Goal: Task Accomplishment & Management: Manage account settings

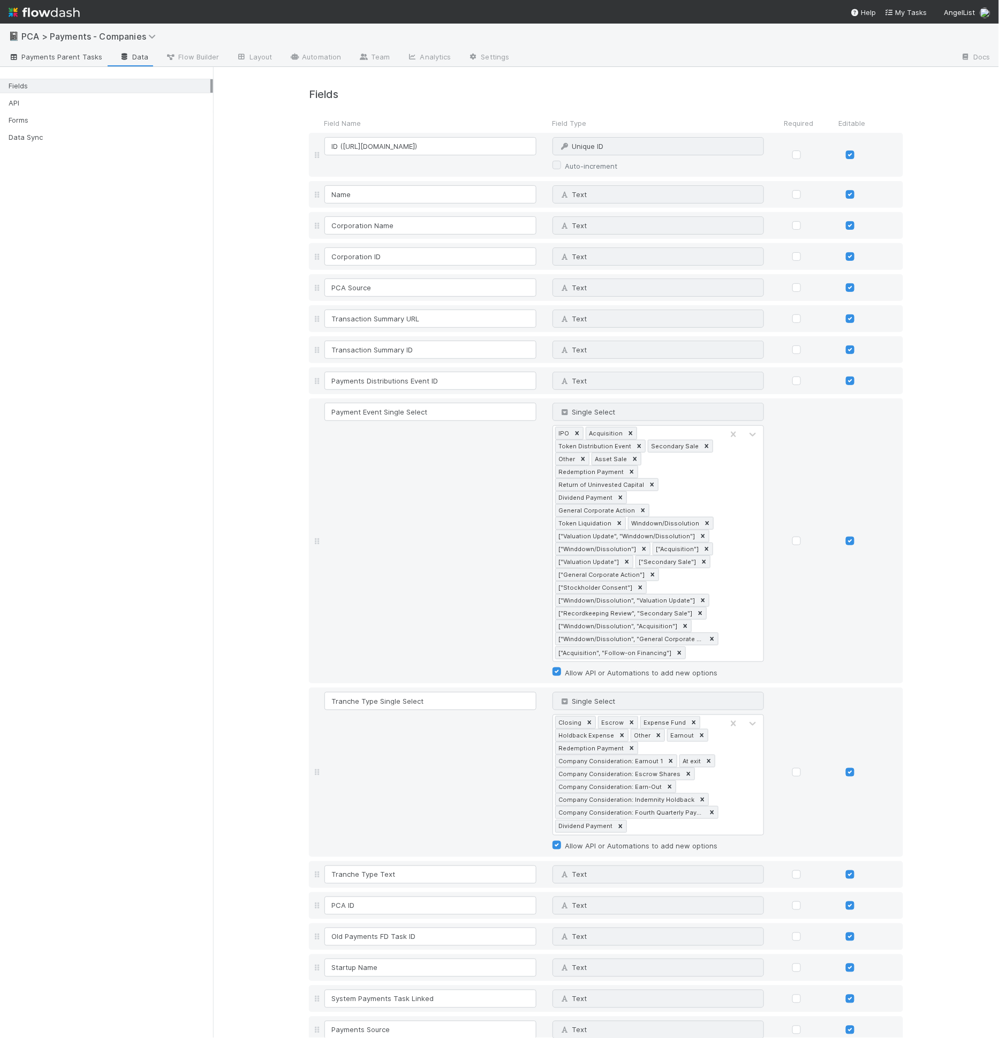
click at [40, 59] on span "Payments Parent Tasks" at bounding box center [56, 56] width 94 height 11
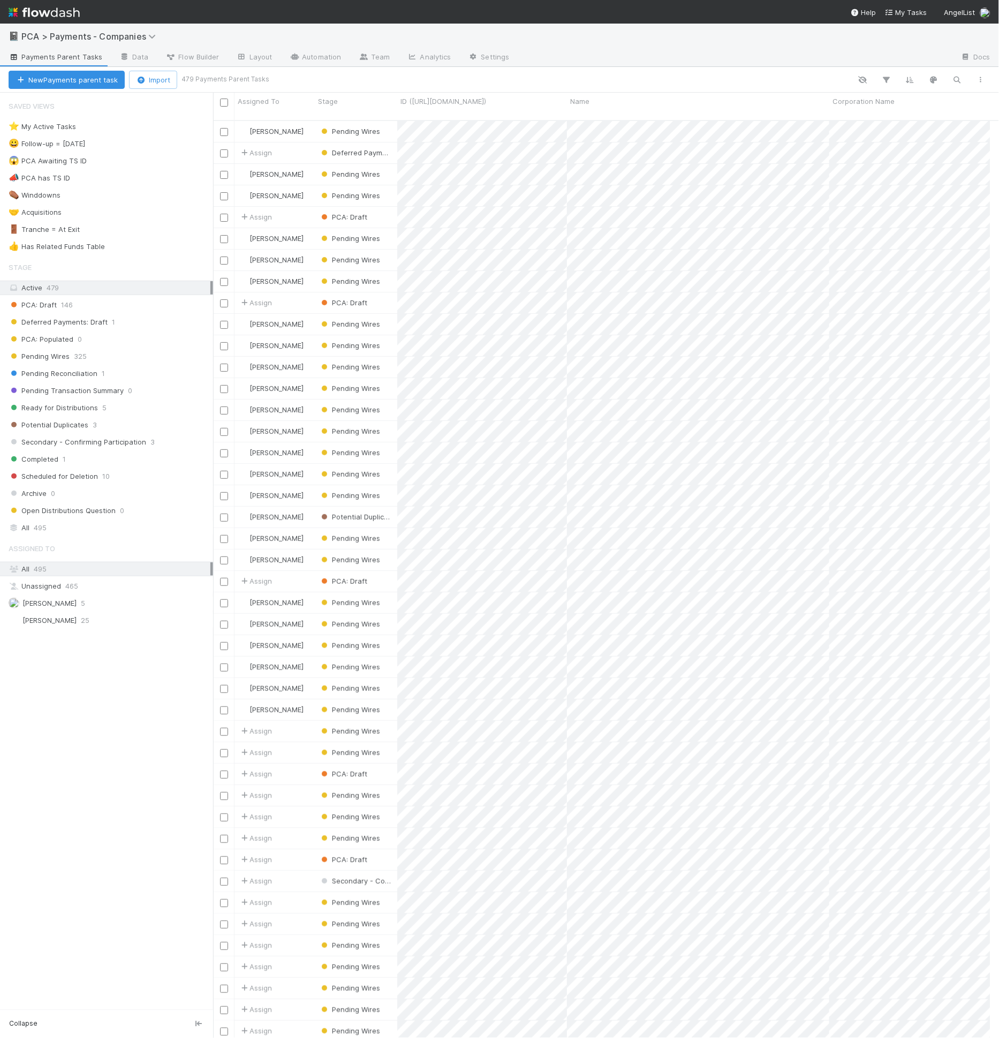
scroll to position [917, 769]
click at [118, 350] on div "Pending Wires 325" at bounding box center [111, 356] width 205 height 13
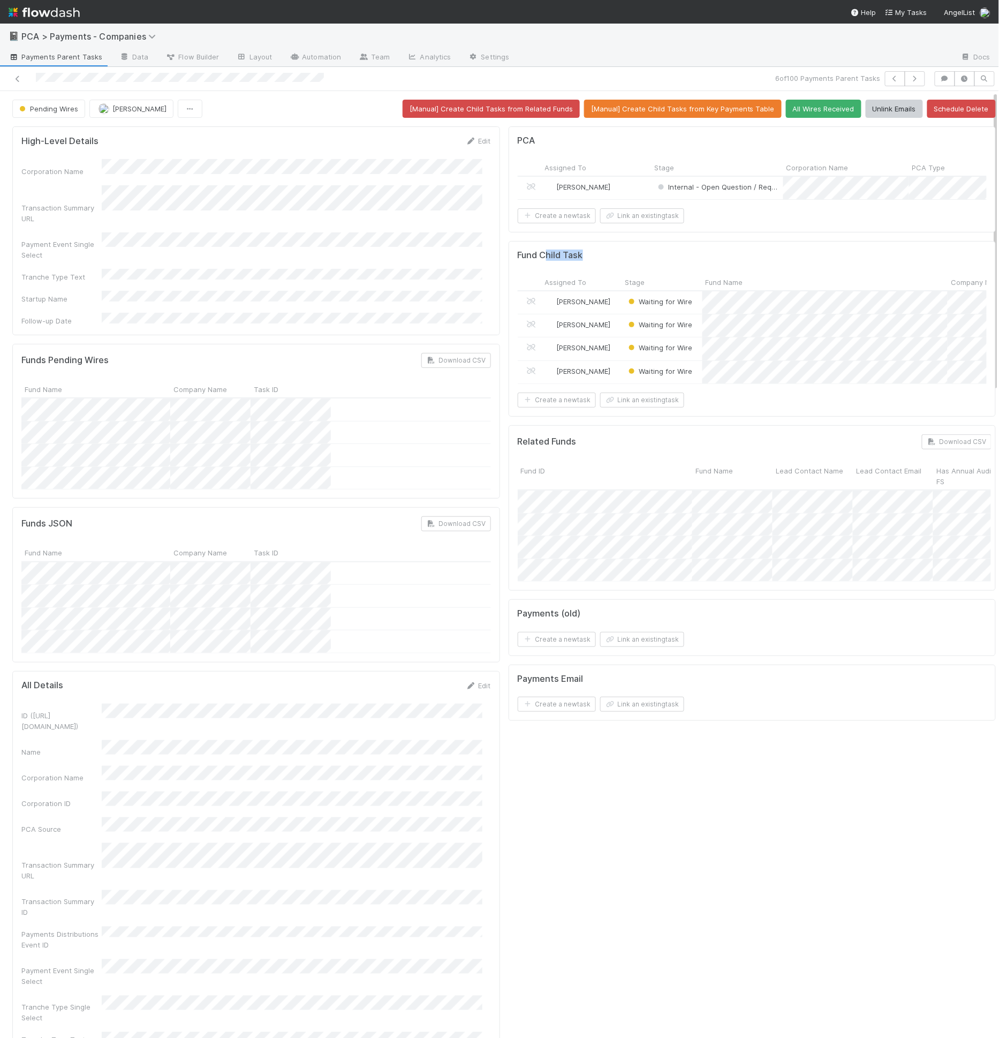
drag, startPoint x: 540, startPoint y: 265, endPoint x: 587, endPoint y: 261, distance: 47.3
click at [587, 261] on div "Fund Child Task" at bounding box center [753, 255] width 470 height 11
drag, startPoint x: 56, startPoint y: 329, endPoint x: 116, endPoint y: 327, distance: 59.5
click at [116, 353] on div "Funds Pending Wires Download CSV" at bounding box center [256, 360] width 470 height 15
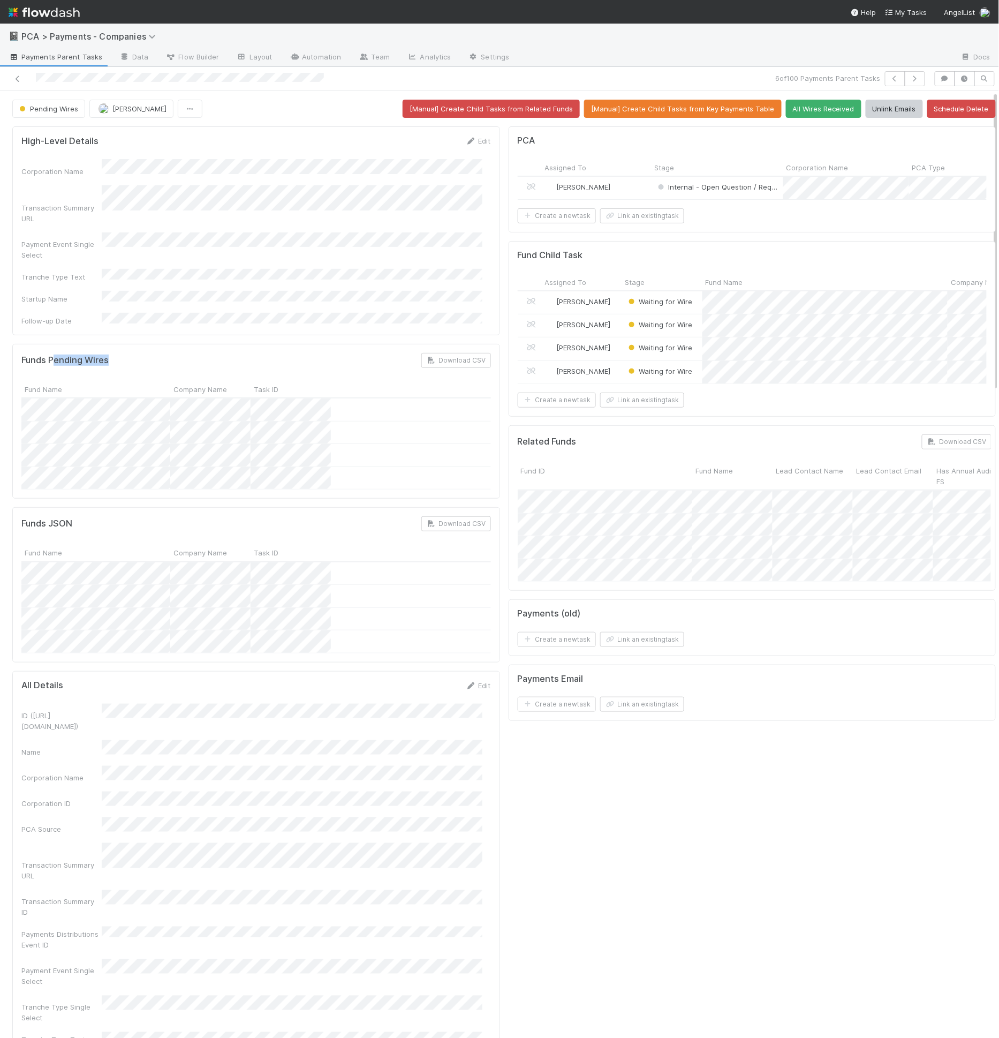
click at [116, 353] on div "Funds Pending Wires Download CSV" at bounding box center [256, 360] width 470 height 15
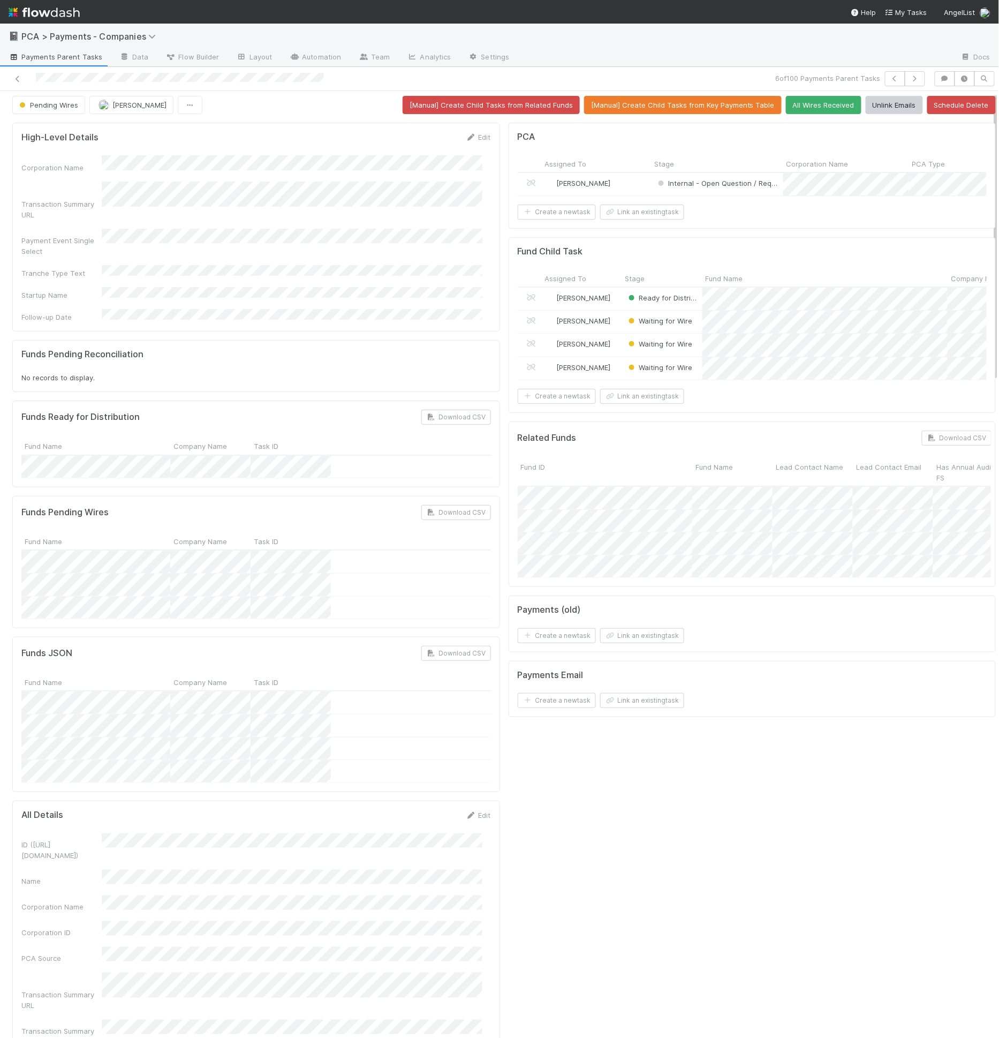
scroll to position [11, 0]
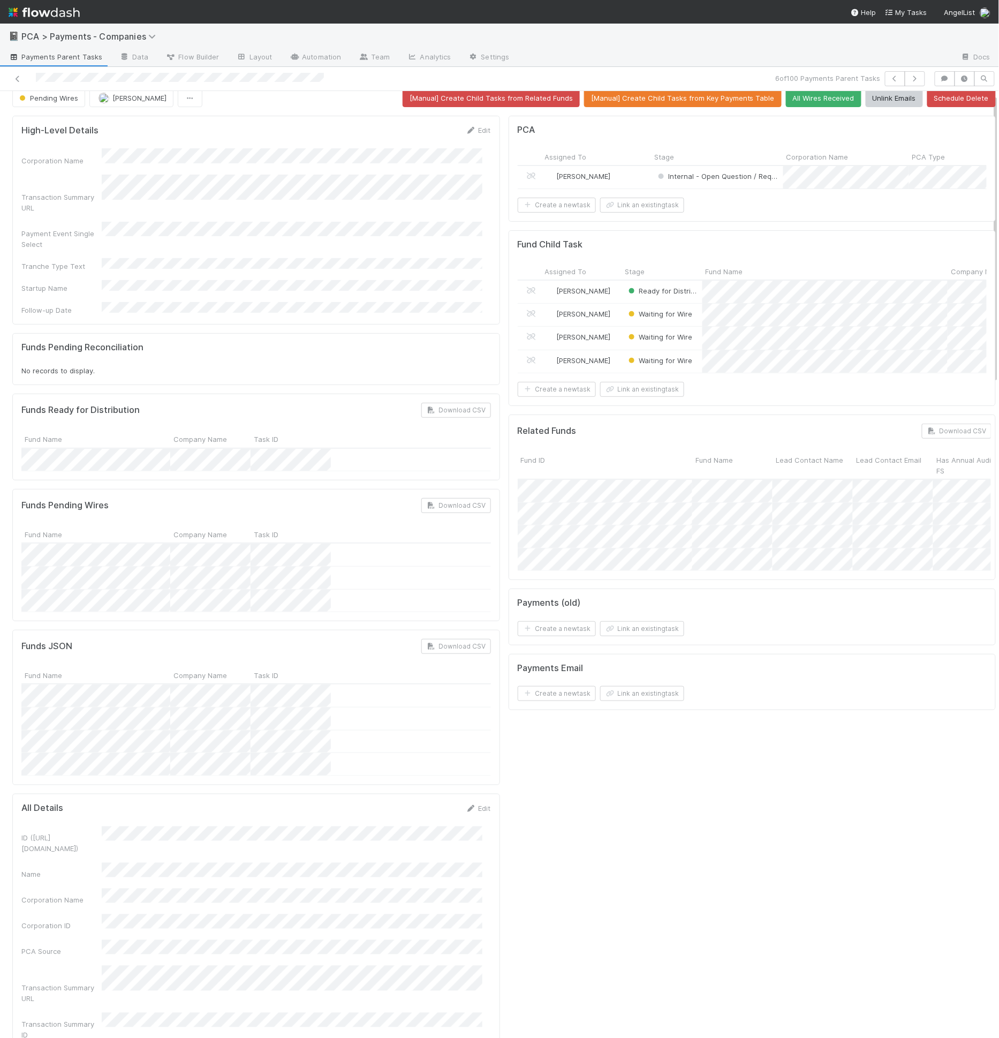
click at [172, 403] on div "Funds Ready for Distribution Download CSV" at bounding box center [256, 410] width 470 height 15
click at [131, 405] on h5 "Funds Ready for Distribution" at bounding box center [80, 410] width 118 height 11
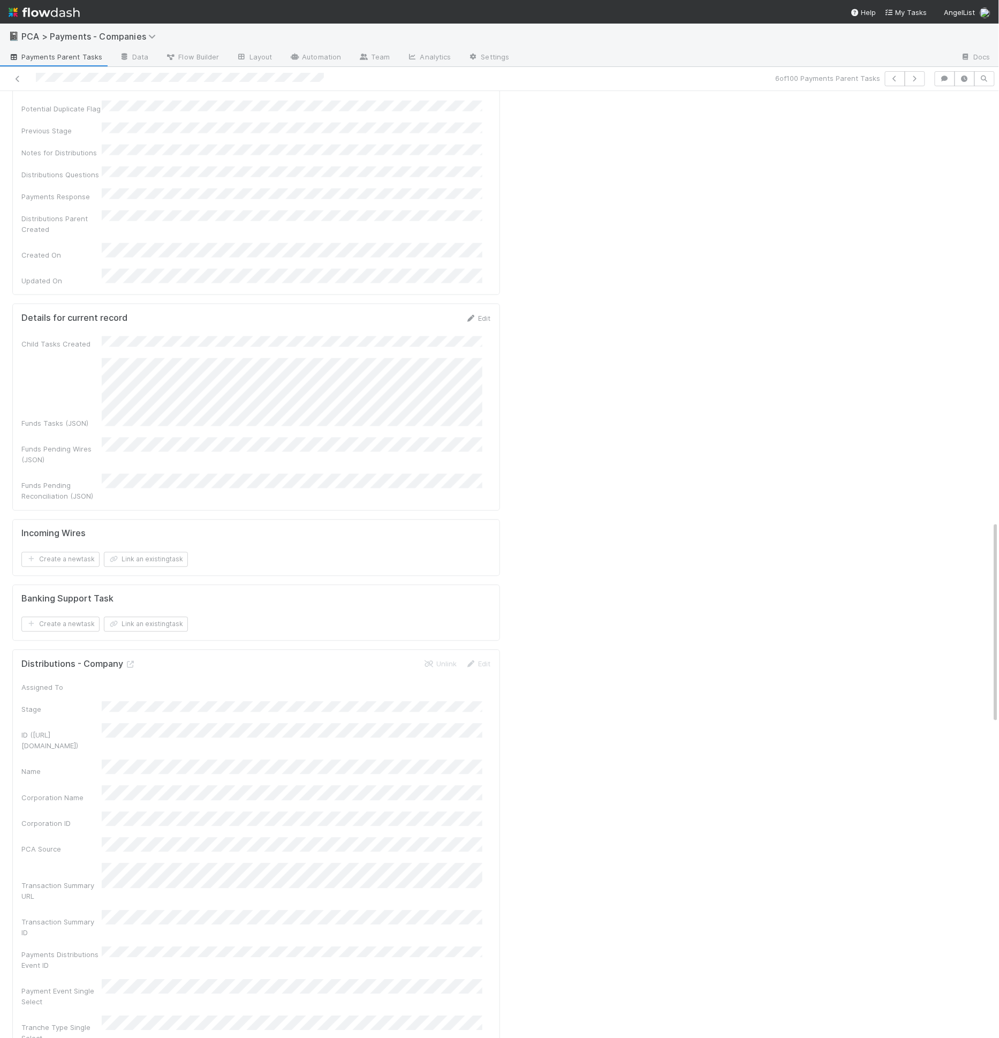
scroll to position [1994, 0]
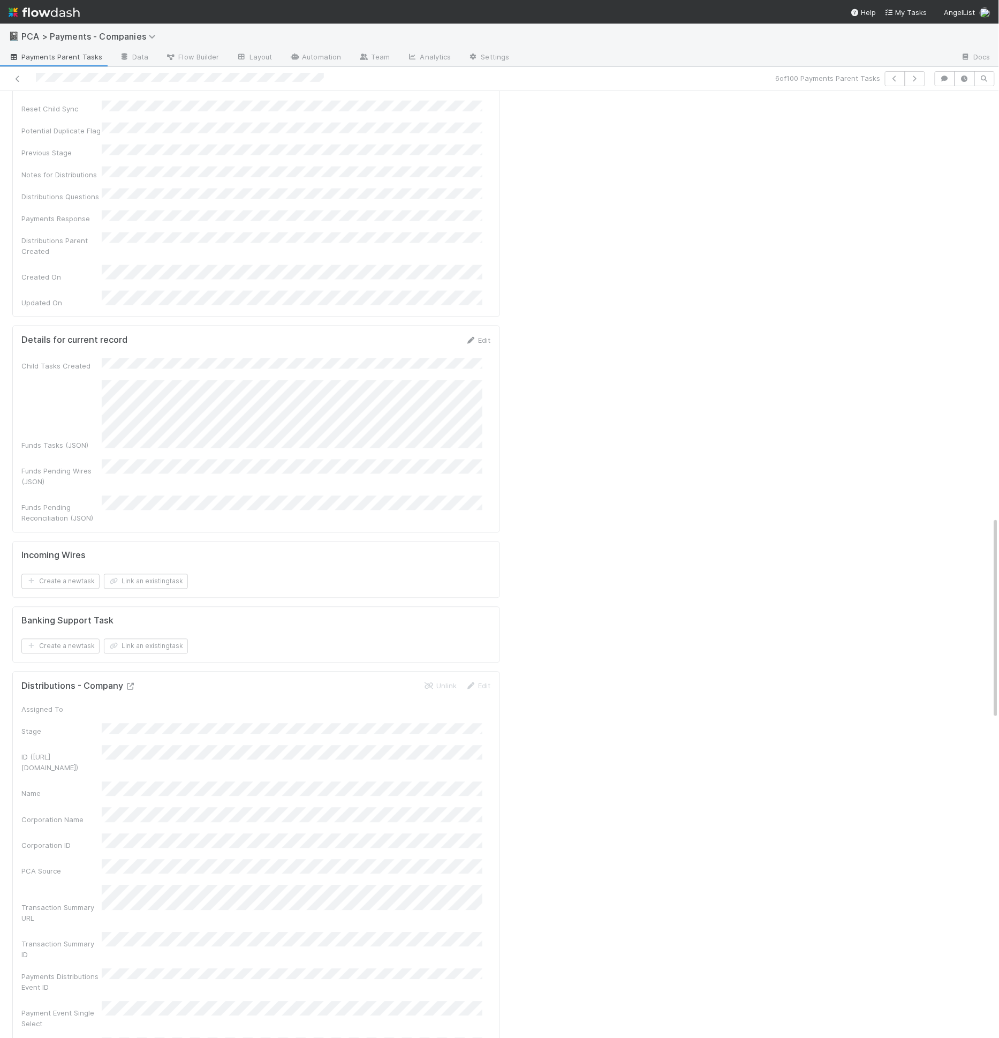
click at [130, 683] on icon at bounding box center [130, 686] width 11 height 7
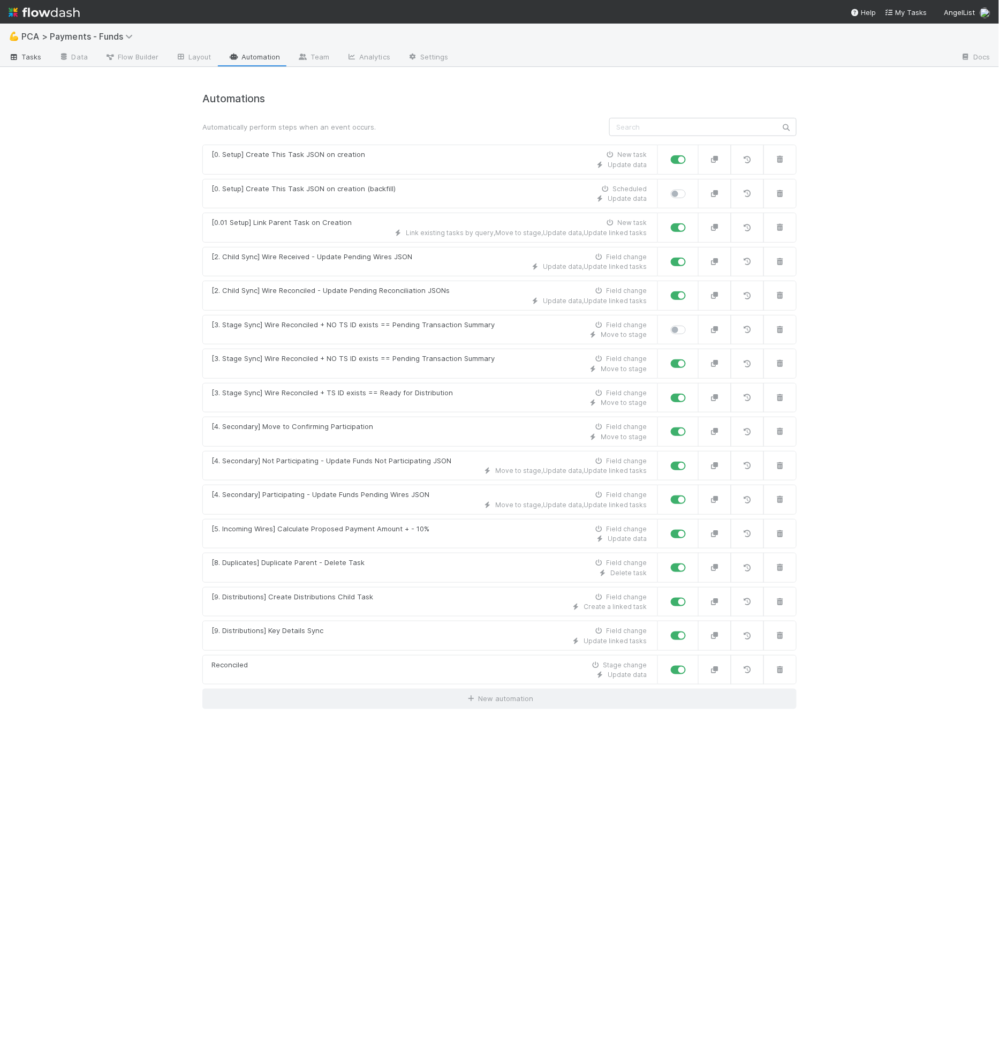
click at [37, 59] on span "Tasks" at bounding box center [25, 56] width 33 height 11
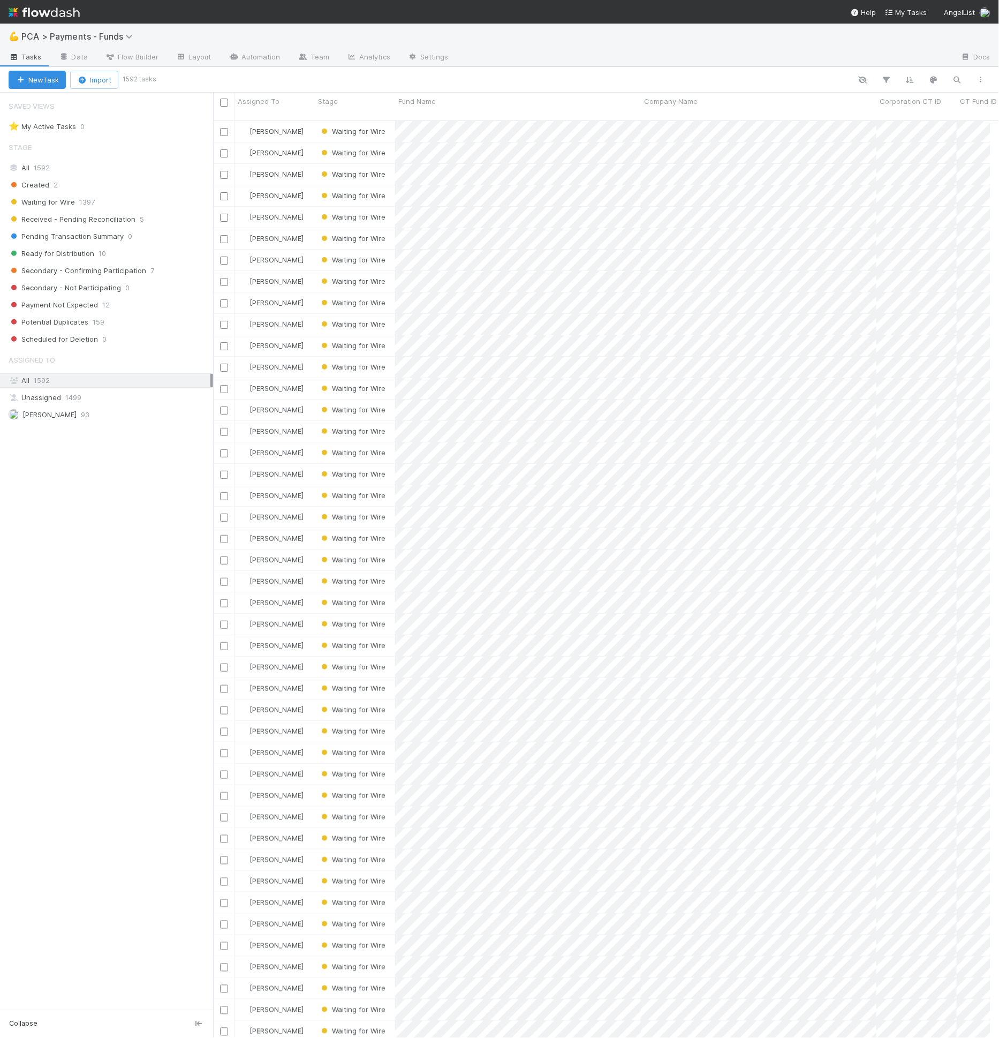
scroll to position [9, 9]
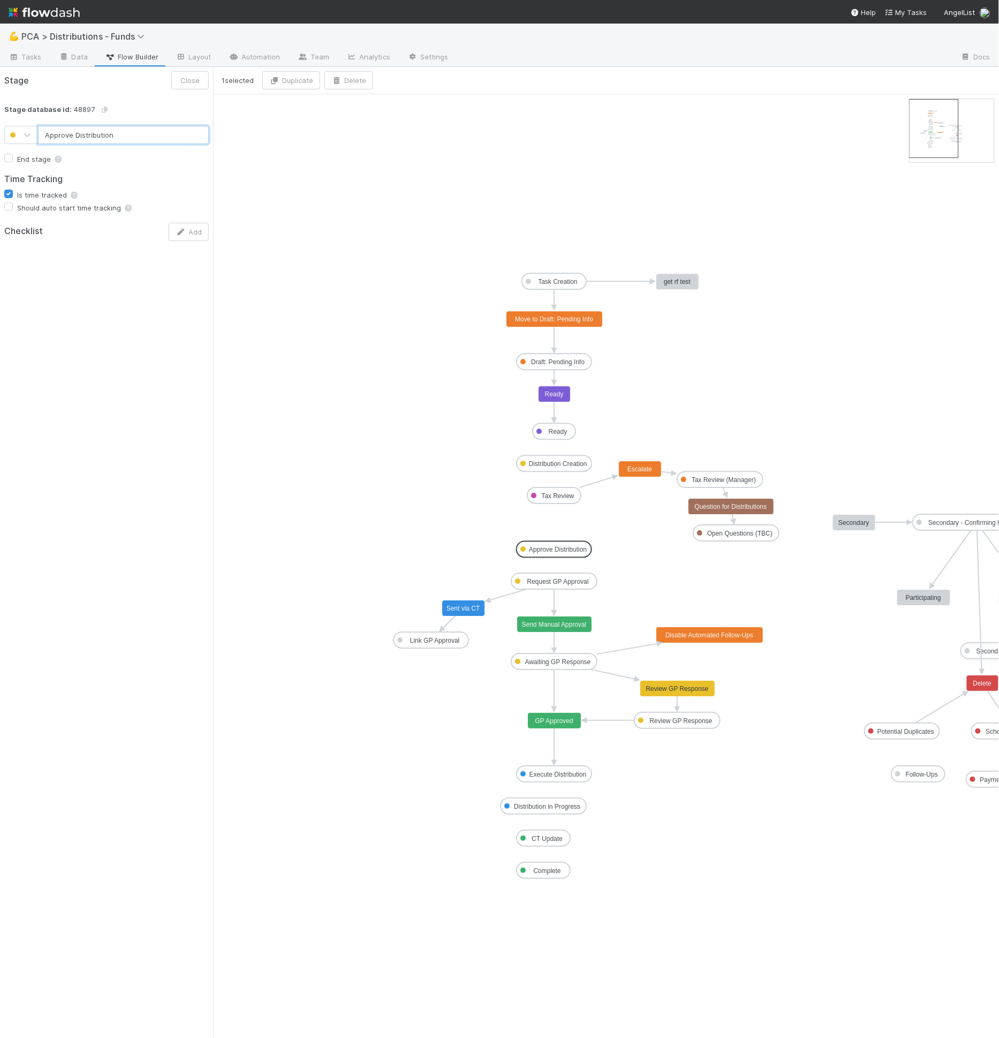
type input "Task Creation"
click at [571, 283] on text "Task Creation" at bounding box center [558, 282] width 39 height 7
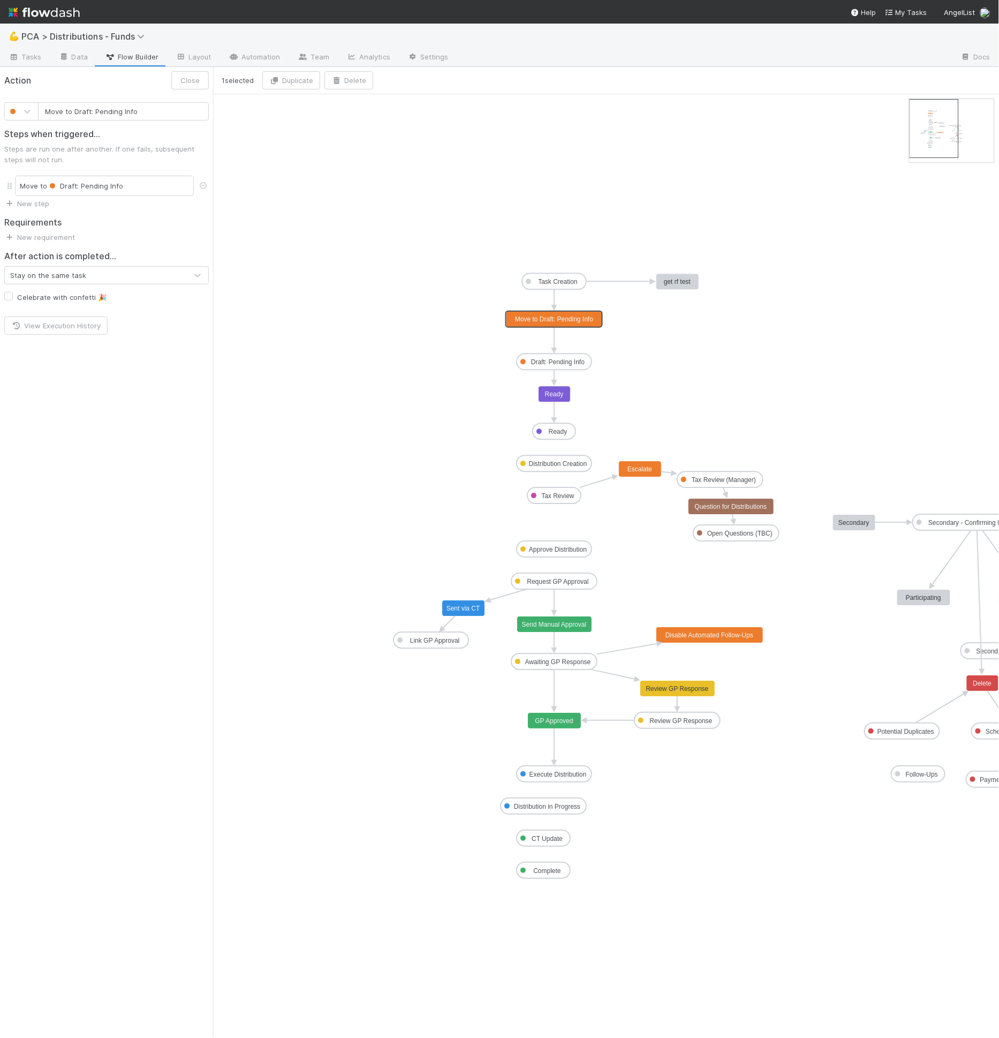
click at [573, 316] on text "Move to Draft: Pending Info" at bounding box center [554, 319] width 78 height 7
click at [563, 363] on text "Draft: Pending Info" at bounding box center [558, 362] width 54 height 7
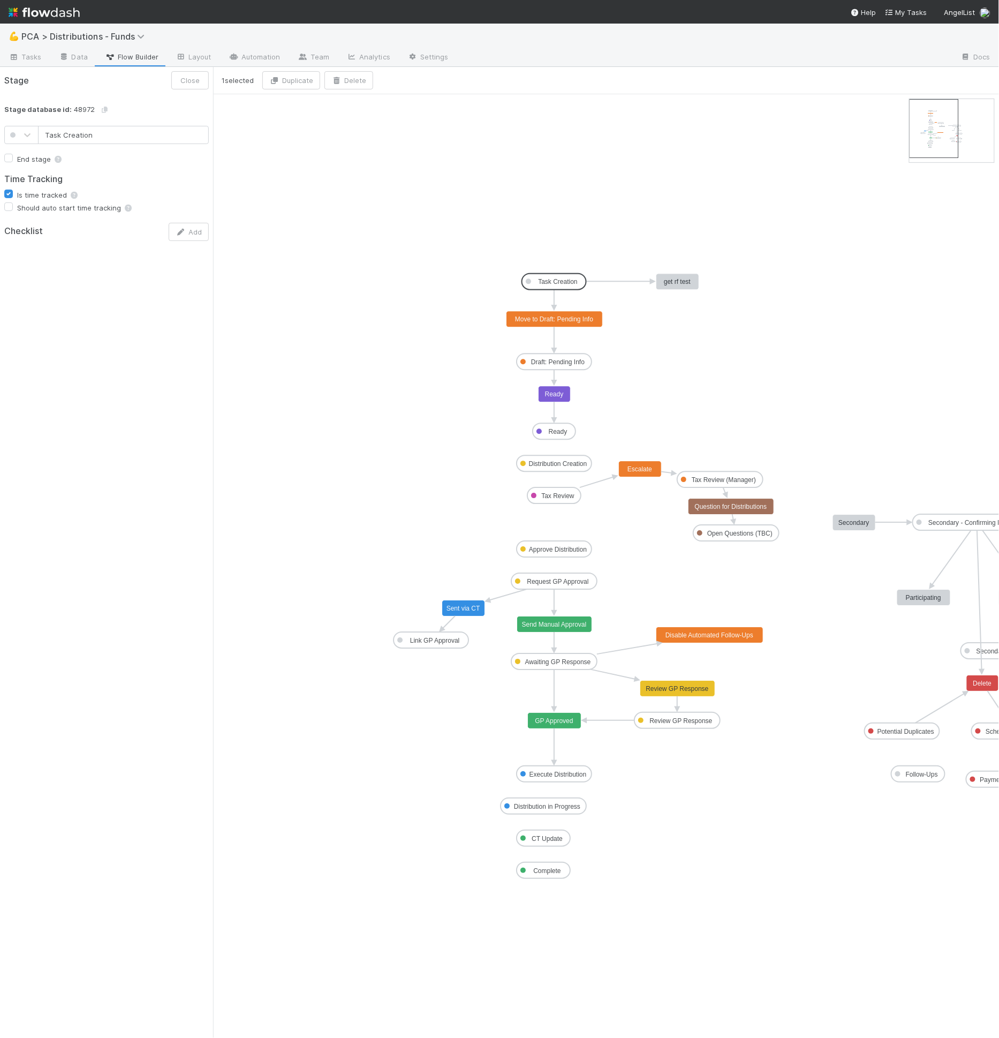
click at [569, 276] on rect at bounding box center [554, 282] width 64 height 16
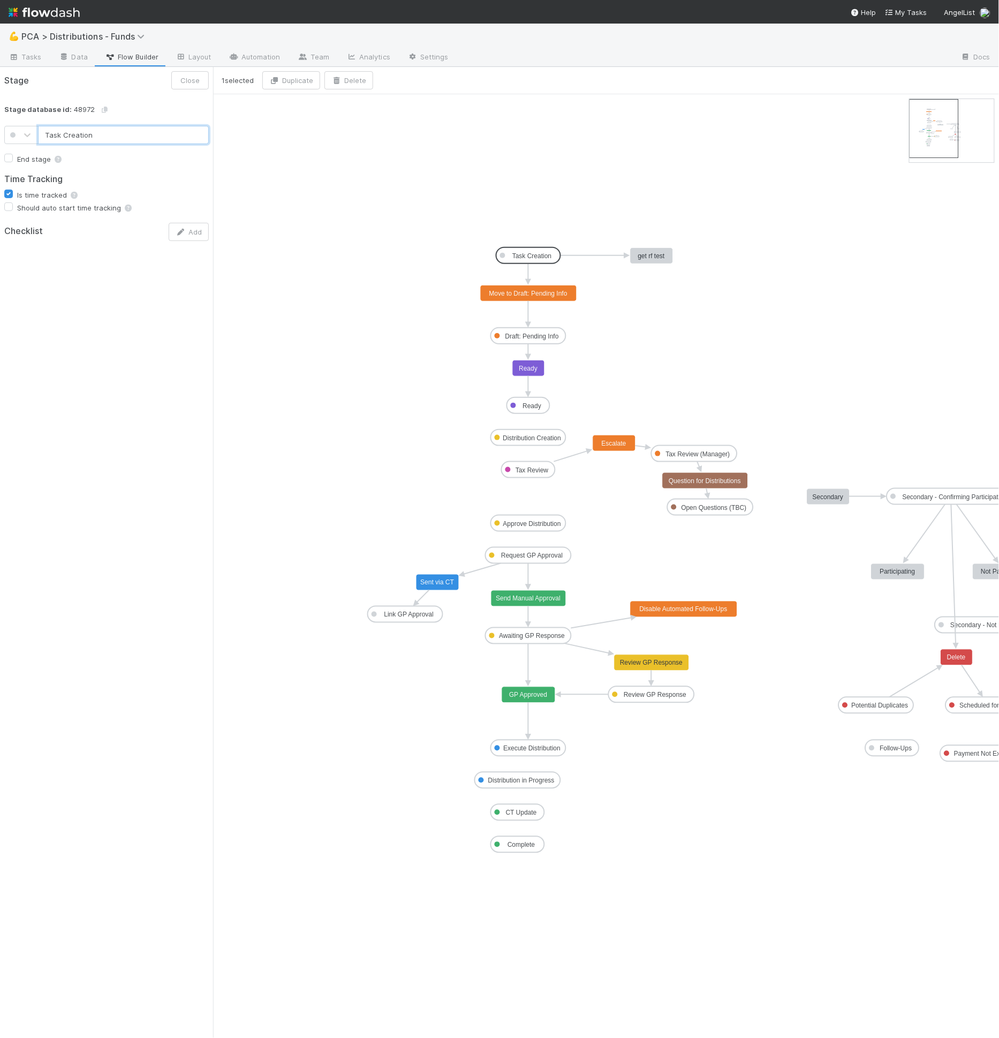
type input "Approve Distribution"
drag, startPoint x: 523, startPoint y: 525, endPoint x: 524, endPoint y: 508, distance: 16.7
drag, startPoint x: 530, startPoint y: 513, endPoint x: 524, endPoint y: 552, distance: 40.0
drag, startPoint x: 529, startPoint y: 505, endPoint x: 529, endPoint y: 494, distance: 10.7
drag, startPoint x: 529, startPoint y: 505, endPoint x: 529, endPoint y: 499, distance: 5.9
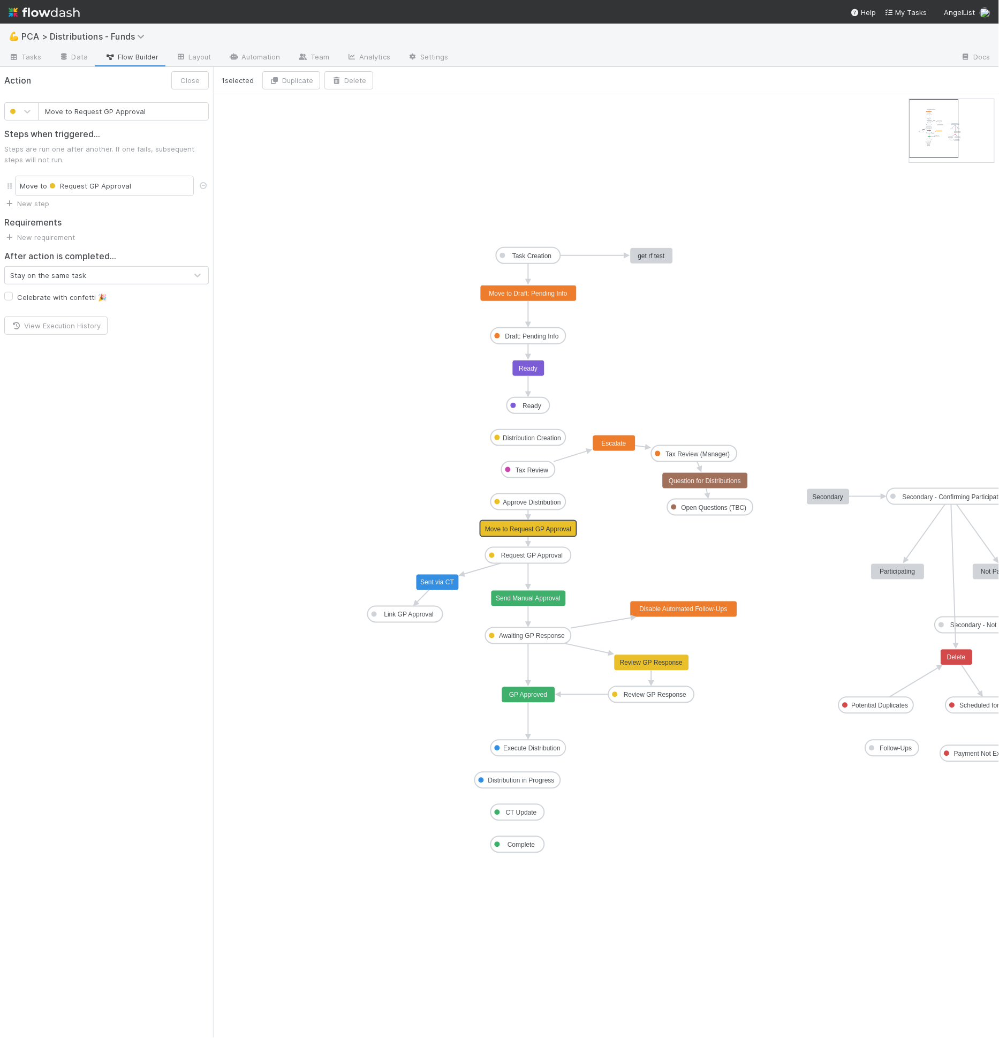
click at [57, 104] on input "Move to Request GP Approval" at bounding box center [123, 111] width 171 height 18
click at [57, 105] on input "Move to Request GP Approval" at bounding box center [123, 111] width 171 height 18
type input "All Related Funds Approved"
click at [174, 71] on button "Save" at bounding box center [191, 80] width 35 height 18
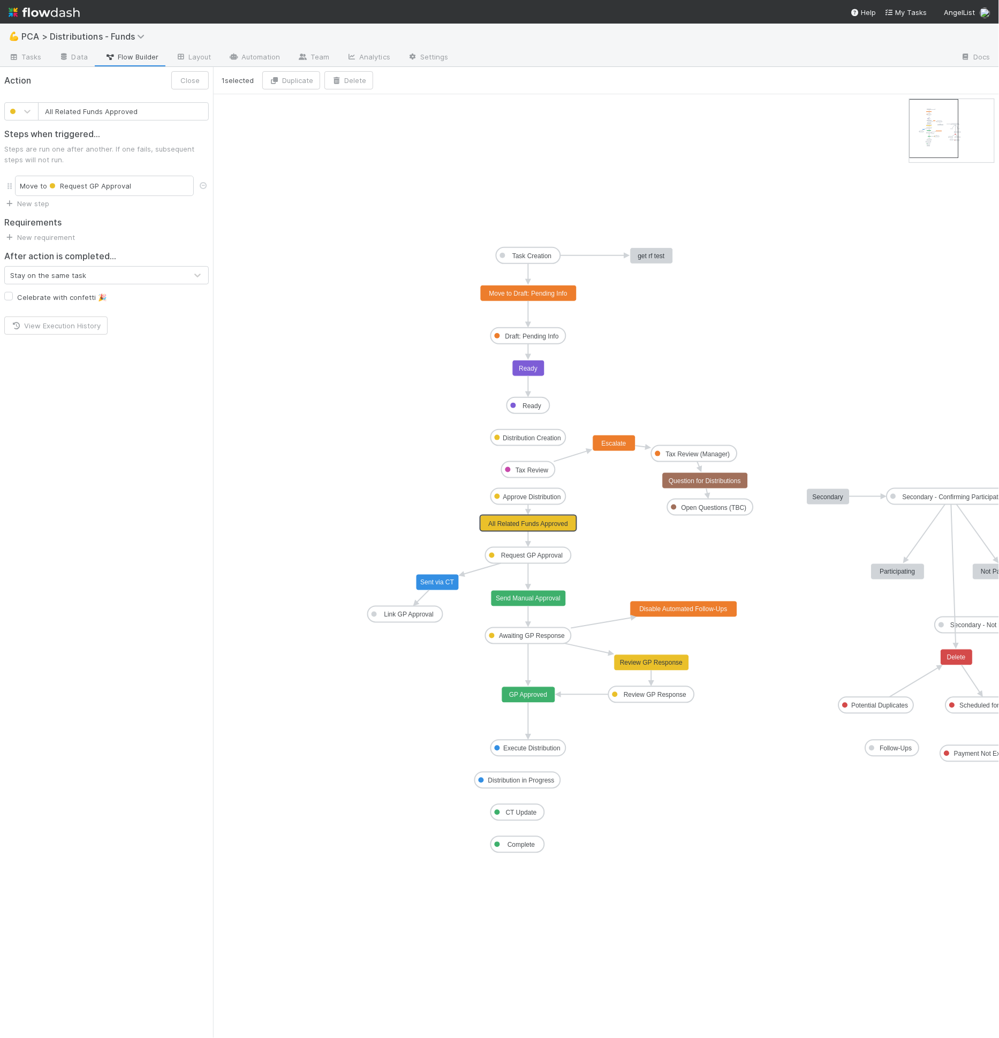
click at [637, 523] on icon "Task Creation Draft: Pending Info Ready Distribution Creation Tax Review Approv…" at bounding box center [628, 566] width 830 height 944
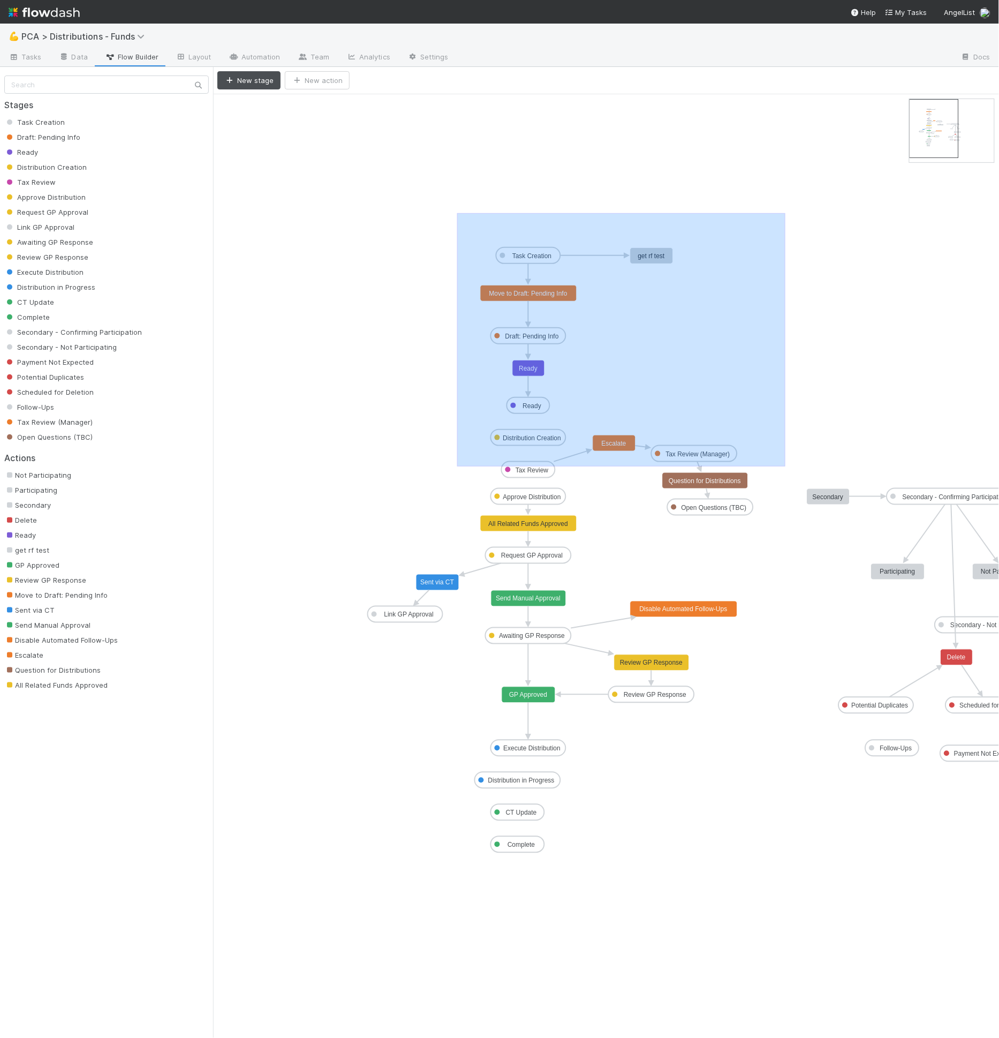
drag, startPoint x: 457, startPoint y: 212, endPoint x: 786, endPoint y: 465, distance: 414.7
click at [786, 465] on icon "Task Creation Draft: Pending Info Ready Distribution Creation Tax Review Approv…" at bounding box center [628, 566] width 830 height 944
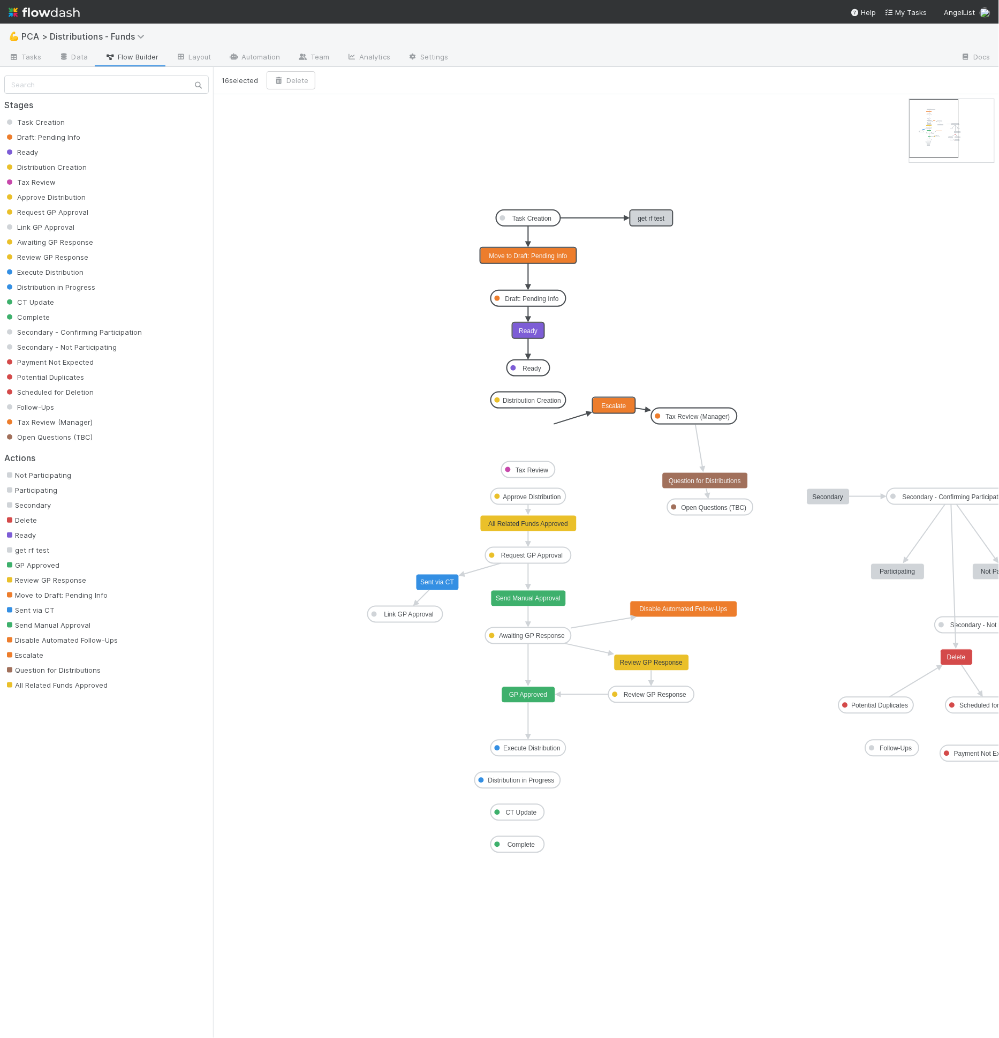
drag, startPoint x: 540, startPoint y: 252, endPoint x: 539, endPoint y: 213, distance: 38.6
click at [673, 364] on icon "Task Creation Draft: Pending Info Ready Distribution Creation Tax Review Approv…" at bounding box center [628, 566] width 830 height 944
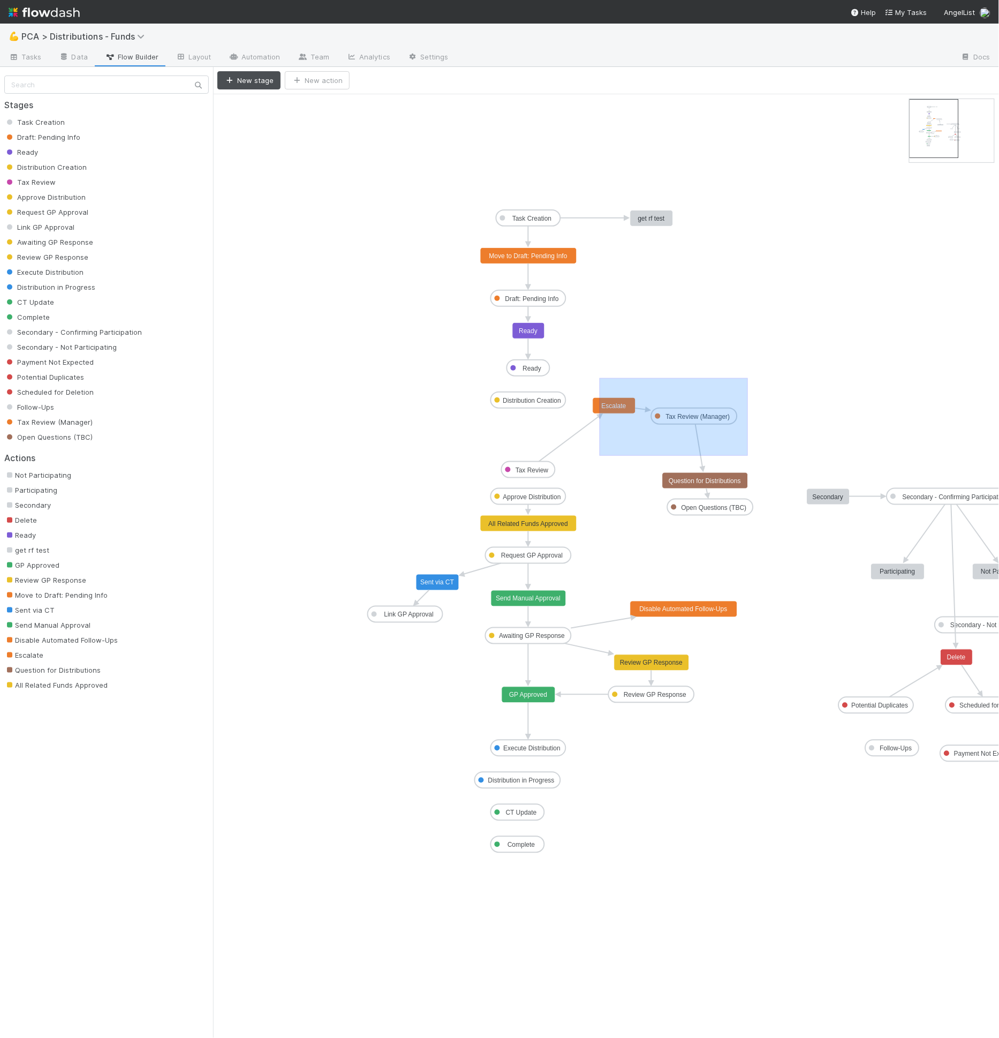
drag, startPoint x: 600, startPoint y: 377, endPoint x: 748, endPoint y: 455, distance: 167.5
click at [748, 455] on icon "Task Creation Draft: Pending Info Ready Distribution Creation Tax Review Approv…" at bounding box center [628, 566] width 830 height 944
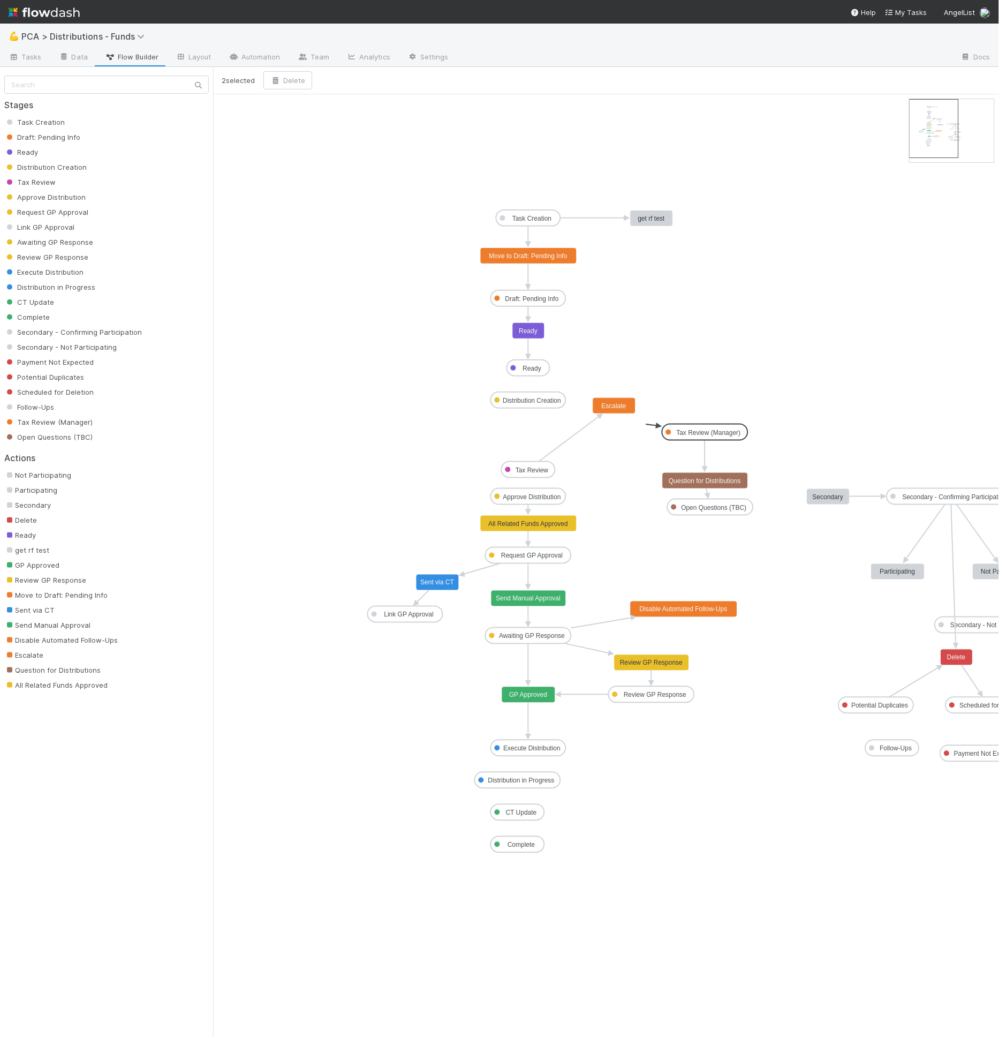
drag, startPoint x: 697, startPoint y: 417, endPoint x: 708, endPoint y: 434, distance: 20.9
click at [708, 434] on text "Tax Review (Manager)" at bounding box center [709, 432] width 64 height 7
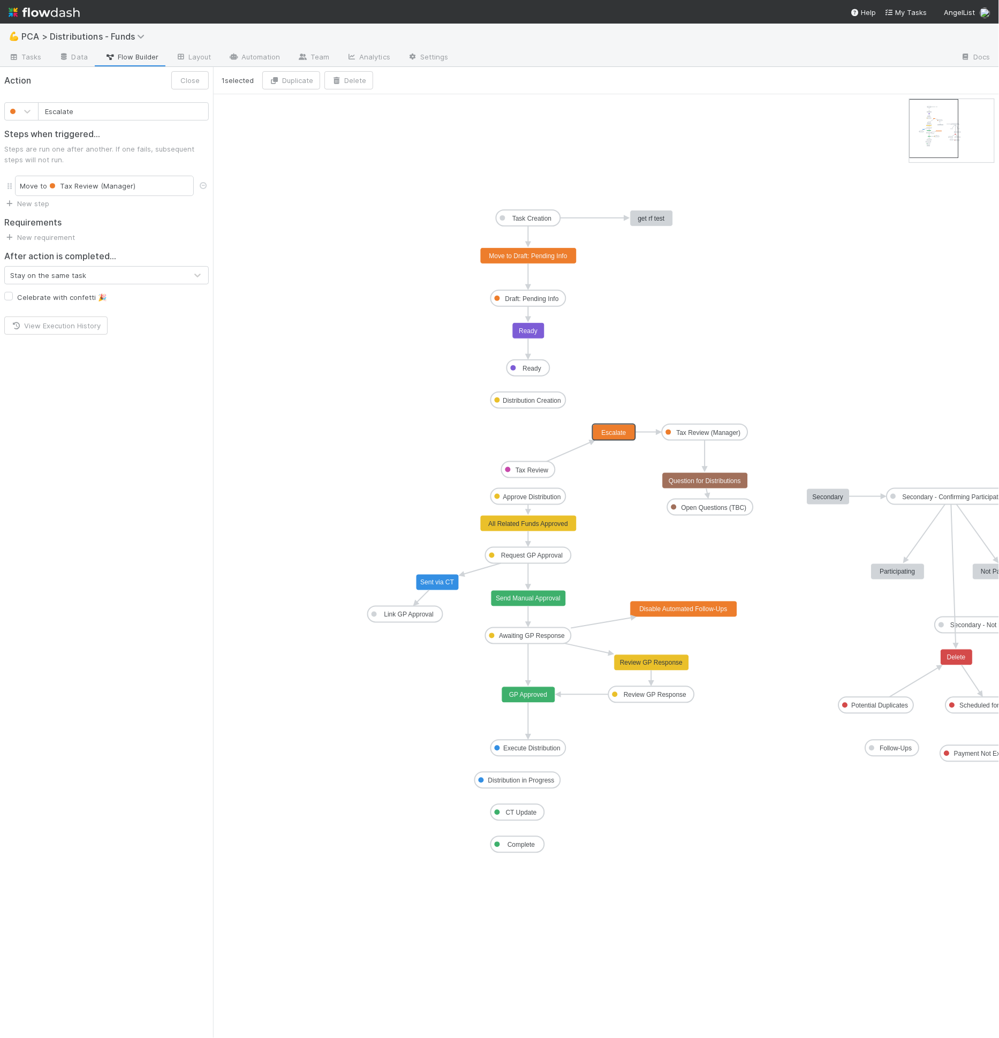
drag, startPoint x: 621, startPoint y: 404, endPoint x: 620, endPoint y: 431, distance: 26.8
type input "Question for Distributions"
drag, startPoint x: 696, startPoint y: 480, endPoint x: 696, endPoint y: 469, distance: 11.3
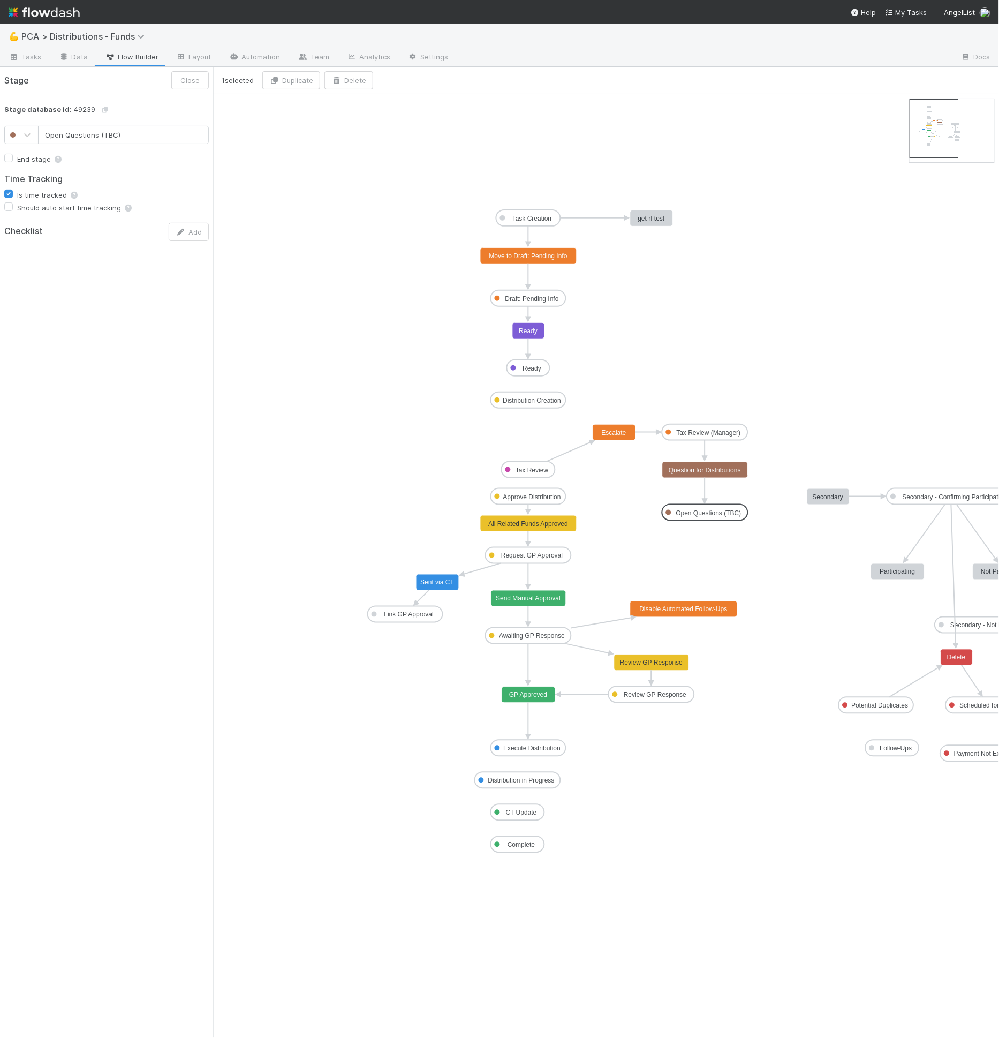
drag, startPoint x: 712, startPoint y: 505, endPoint x: 706, endPoint y: 508, distance: 7.0
drag, startPoint x: 708, startPoint y: 521, endPoint x: 524, endPoint y: 464, distance: 192.8
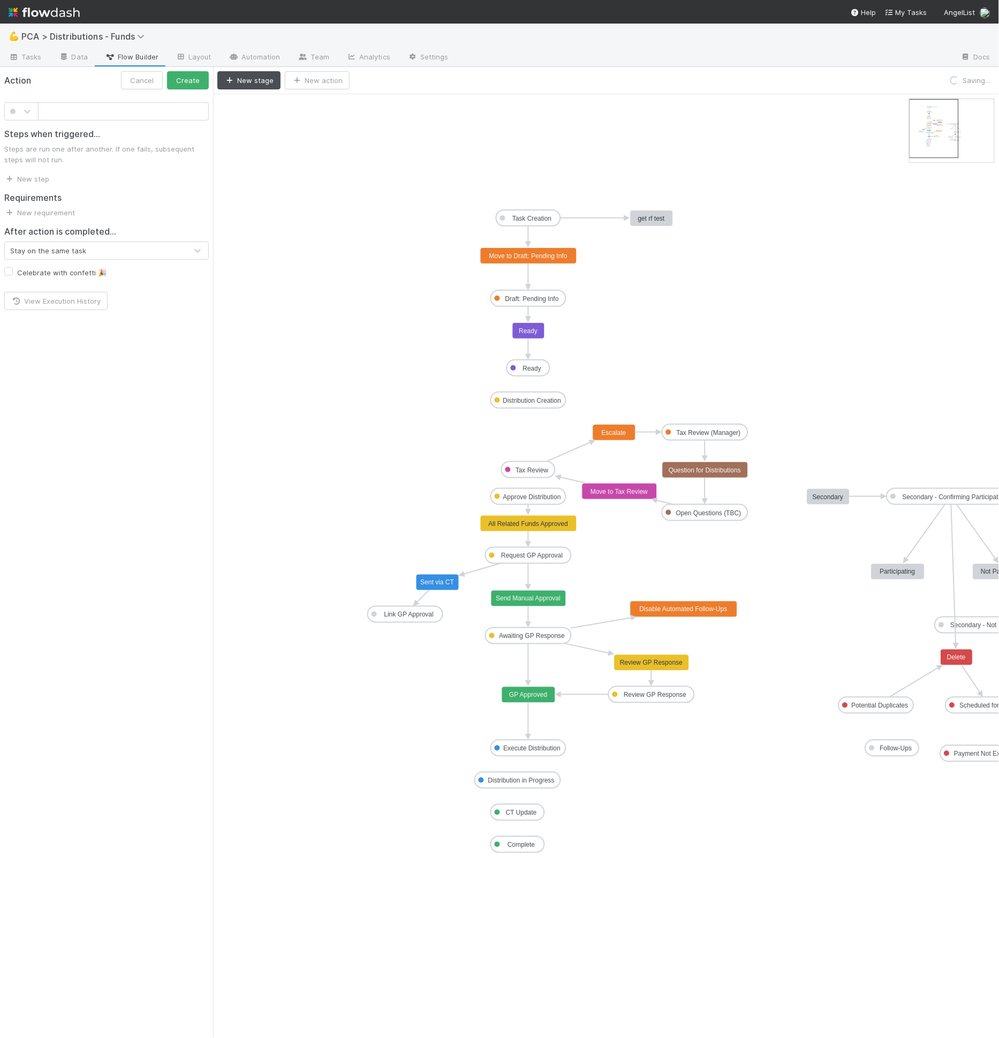
type input "Move to Tax Review"
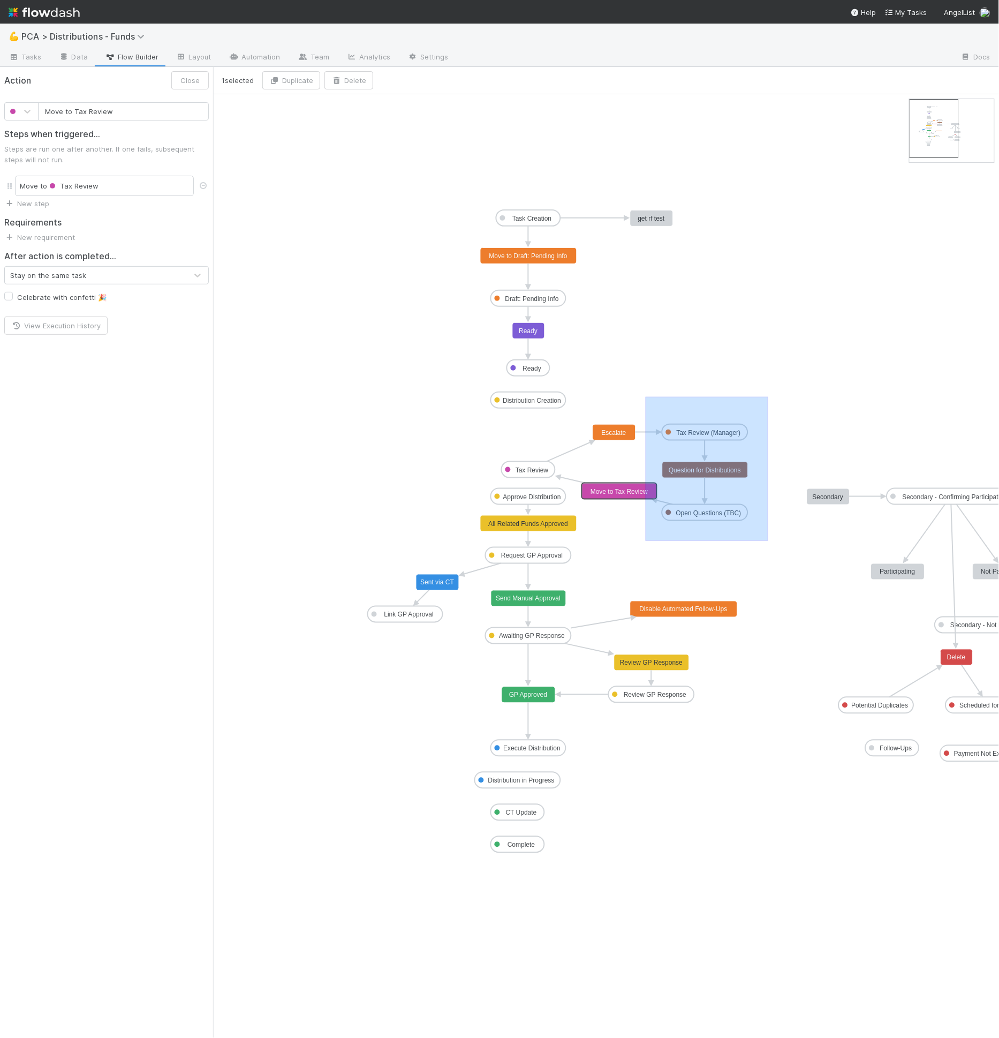
drag, startPoint x: 645, startPoint y: 407, endPoint x: 770, endPoint y: 546, distance: 186.6
click at [770, 546] on icon "Task Creation Draft: Pending Info Ready Distribution Creation Tax Review Approv…" at bounding box center [628, 566] width 830 height 944
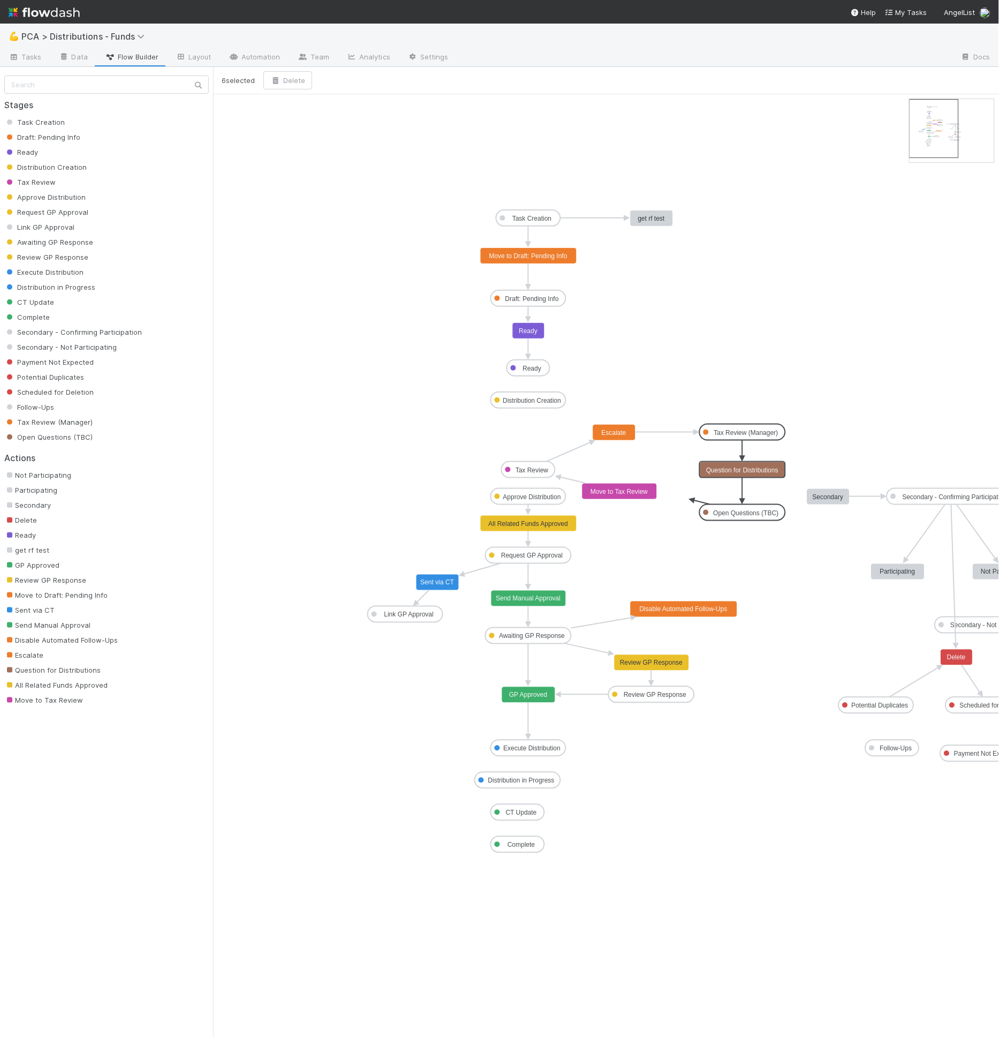
drag, startPoint x: 719, startPoint y: 430, endPoint x: 755, endPoint y: 430, distance: 36.4
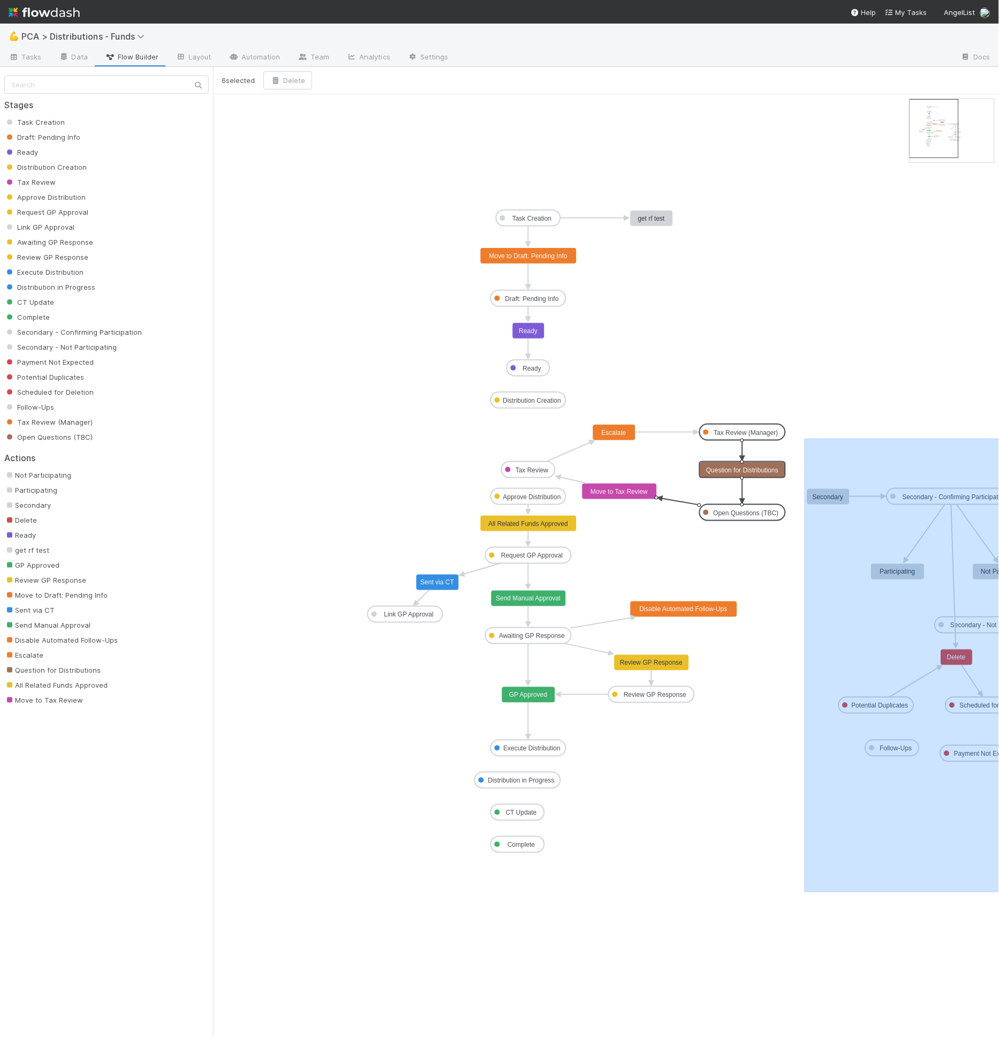
drag, startPoint x: 804, startPoint y: 436, endPoint x: 1105, endPoint y: 889, distance: 544.0
click at [999, 889] on html "💪 PCA > Distributions - Funds Tasks Data Flow Builder Layout Automation Team An…" at bounding box center [499, 519] width 999 height 1038
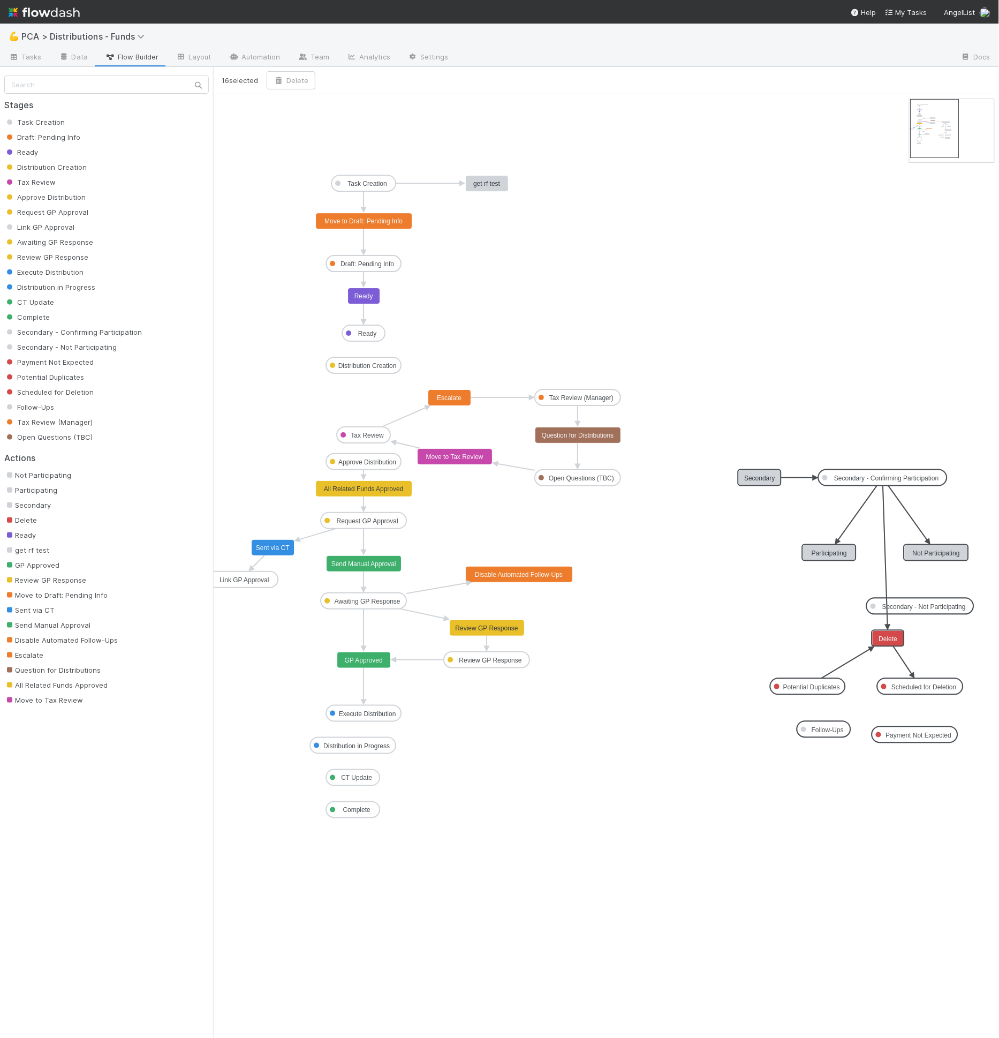
drag, startPoint x: 791, startPoint y: 458, endPoint x: 886, endPoint y: 473, distance: 96.4
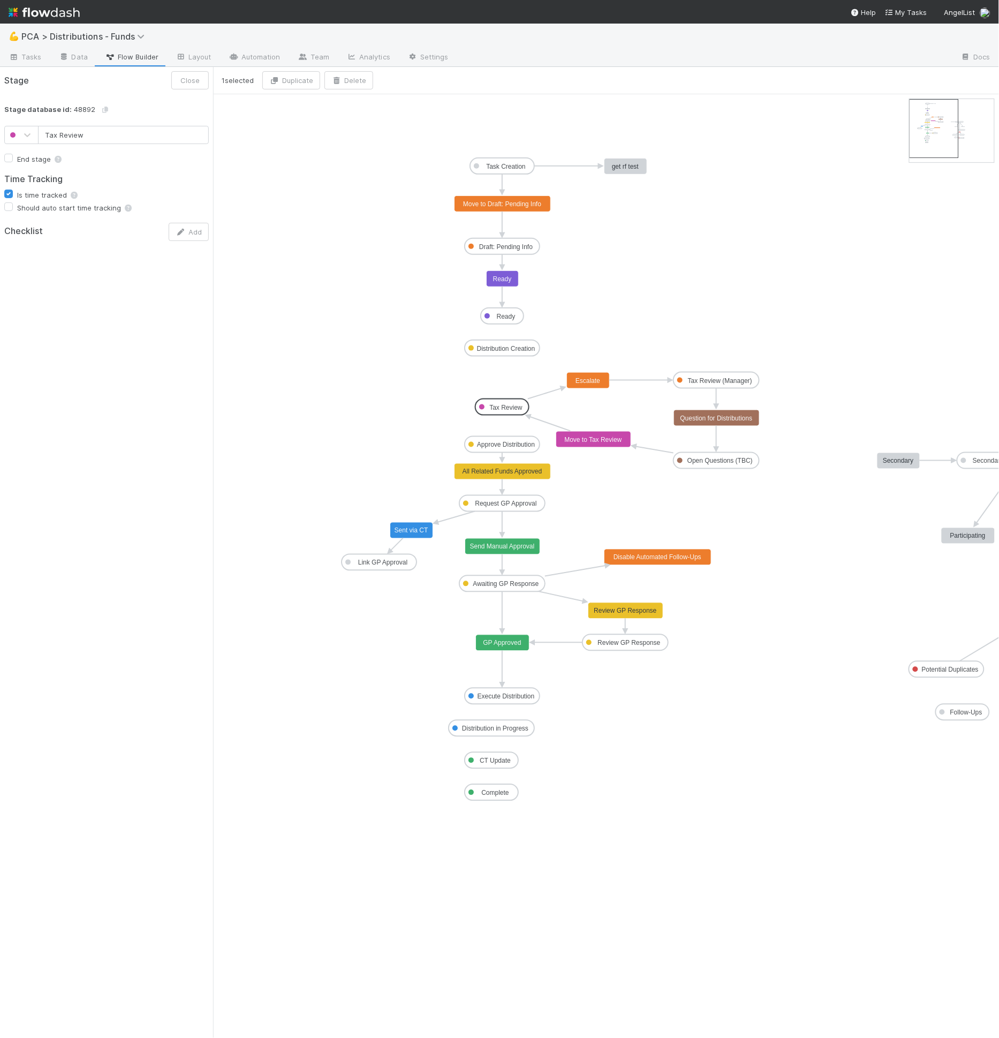
drag, startPoint x: 507, startPoint y: 414, endPoint x: 506, endPoint y: 402, distance: 11.9
click at [965, 137] on icon at bounding box center [952, 130] width 85 height 63
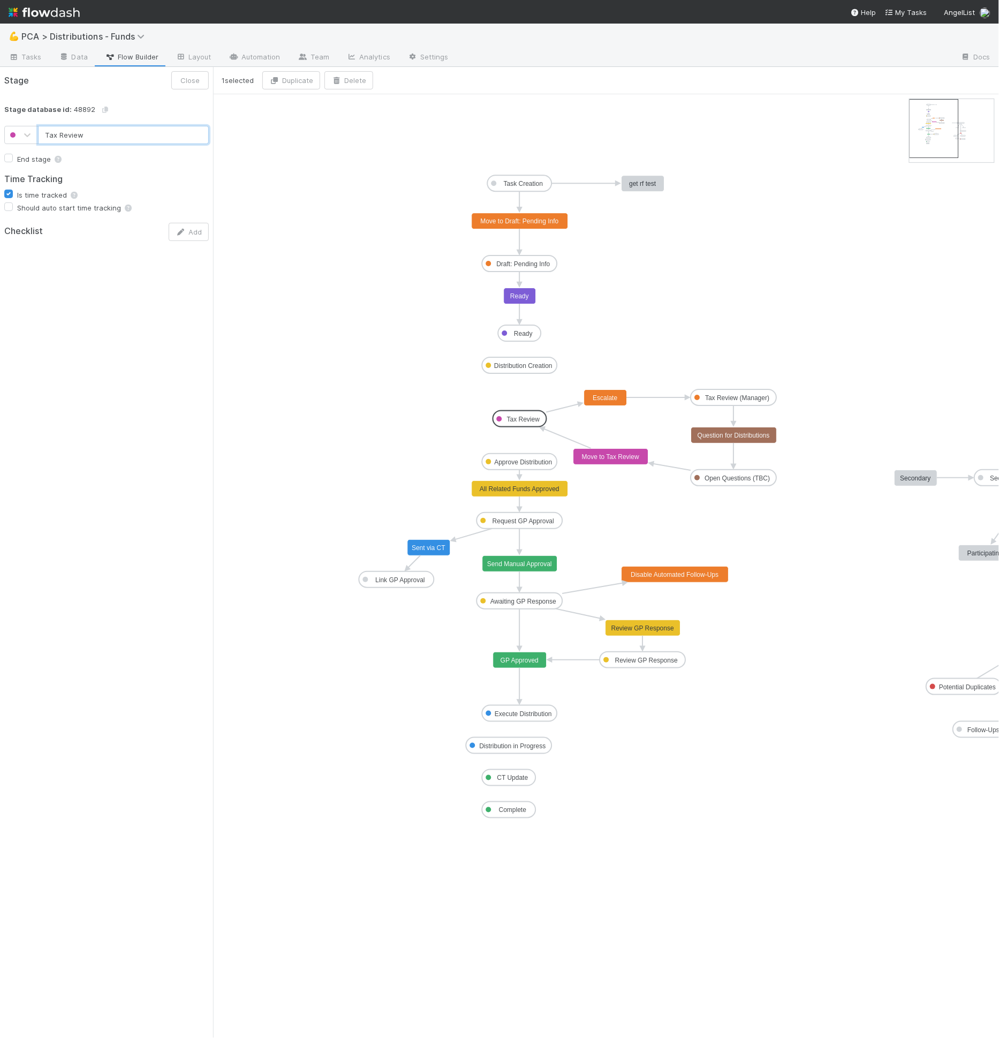
drag, startPoint x: 517, startPoint y: 420, endPoint x: 519, endPoint y: 373, distance: 46.6
type input "Distribution Creation"
drag, startPoint x: 522, startPoint y: 360, endPoint x: 522, endPoint y: 367, distance: 6.4
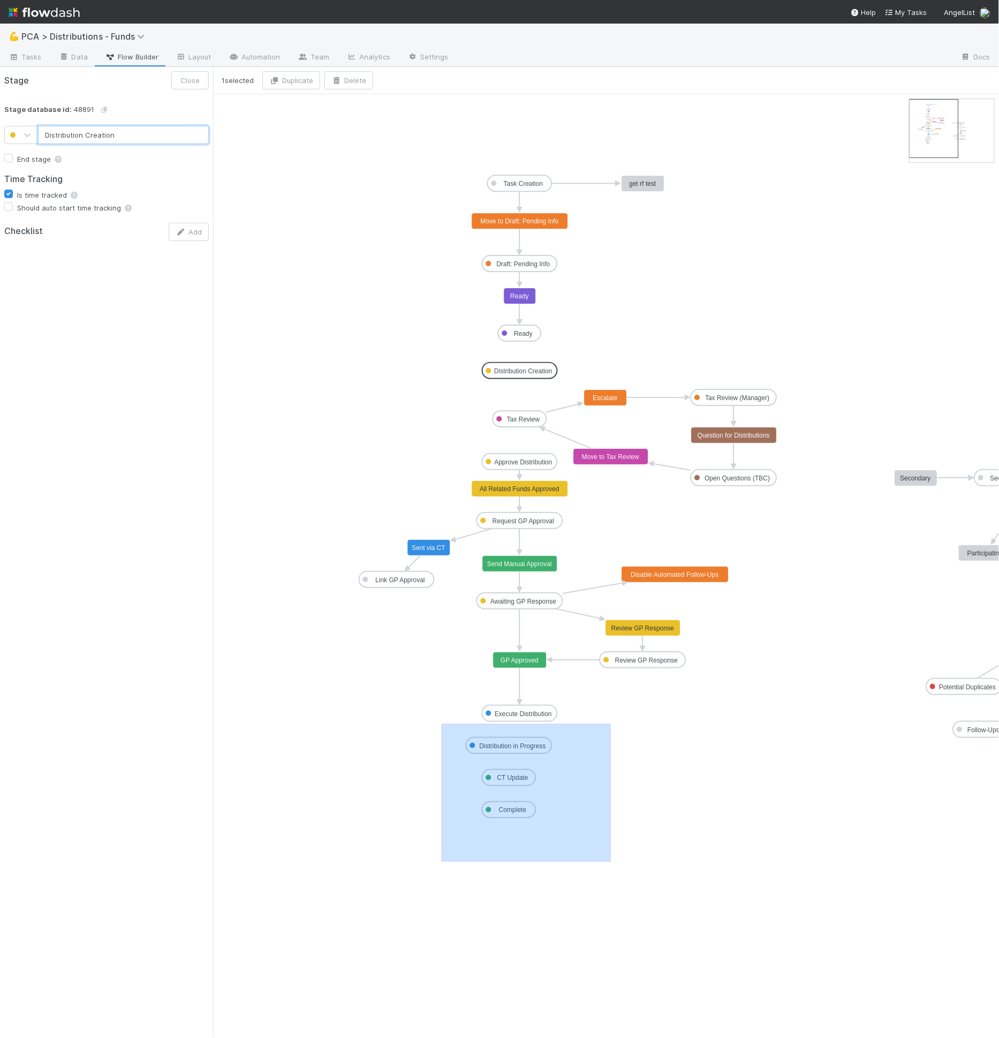
drag, startPoint x: 442, startPoint y: 723, endPoint x: 611, endPoint y: 872, distance: 225.4
click at [611, 872] on icon "Task Creation Draft: Pending Info Ready Distribution Creation Tax Review Approv…" at bounding box center [672, 566] width 918 height 944
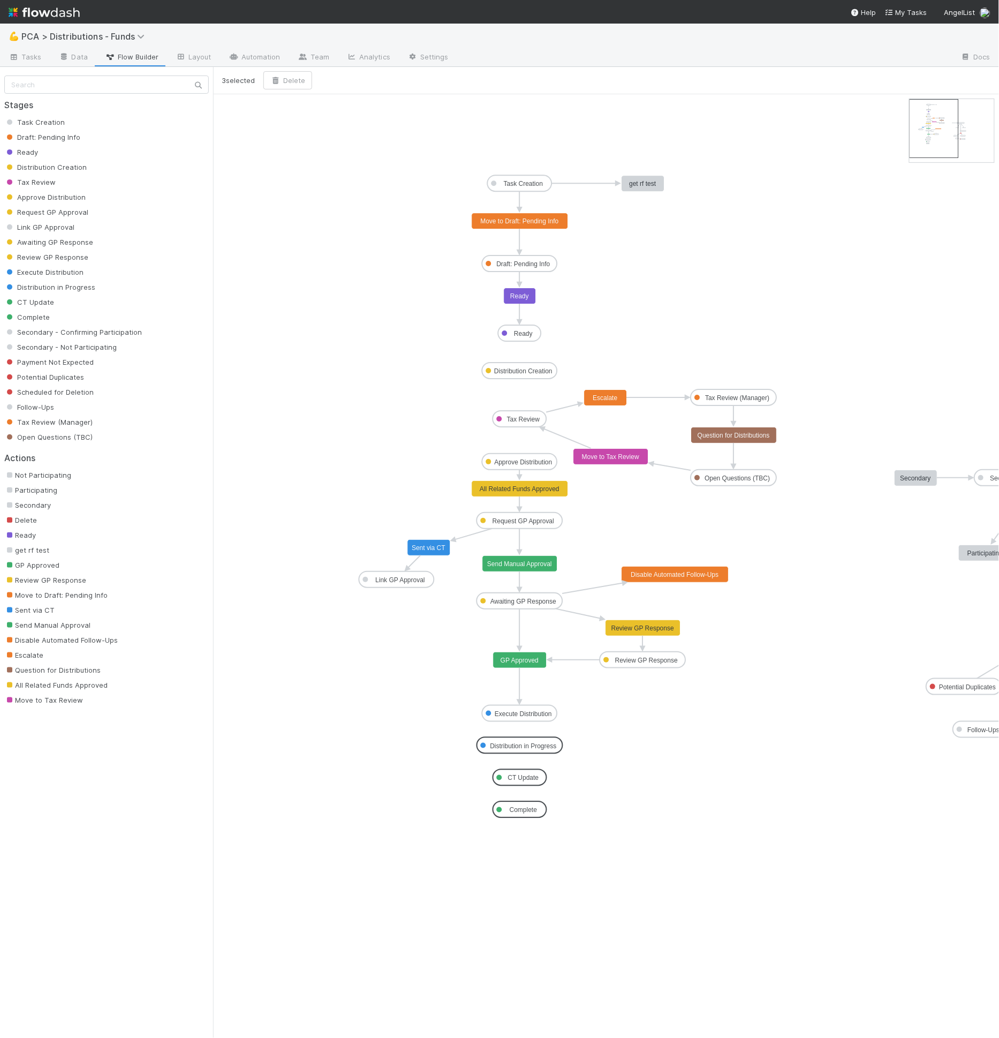
drag, startPoint x: 523, startPoint y: 748, endPoint x: 534, endPoint y: 748, distance: 11.3
click at [614, 743] on icon "Task Creation Draft: Pending Info Ready Distribution Creation Tax Review Approv…" at bounding box center [672, 566] width 918 height 944
click at [29, 57] on span "Tasks" at bounding box center [25, 56] width 33 height 11
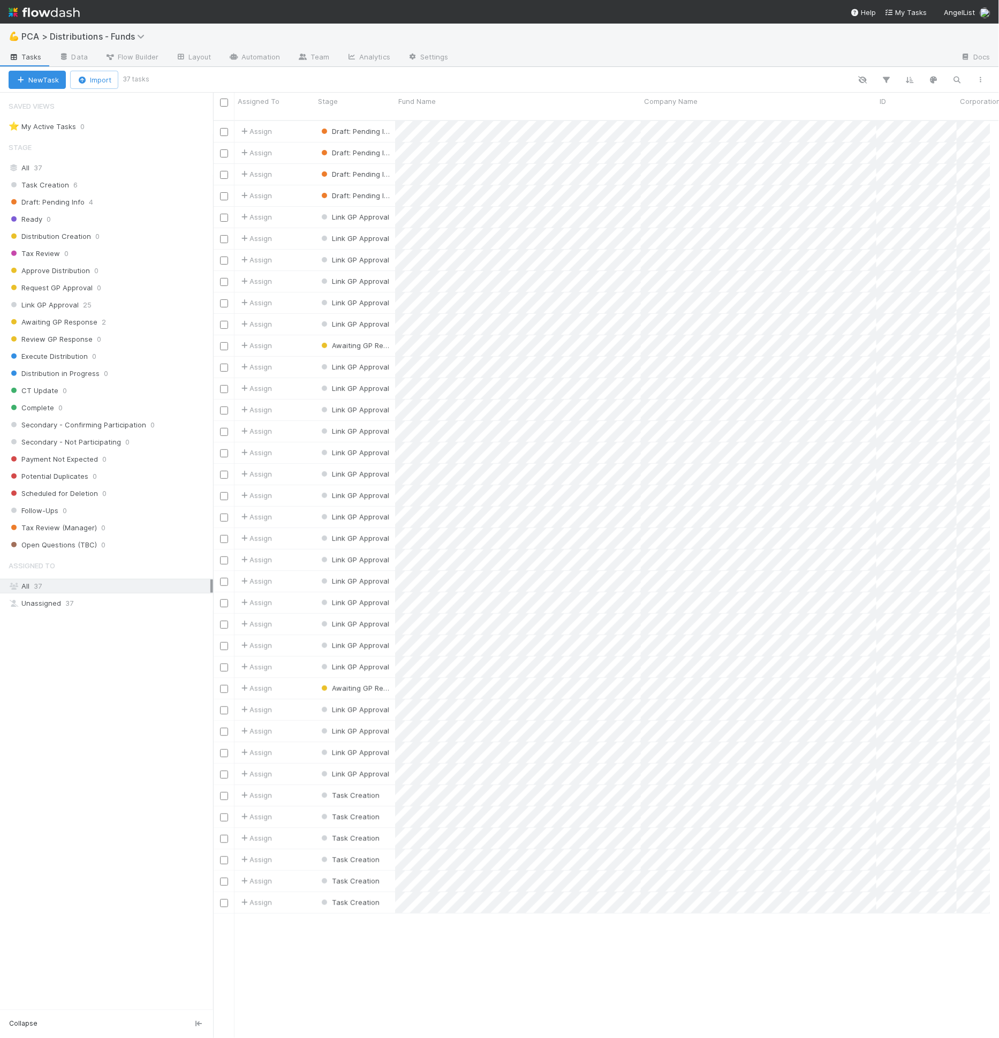
scroll to position [917, 769]
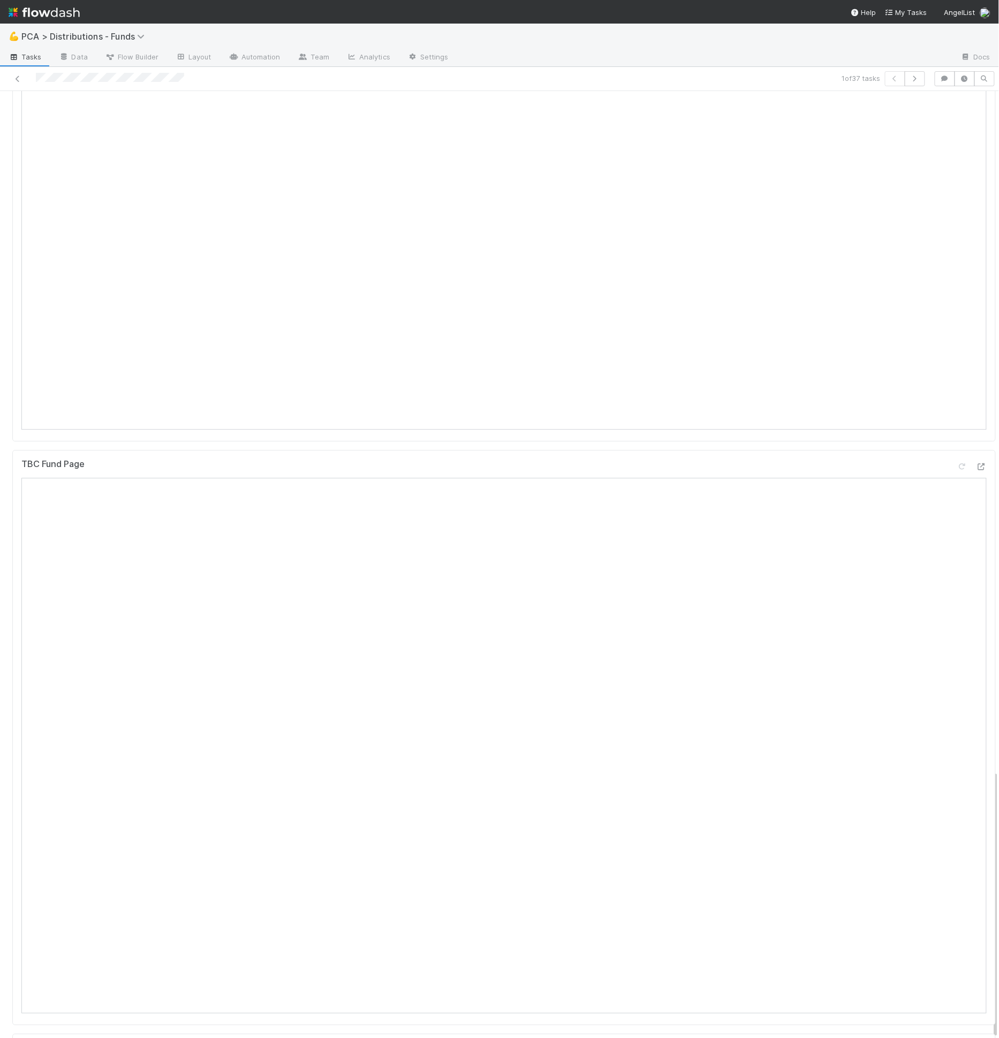
scroll to position [2399, 0]
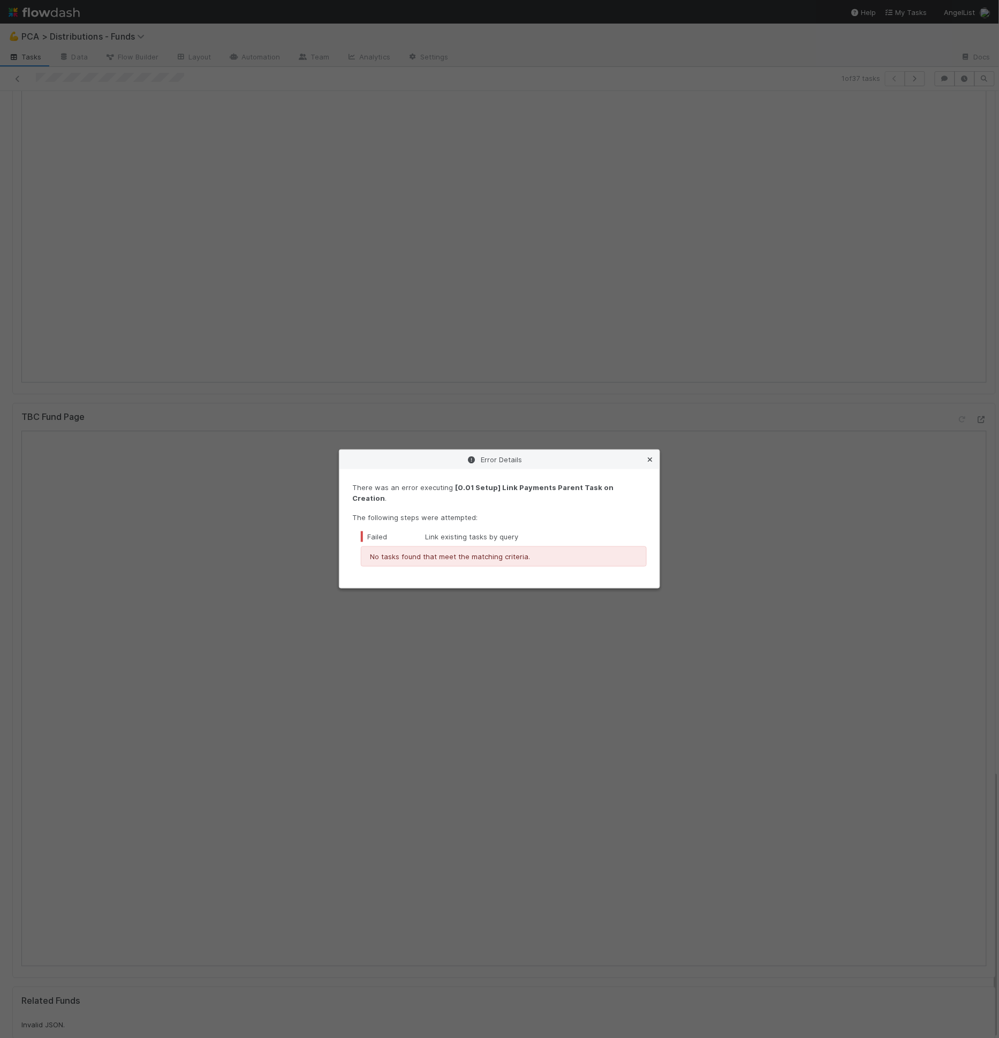
click at [651, 463] on icon at bounding box center [650, 459] width 11 height 7
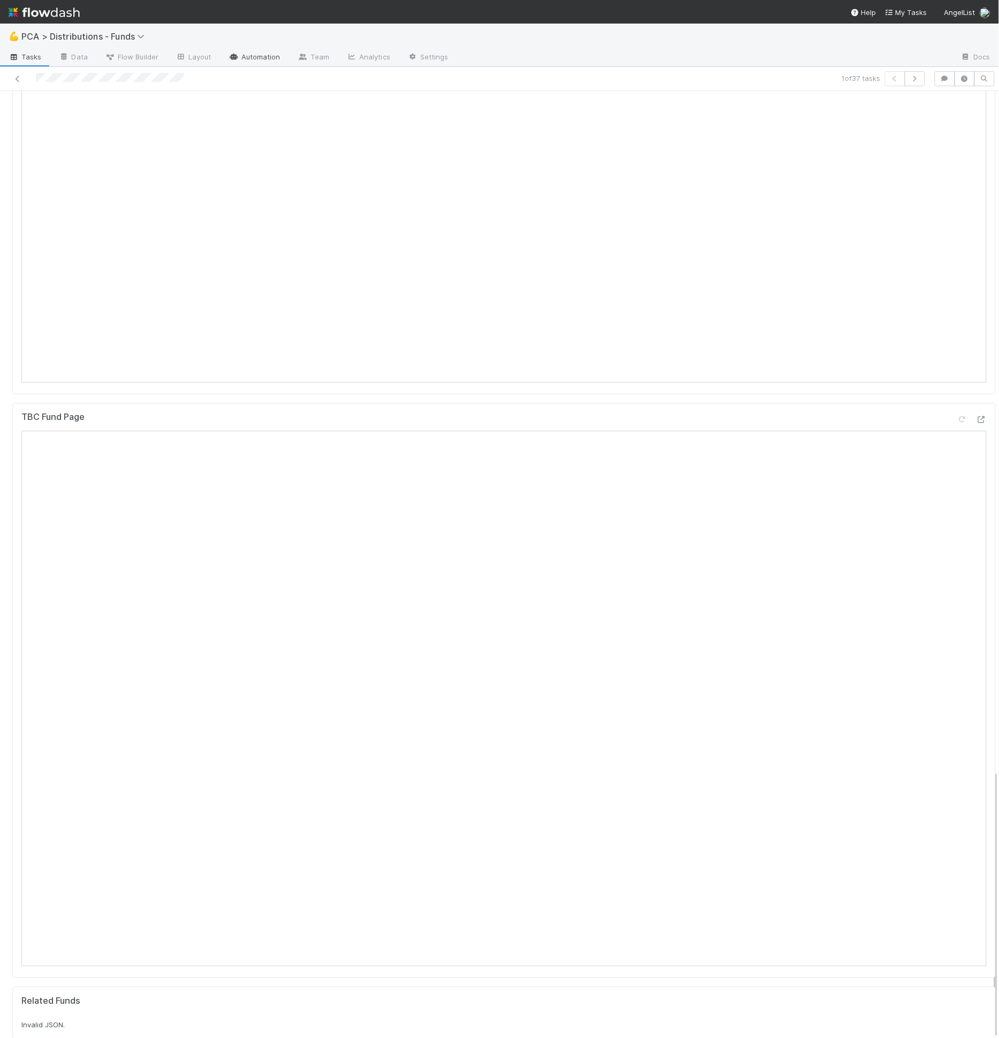
click at [245, 59] on link "Automation" at bounding box center [254, 57] width 69 height 17
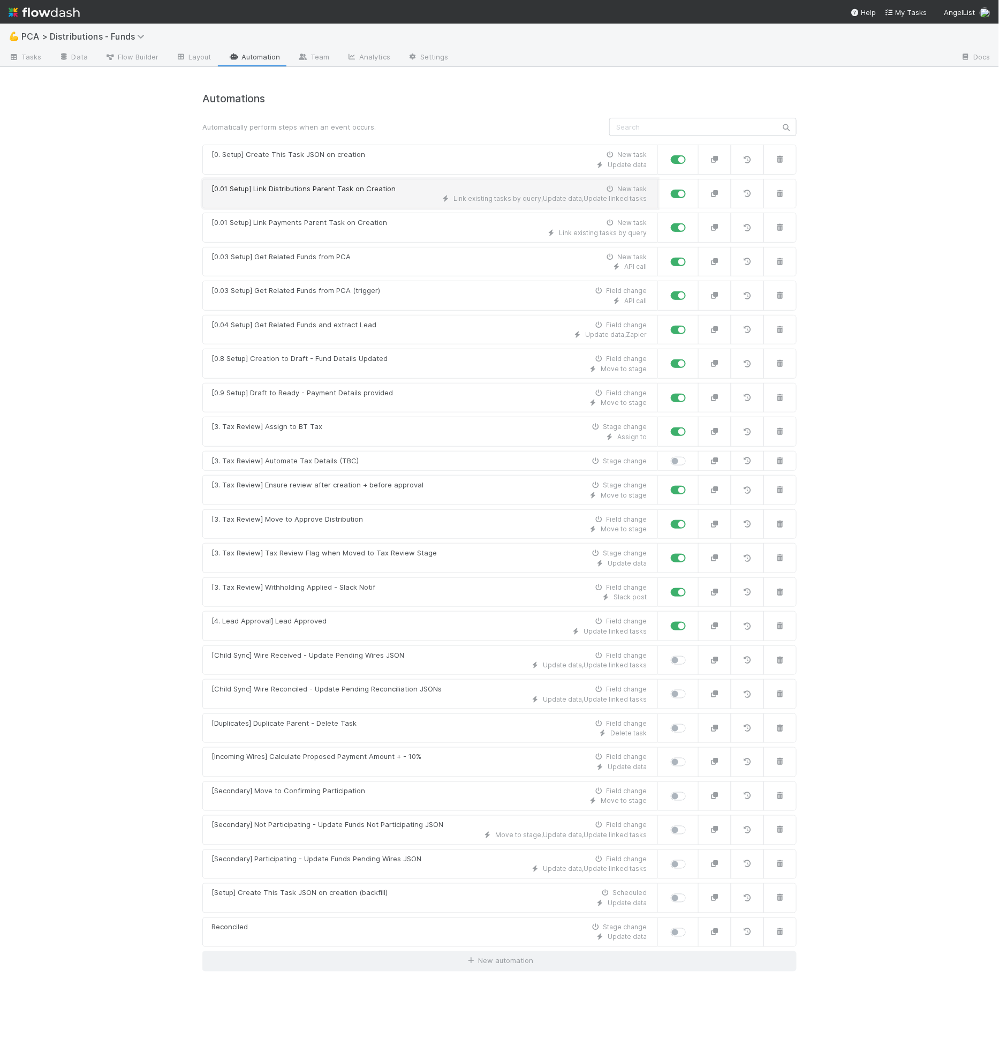
click at [343, 202] on div "Link existing tasks by query , Update data , Update linked tasks" at bounding box center [429, 199] width 435 height 10
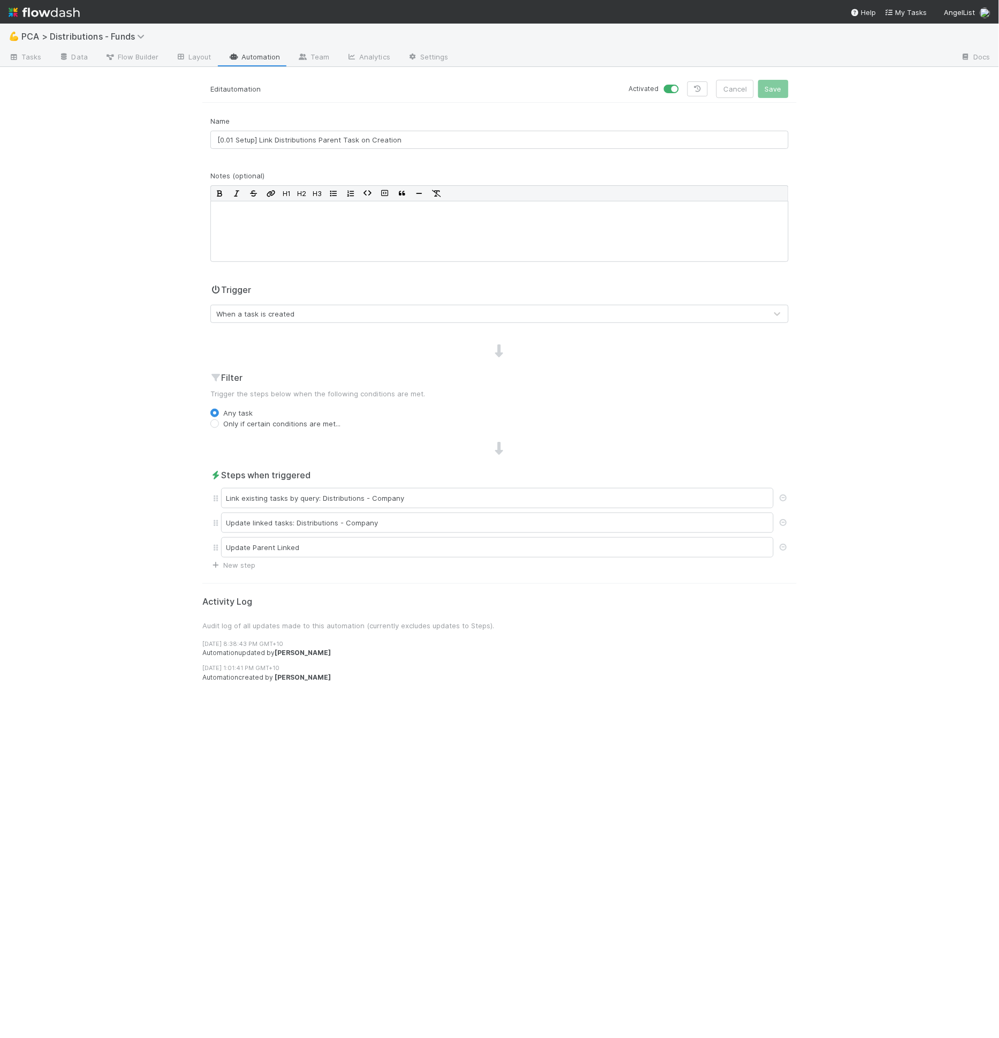
click at [504, 481] on div "Steps when triggered Link existing tasks by query: Distributions - Company Upda…" at bounding box center [499, 520] width 595 height 102
click at [502, 493] on div "Link existing tasks by query: Distributions - Company" at bounding box center [497, 498] width 553 height 20
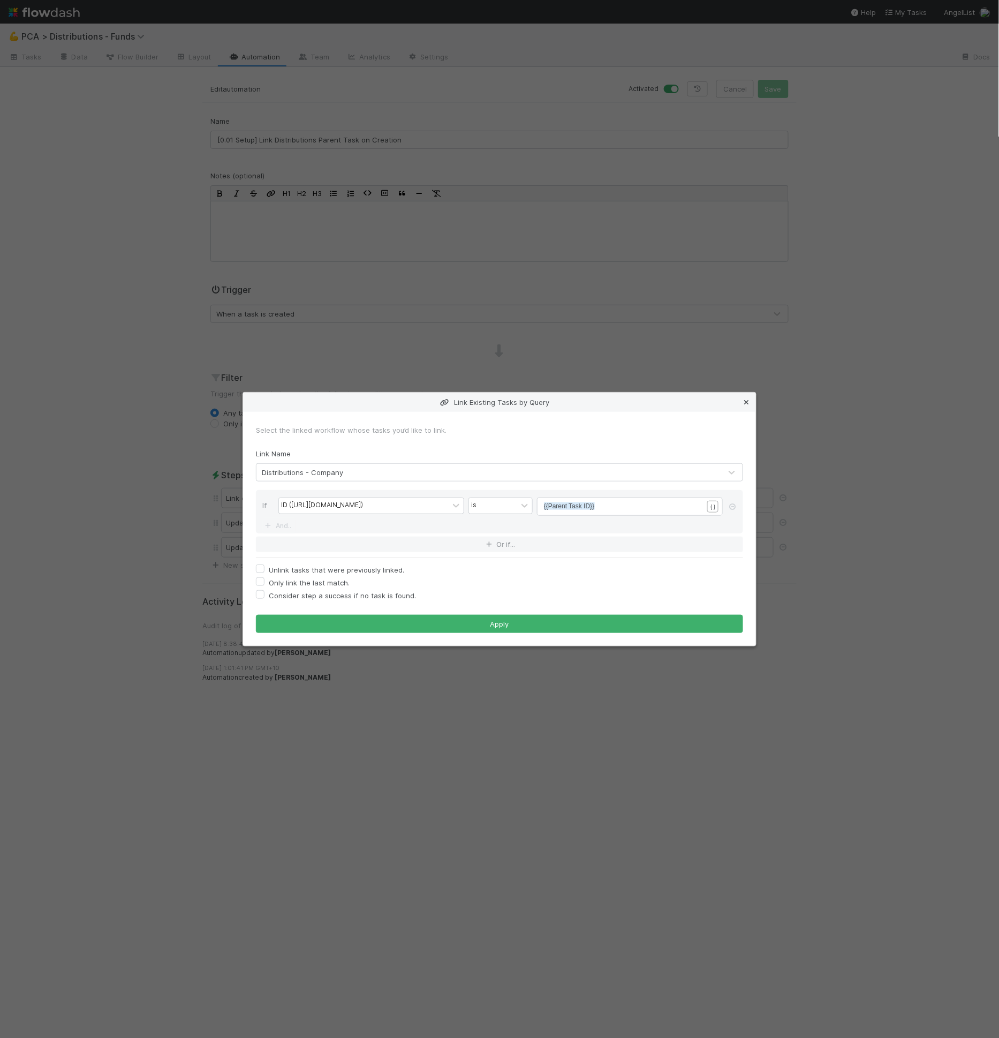
click at [747, 404] on icon at bounding box center [746, 402] width 11 height 7
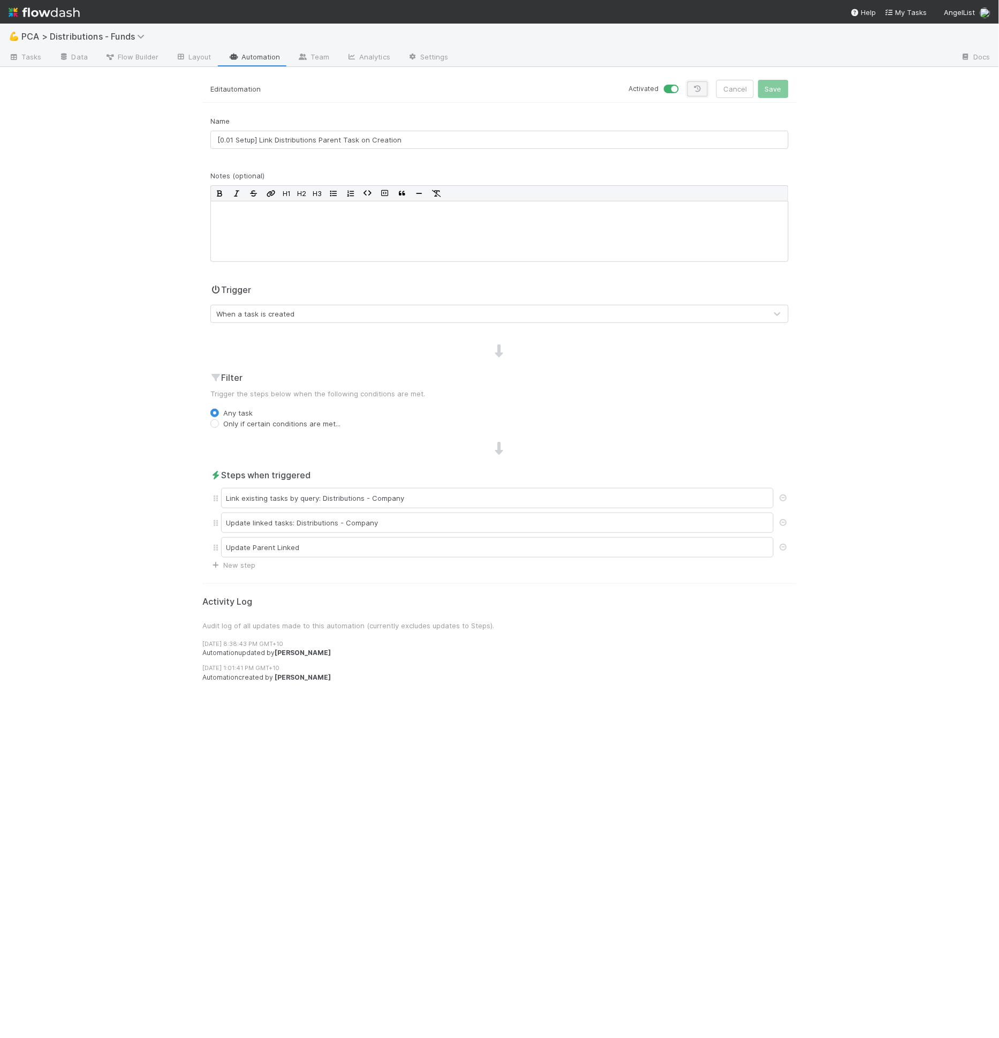
click at [697, 89] on icon at bounding box center [698, 89] width 11 height 6
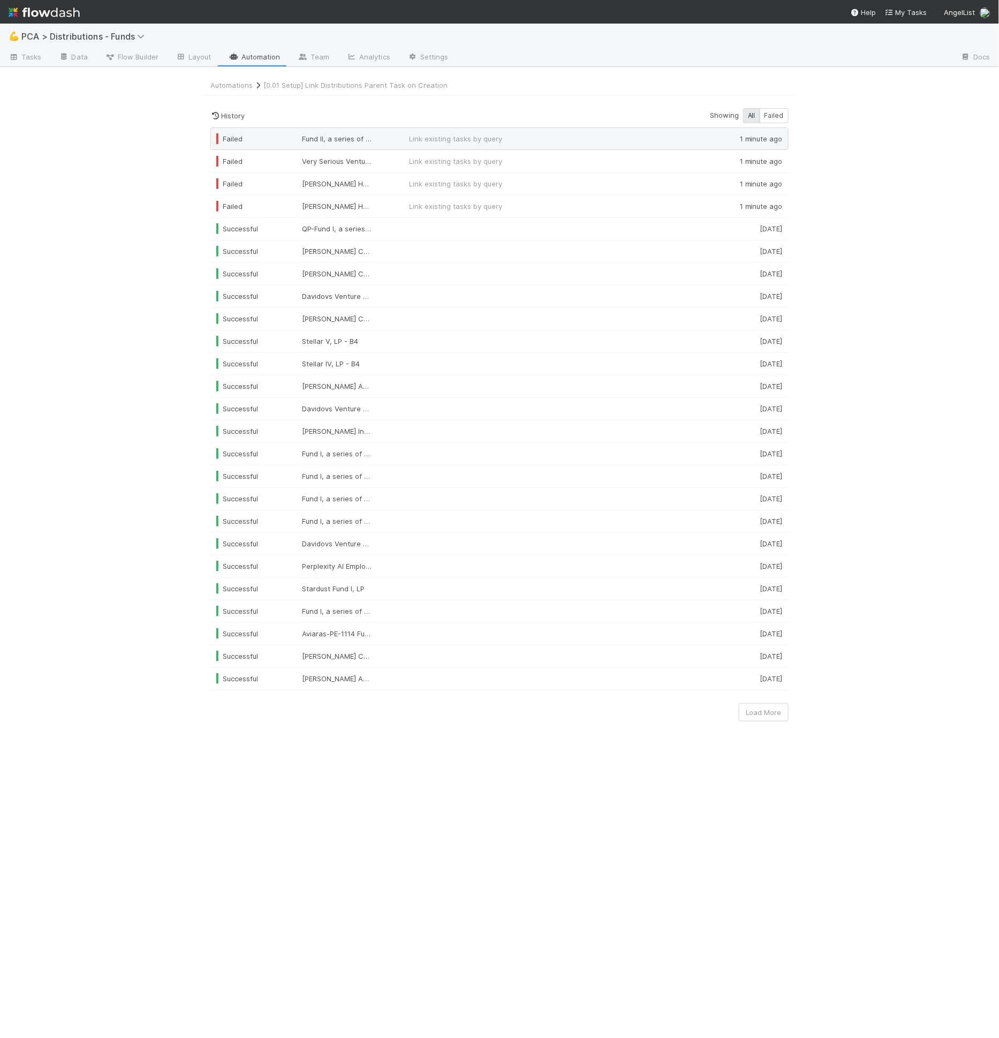
click at [356, 138] on span "Fund II, a series of Kindergarten Ventures, LP" at bounding box center [337, 138] width 70 height 11
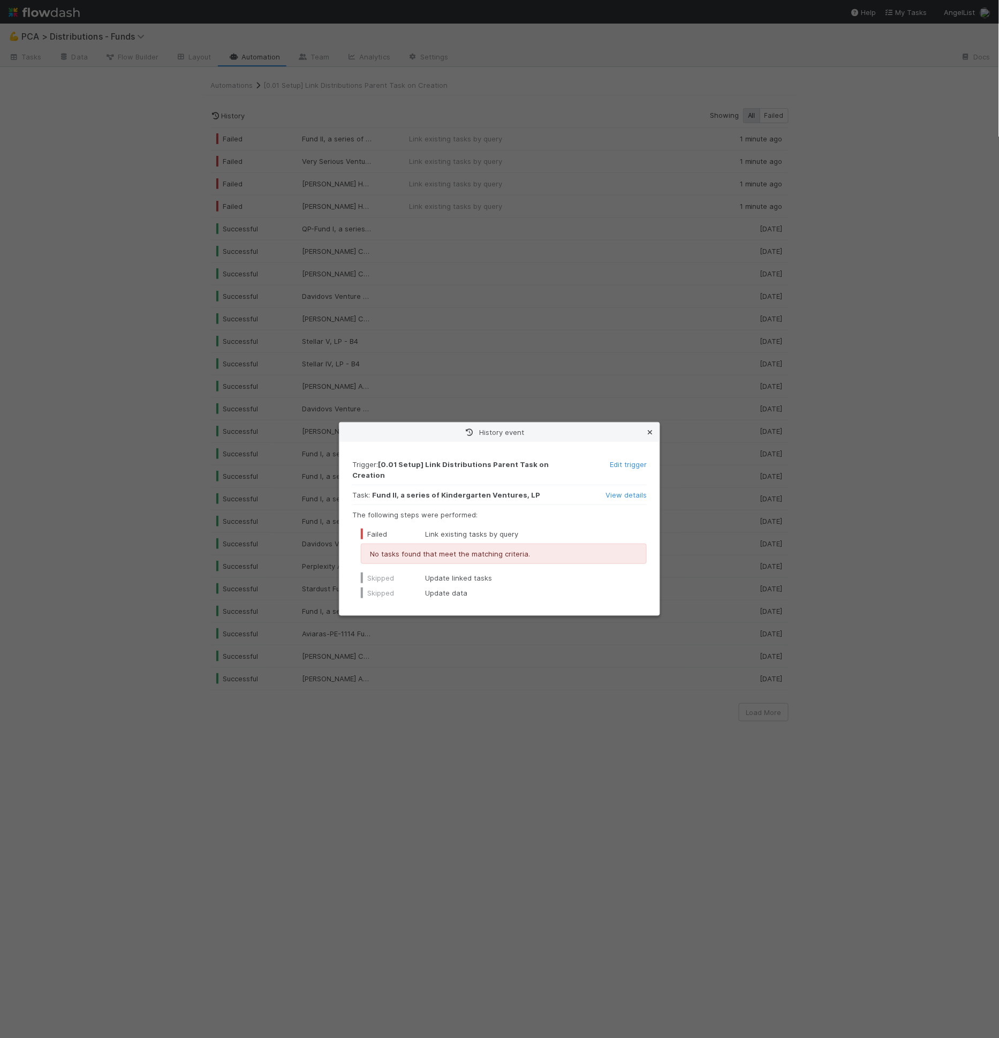
click at [652, 436] on icon at bounding box center [650, 432] width 11 height 7
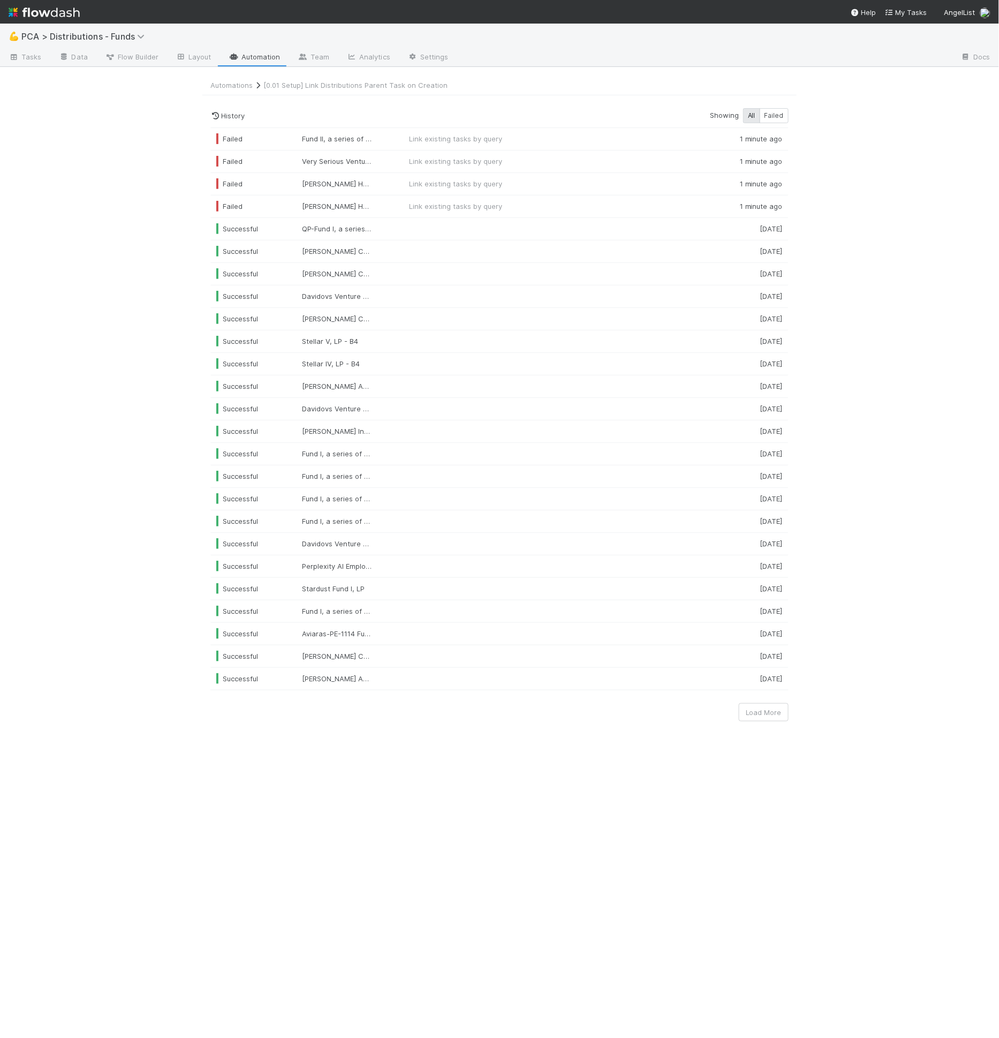
drag, startPoint x: 269, startPoint y: 101, endPoint x: 298, endPoint y: 93, distance: 29.9
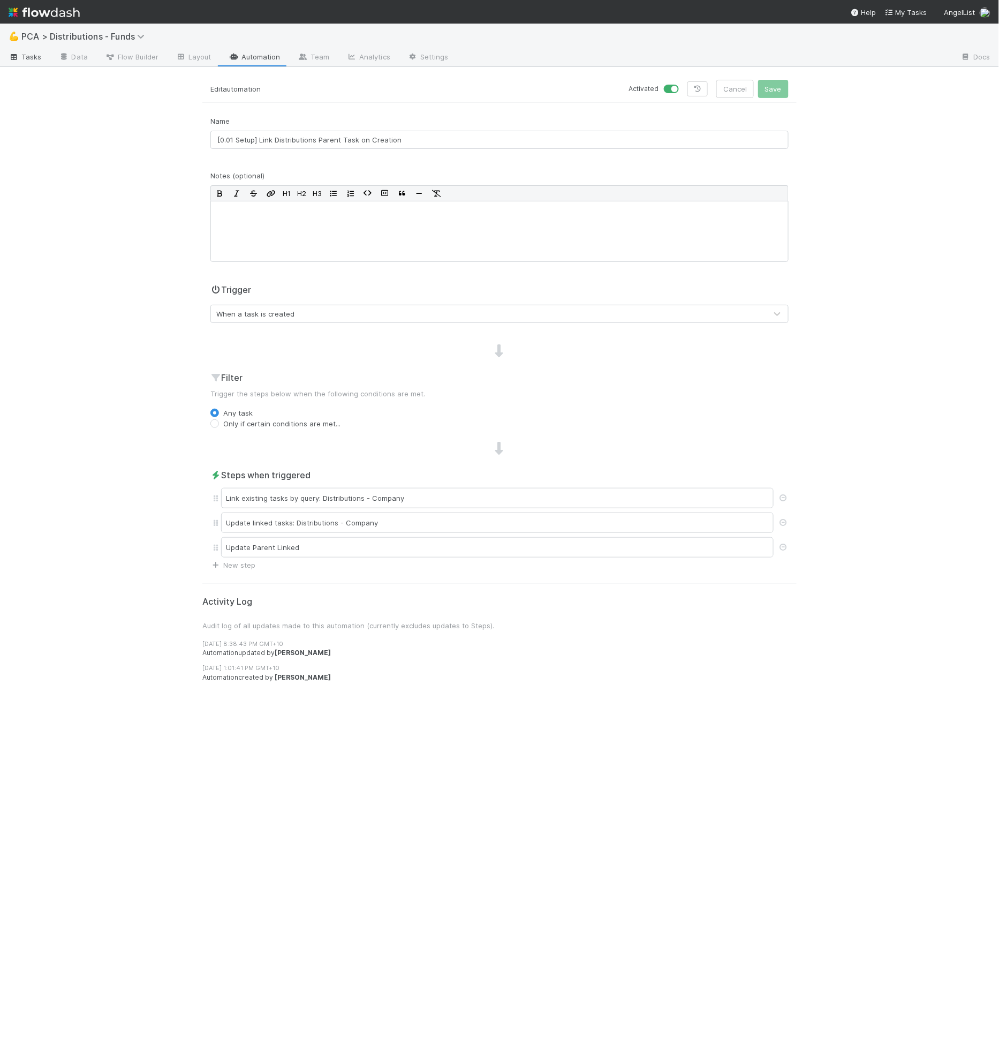
click at [39, 54] on span "Tasks" at bounding box center [25, 56] width 33 height 11
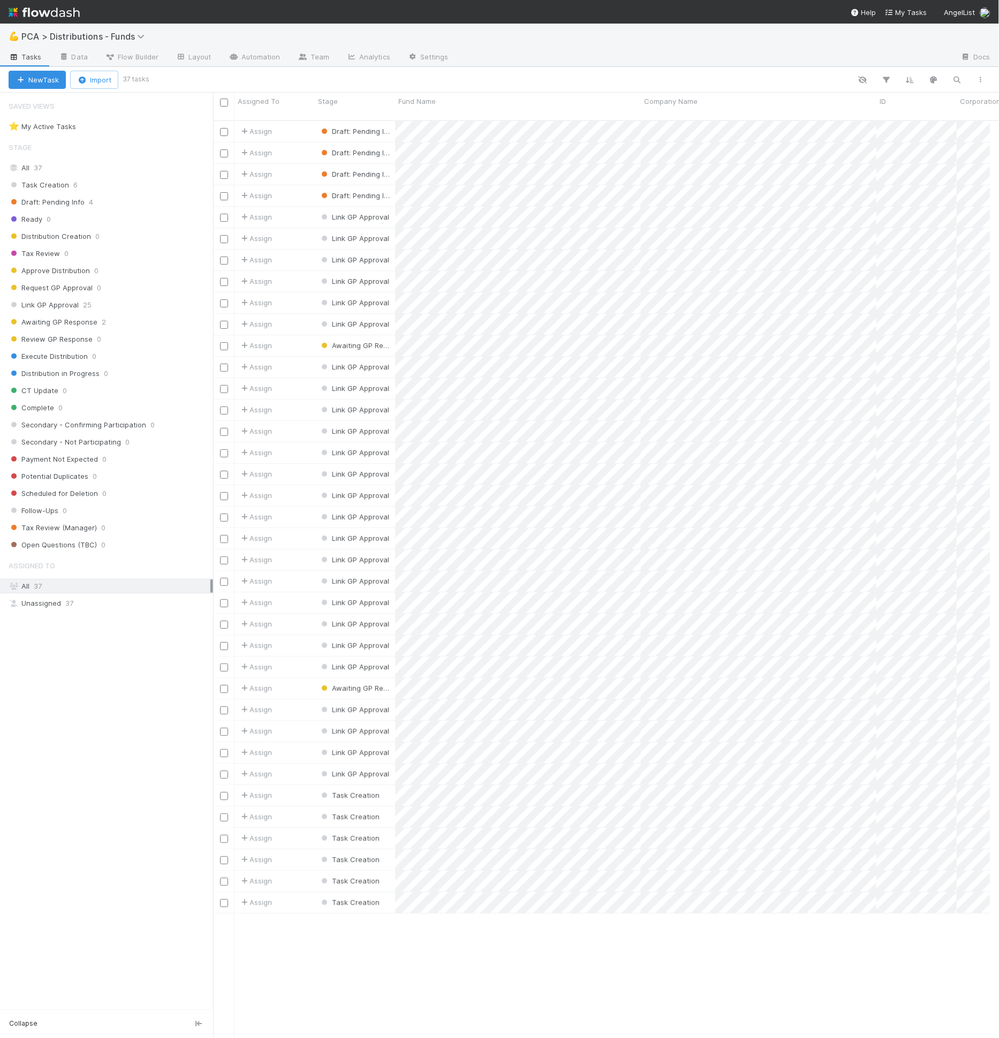
scroll to position [917, 769]
click at [145, 53] on span "Flow Builder" at bounding box center [132, 56] width 54 height 11
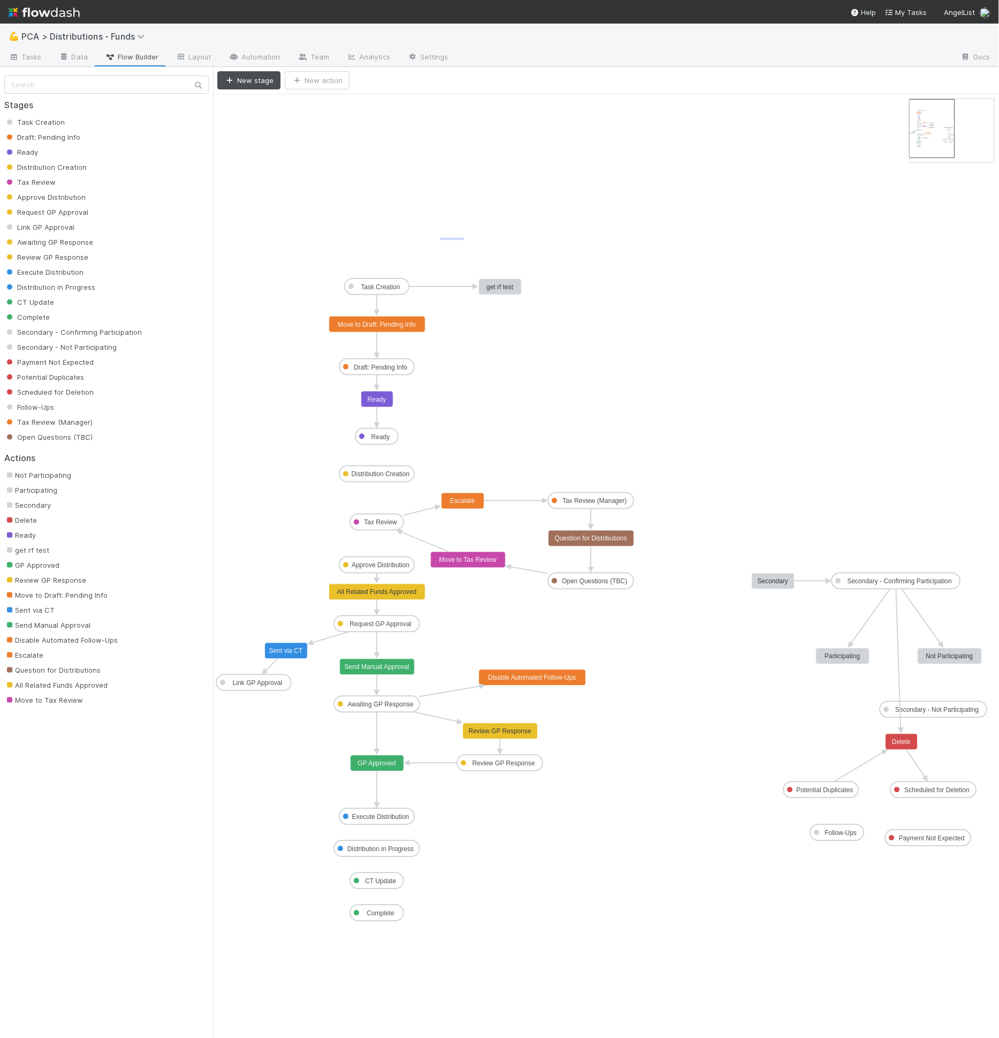
drag, startPoint x: 441, startPoint y: 239, endPoint x: 479, endPoint y: 236, distance: 38.1
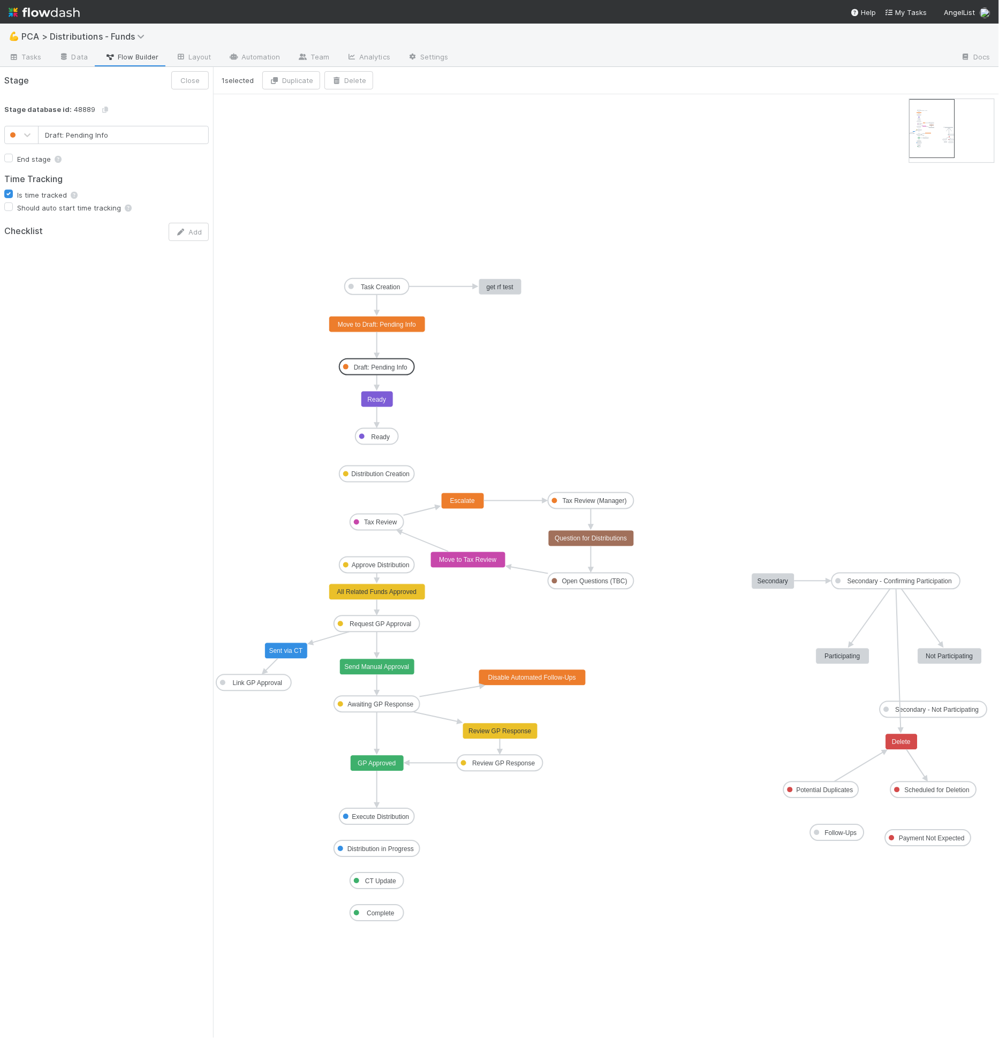
click at [372, 360] on rect at bounding box center [377, 367] width 75 height 16
click at [246, 62] on link "Automation" at bounding box center [254, 57] width 69 height 17
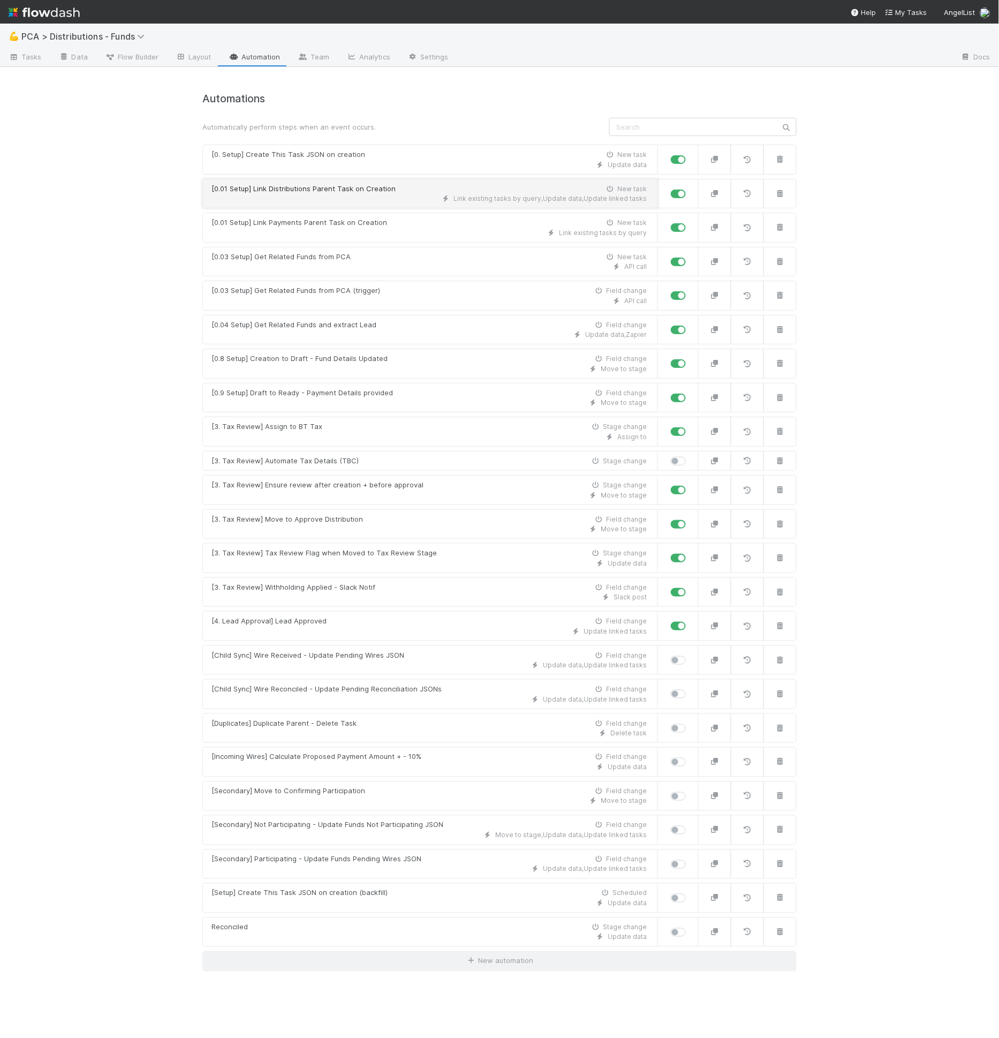
click at [366, 200] on div "Link existing tasks by query , Update data , Update linked tasks" at bounding box center [429, 199] width 435 height 10
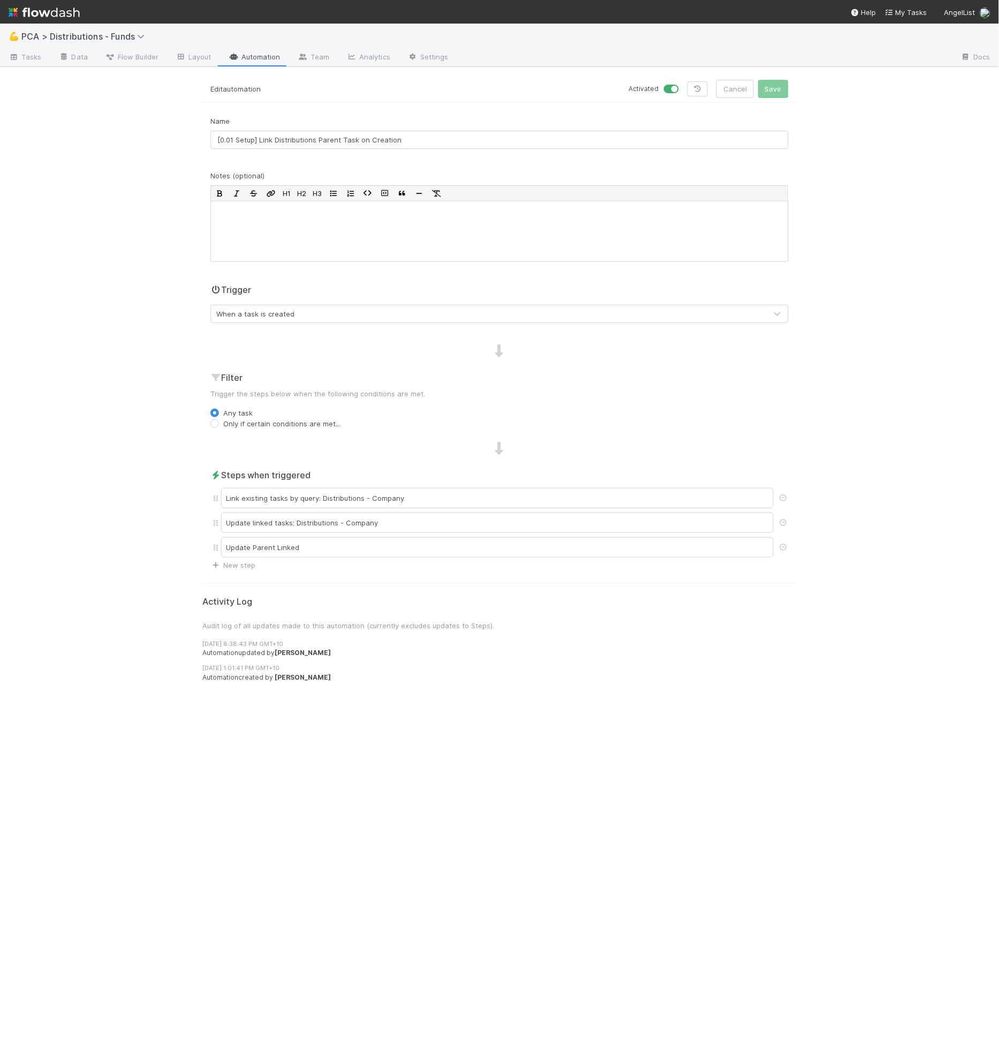
click at [272, 422] on label "Only if certain conditions are met..." at bounding box center [281, 423] width 117 height 11
click at [219, 422] on input "Only if certain conditions are met..." at bounding box center [214, 423] width 9 height 10
radio input "true"
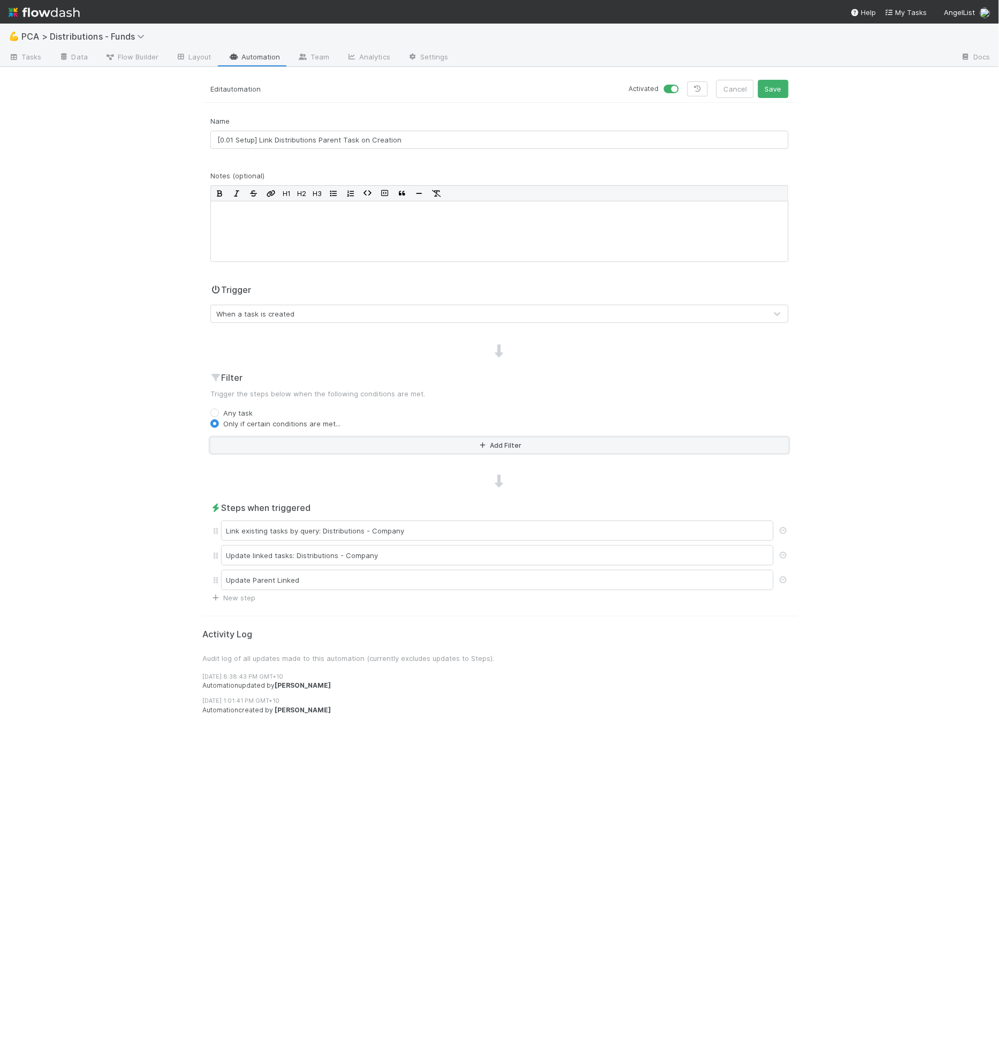
click at [296, 450] on button "Add Filter" at bounding box center [499, 446] width 578 height 16
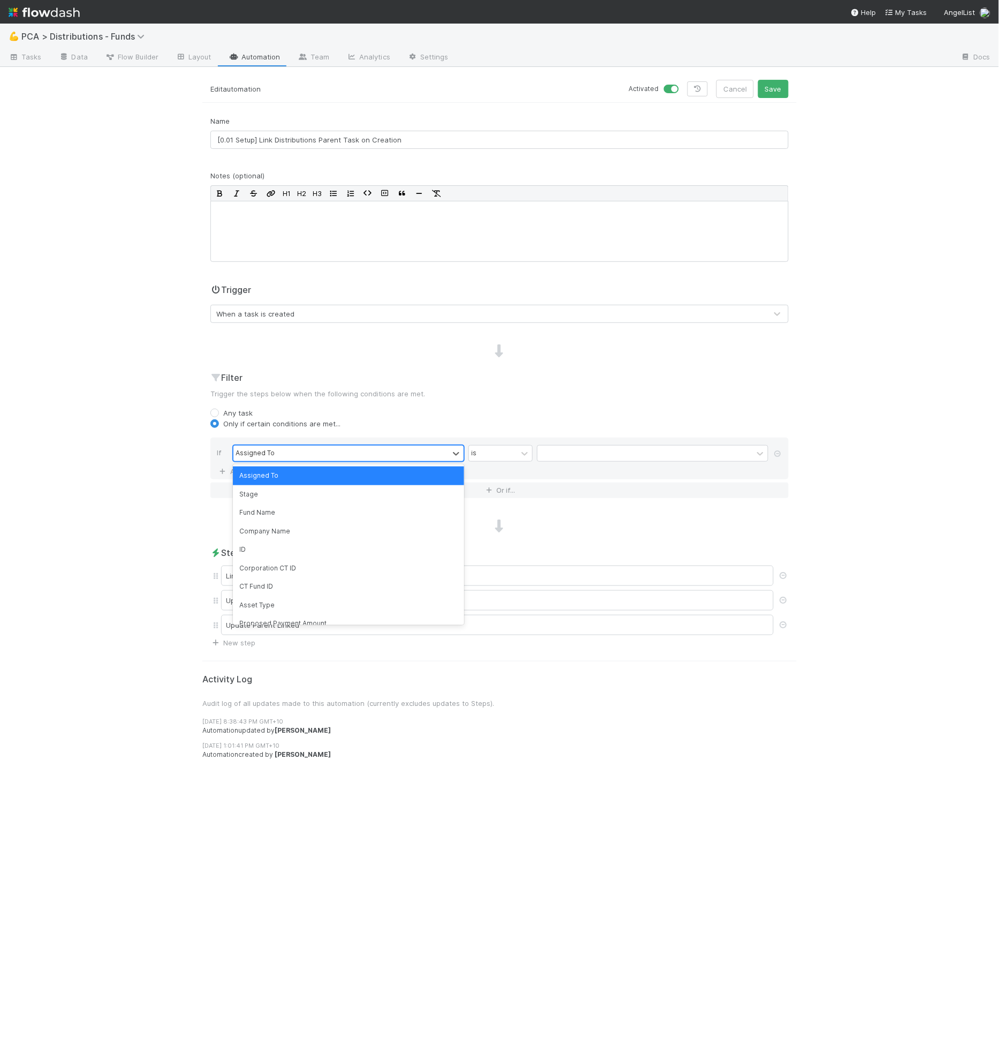
click at [293, 456] on div "Assigned To" at bounding box center [341, 454] width 215 height 16
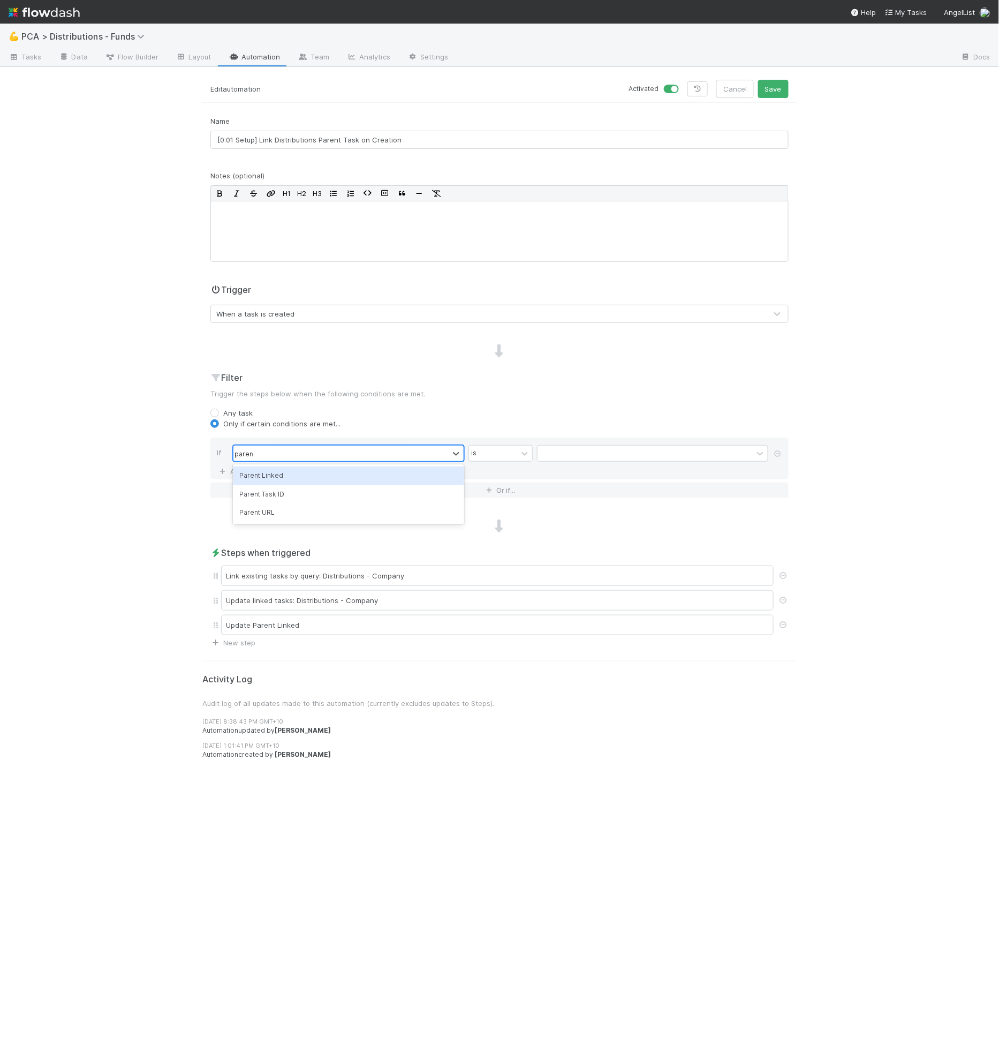
type input "parent"
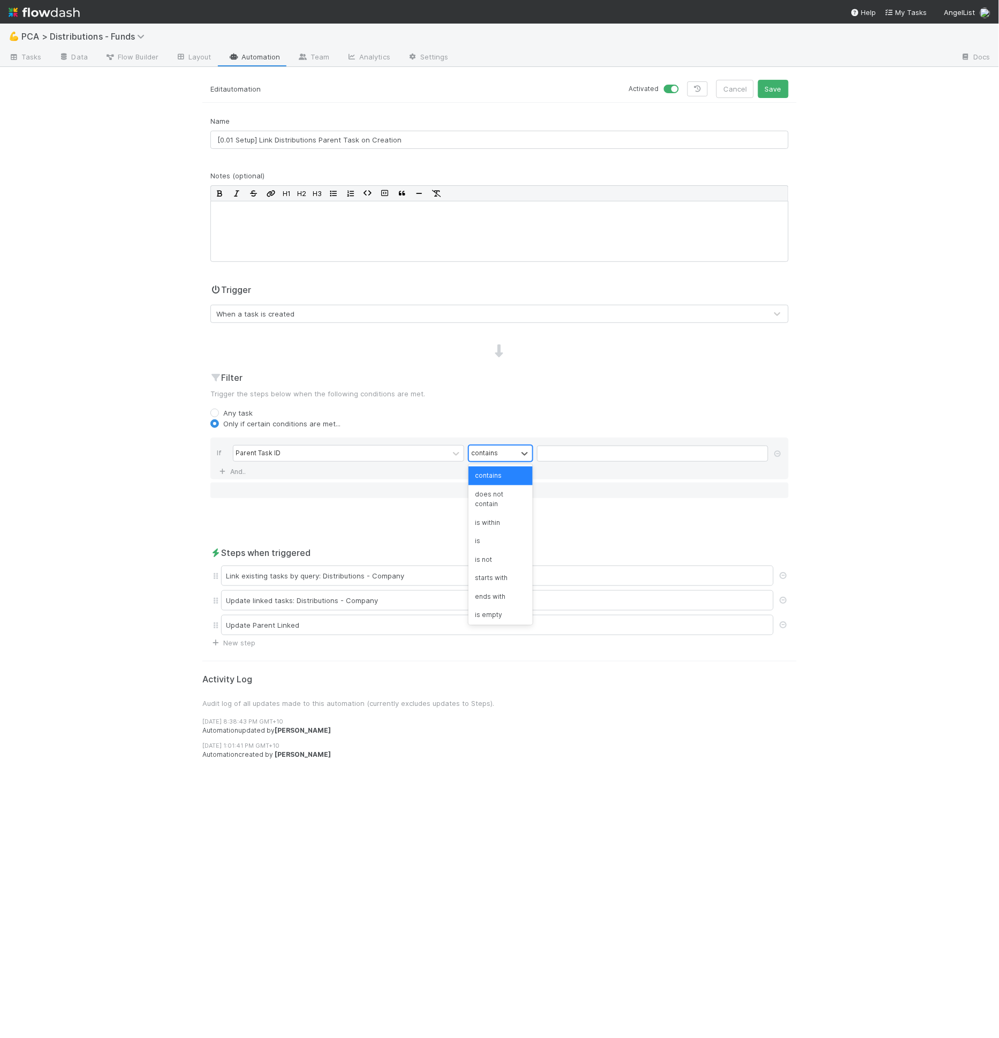
click at [475, 451] on div "contains" at bounding box center [484, 453] width 27 height 10
click at [500, 610] on div "is not empty" at bounding box center [501, 614] width 64 height 18
click at [242, 322] on div "Trigger When a task is created" at bounding box center [499, 307] width 595 height 48
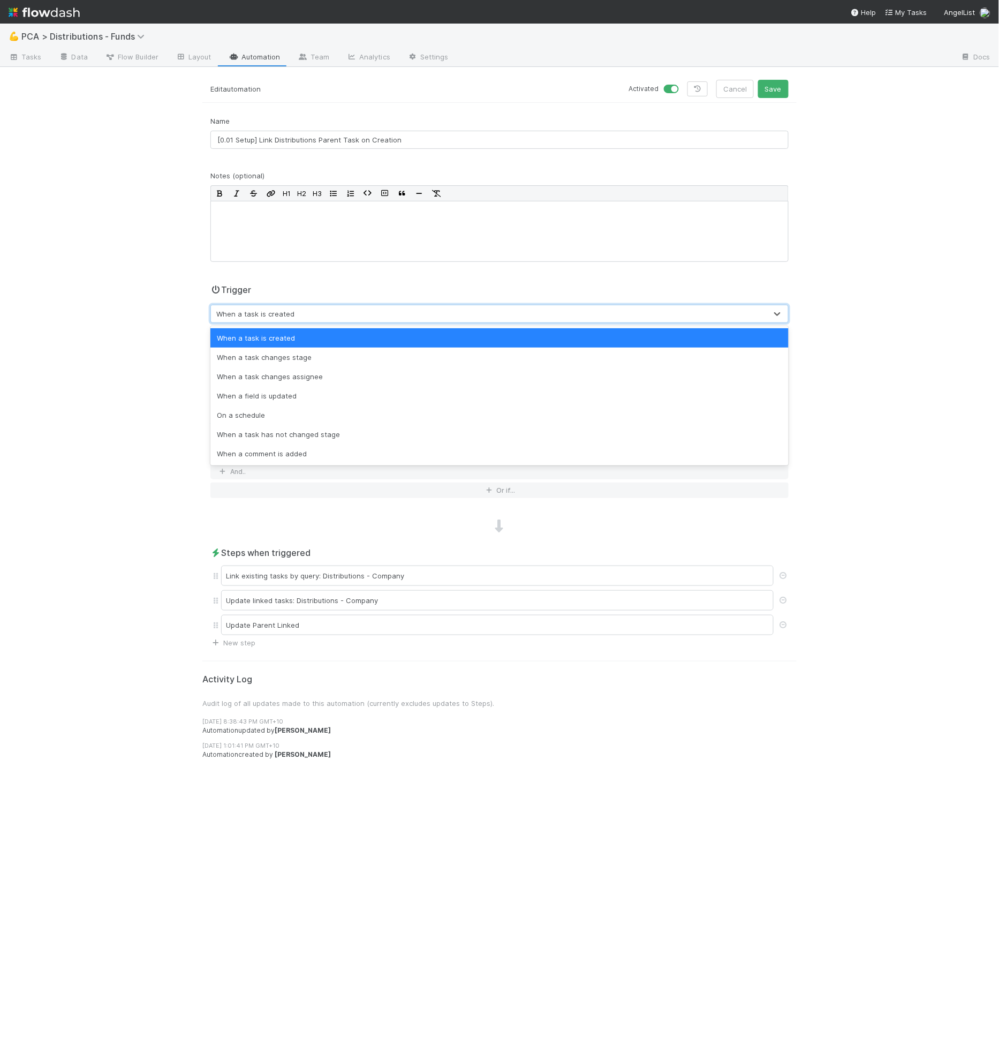
click at [242, 319] on div "When a task is created" at bounding box center [489, 313] width 556 height 17
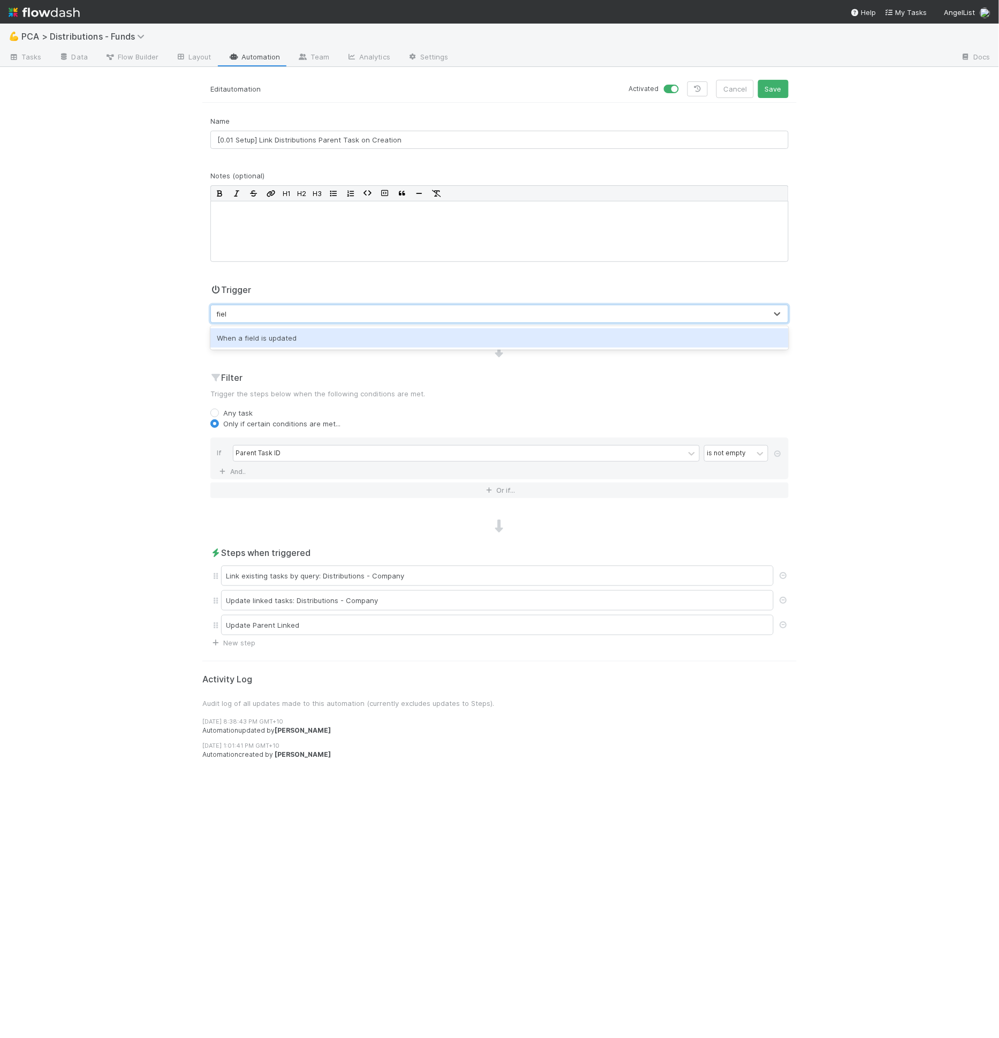
type input "field"
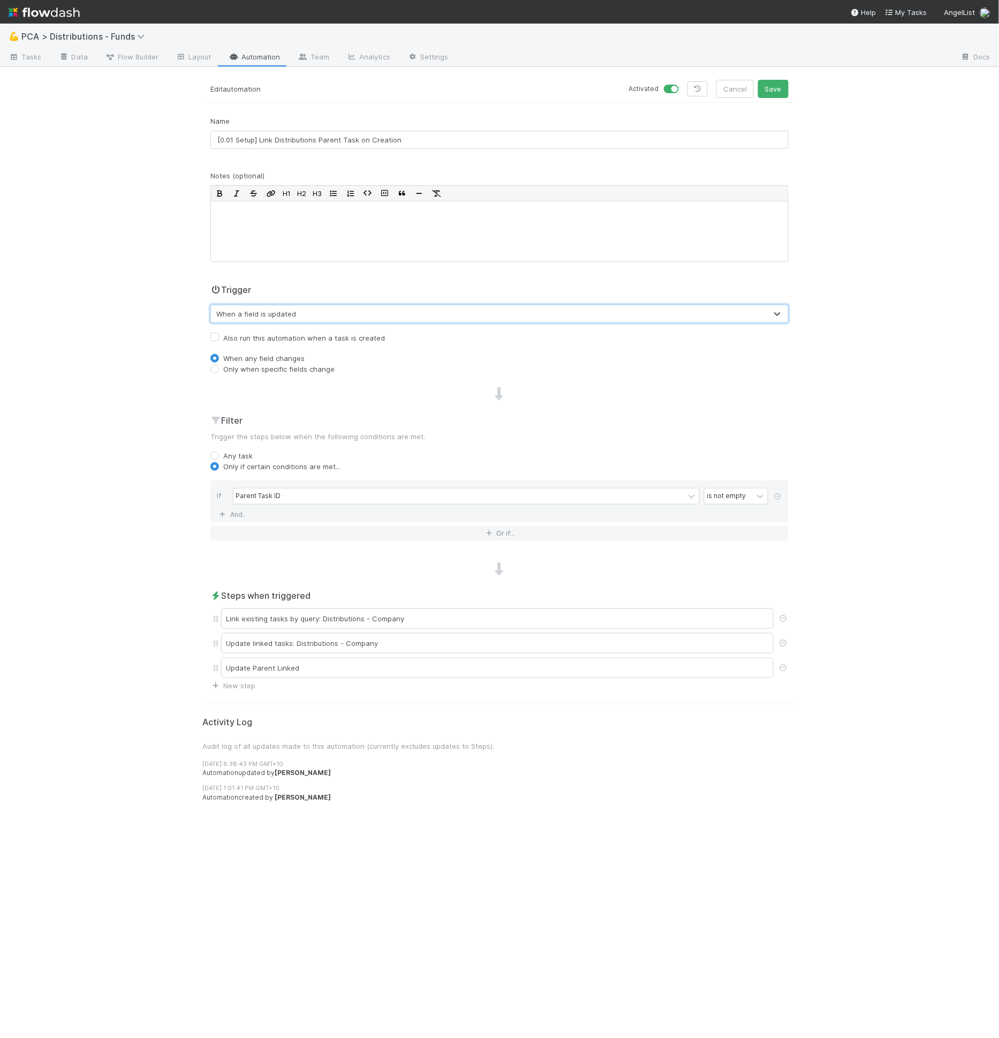
click at [299, 367] on label "Only when specific fields change" at bounding box center [278, 369] width 111 height 11
click at [219, 367] on input "Only when specific fields change" at bounding box center [214, 369] width 9 height 10
radio input "true"
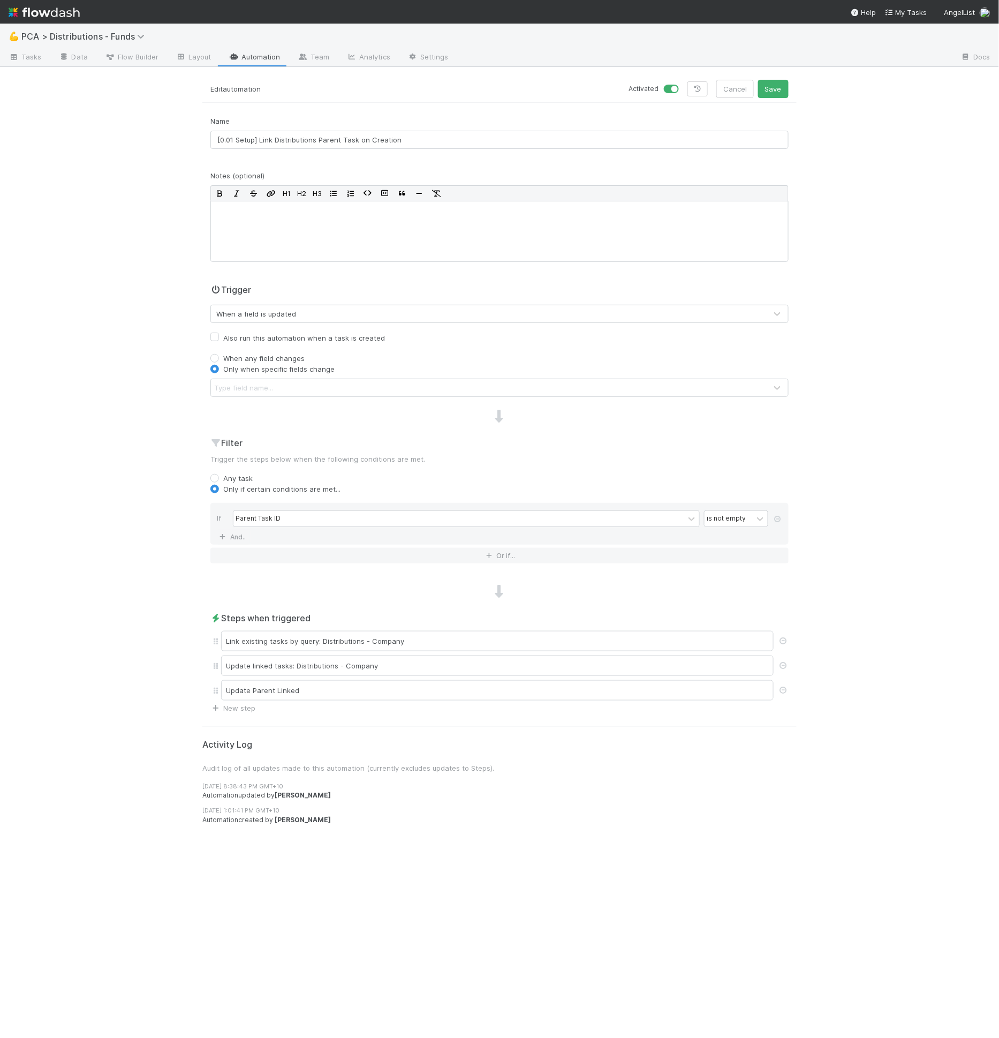
click at [298, 380] on div "Type field name..." at bounding box center [489, 387] width 556 height 17
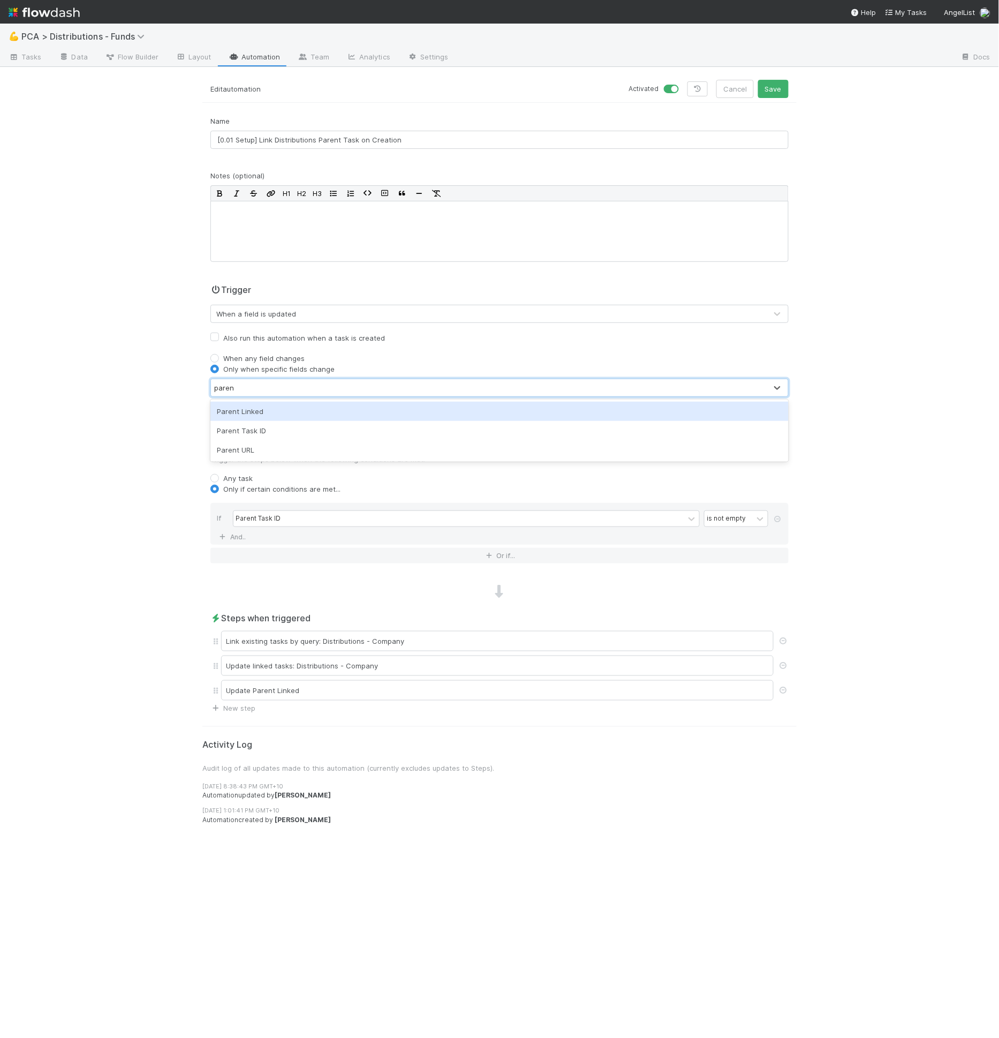
type input "parent"
click at [317, 337] on label "Also run this automation when a task is created" at bounding box center [304, 338] width 162 height 13
click at [219, 337] on input "Also run this automation when a task is created" at bounding box center [214, 337] width 9 height 10
checkbox input "true"
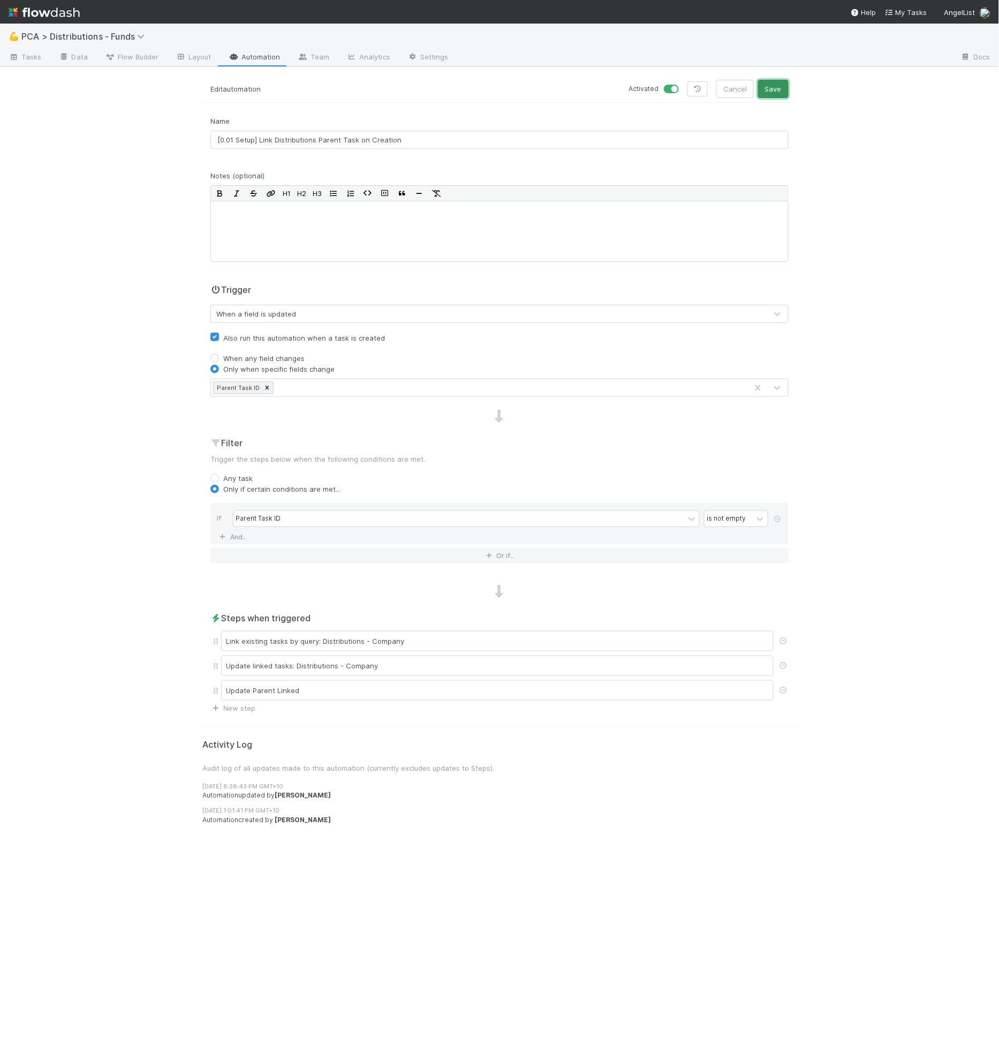
click at [779, 93] on button "Save" at bounding box center [773, 89] width 31 height 18
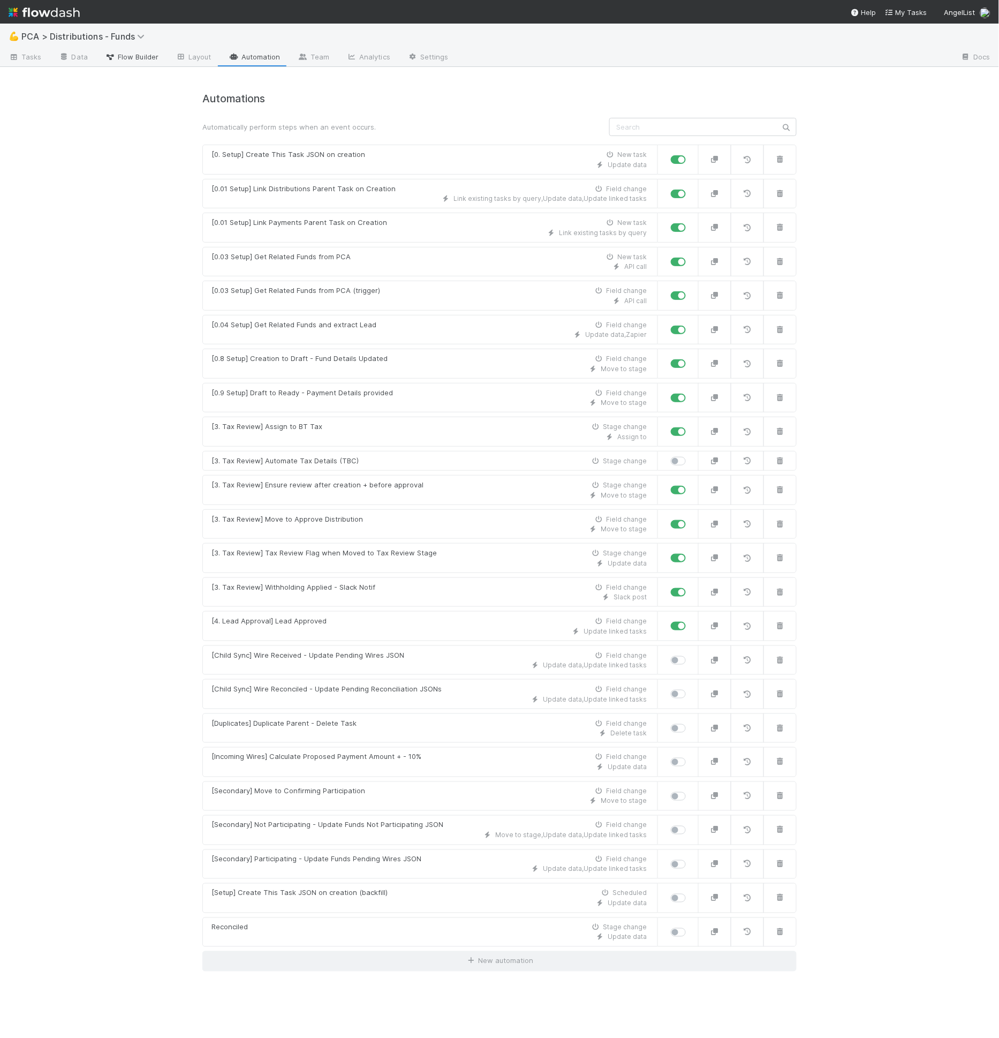
click at [143, 53] on span "Flow Builder" at bounding box center [132, 56] width 54 height 11
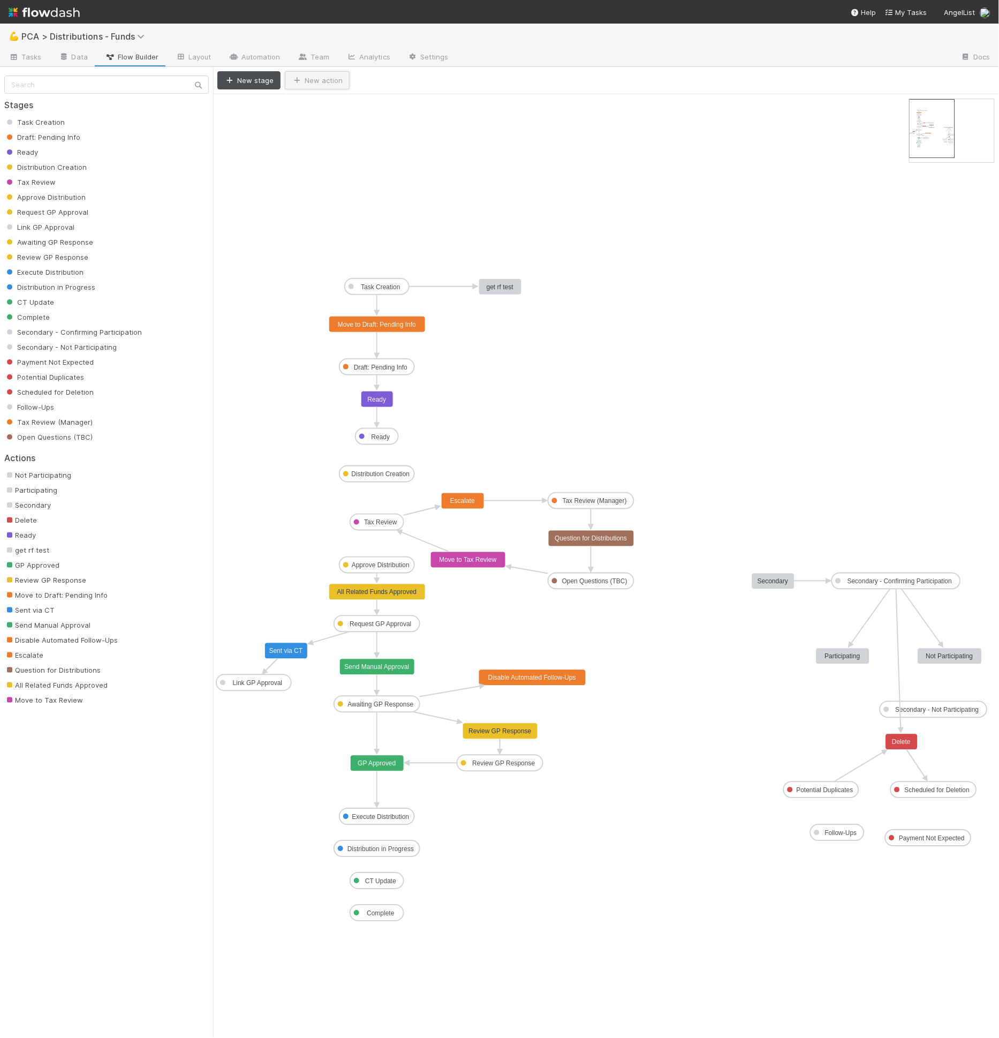
click at [293, 80] on icon "button" at bounding box center [297, 80] width 11 height 7
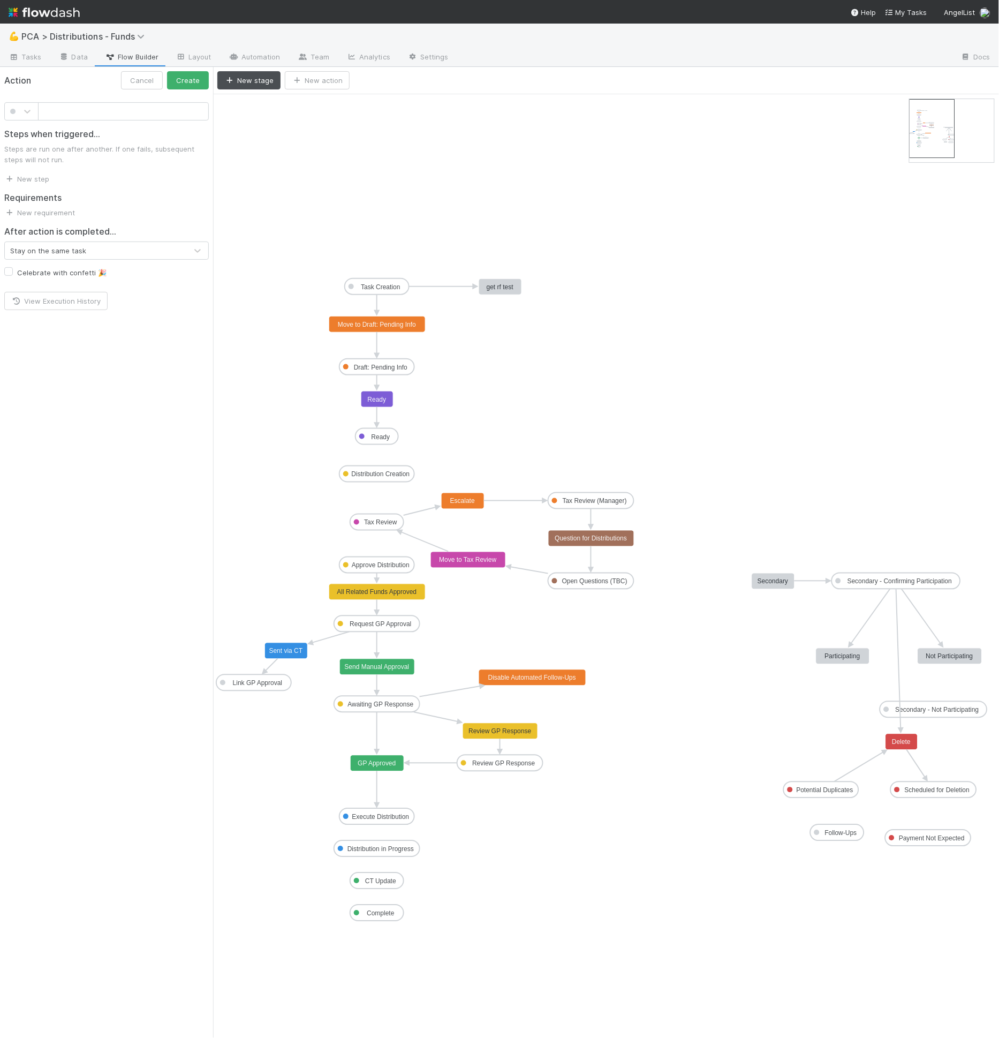
click at [122, 116] on input "text" at bounding box center [123, 111] width 171 height 18
click at [154, 86] on button "Cancel" at bounding box center [142, 80] width 42 height 18
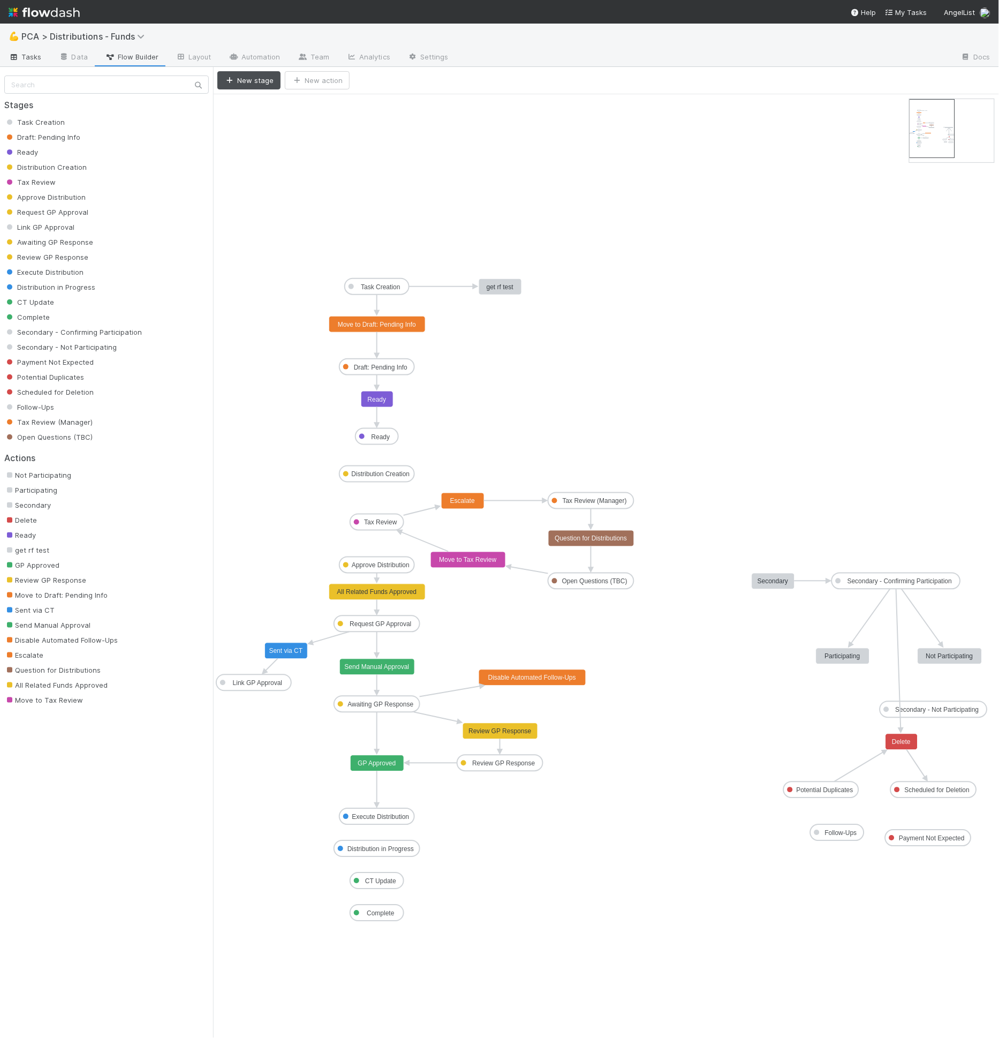
click at [27, 58] on span "Tasks" at bounding box center [25, 56] width 33 height 11
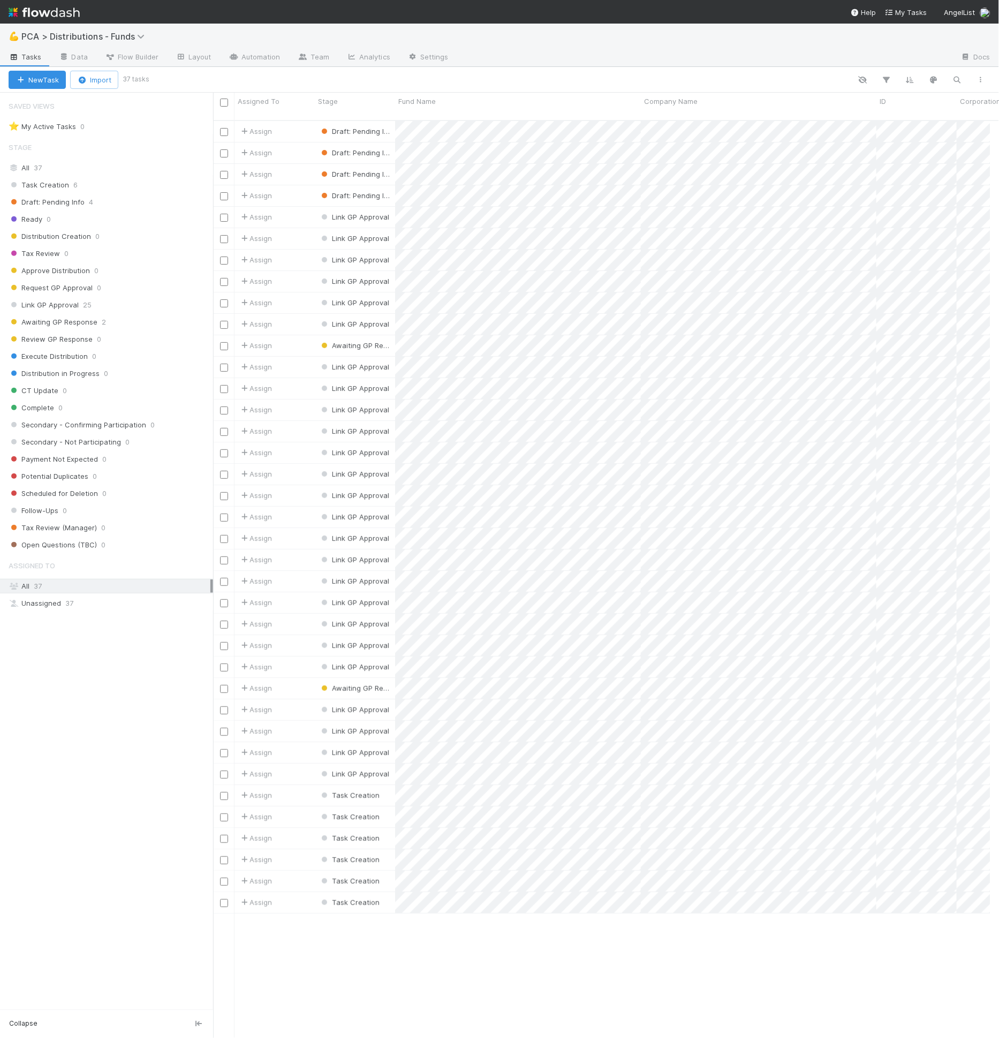
scroll to position [917, 769]
click at [221, 128] on input "checkbox" at bounding box center [224, 132] width 8 height 8
click at [227, 149] on input "checkbox" at bounding box center [224, 153] width 8 height 8
click at [223, 171] on input "checkbox" at bounding box center [224, 175] width 8 height 8
click at [225, 192] on input "checkbox" at bounding box center [224, 196] width 8 height 8
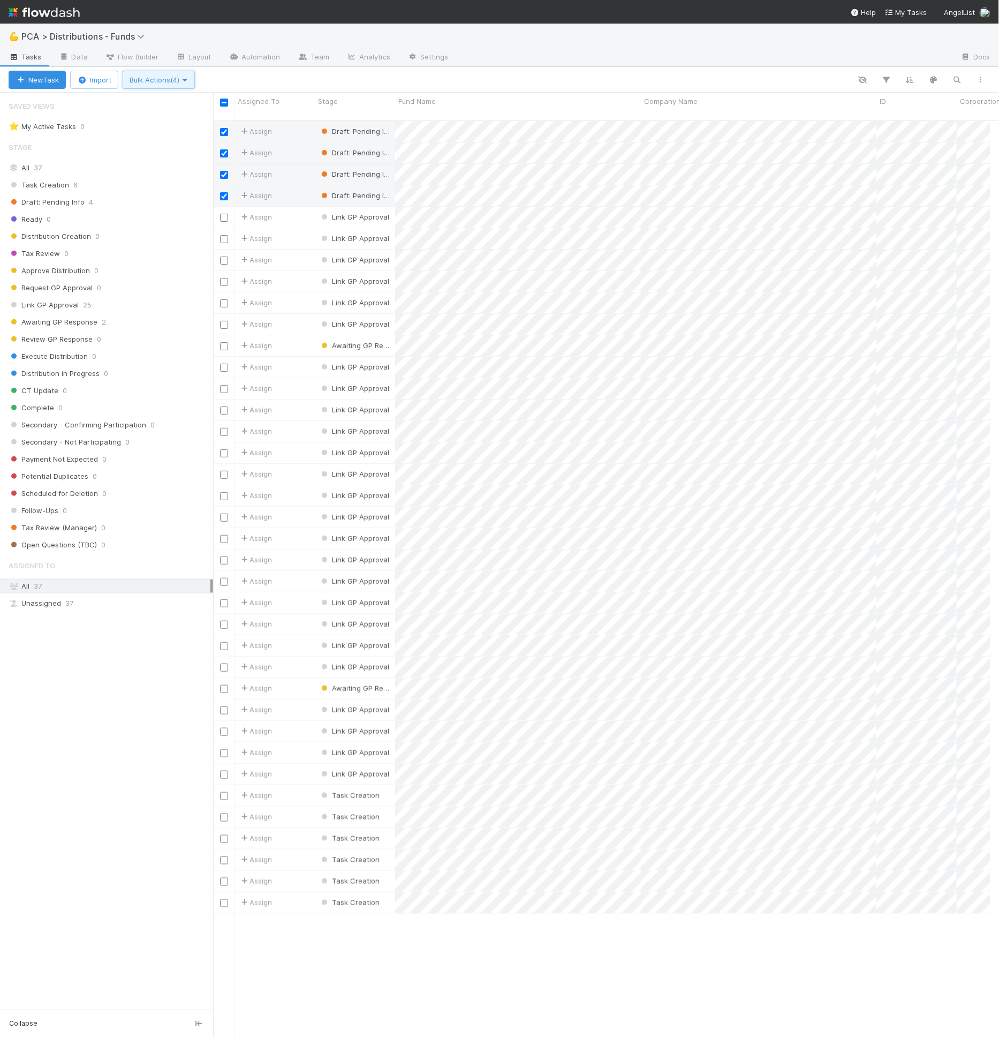
click at [166, 78] on span "Bulk Actions (4)" at bounding box center [159, 80] width 58 height 9
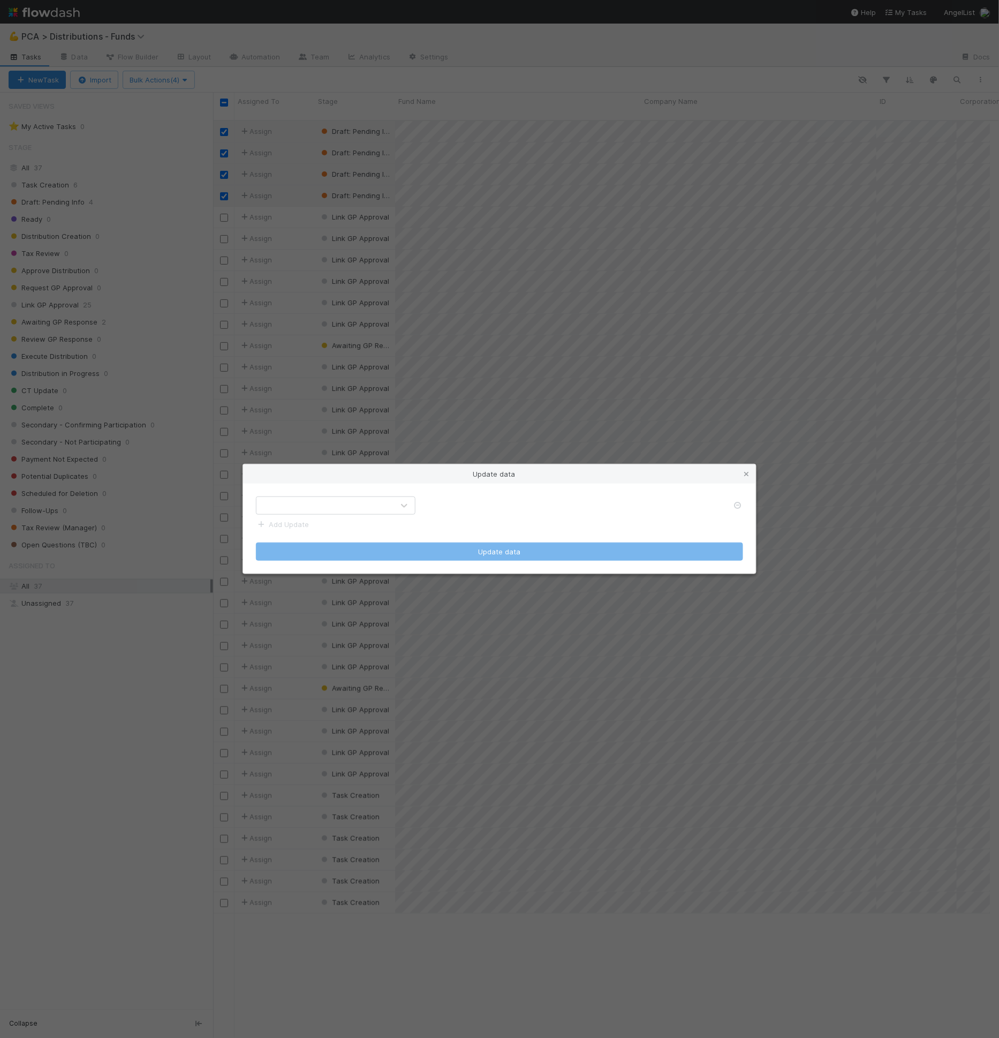
click at [340, 495] on div "Add Update Update data" at bounding box center [499, 529] width 513 height 90
click at [340, 498] on div at bounding box center [325, 505] width 137 height 17
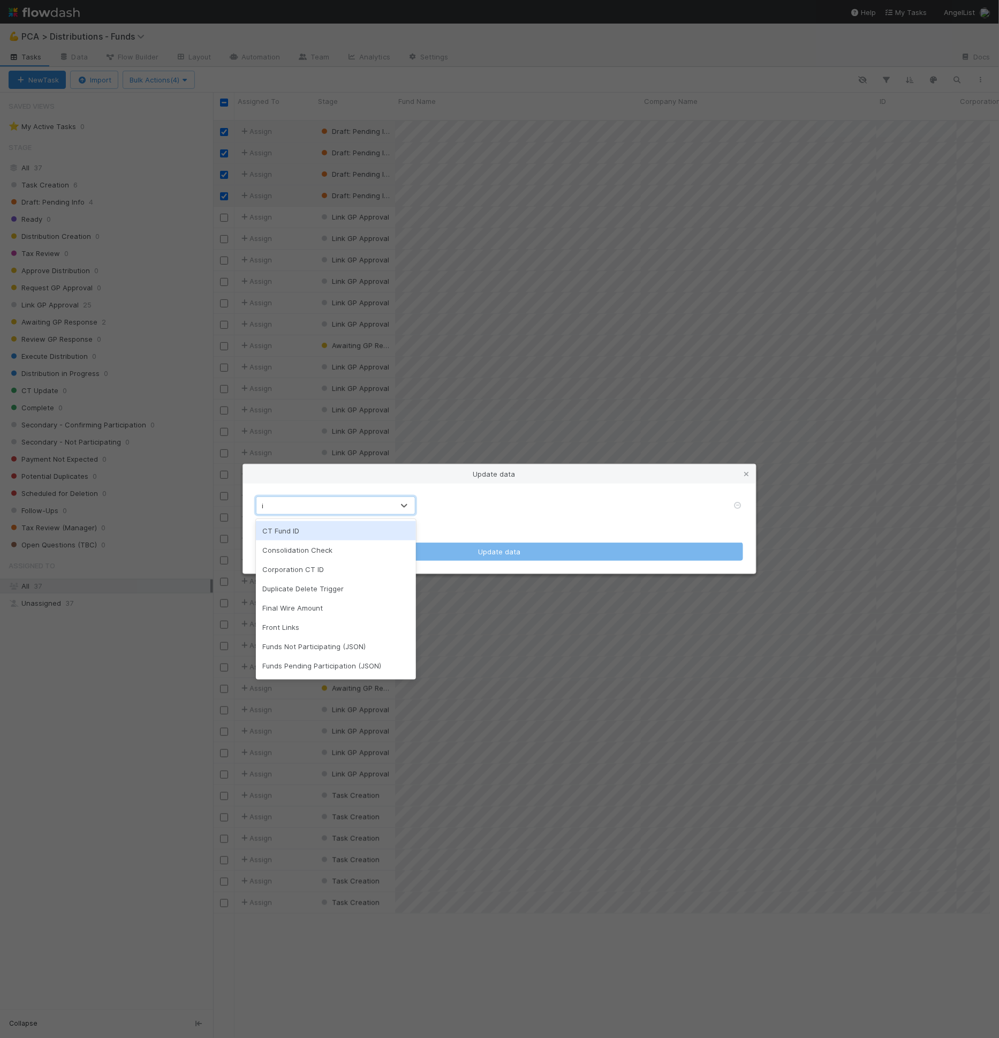
type input "id"
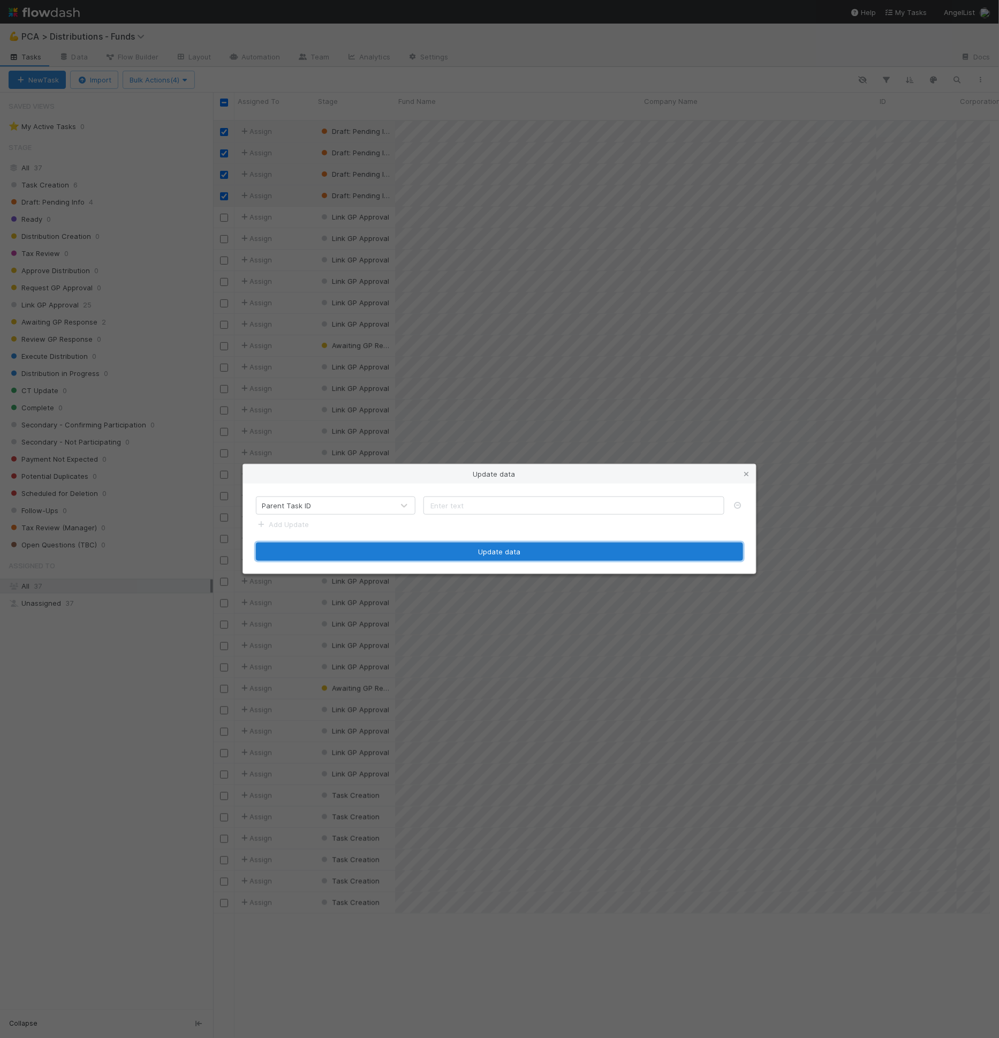
click at [499, 553] on button "Update data" at bounding box center [499, 552] width 487 height 18
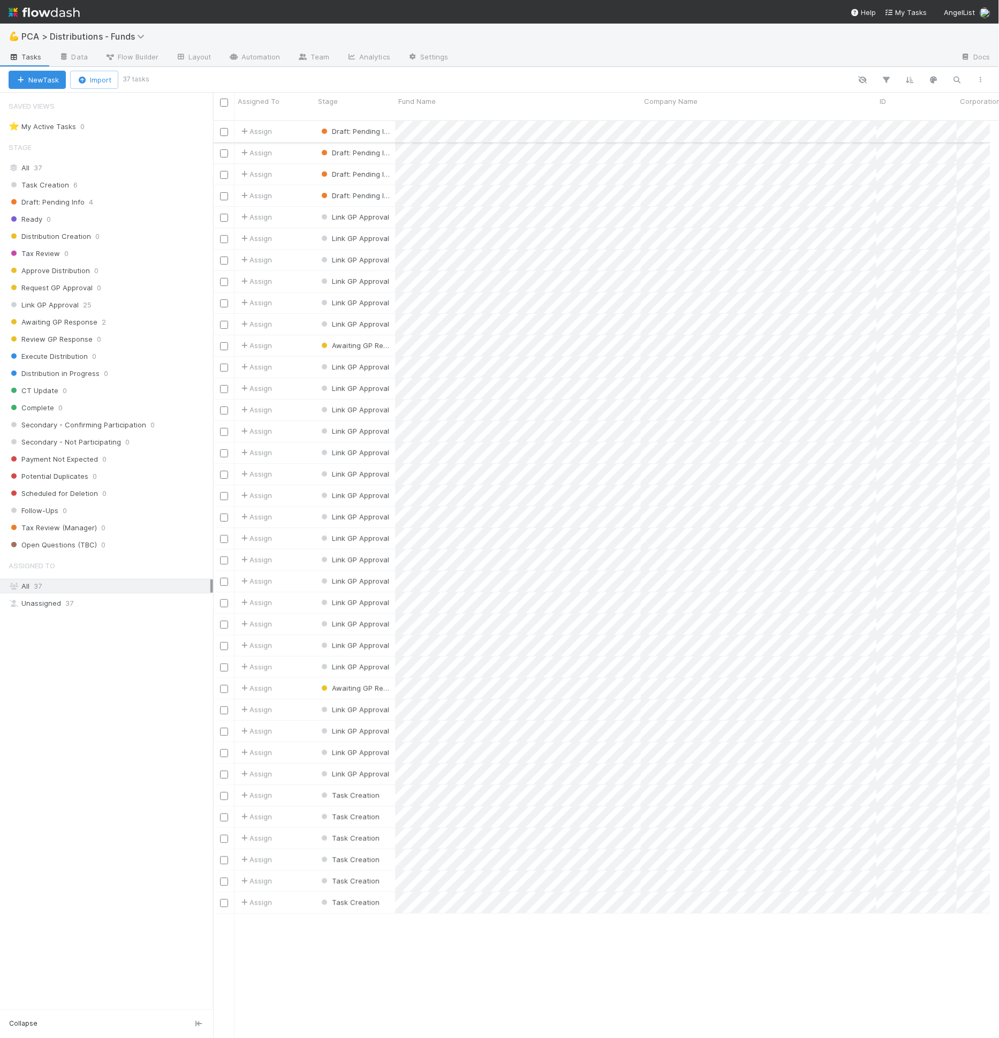
click at [219, 125] on div at bounding box center [223, 131] width 13 height 12
click at [222, 128] on input "checkbox" at bounding box center [224, 132] width 8 height 8
click at [225, 149] on input "checkbox" at bounding box center [224, 153] width 8 height 8
click at [223, 171] on input "checkbox" at bounding box center [224, 175] width 8 height 8
click at [225, 192] on input "checkbox" at bounding box center [224, 196] width 8 height 8
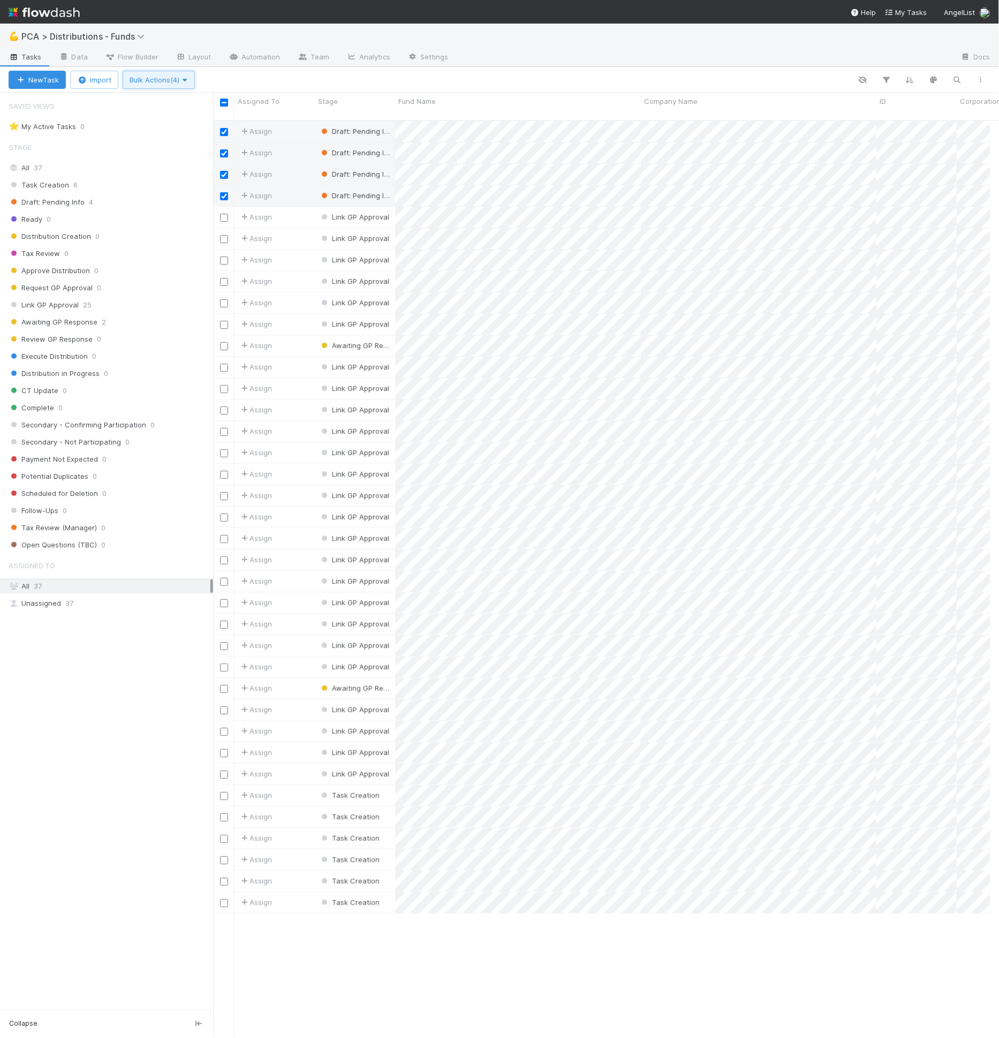
click at [168, 82] on span "Bulk Actions (4)" at bounding box center [159, 80] width 58 height 9
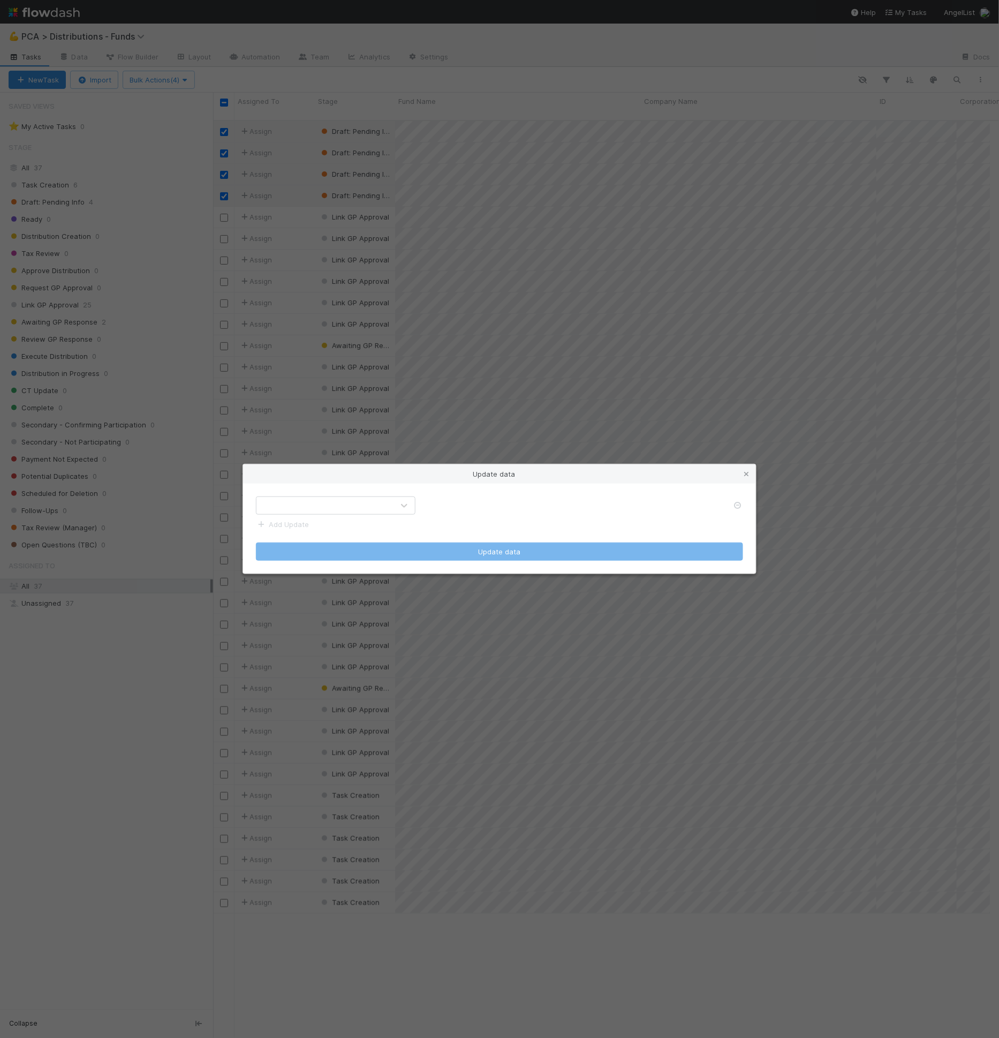
click at [383, 506] on div at bounding box center [325, 505] width 137 height 17
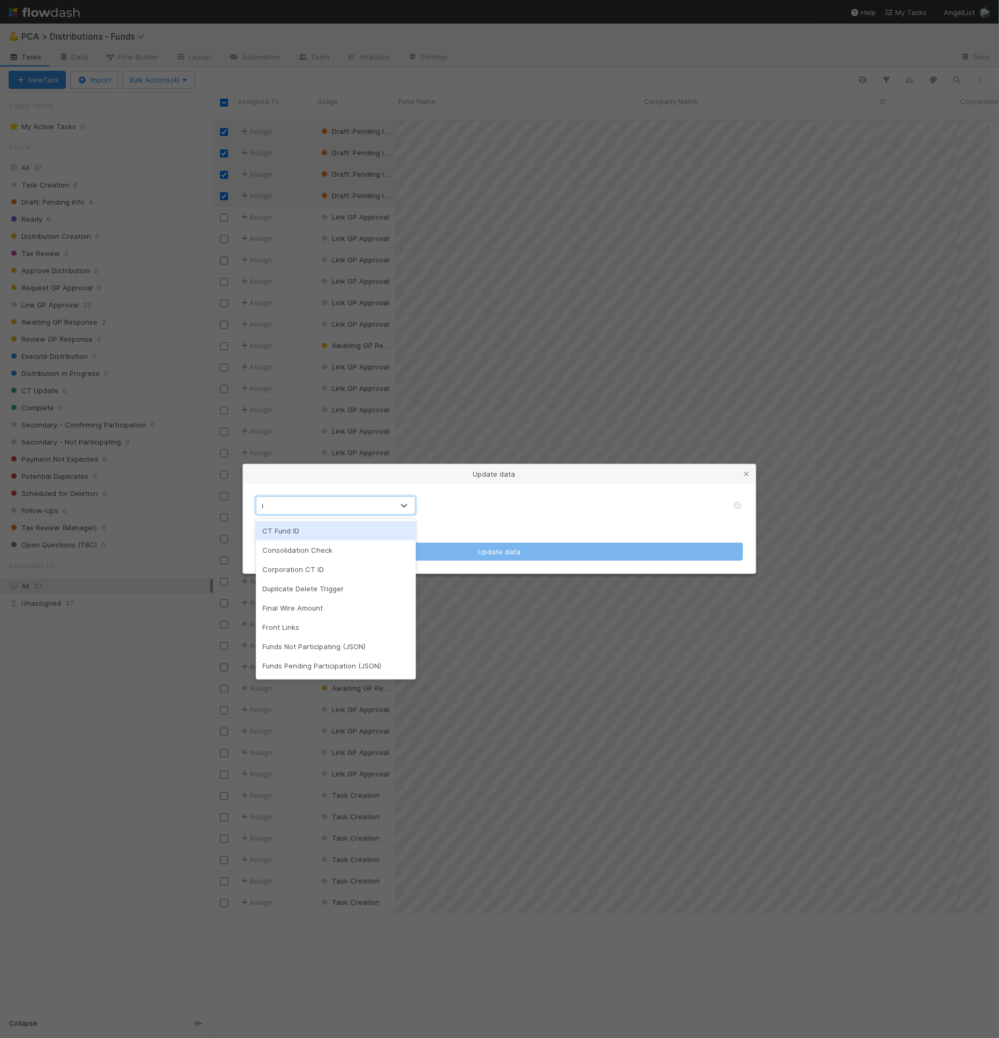
type input "id"
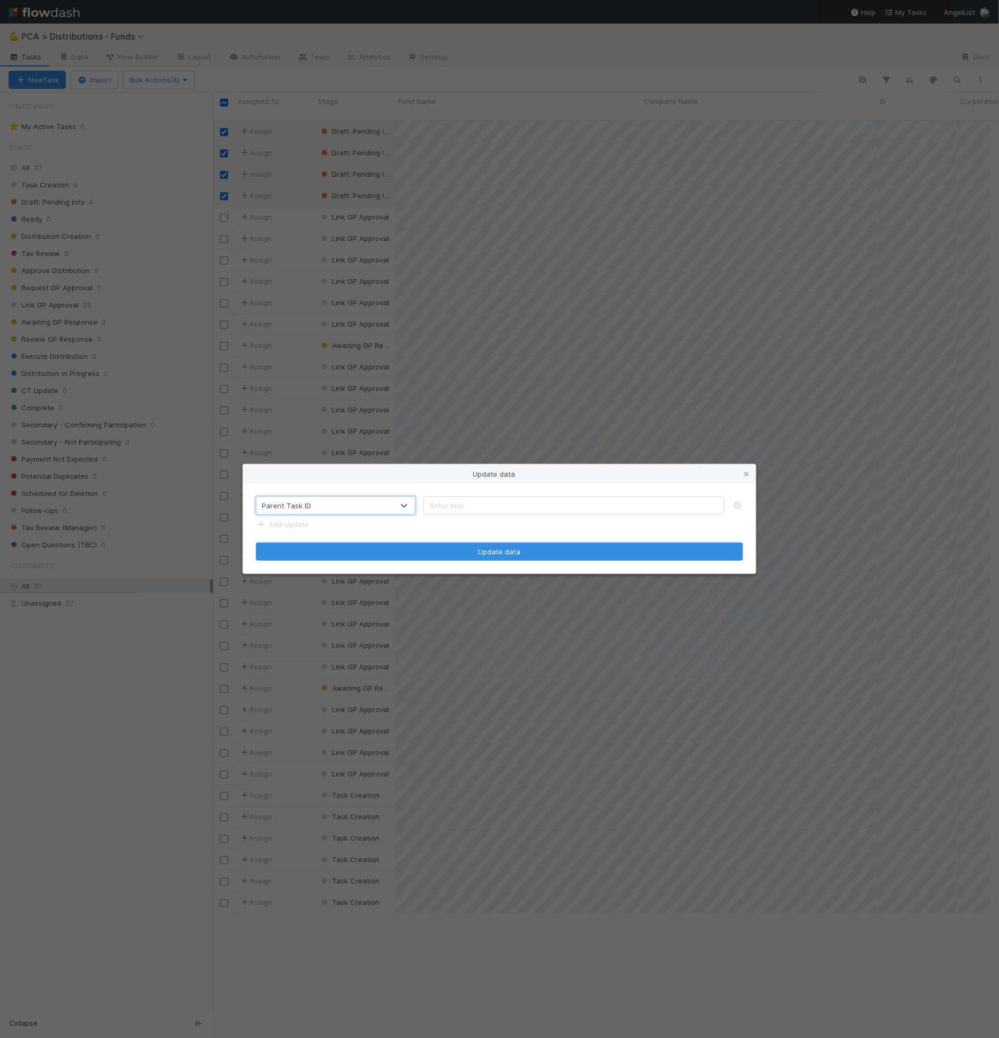
click at [464, 496] on div "option Parent Task ID, selected. 0 results available. Select is focused ,type t…" at bounding box center [499, 529] width 513 height 90
click at [465, 504] on input "text" at bounding box center [574, 505] width 301 height 18
paste input "01989acc6e467b02b322235b0dd0555e_35682"
type input "01989acc6e467b02b322235b0dd0555e_35682"
click at [475, 547] on button "Update data" at bounding box center [499, 552] width 487 height 18
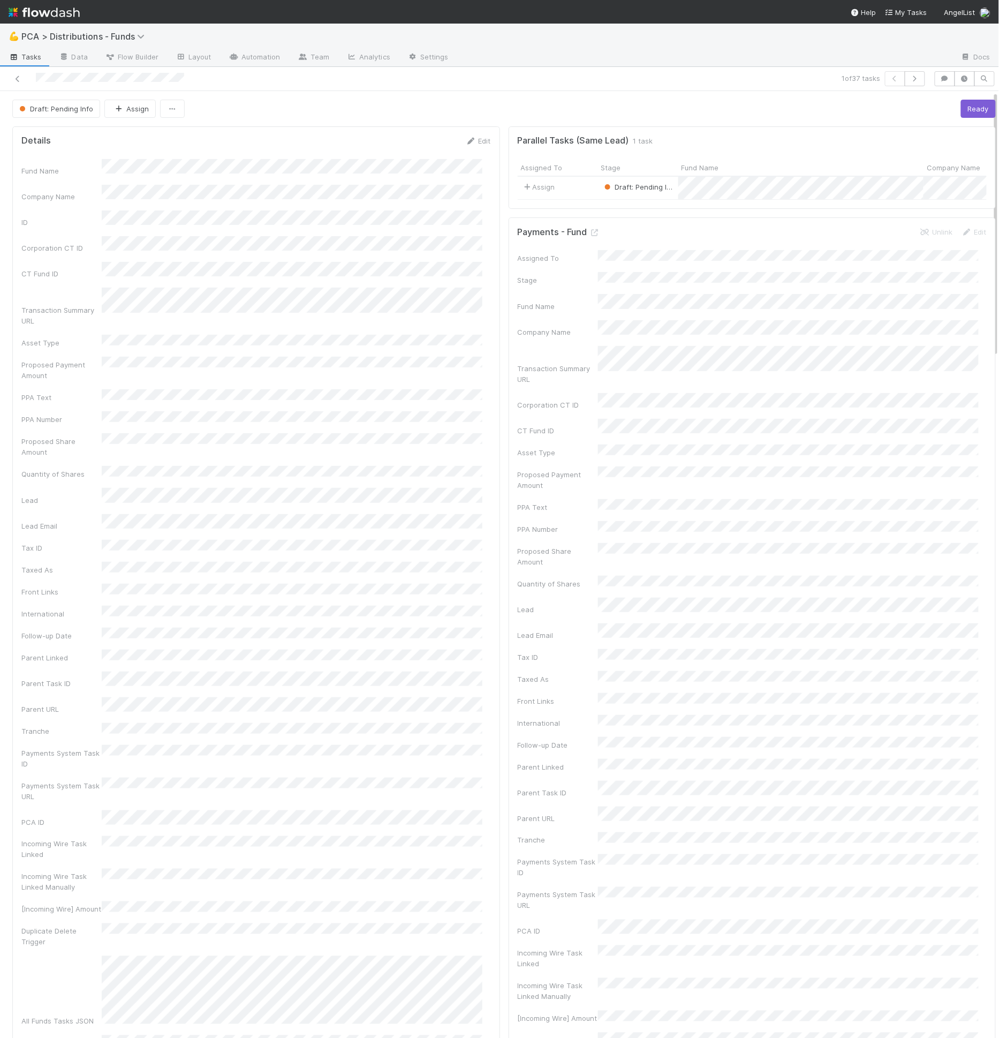
click at [570, 108] on div "Draft: Pending Info Assign Ready" at bounding box center [504, 109] width 984 height 18
click at [283, 114] on div "Draft: Pending Info Assign Ready" at bounding box center [504, 109] width 984 height 18
click at [417, 126] on div "Details Edit Fund Name Company Name ID Corporation CT ID CT Fund ID Transaction…" at bounding box center [256, 972] width 488 height 1692
click at [961, 102] on button "Ready" at bounding box center [978, 109] width 35 height 18
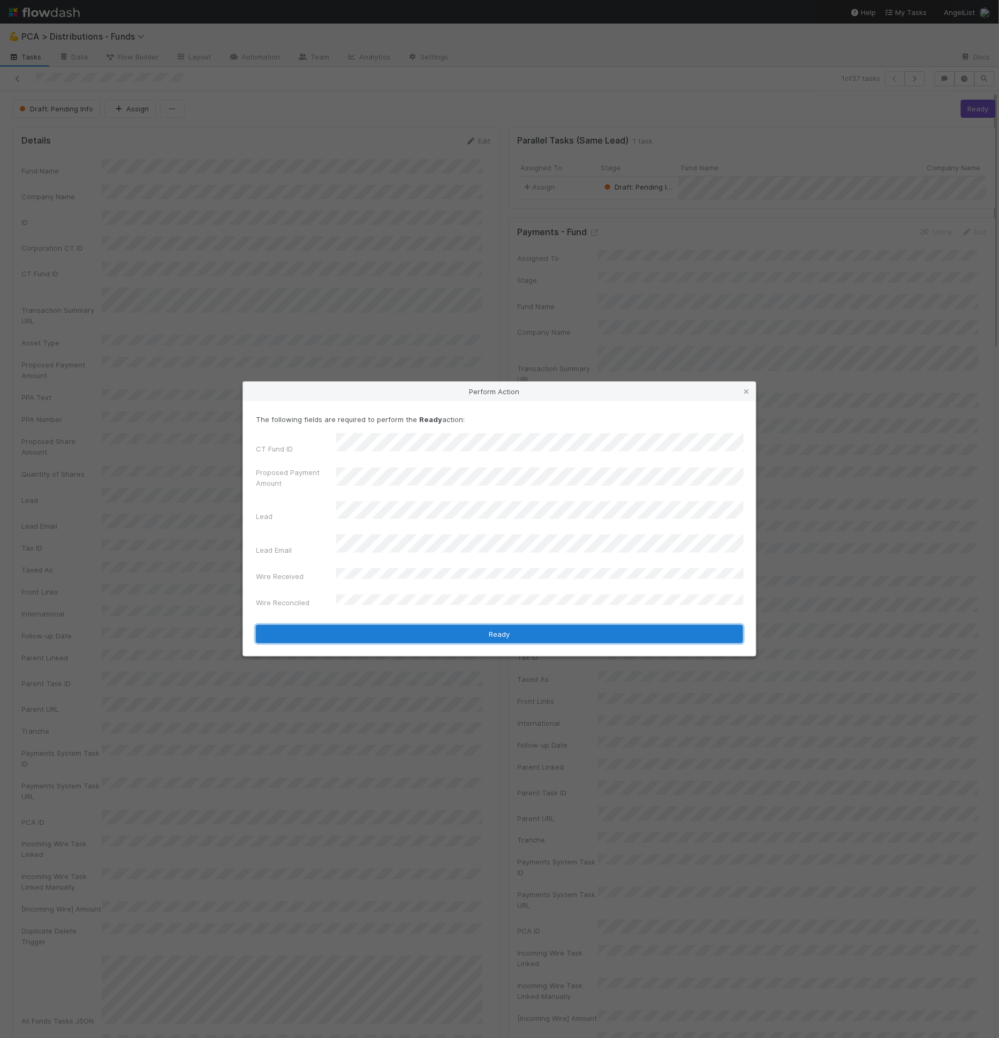
click at [509, 625] on button "Ready" at bounding box center [499, 634] width 487 height 18
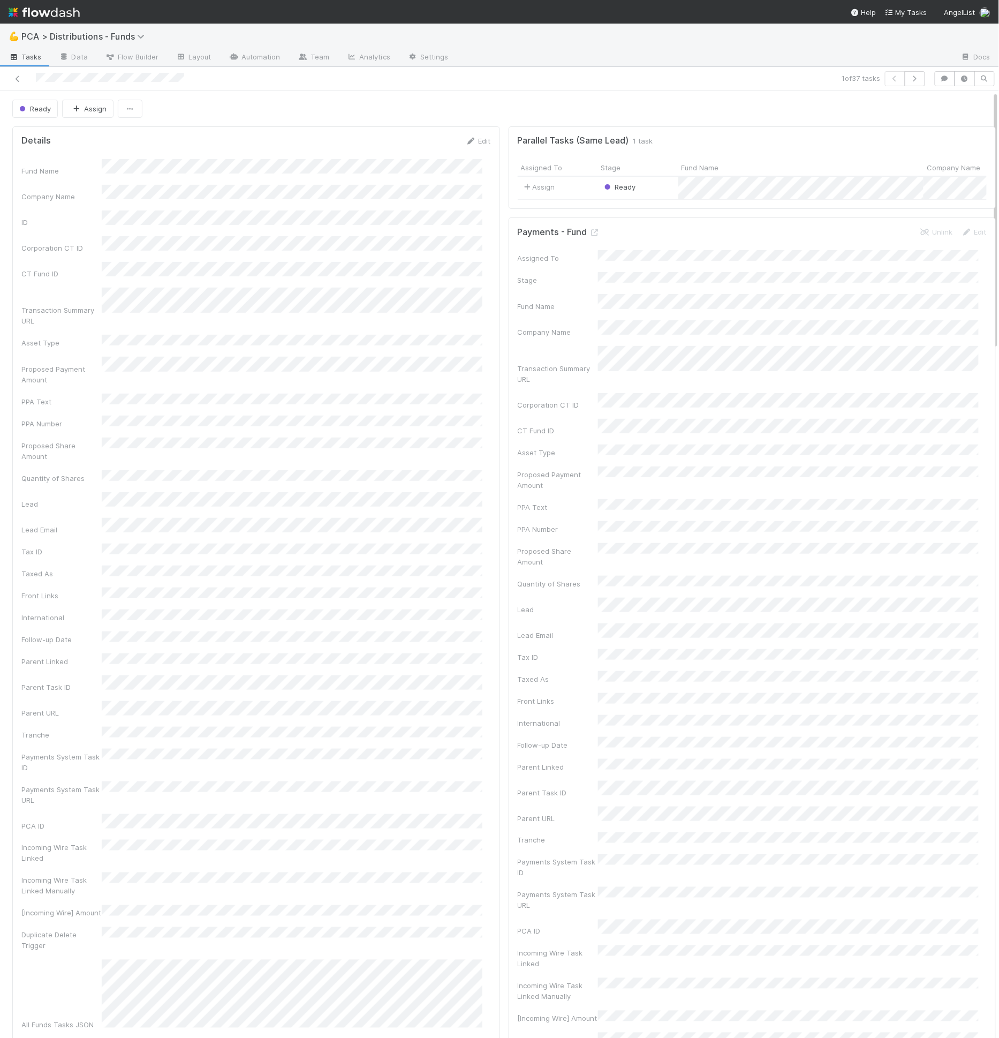
click at [36, 108] on span "Ready" at bounding box center [34, 108] width 34 height 9
click at [72, 169] on div "Ready" at bounding box center [85, 172] width 152 height 19
click at [231, 125] on div at bounding box center [499, 519] width 999 height 1038
click at [37, 106] on span "Ready" at bounding box center [34, 108] width 34 height 9
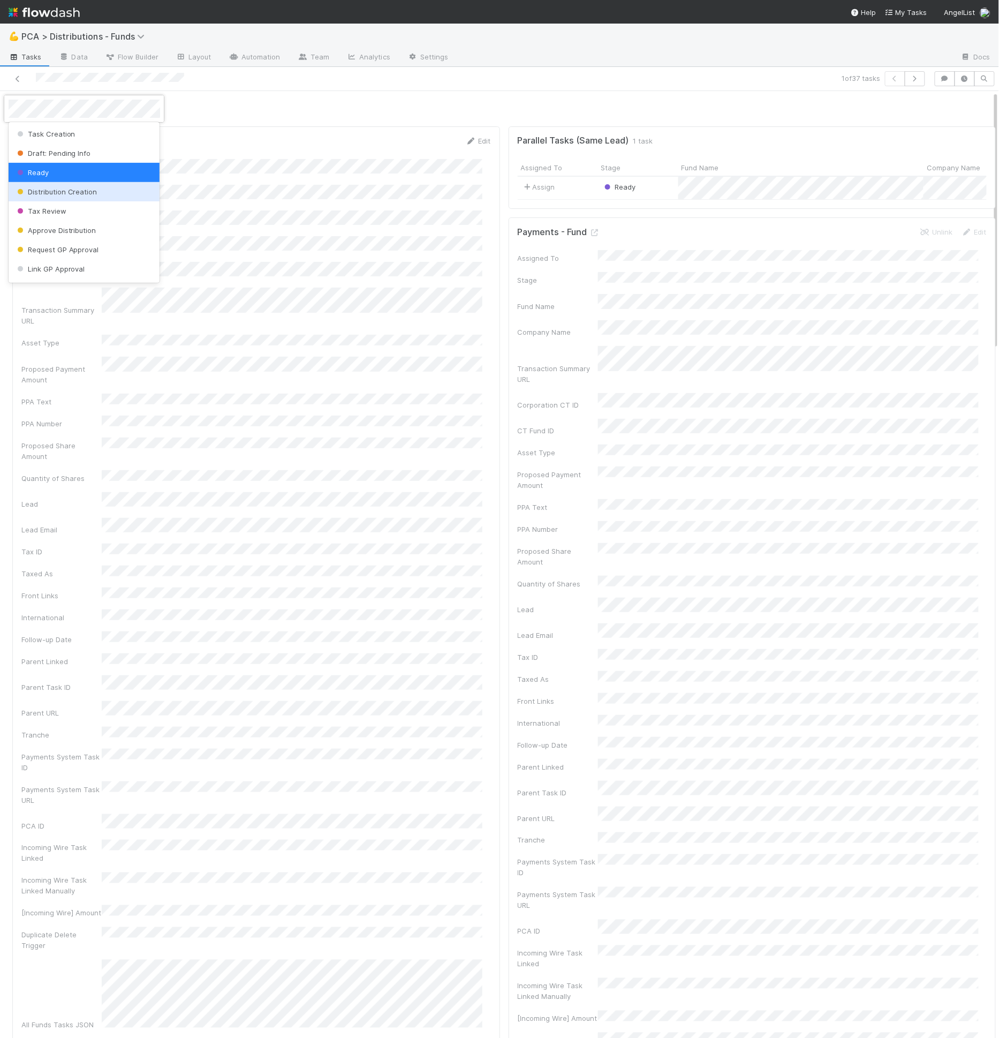
click at [62, 188] on span "Distribution Creation" at bounding box center [56, 191] width 82 height 9
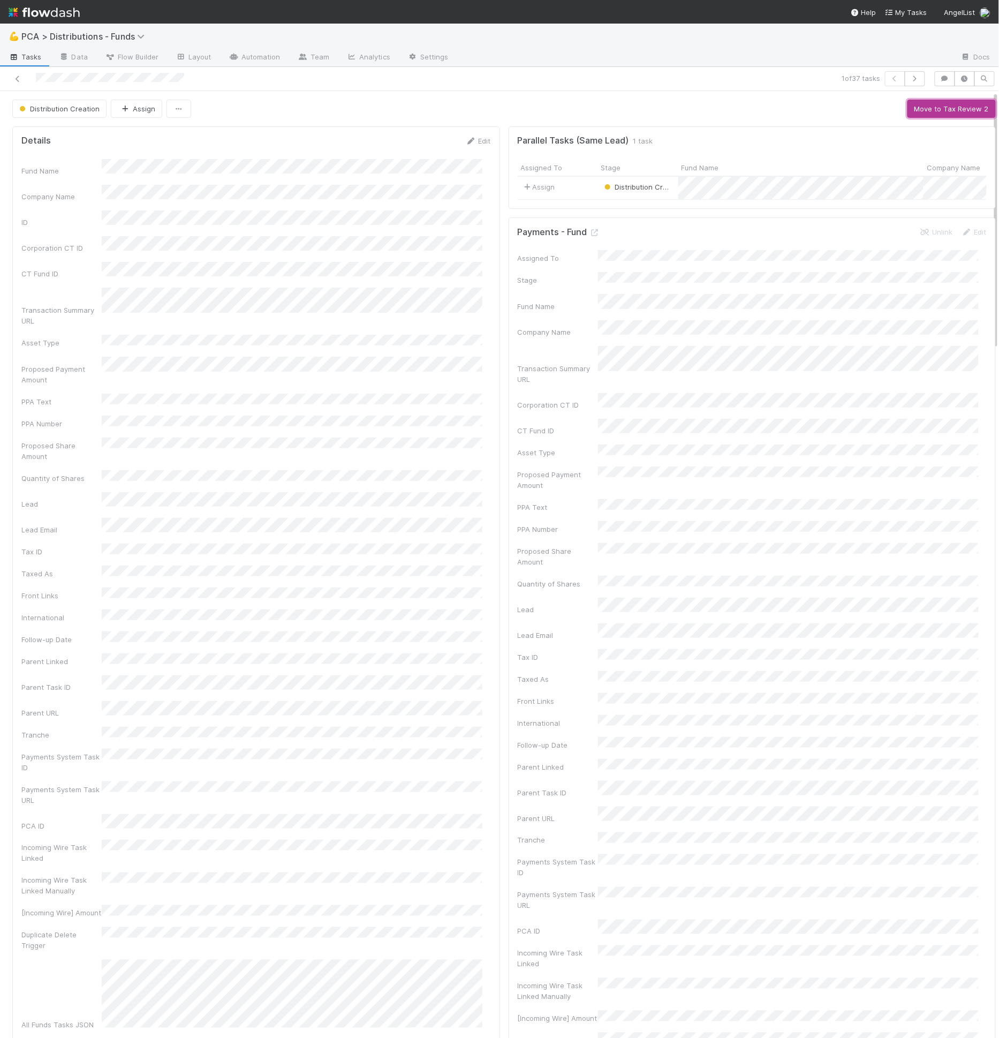
click at [941, 107] on button "Move to Tax Review 2" at bounding box center [952, 109] width 88 height 18
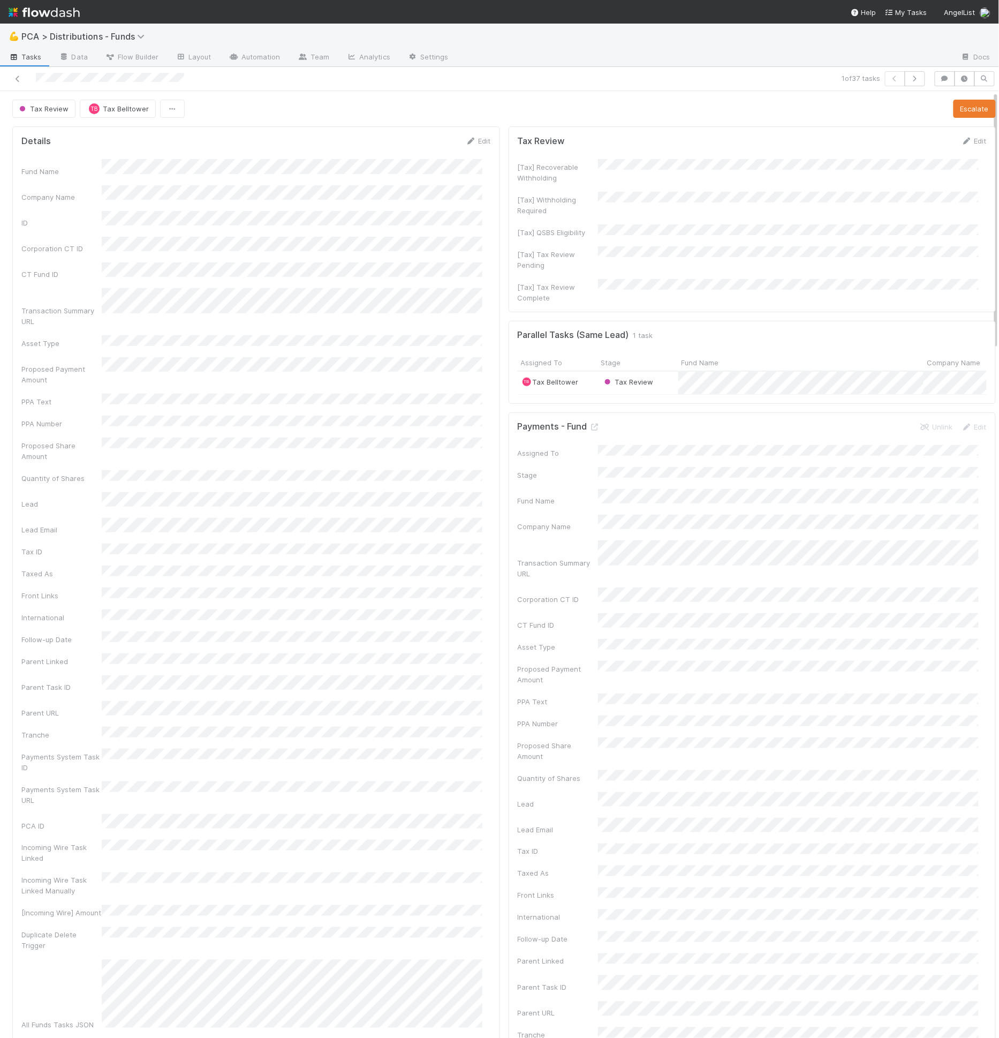
click at [530, 172] on div "[Tax] Recoverable Withholding" at bounding box center [558, 172] width 80 height 21
click at [530, 171] on div "[Tax] Recoverable Withholding" at bounding box center [558, 172] width 80 height 21
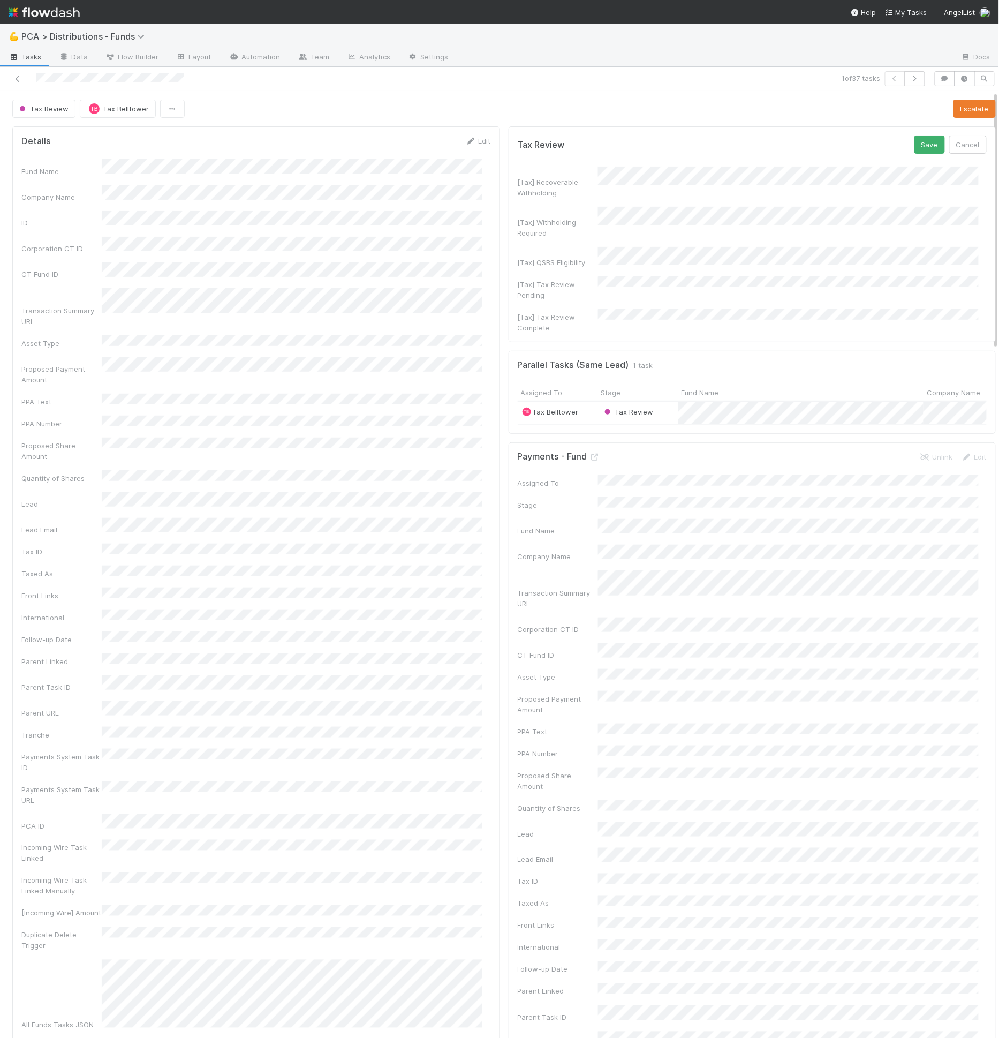
click at [534, 217] on div "[Tax] Withholding Required" at bounding box center [558, 227] width 80 height 21
click at [509, 241] on div "Tax Review Save Cancel [Tax] Recoverable Withholding [Tax] Withholding Required…" at bounding box center [753, 234] width 488 height 216
click at [963, 141] on button "Cancel" at bounding box center [968, 145] width 37 height 18
click at [915, 146] on button "Save" at bounding box center [930, 145] width 31 height 18
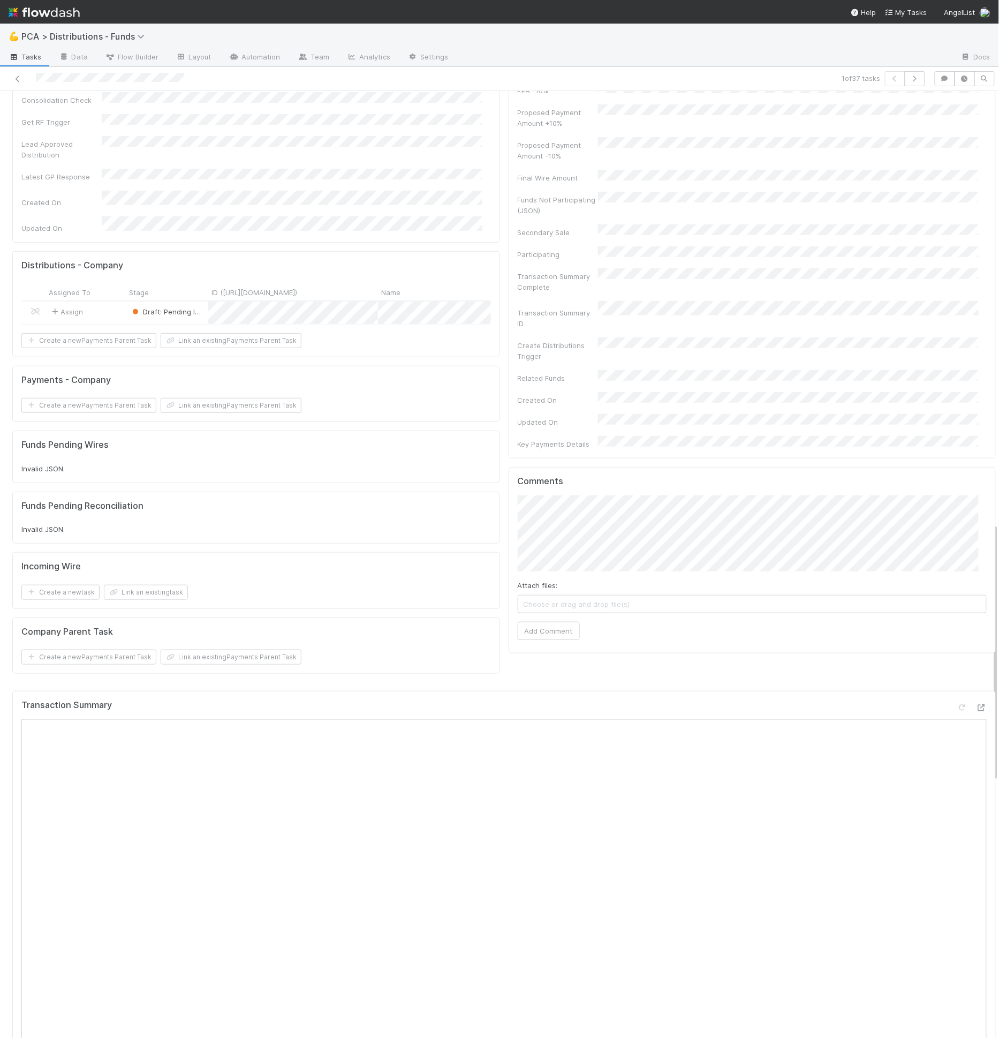
scroll to position [1584, 0]
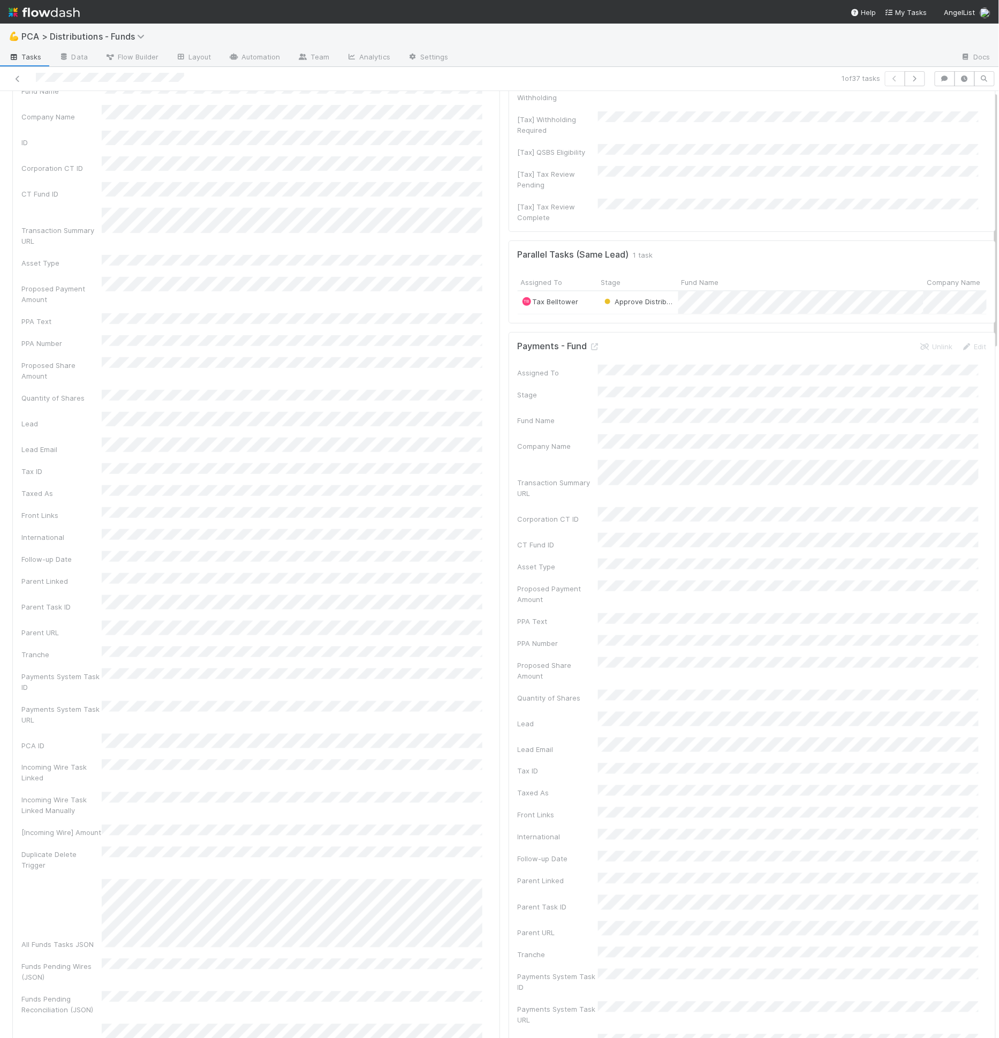
scroll to position [0, 0]
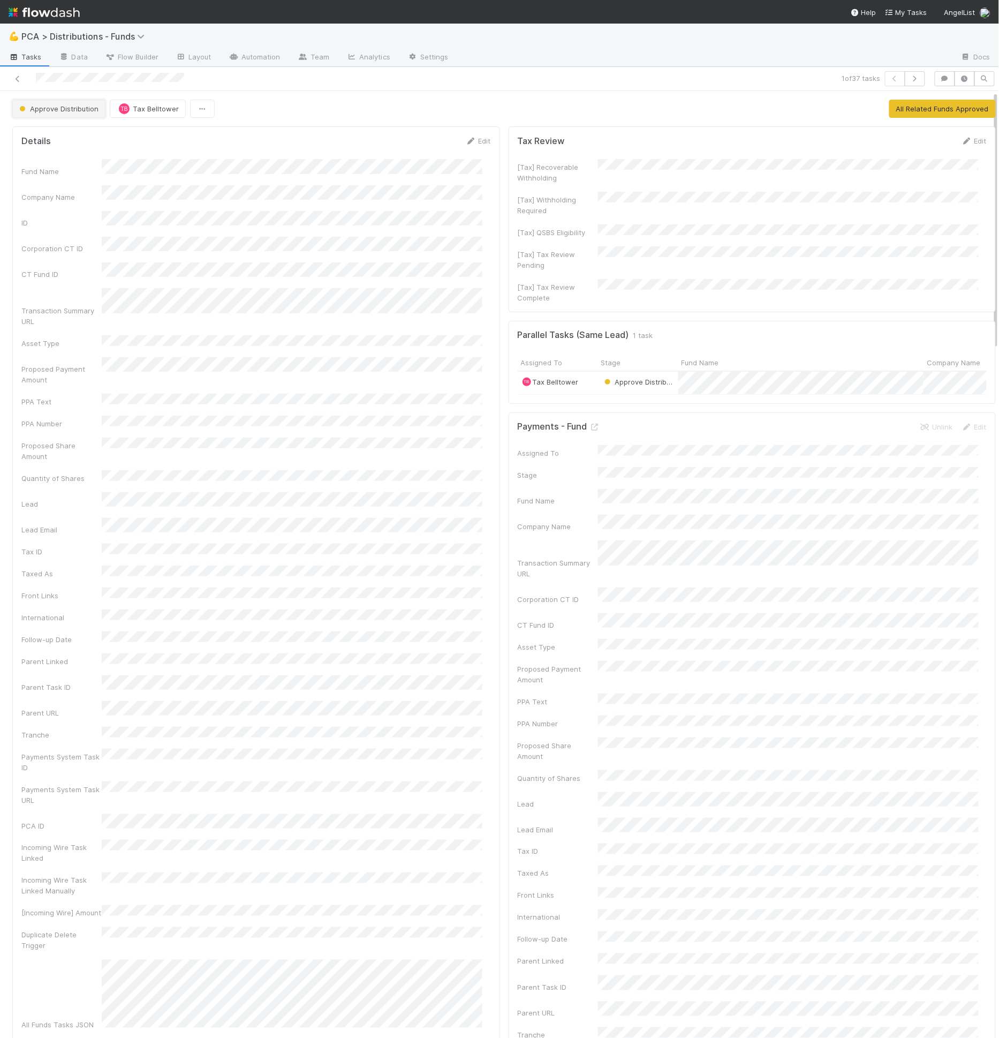
click at [70, 106] on span "Approve Distribution" at bounding box center [57, 108] width 81 height 9
click at [766, 99] on div at bounding box center [499, 519] width 999 height 1038
click at [898, 113] on button "All Related Funds Approved" at bounding box center [943, 109] width 107 height 18
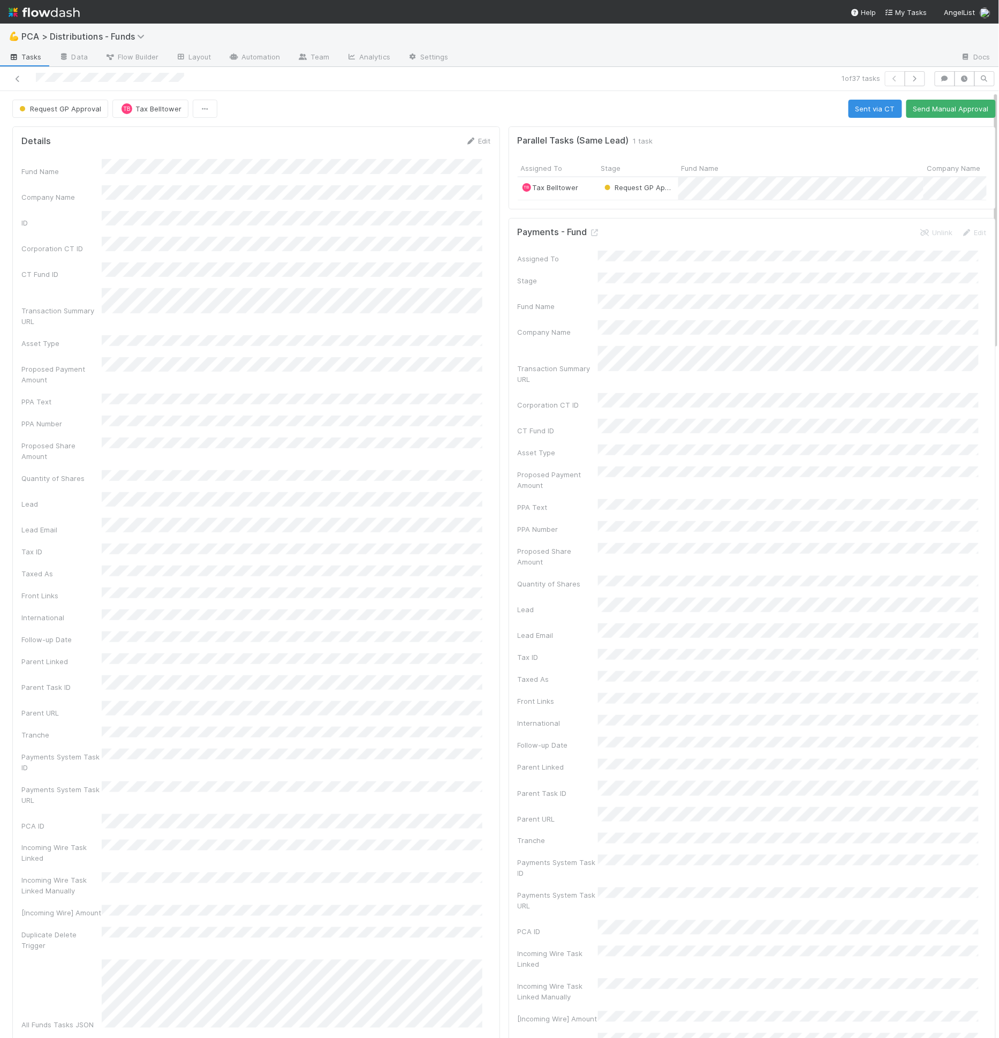
click at [93, 160] on div "Fund Name" at bounding box center [256, 167] width 470 height 17
click at [89, 187] on div "Company Name" at bounding box center [256, 193] width 470 height 17
click at [177, 136] on div "Details Edit" at bounding box center [256, 141] width 470 height 11
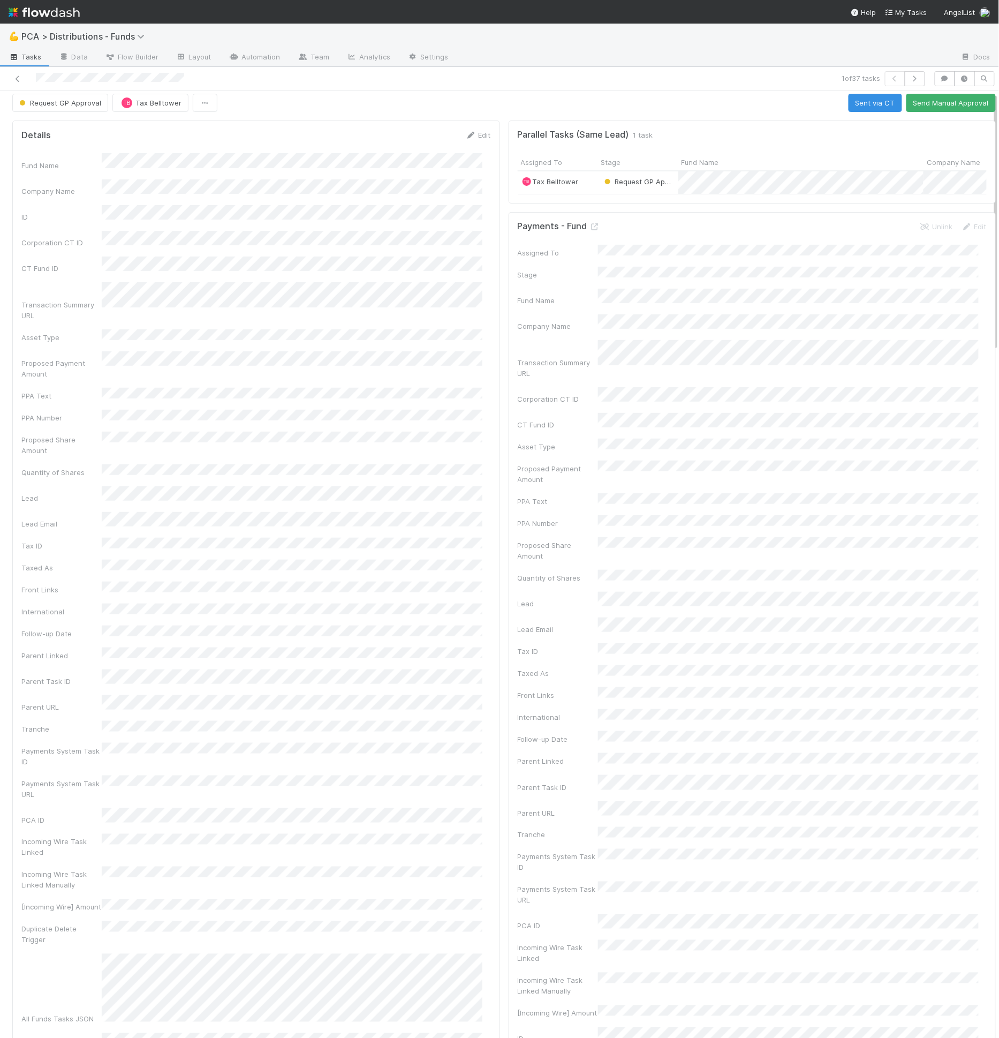
scroll to position [6, 0]
click at [29, 50] on link "Tasks" at bounding box center [25, 57] width 50 height 17
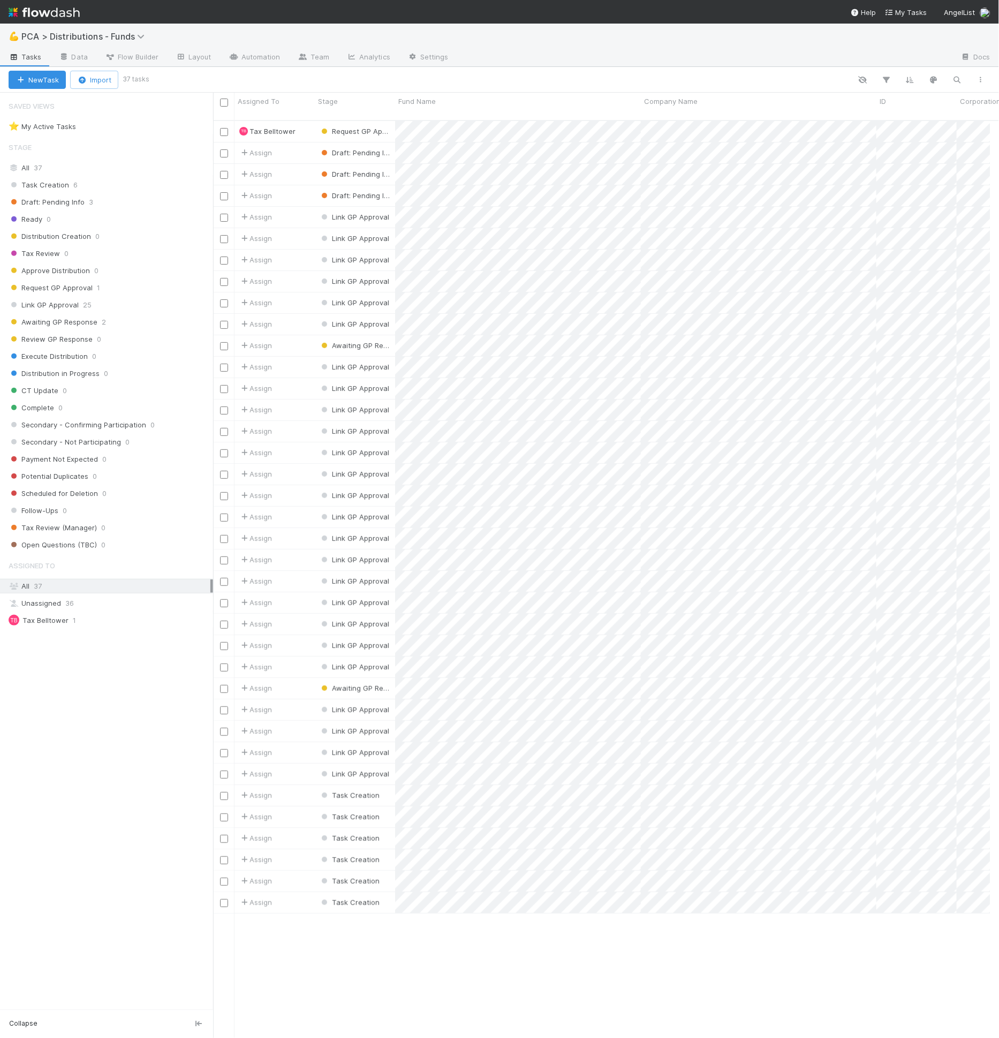
scroll to position [917, 769]
click at [118, 299] on div "Link GP Approval 25" at bounding box center [111, 304] width 205 height 13
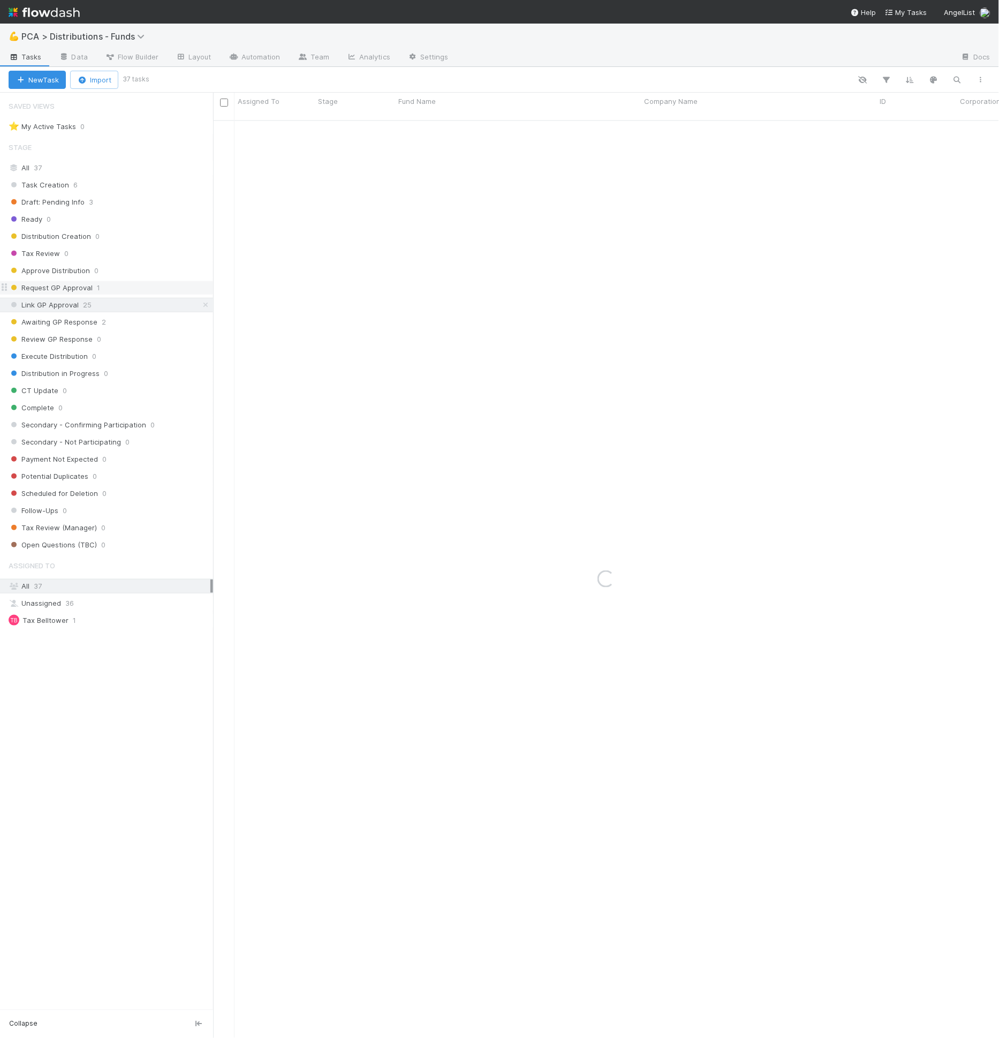
click at [119, 284] on div "Request GP Approval 1" at bounding box center [111, 287] width 205 height 13
click at [139, 292] on div "Task Creation 6 Draft: Pending Info 3 Ready 0 Distribution Creation 0 Tax Revie…" at bounding box center [106, 365] width 213 height 374
click at [133, 299] on div "Link GP Approval 25" at bounding box center [111, 304] width 205 height 13
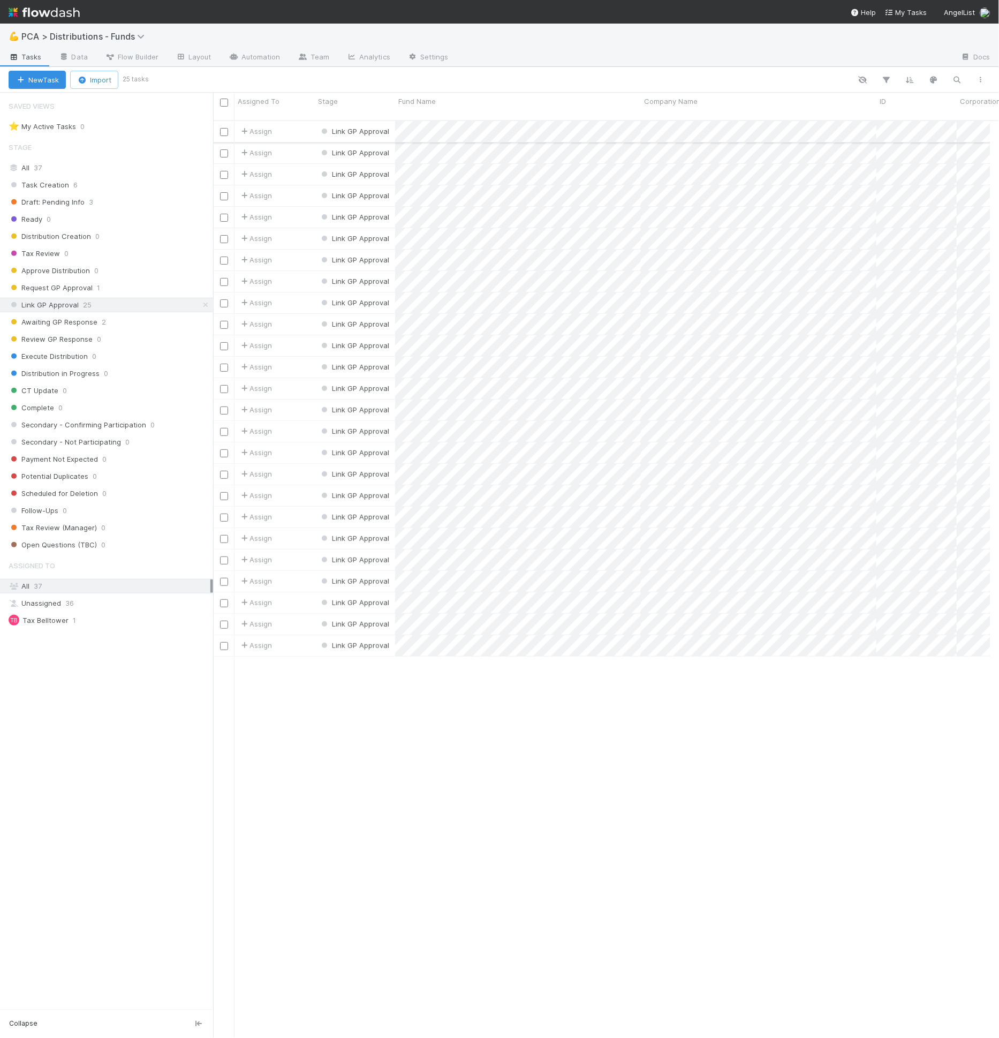
scroll to position [917, 769]
click at [330, 127] on span "Link GP Approval" at bounding box center [354, 131] width 70 height 9
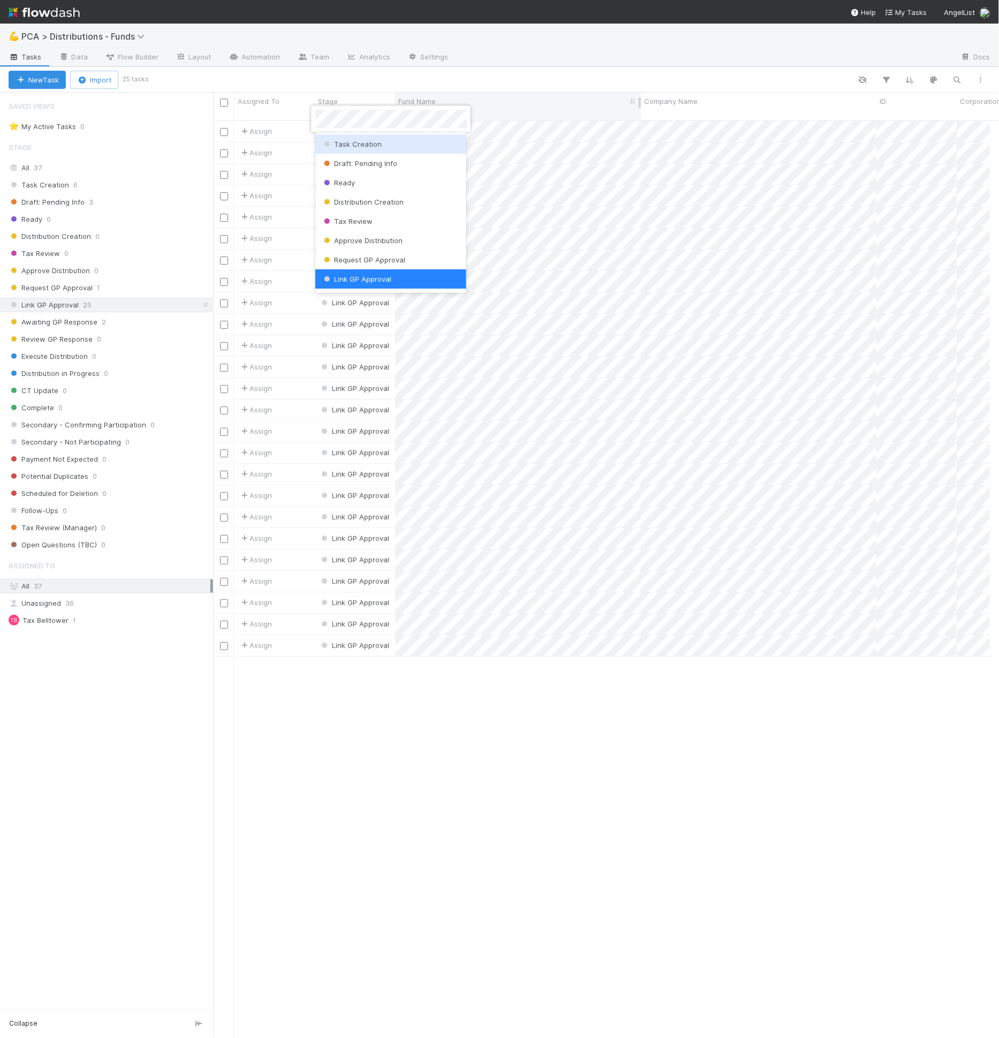
click at [495, 94] on div at bounding box center [499, 519] width 999 height 1038
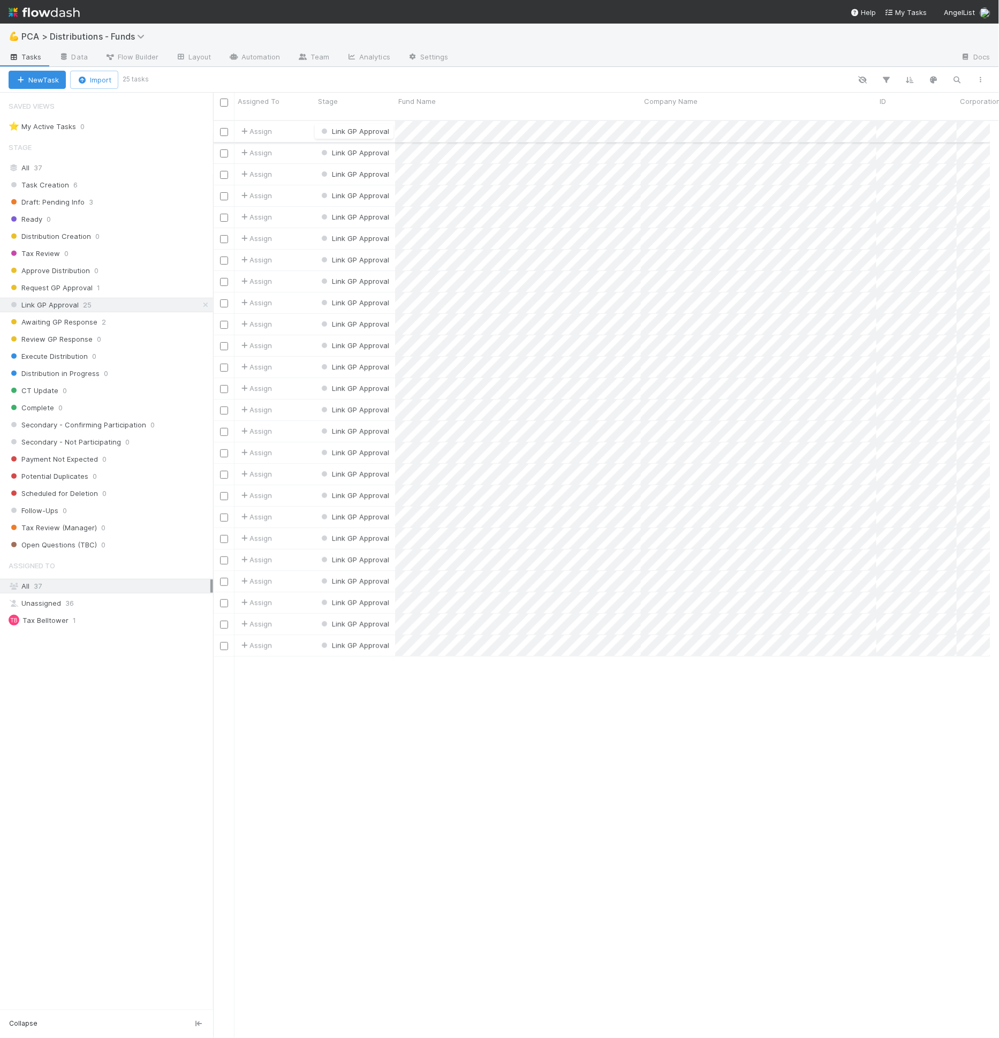
click at [363, 127] on span "Link GP Approval" at bounding box center [354, 131] width 70 height 9
click at [343, 257] on span "Request GP Approval" at bounding box center [360, 260] width 84 height 9
click at [90, 287] on span "Request GP Approval" at bounding box center [51, 287] width 84 height 13
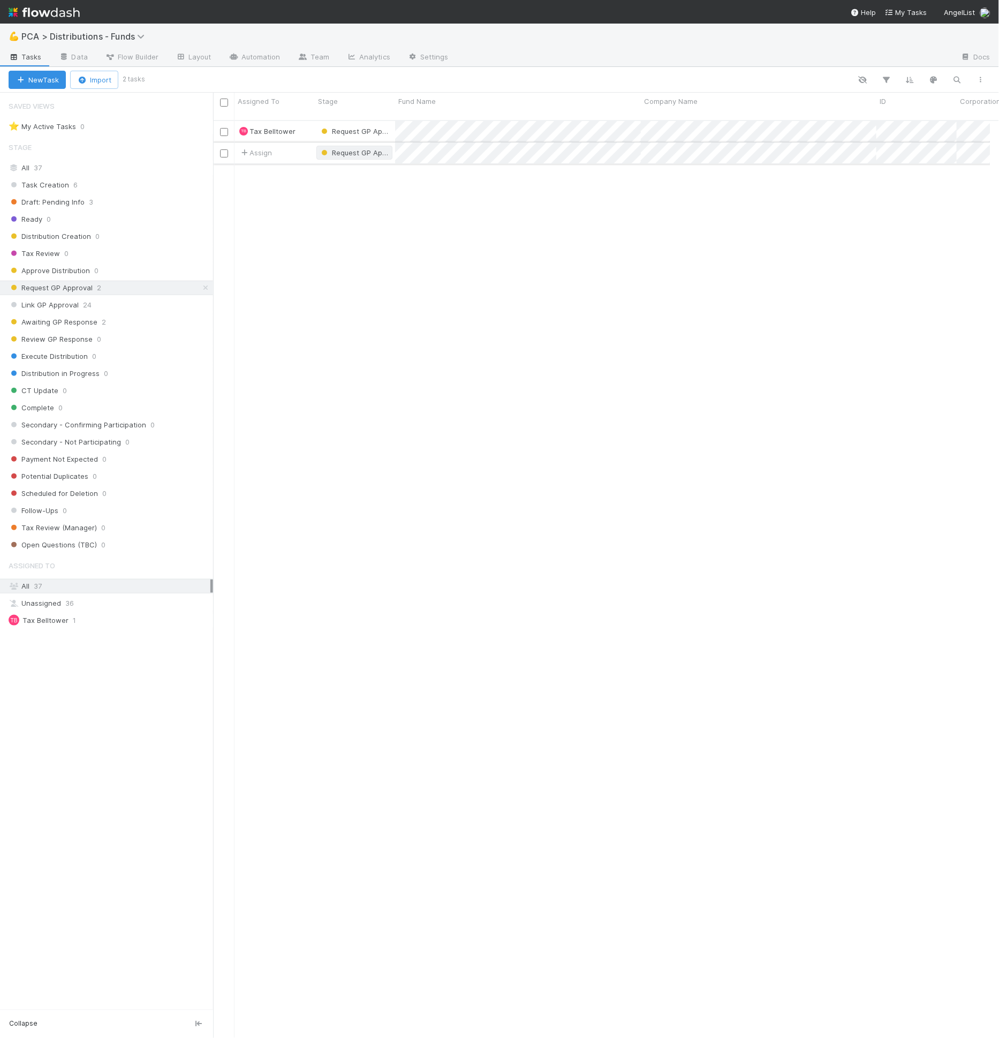
scroll to position [917, 769]
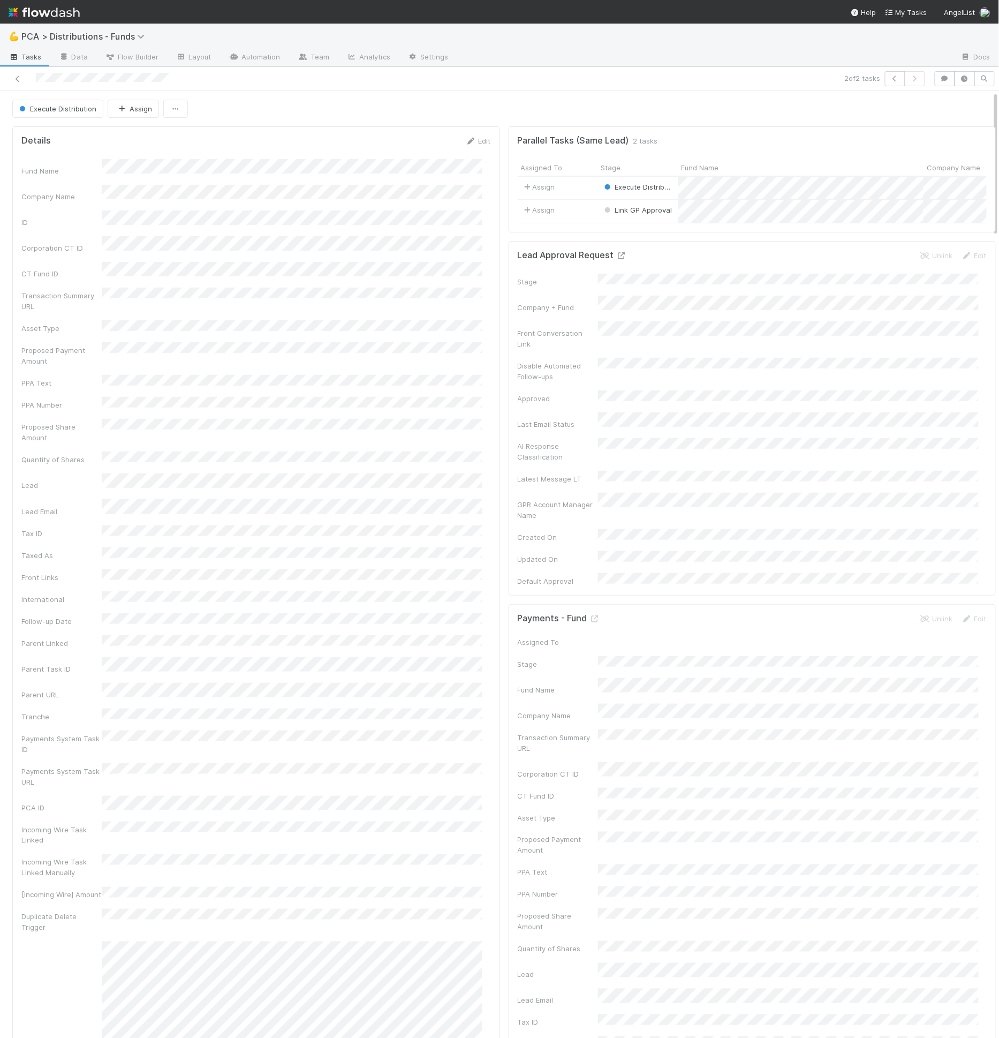
click at [616, 258] on icon at bounding box center [621, 255] width 11 height 7
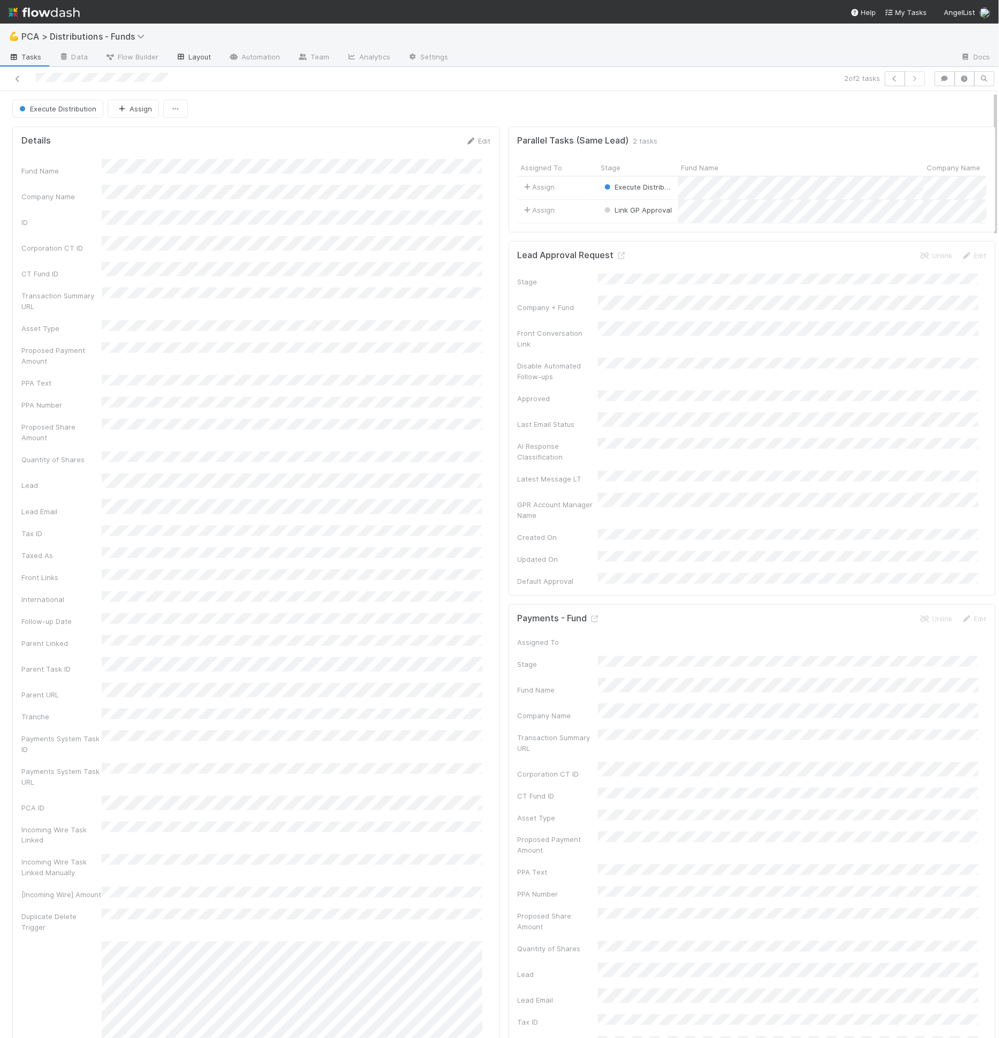
click at [204, 63] on link "Layout" at bounding box center [193, 57] width 53 height 17
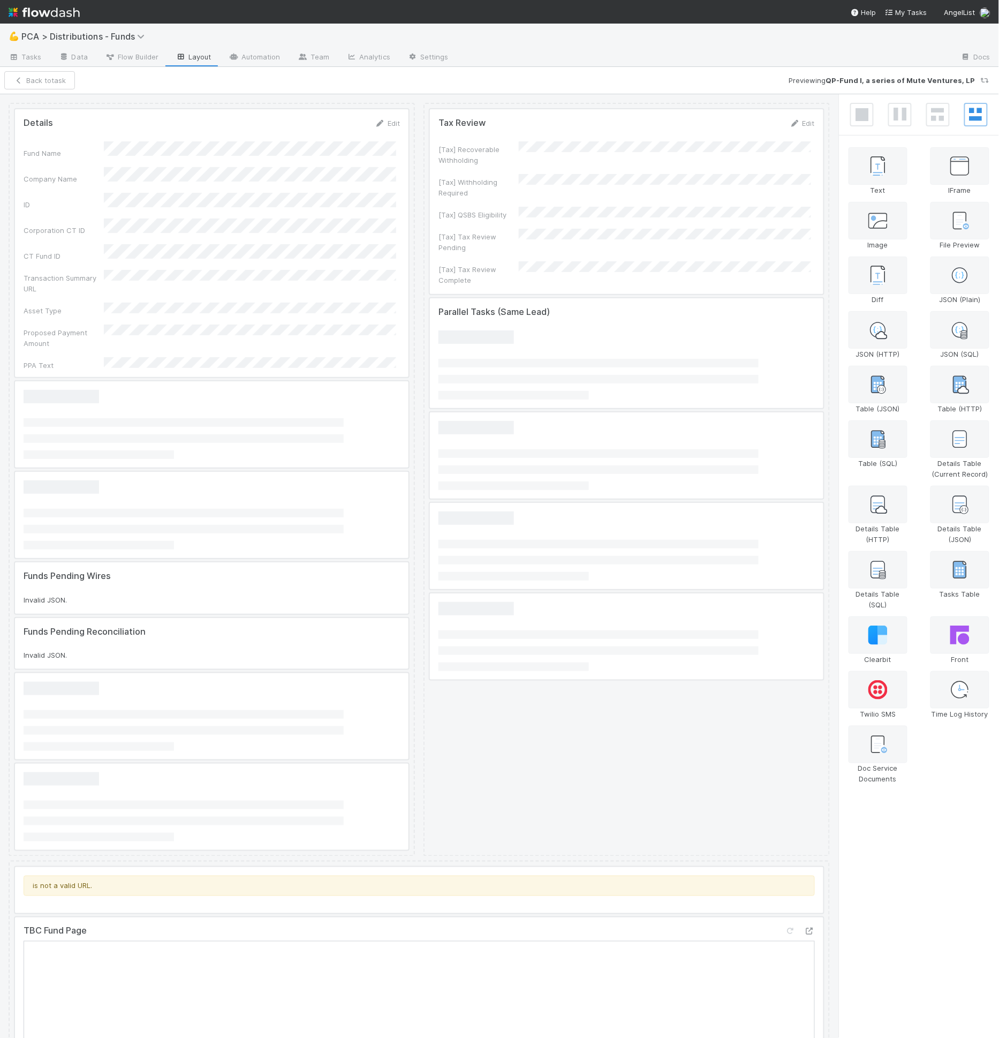
click at [204, 61] on link "Layout" at bounding box center [193, 57] width 53 height 17
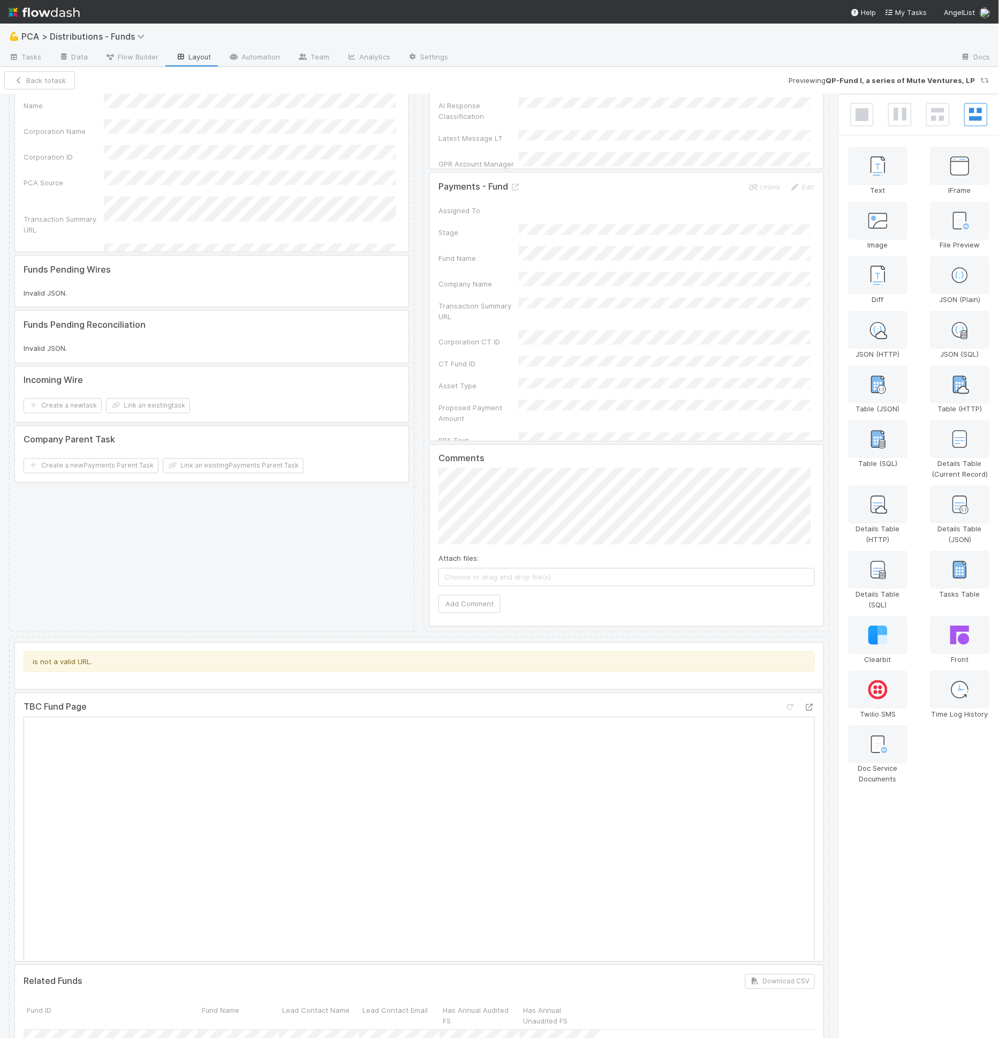
click at [323, 665] on div at bounding box center [419, 666] width 809 height 46
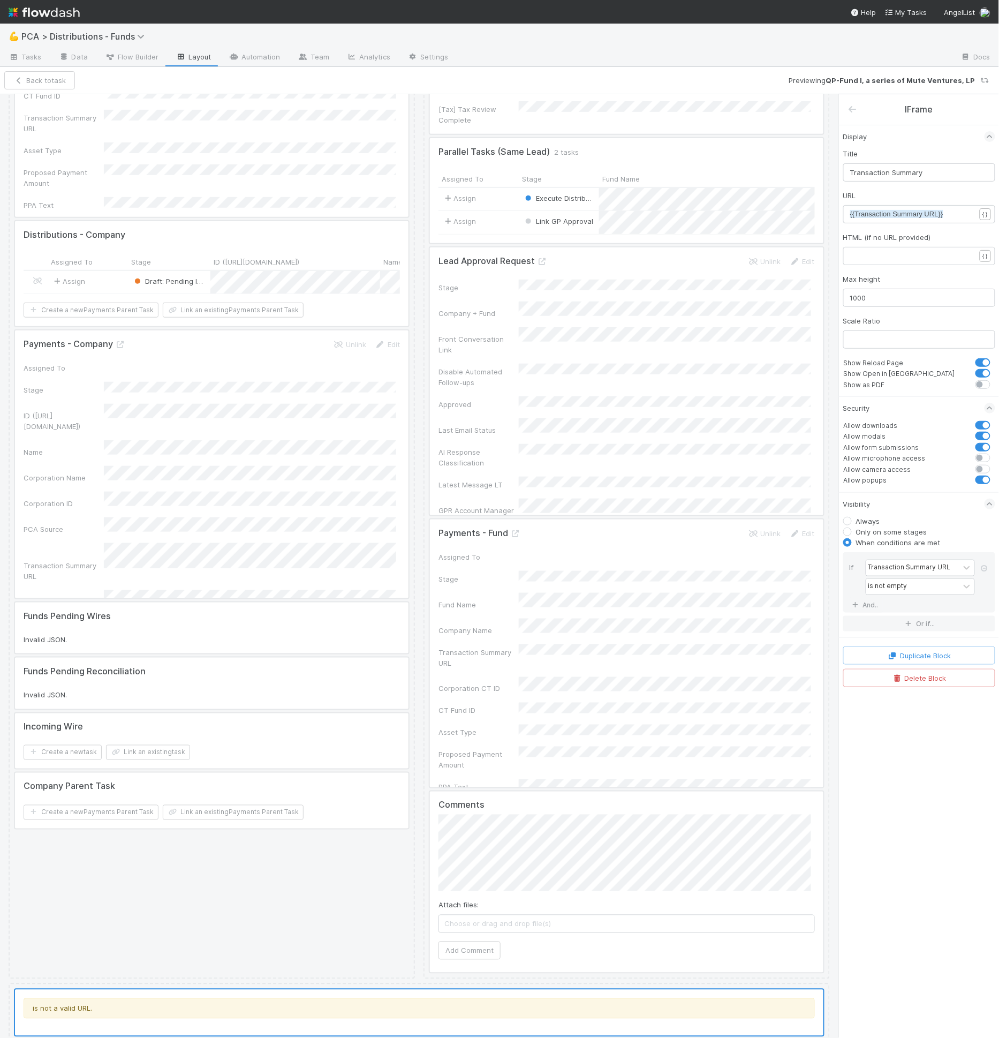
scroll to position [0, 0]
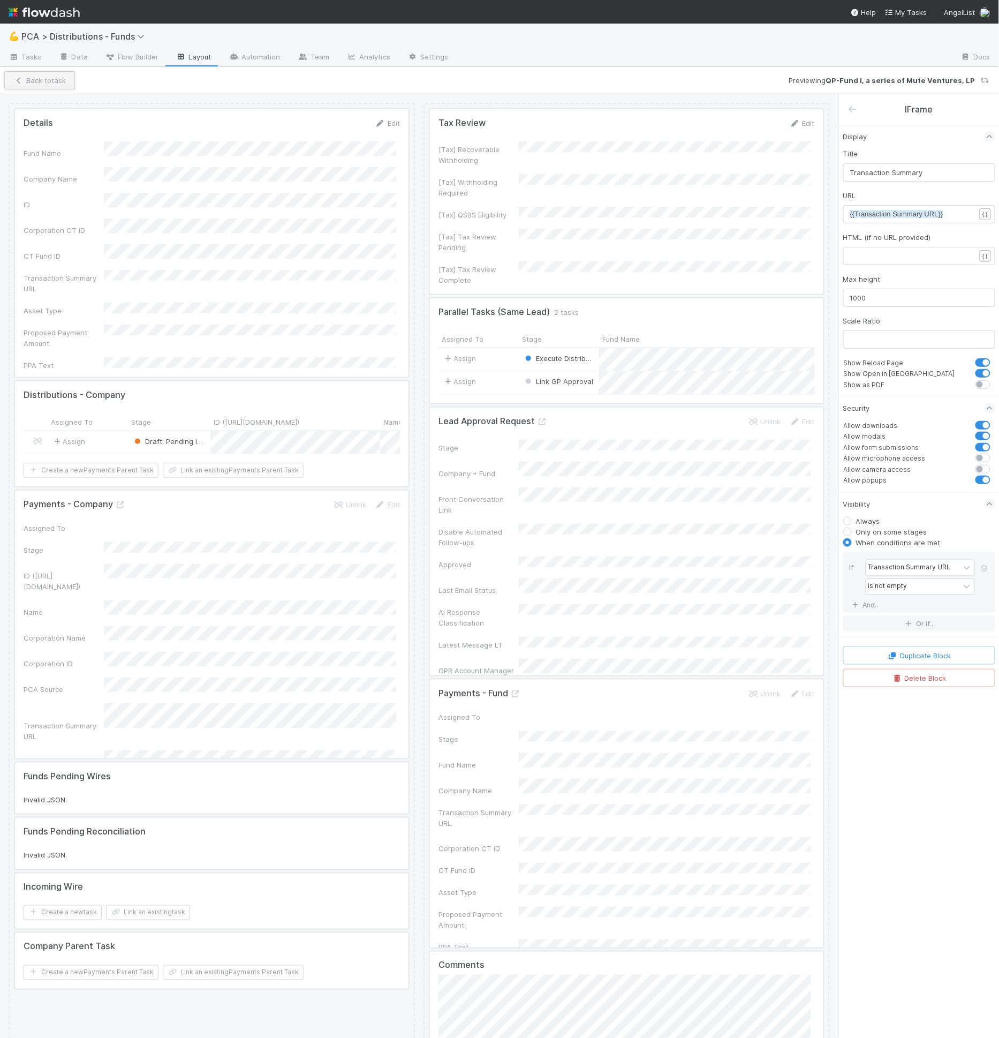
click at [43, 86] on button "Back to task" at bounding box center [39, 80] width 71 height 18
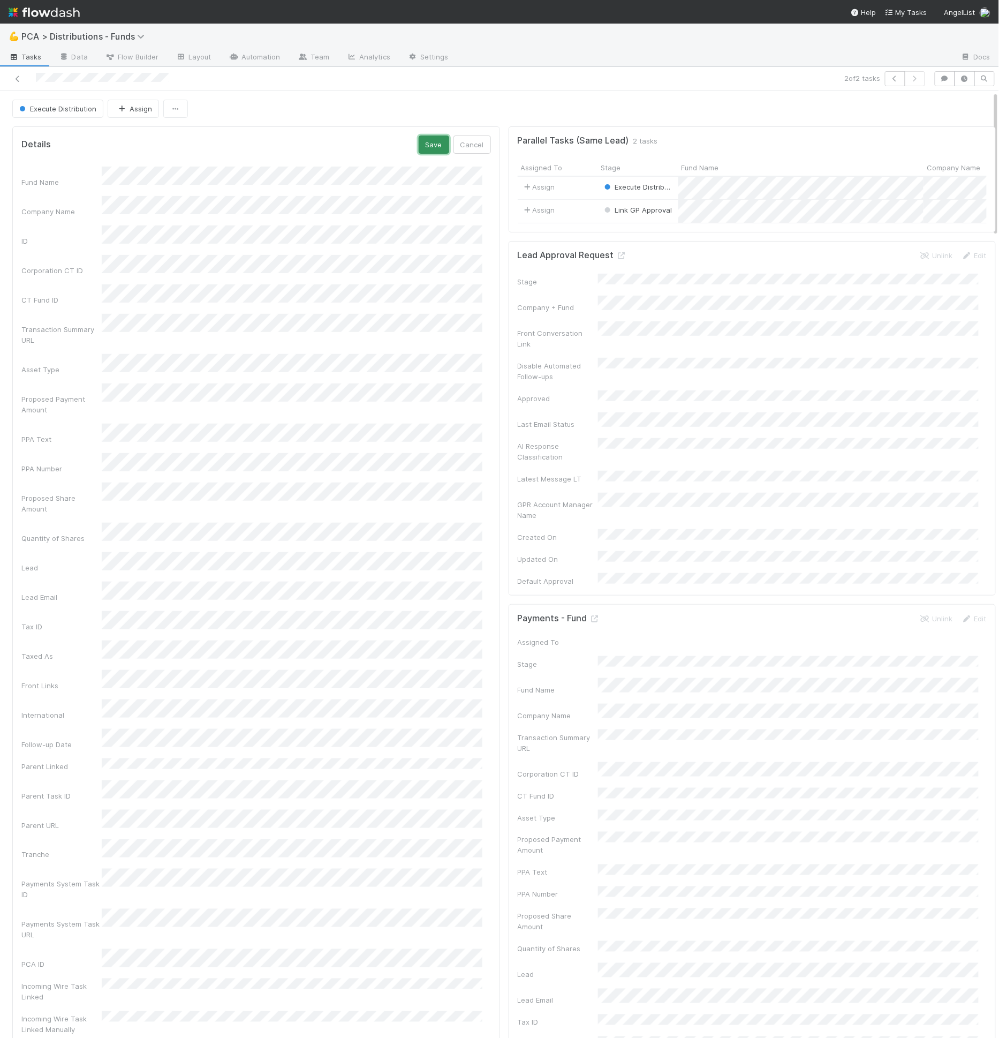
click at [426, 145] on button "Save" at bounding box center [434, 145] width 31 height 18
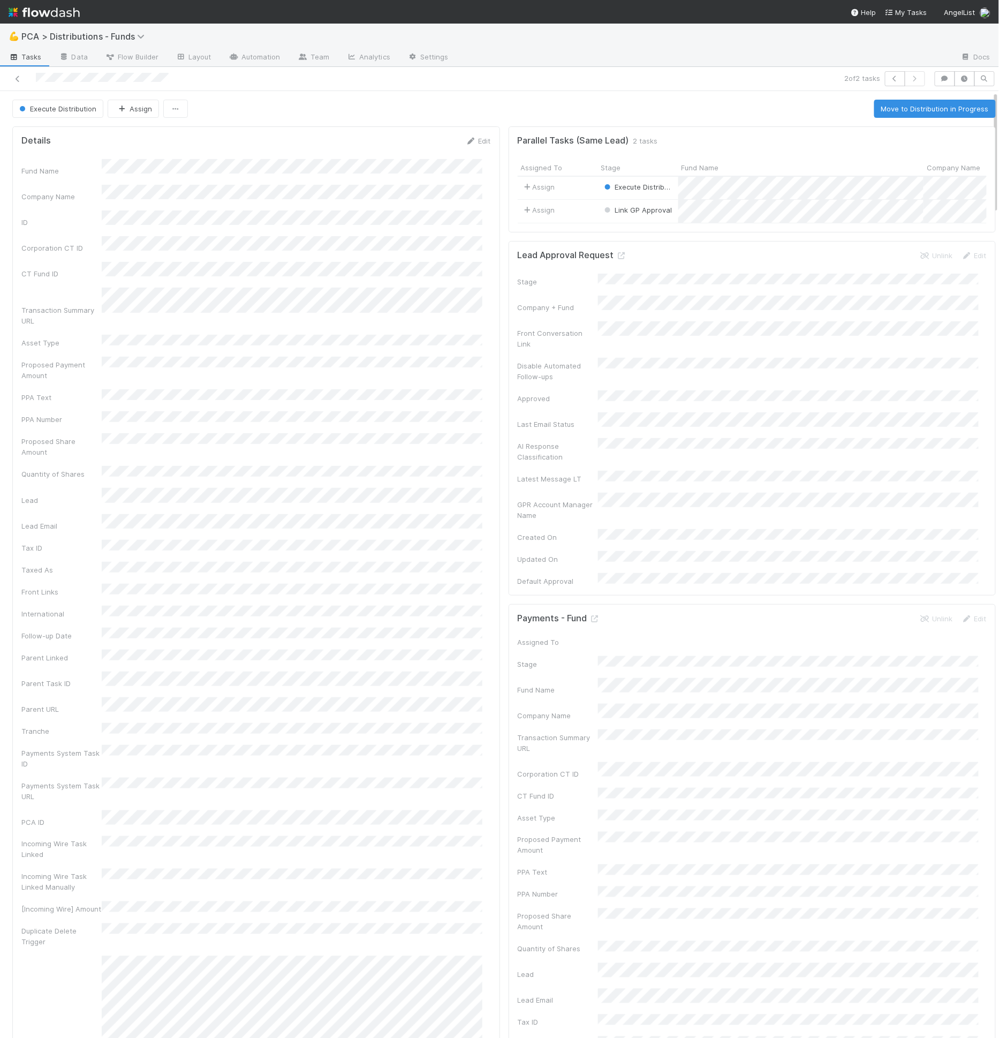
click at [937, 105] on button "Move to Distribution in Progress" at bounding box center [936, 109] width 122 height 18
click at [943, 108] on button "Move to CT Update" at bounding box center [956, 109] width 80 height 18
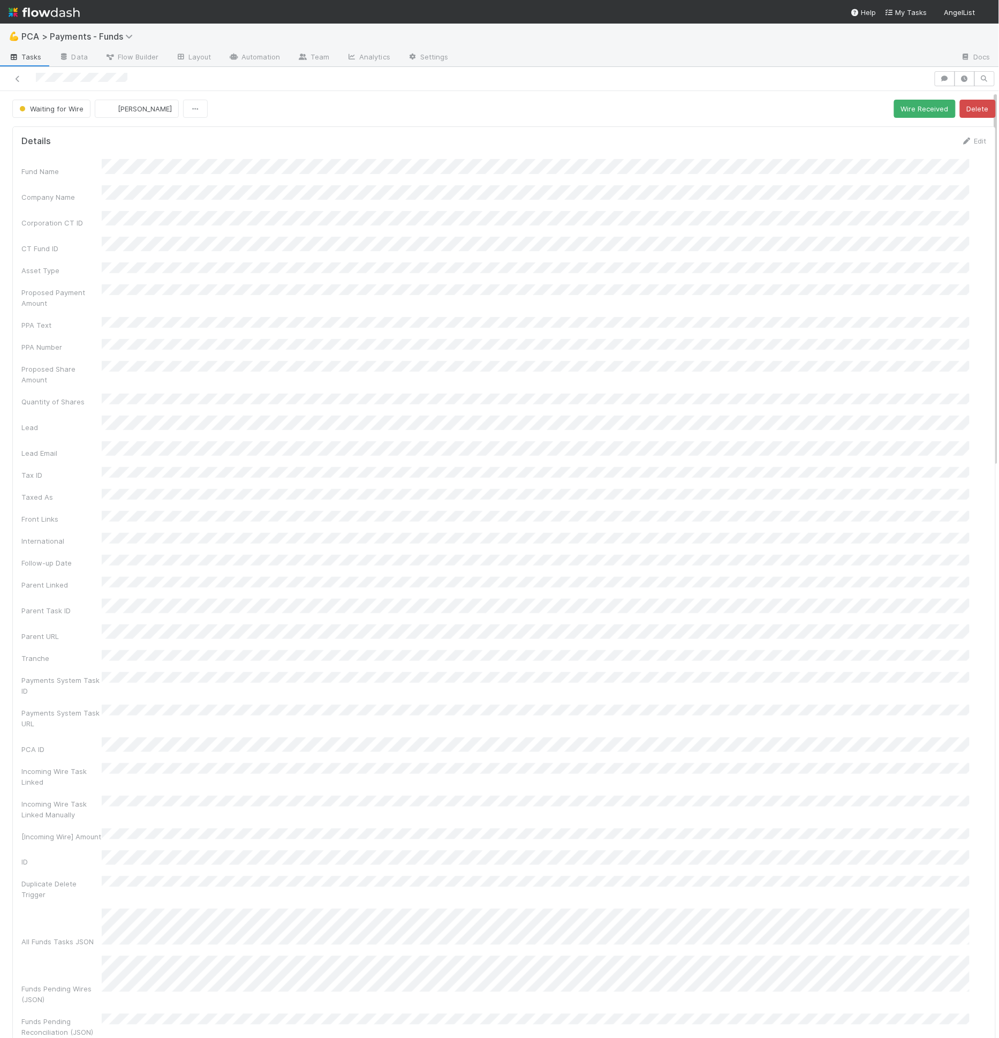
click at [174, 40] on div "💪 PCA > Payments - Funds" at bounding box center [499, 37] width 999 height 26
click at [897, 111] on button "Wire Received" at bounding box center [925, 109] width 62 height 18
click at [899, 110] on button "Reconciled" at bounding box center [971, 109] width 50 height 18
click at [899, 111] on button "Wire Received" at bounding box center [925, 109] width 62 height 18
click at [899, 110] on button "Reconciled" at bounding box center [971, 109] width 50 height 18
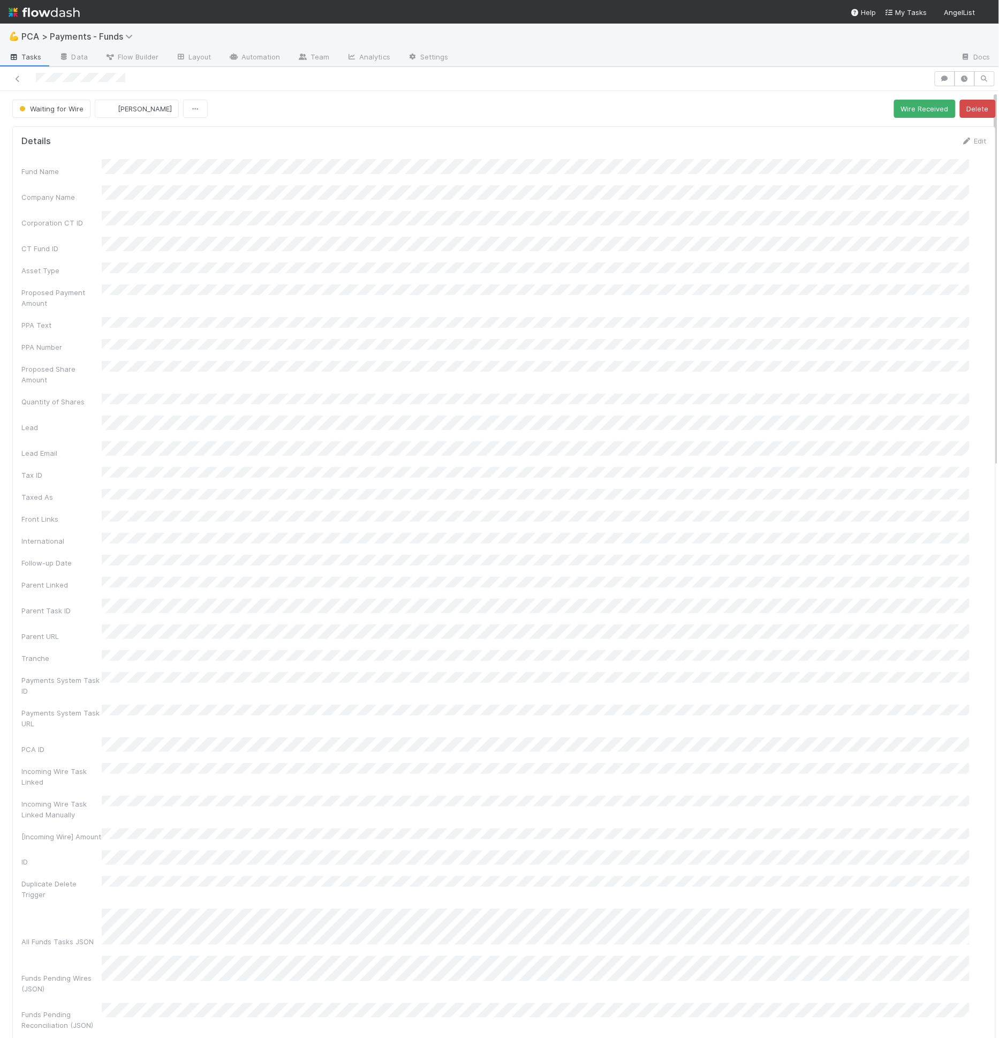
click at [899, 110] on button "Wire Received" at bounding box center [925, 109] width 62 height 18
click at [899, 107] on button "Reconciled" at bounding box center [971, 109] width 50 height 18
click at [894, 106] on button "Wire Received" at bounding box center [925, 109] width 62 height 18
click at [951, 111] on button "Reconciled" at bounding box center [971, 109] width 50 height 18
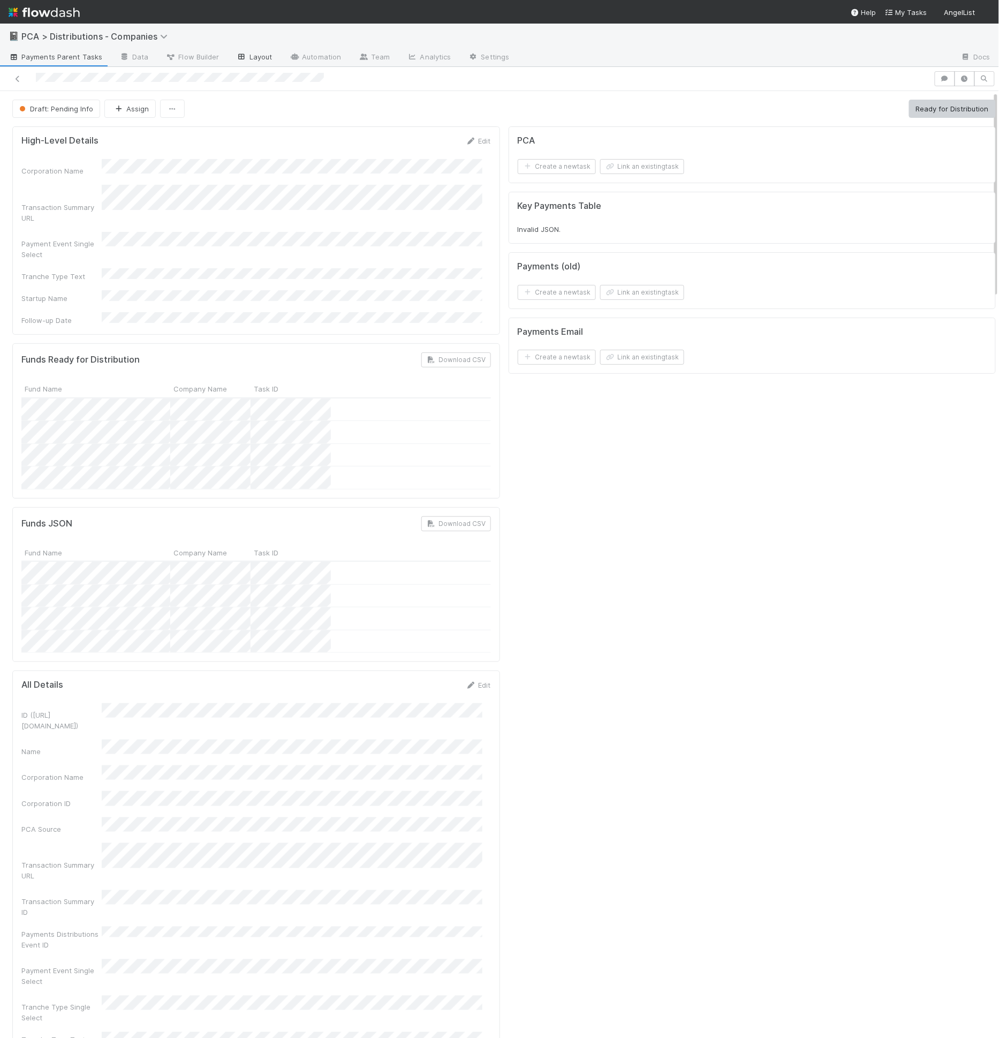
click at [237, 58] on icon at bounding box center [242, 57] width 11 height 6
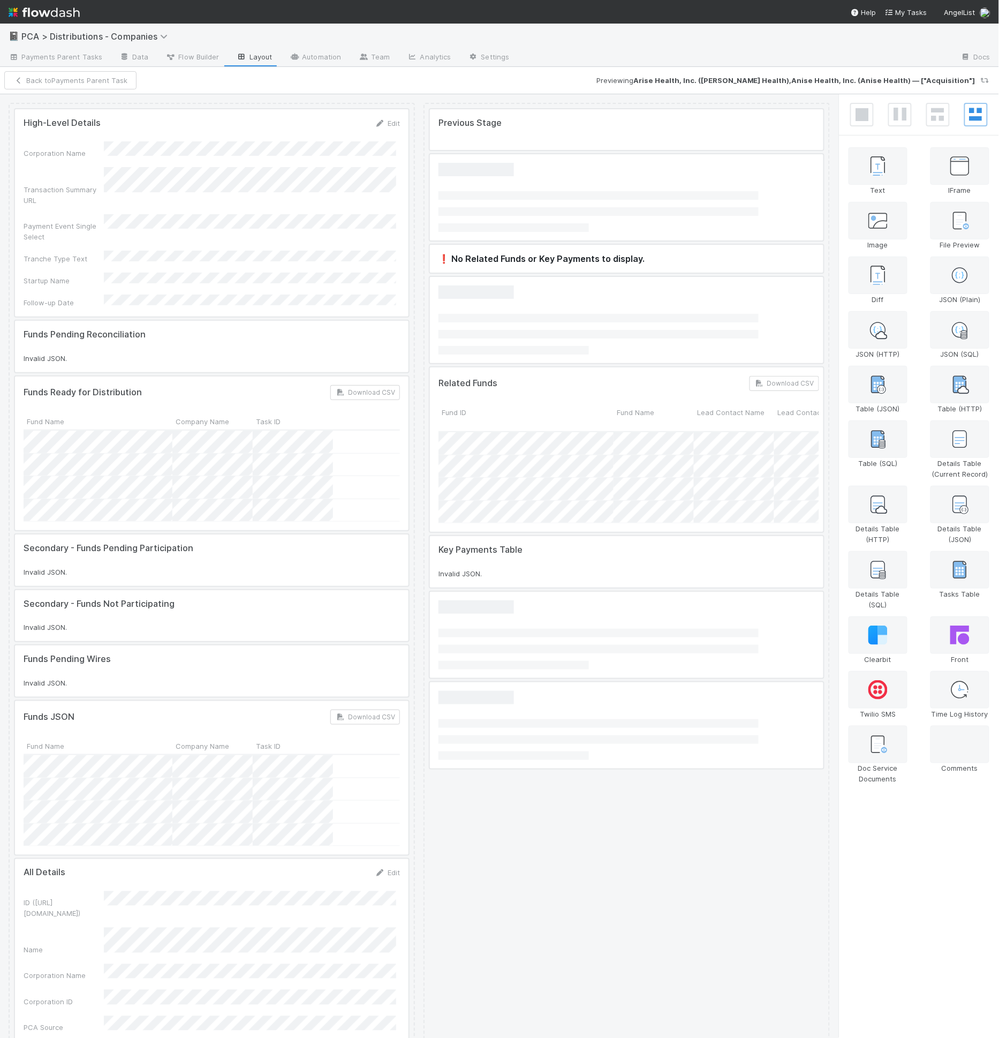
click at [144, 190] on div at bounding box center [212, 212] width 394 height 207
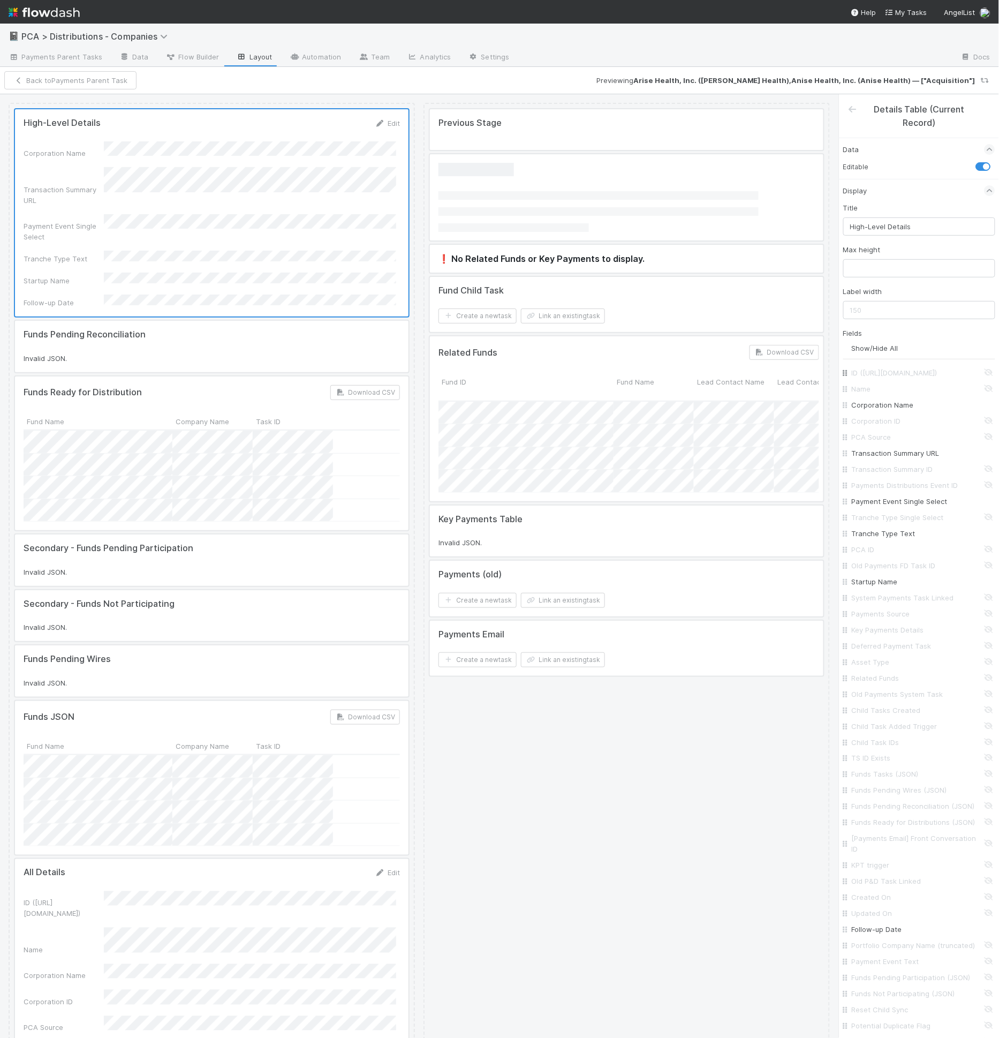
click at [873, 371] on input "ID ([URL][DOMAIN_NAME])" at bounding box center [922, 372] width 141 height 11
checkbox input "true"
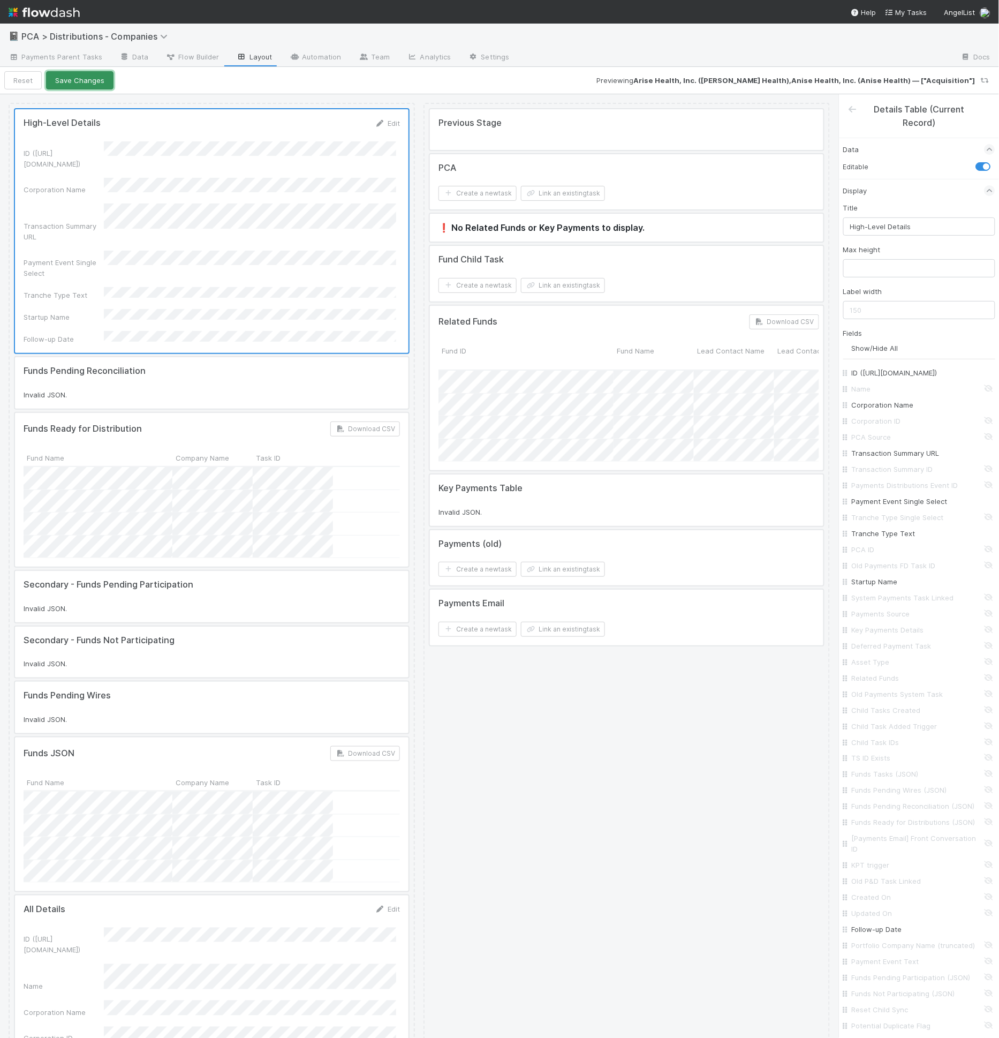
click at [61, 80] on button "Save Changes" at bounding box center [79, 80] width 67 height 18
click at [35, 80] on button "Back to Payments Parent Task" at bounding box center [70, 80] width 132 height 18
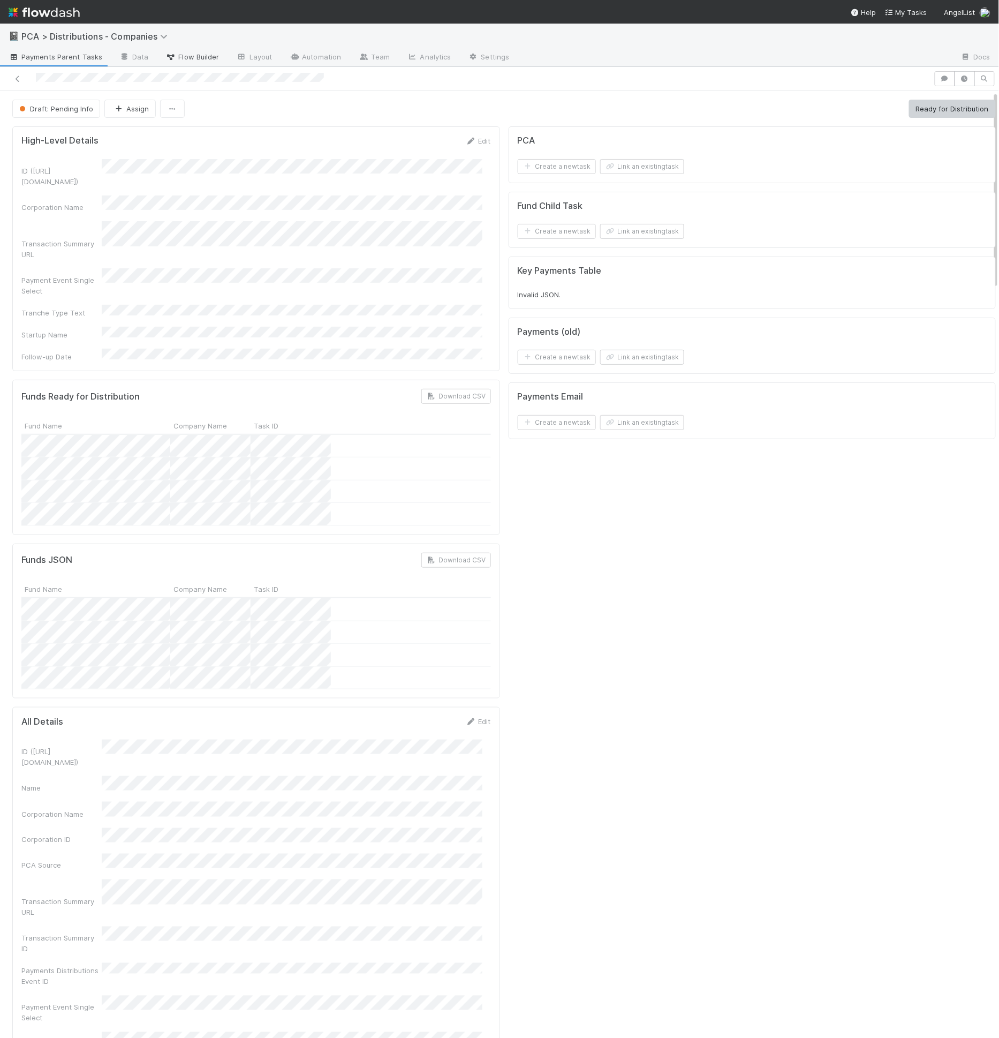
click at [189, 56] on span "Flow Builder" at bounding box center [193, 56] width 54 height 11
click at [174, 59] on span "Flow Builder" at bounding box center [193, 56] width 54 height 11
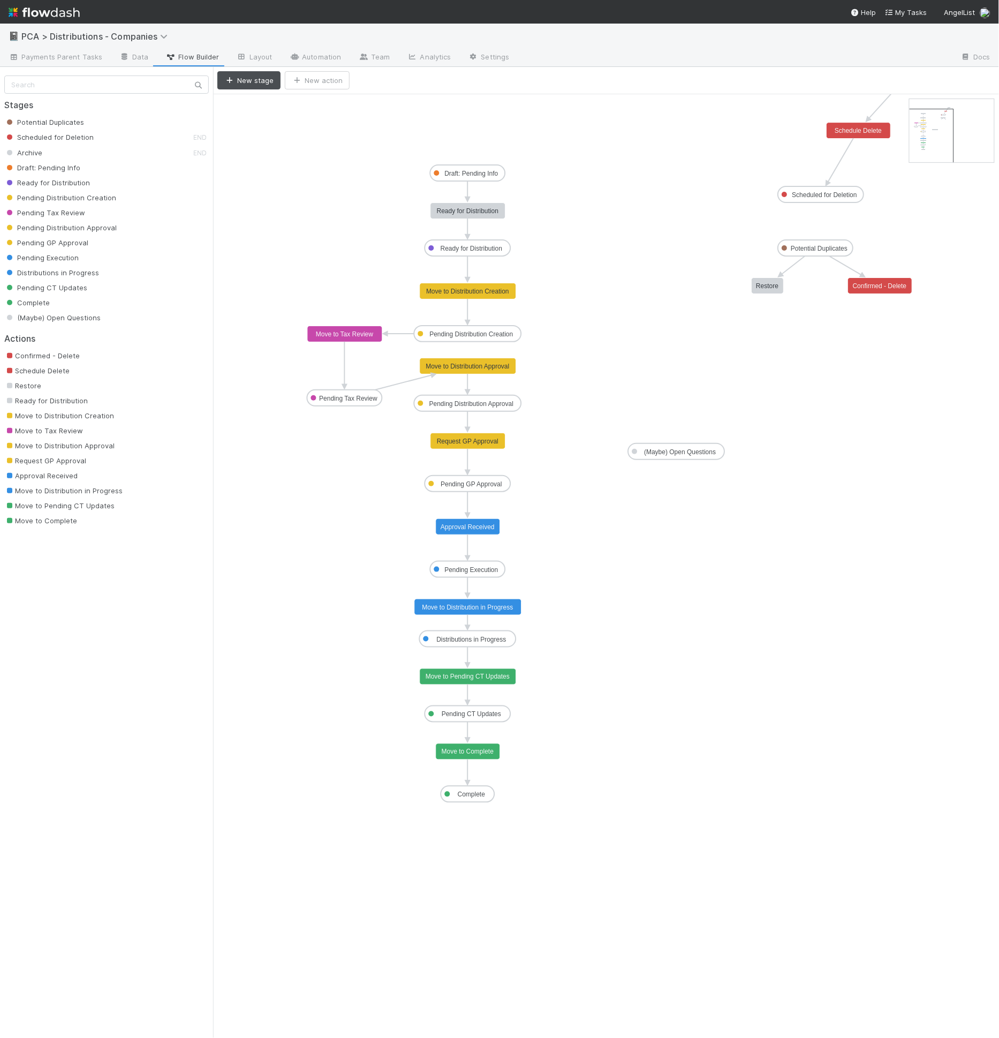
drag, startPoint x: 941, startPoint y: 134, endPoint x: 940, endPoint y: 144, distance: 10.2
click at [554, 327] on icon "Potential Duplicates Scheduled for Deletion Archive Draft: Pending Info Ready f…" at bounding box center [606, 566] width 786 height 944
drag, startPoint x: 390, startPoint y: 230, endPoint x: 545, endPoint y: 267, distance: 158.5
click at [545, 267] on icon "Potential Duplicates Scheduled for Deletion Archive Draft: Pending Info Ready f…" at bounding box center [606, 566] width 786 height 944
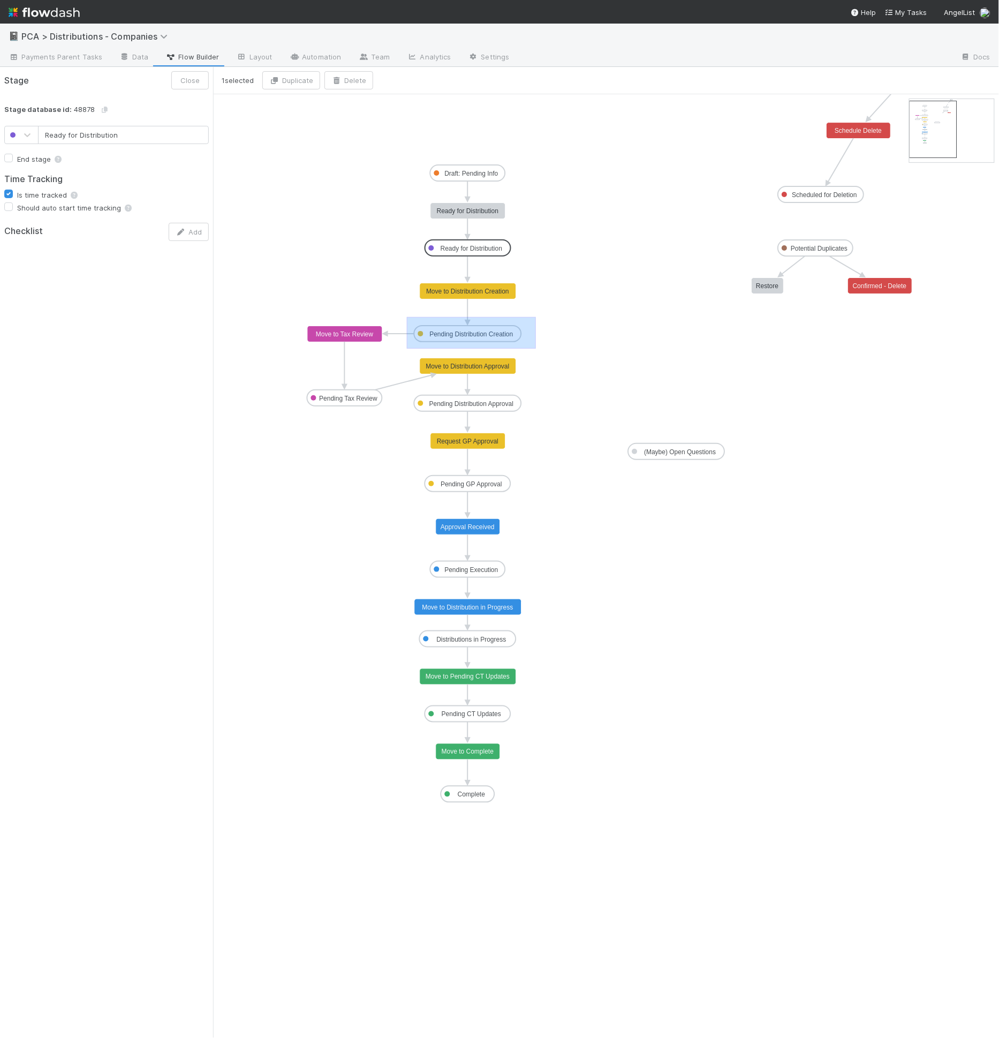
drag, startPoint x: 407, startPoint y: 316, endPoint x: 536, endPoint y: 348, distance: 132.9
click at [536, 348] on icon "Potential Duplicates Scheduled for Deletion Archive Draft: Pending Info Ready f…" at bounding box center [606, 566] width 786 height 944
type input "Pending Distribution Creation"
click at [535, 347] on icon "Potential Duplicates Scheduled for Deletion Archive Draft: Pending Info Ready f…" at bounding box center [606, 566] width 786 height 944
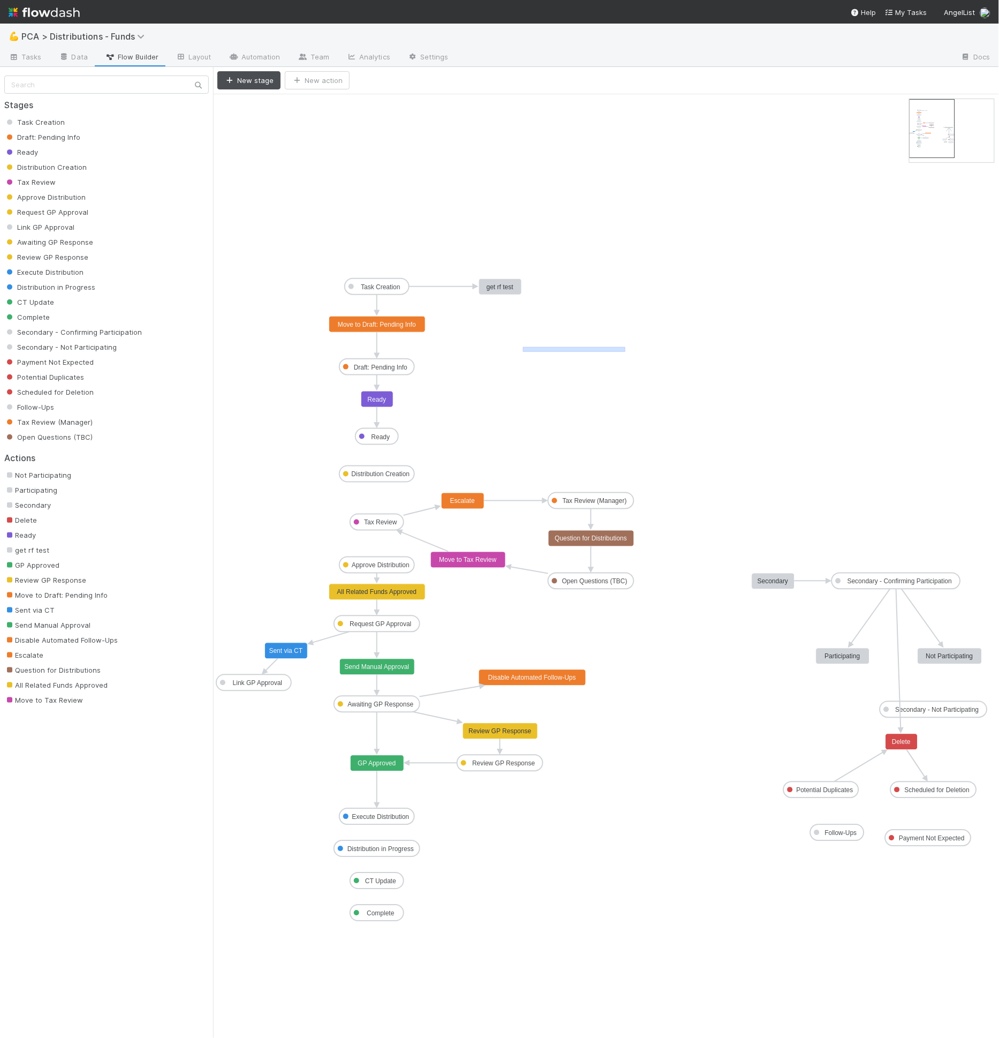
drag, startPoint x: 605, startPoint y: 350, endPoint x: 626, endPoint y: 346, distance: 21.3
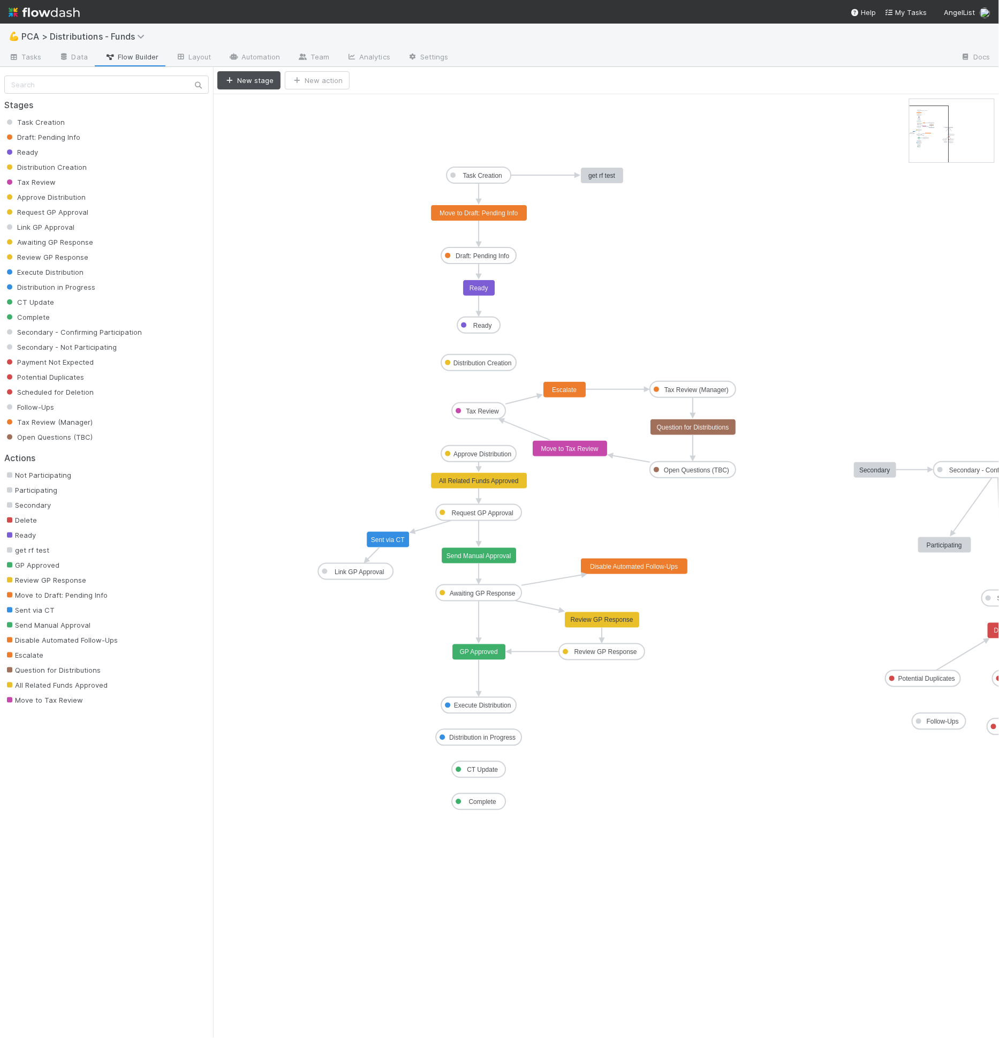
drag, startPoint x: 939, startPoint y: 136, endPoint x: 934, endPoint y: 140, distance: 6.9
click at [481, 258] on text "Draft: Pending Info" at bounding box center [483, 255] width 54 height 7
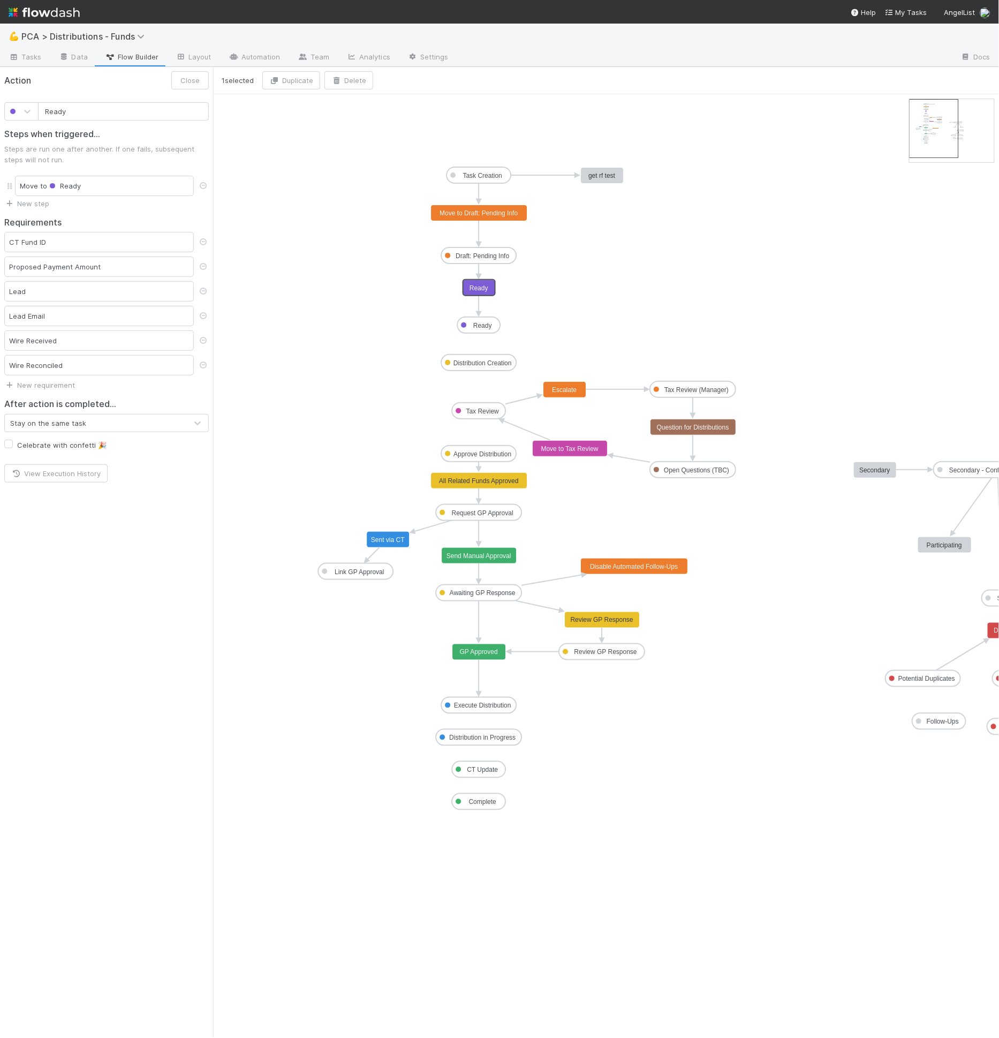
click at [470, 290] on text "Ready" at bounding box center [479, 287] width 19 height 7
drag, startPoint x: 412, startPoint y: 150, endPoint x: 530, endPoint y: 199, distance: 127.2
click at [530, 199] on icon "Task Creation Draft: Pending Info Ready Distribution Creation Tax Review Approv…" at bounding box center [651, 566] width 877 height 944
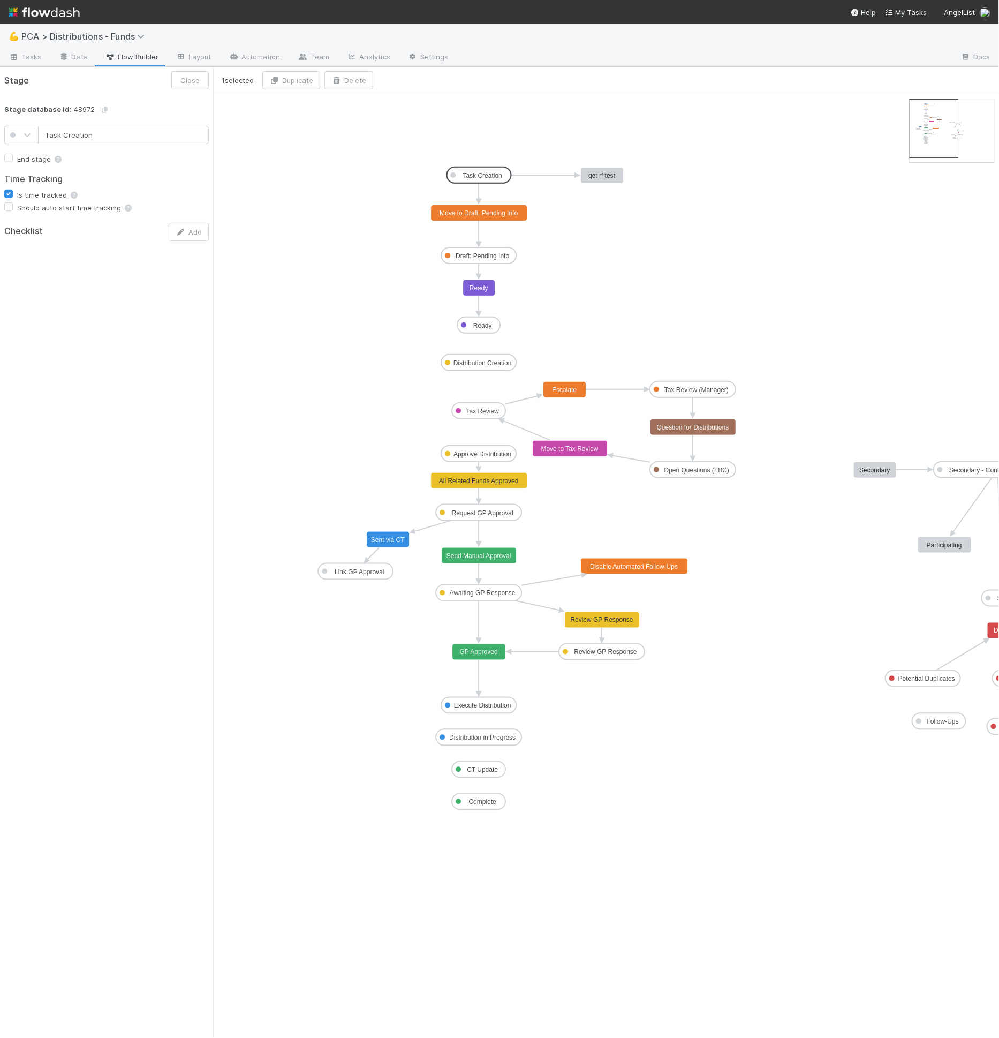
click at [430, 160] on icon "Task Creation Draft: Pending Info Ready Distribution Creation Tax Review Approv…" at bounding box center [651, 566] width 877 height 944
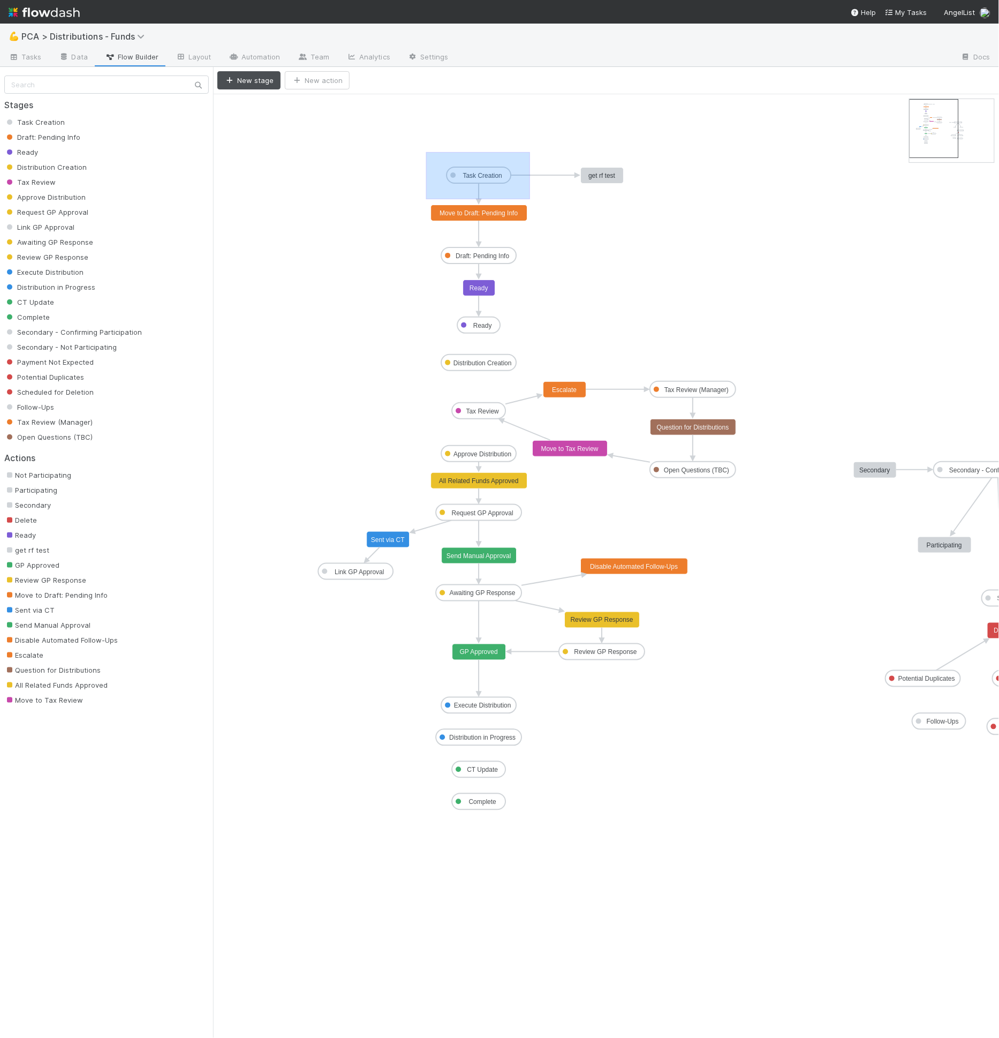
drag, startPoint x: 426, startPoint y: 151, endPoint x: 530, endPoint y: 198, distance: 114.1
click at [530, 198] on icon "Task Creation Draft: Pending Info Ready Distribution Creation Tax Review Approv…" at bounding box center [651, 566] width 877 height 944
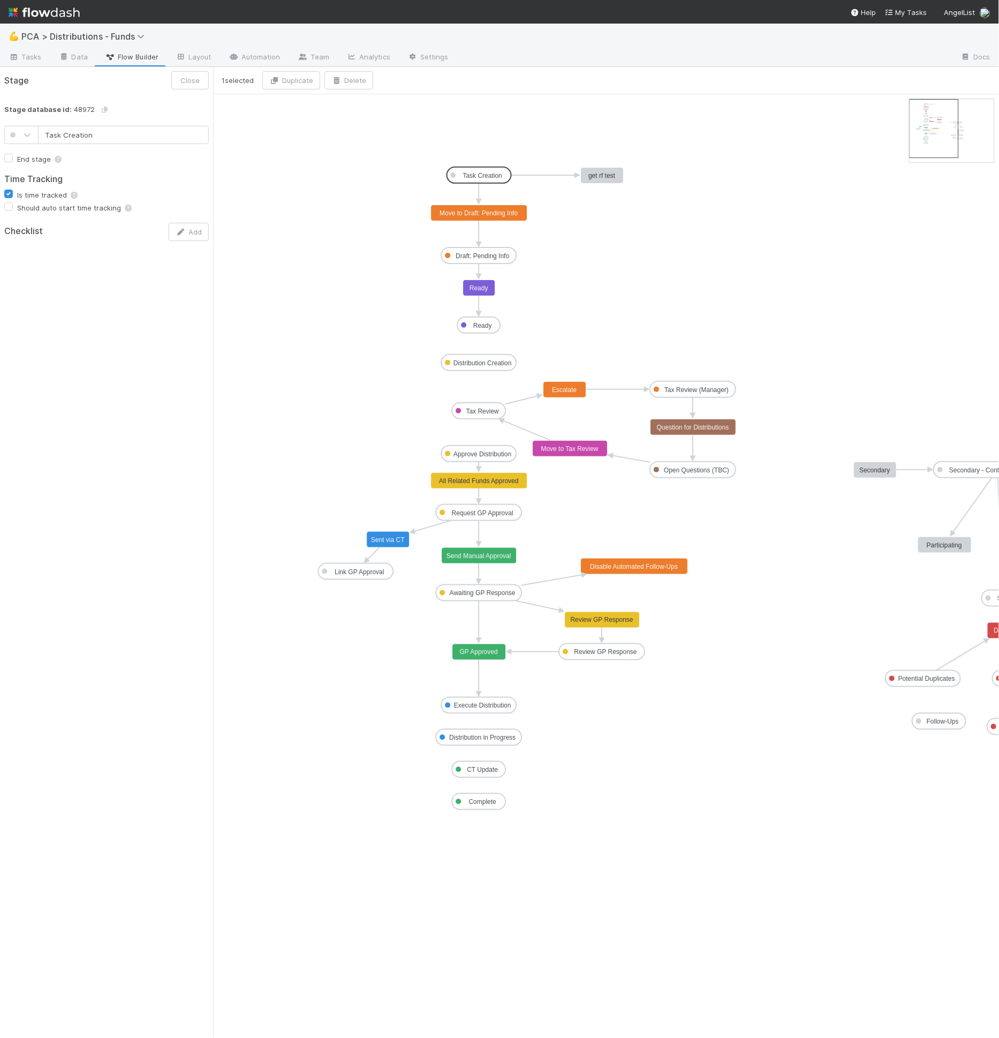
click at [530, 194] on icon "Task Creation Draft: Pending Info Ready Distribution Creation Tax Review Approv…" at bounding box center [651, 566] width 877 height 944
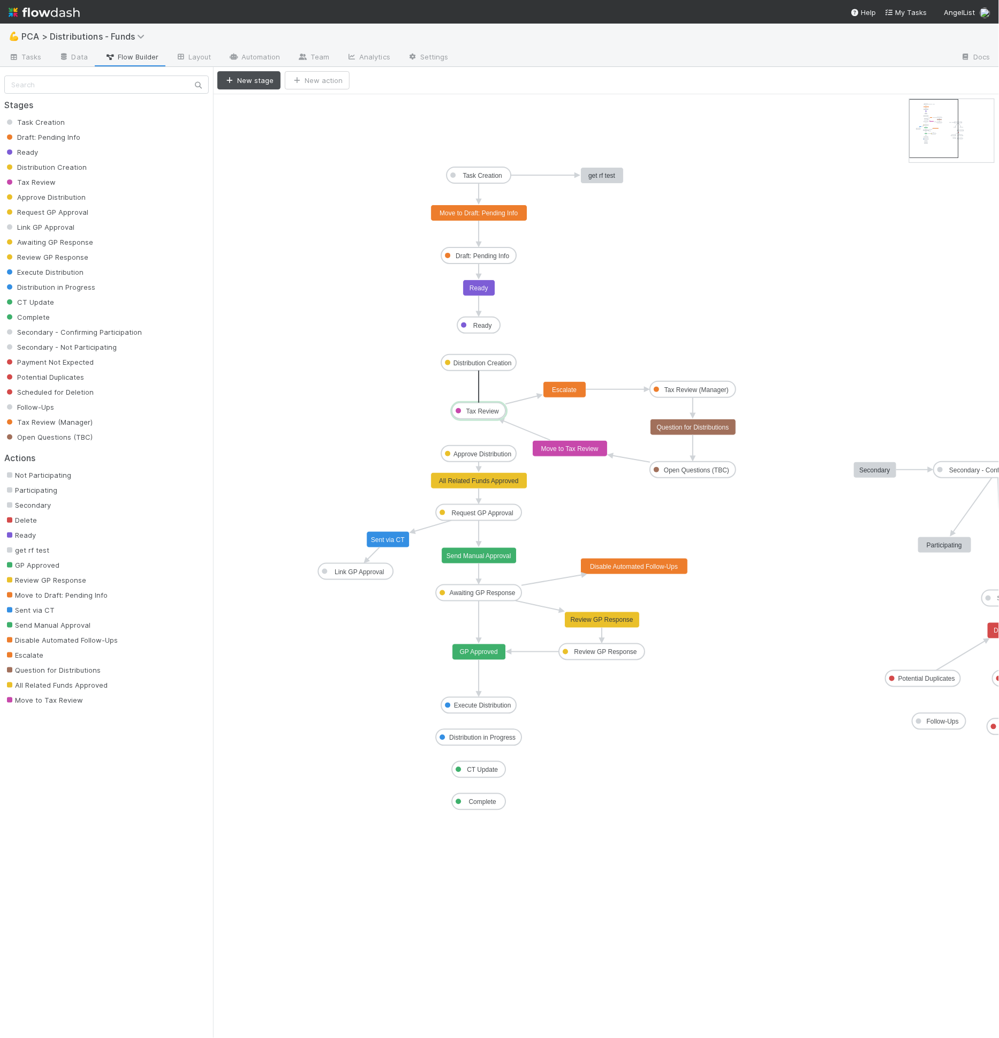
drag, startPoint x: 478, startPoint y: 371, endPoint x: 478, endPoint y: 416, distance: 45.5
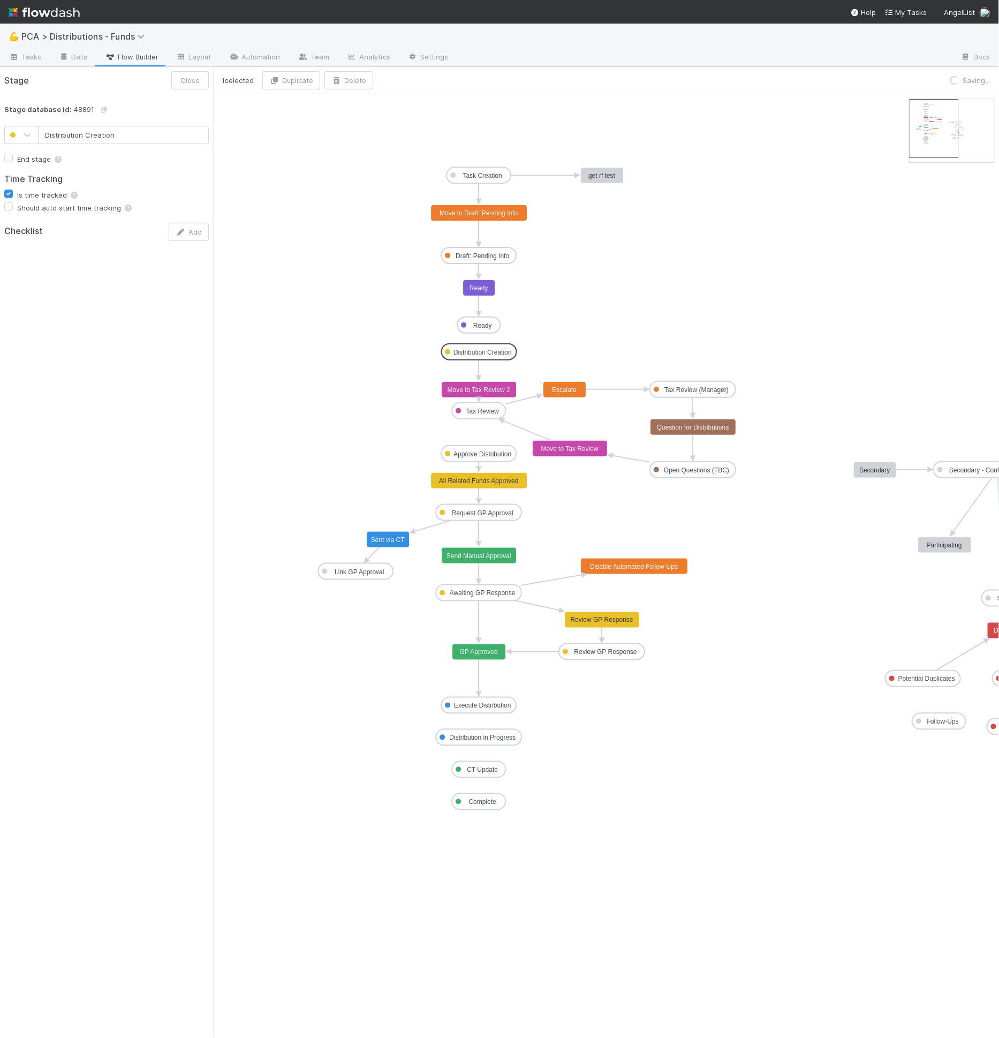
drag, startPoint x: 491, startPoint y: 361, endPoint x: 492, endPoint y: 351, distance: 9.8
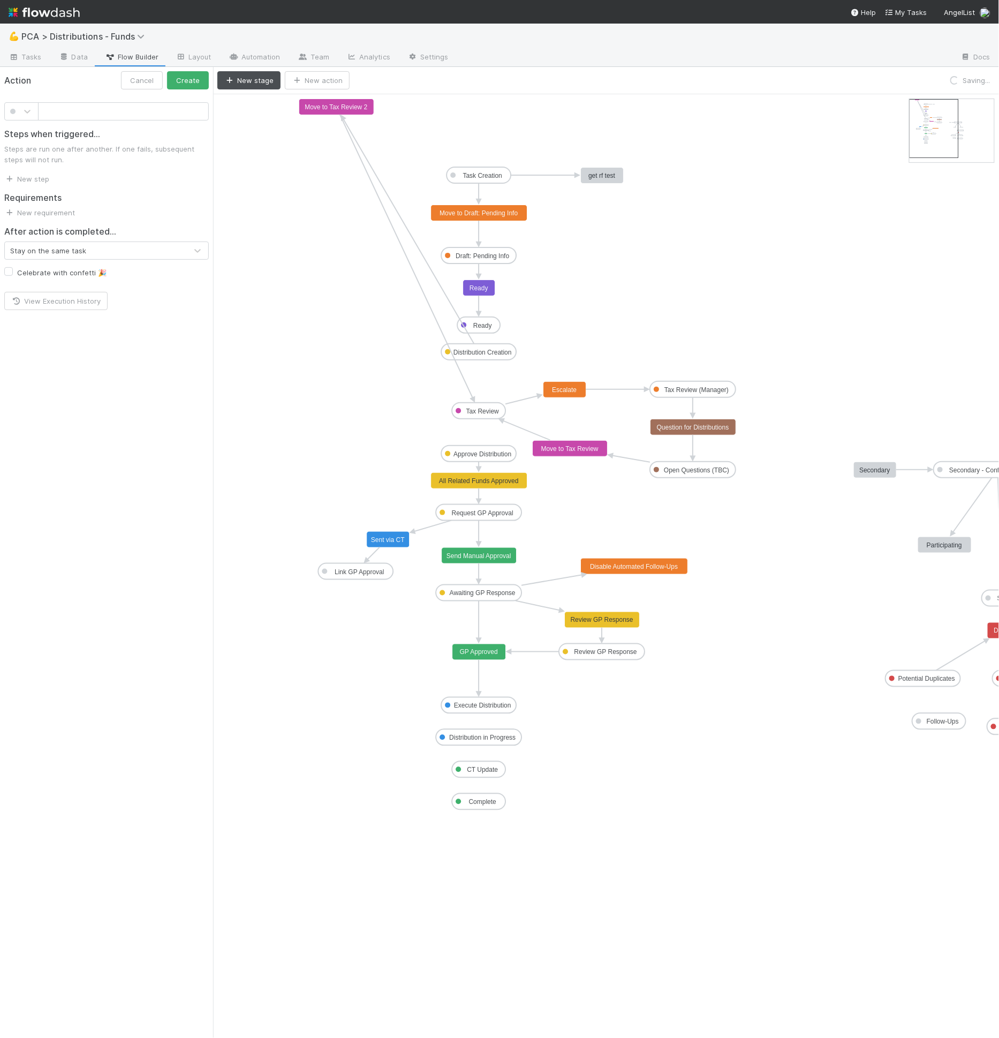
drag, startPoint x: 487, startPoint y: 388, endPoint x: 488, endPoint y: 381, distance: 7.0
type input "Move to Tax Review 2"
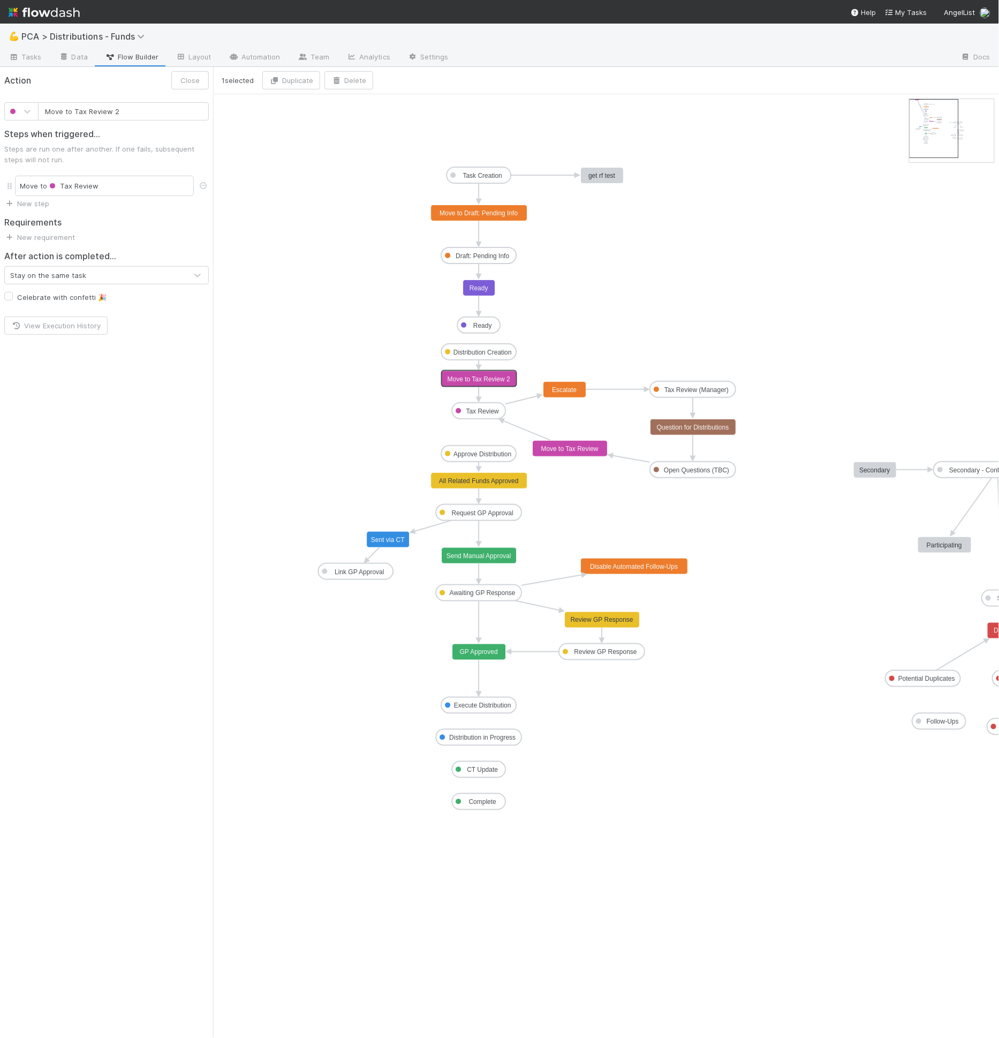
drag, startPoint x: 342, startPoint y: 109, endPoint x: 486, endPoint y: 382, distance: 308.8
click at [347, 568] on text "Link GP Approval" at bounding box center [360, 571] width 50 height 7
click at [487, 653] on text "GP Approved" at bounding box center [479, 652] width 38 height 7
click at [606, 650] on text "Review GP Response" at bounding box center [606, 652] width 63 height 7
click at [486, 592] on text "Awaiting GP Response" at bounding box center [483, 593] width 66 height 7
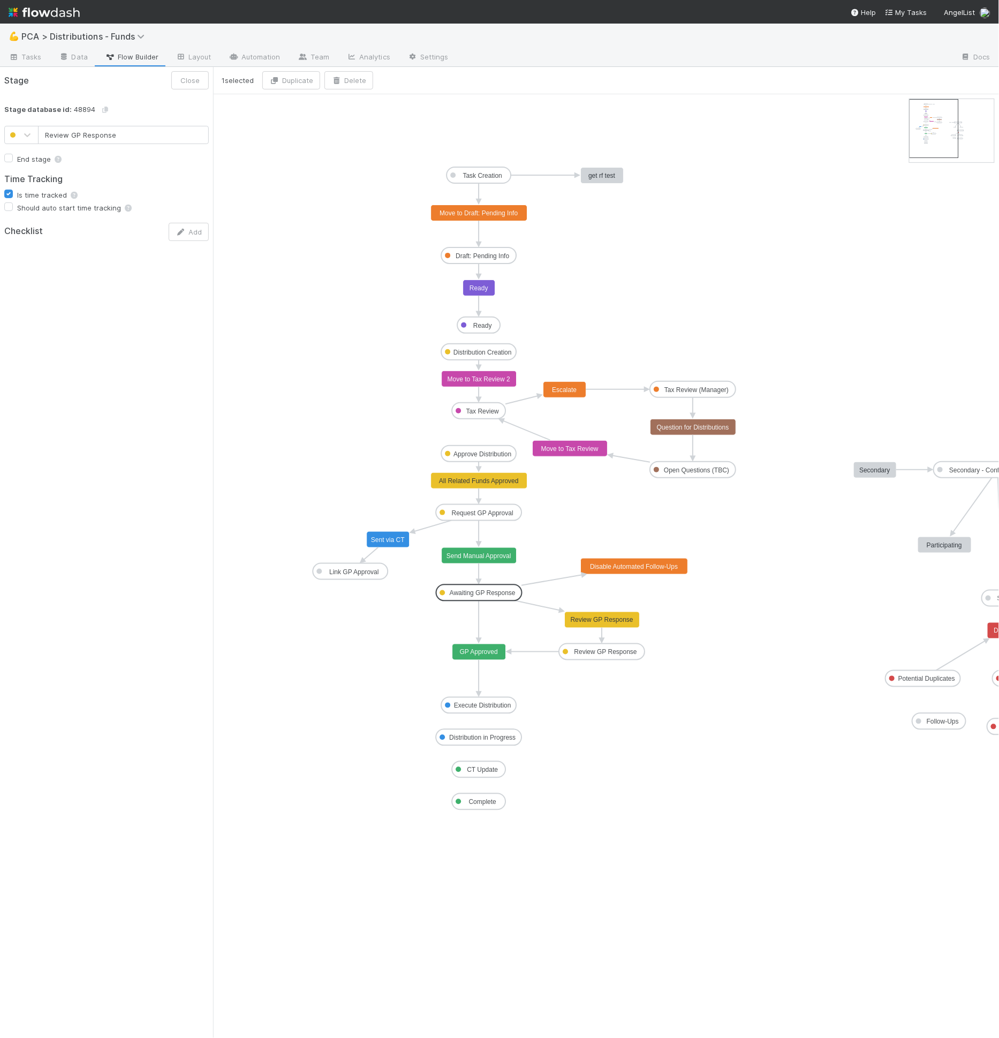
click at [588, 651] on text "Review GP Response" at bounding box center [606, 652] width 63 height 7
click at [466, 706] on text "Execute Distribution" at bounding box center [482, 705] width 57 height 7
click at [490, 741] on rect at bounding box center [480, 737] width 86 height 16
drag, startPoint x: 509, startPoint y: 698, endPoint x: 509, endPoint y: 688, distance: 10.7
drag, startPoint x: 479, startPoint y: 702, endPoint x: 481, endPoint y: 733, distance: 31.1
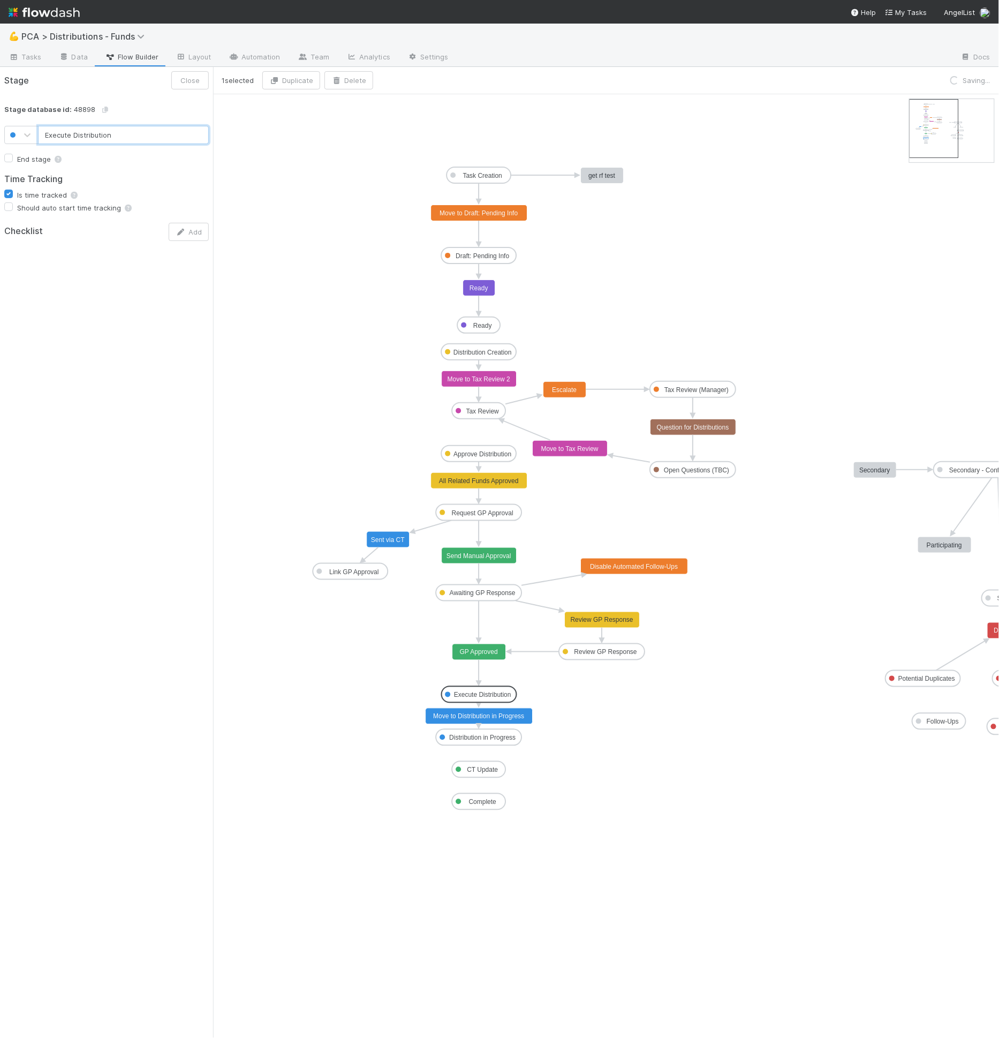
type input "Distribution in Progress"
drag, startPoint x: 488, startPoint y: 736, endPoint x: 486, endPoint y: 747, distance: 10.9
drag, startPoint x: 489, startPoint y: 743, endPoint x: 490, endPoint y: 724, distance: 19.3
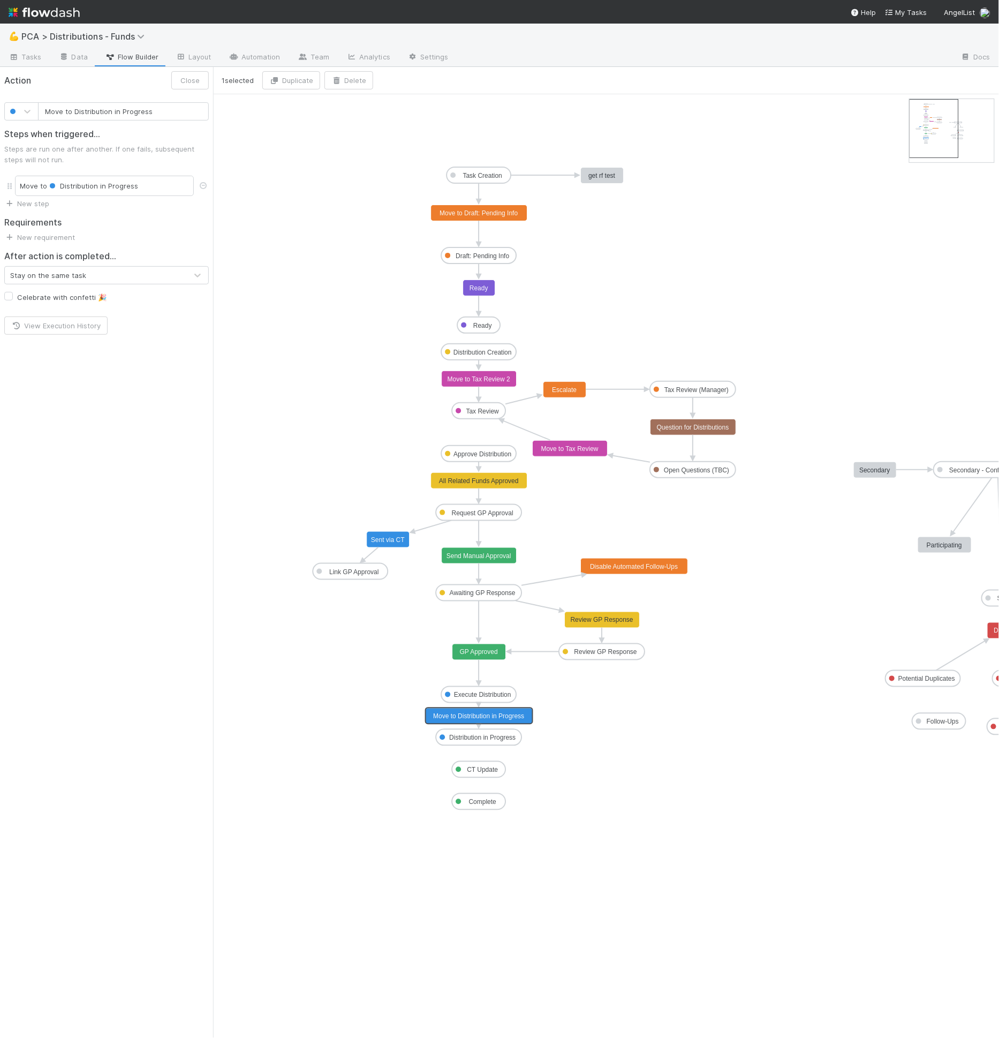
click at [490, 721] on rect at bounding box center [479, 717] width 107 height 16
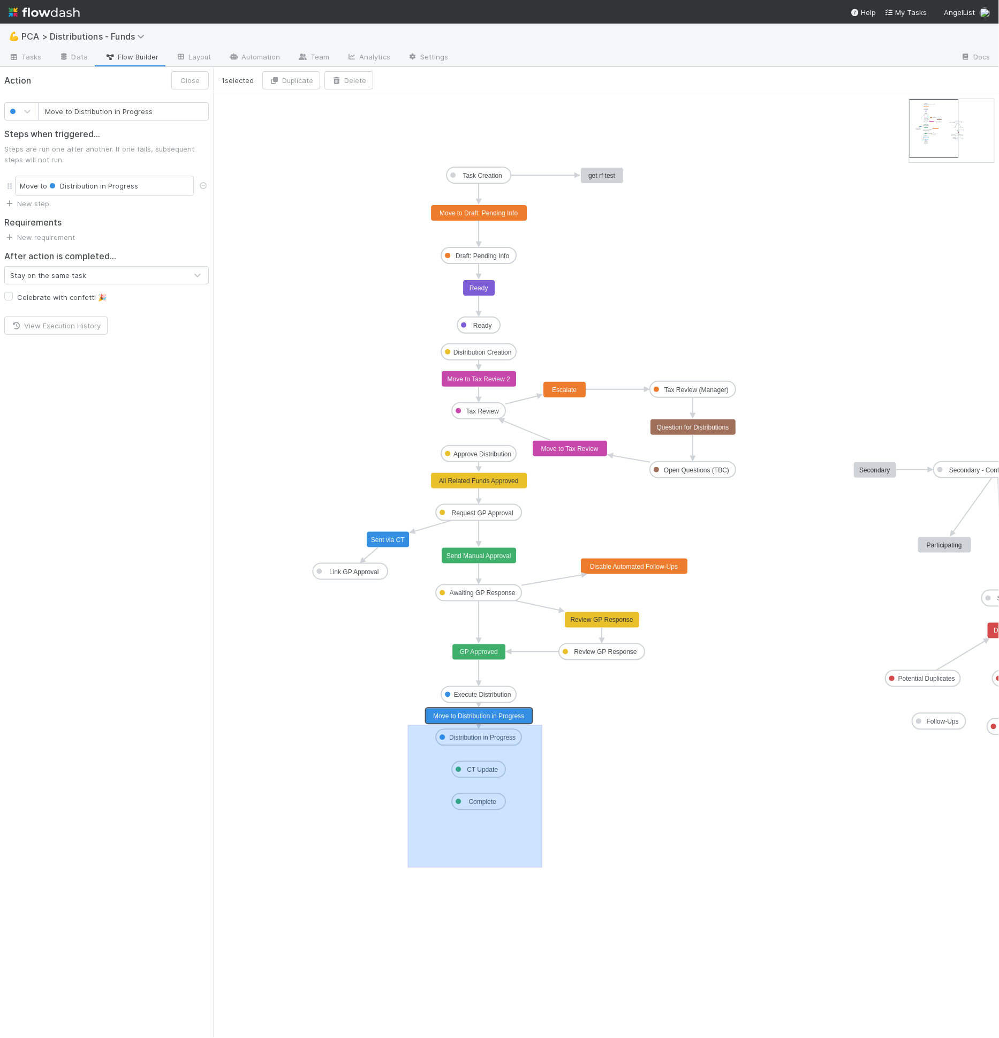
drag, startPoint x: 408, startPoint y: 724, endPoint x: 543, endPoint y: 867, distance: 195.9
click at [543, 867] on icon "Task Creation Draft: Pending Info Ready Distribution Creation Tax Review Approv…" at bounding box center [651, 566] width 877 height 944
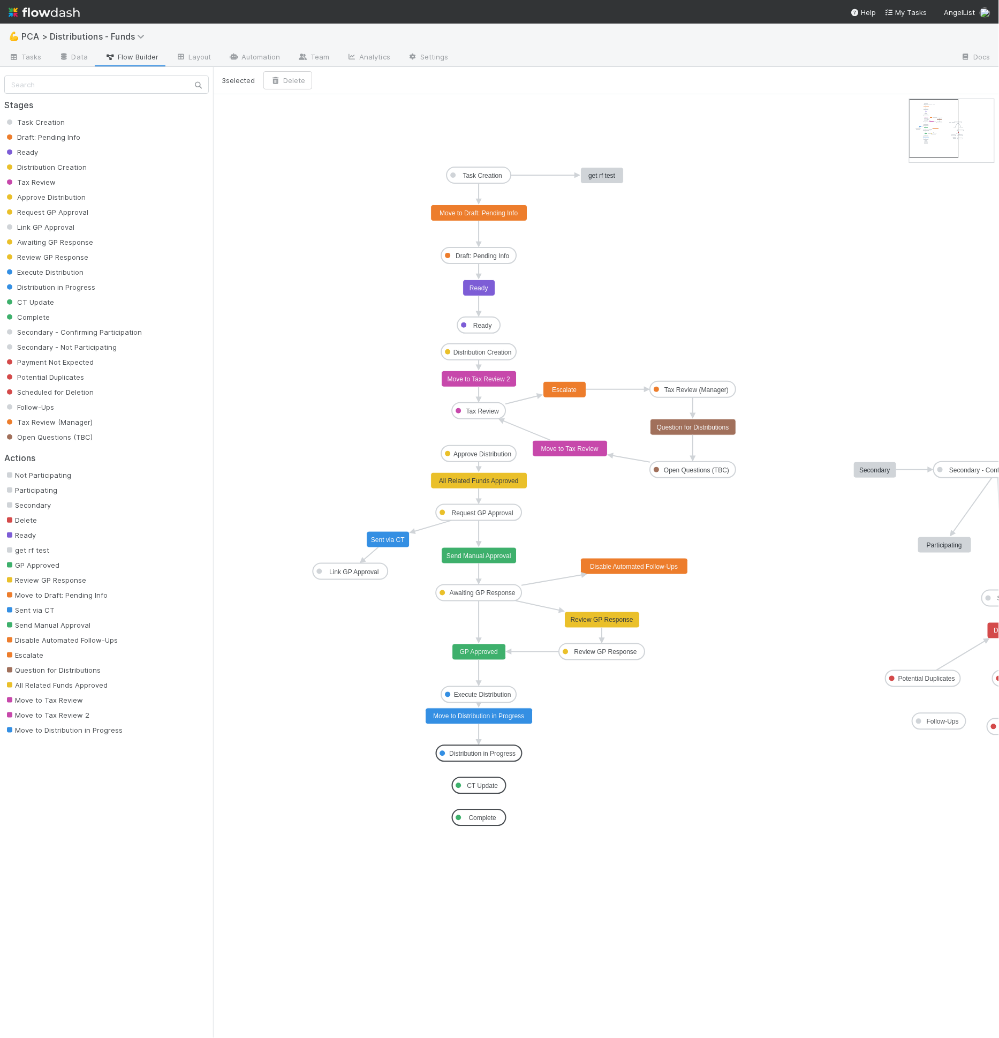
drag, startPoint x: 488, startPoint y: 738, endPoint x: 487, endPoint y: 754, distance: 16.1
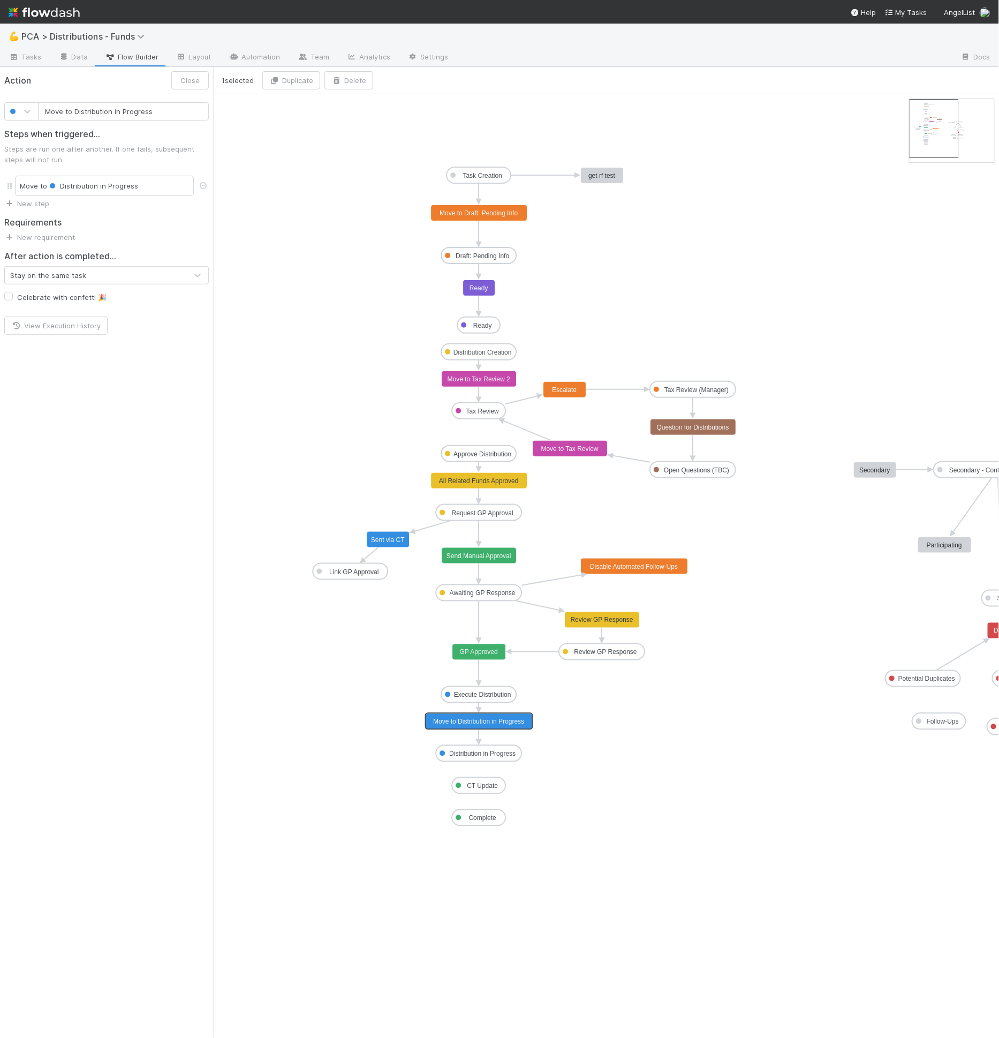
drag, startPoint x: 499, startPoint y: 717, endPoint x: 498, endPoint y: 723, distance: 6.4
click at [494, 751] on text "Distribution in Progress" at bounding box center [482, 753] width 66 height 7
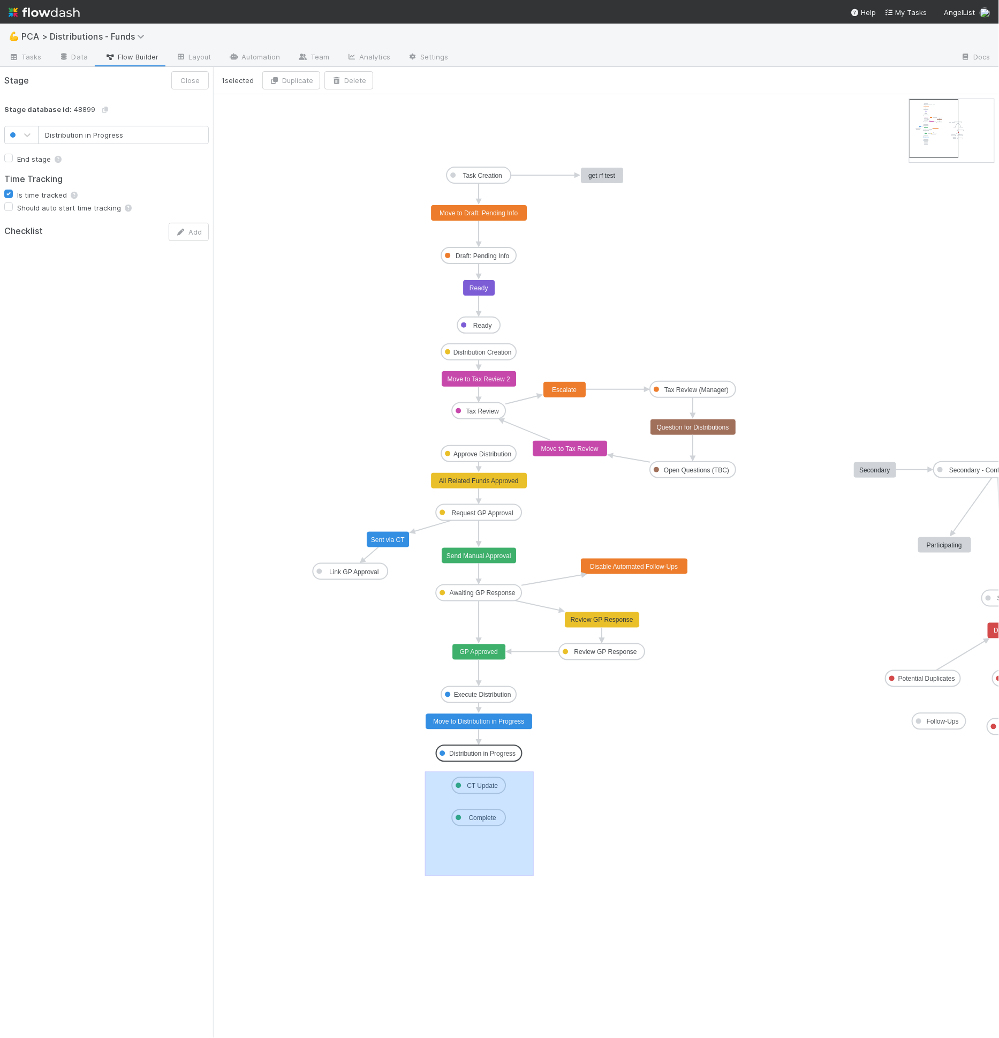
drag, startPoint x: 425, startPoint y: 771, endPoint x: 534, endPoint y: 875, distance: 150.8
click at [534, 875] on icon "Task Creation Draft: Pending Info Ready Distribution Creation Tax Review Approv…" at bounding box center [651, 566] width 877 height 944
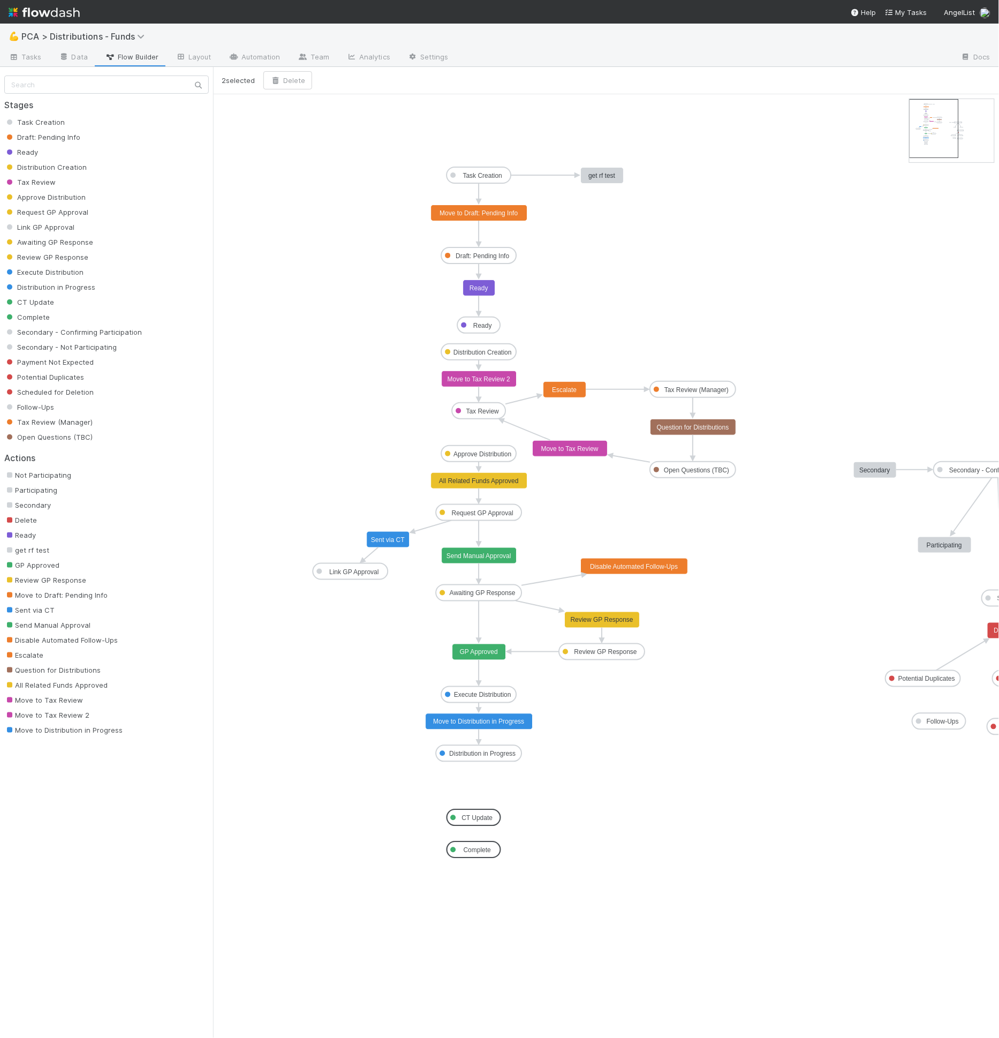
drag, startPoint x: 480, startPoint y: 782, endPoint x: 476, endPoint y: 812, distance: 30.2
drag, startPoint x: 478, startPoint y: 763, endPoint x: 476, endPoint y: 818, distance: 54.7
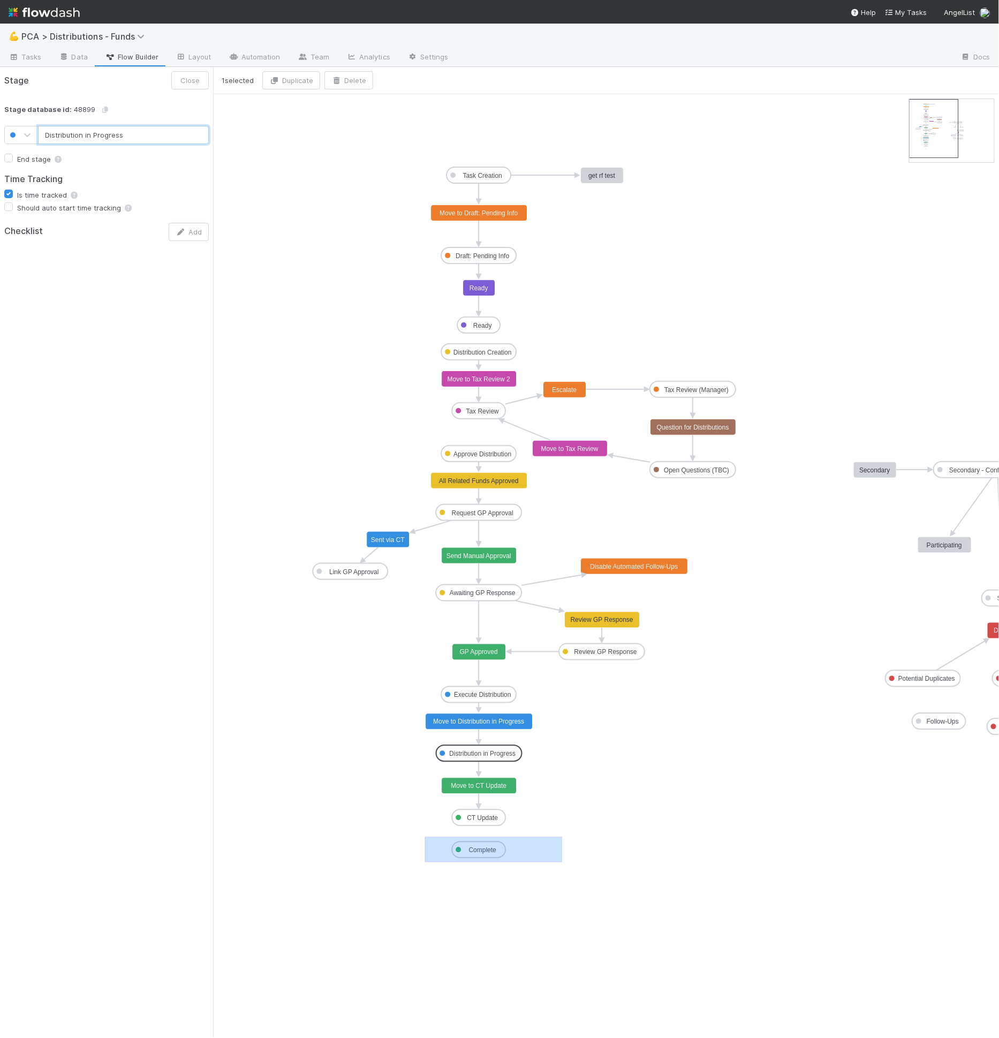
drag, startPoint x: 425, startPoint y: 836, endPoint x: 548, endPoint y: 877, distance: 129.2
click at [548, 877] on icon "Task Creation Draft: Pending Info Ready Distribution Creation Tax Review Approv…" at bounding box center [651, 566] width 877 height 944
type input "Complete"
drag, startPoint x: 484, startPoint y: 845, endPoint x: 482, endPoint y: 861, distance: 15.6
click at [543, 830] on icon "Task Creation Draft: Pending Info Ready Distribution Creation Tax Review Approv…" at bounding box center [651, 566] width 877 height 944
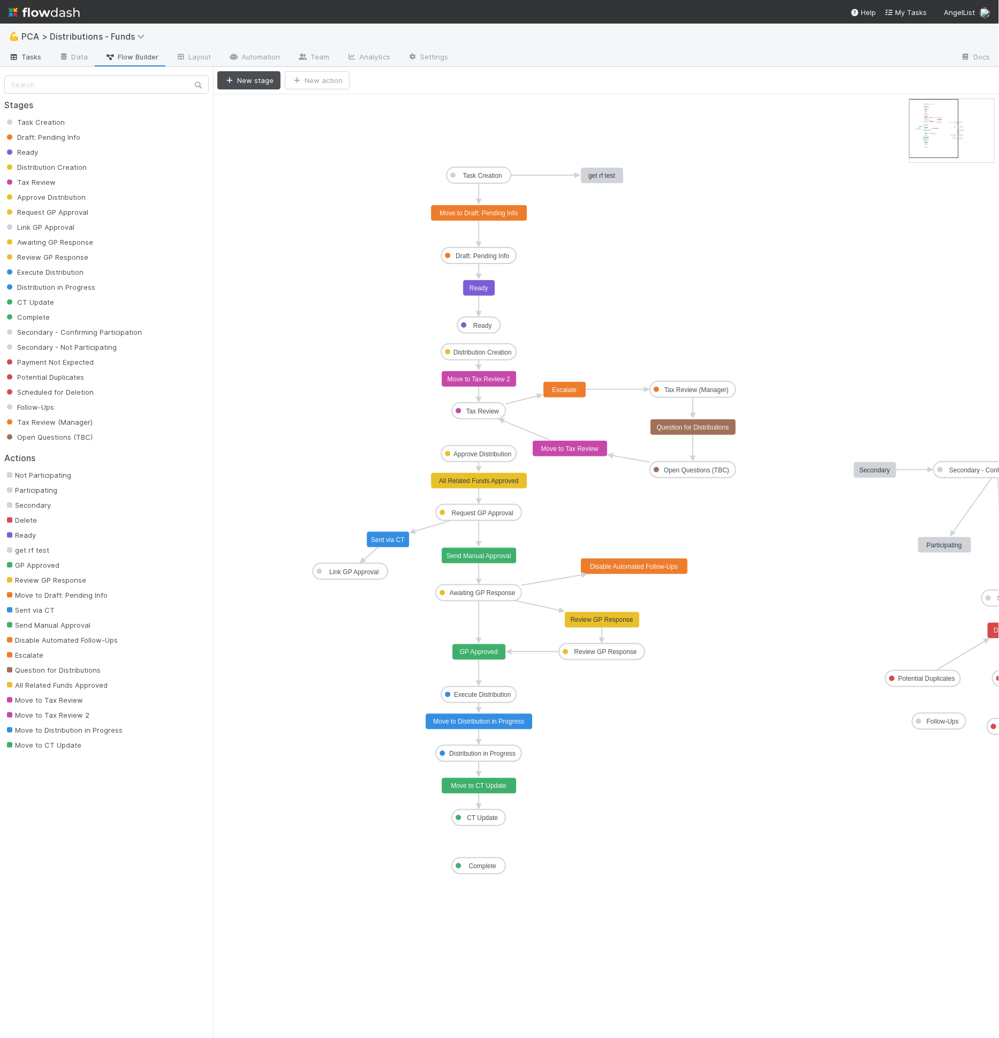
click at [34, 66] on link "Tasks" at bounding box center [25, 57] width 50 height 17
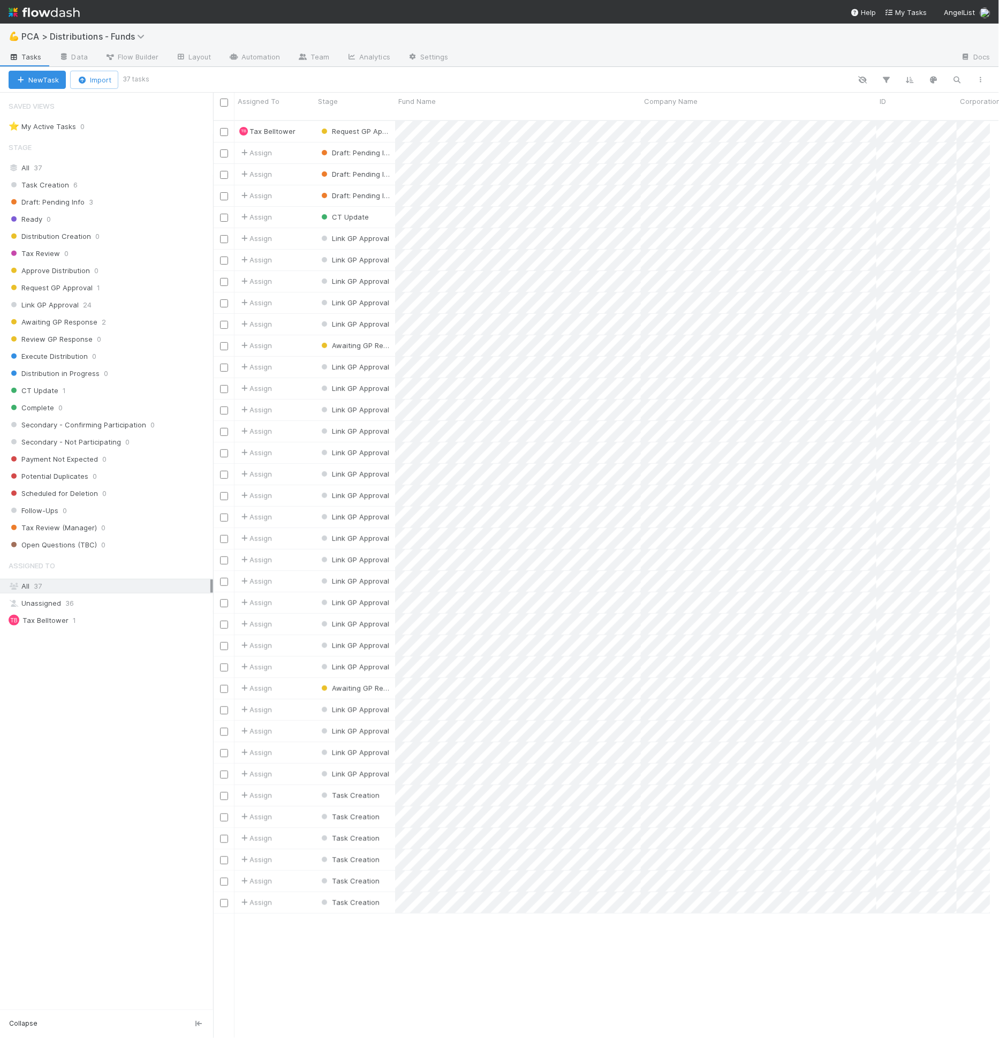
scroll to position [917, 769]
click at [80, 298] on div "Link GP Approval 24" at bounding box center [111, 304] width 205 height 13
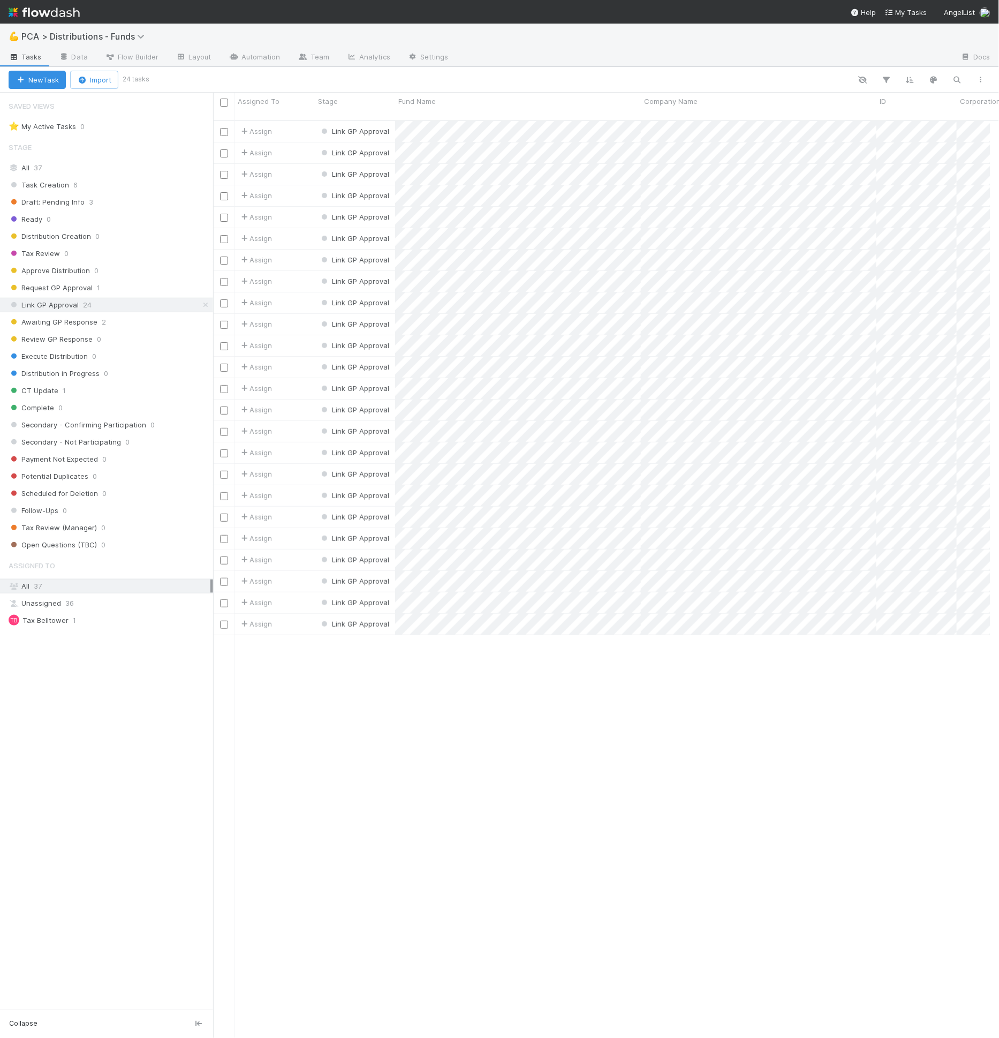
scroll to position [917, 769]
click at [154, 53] on span "Flow Builder" at bounding box center [132, 56] width 54 height 11
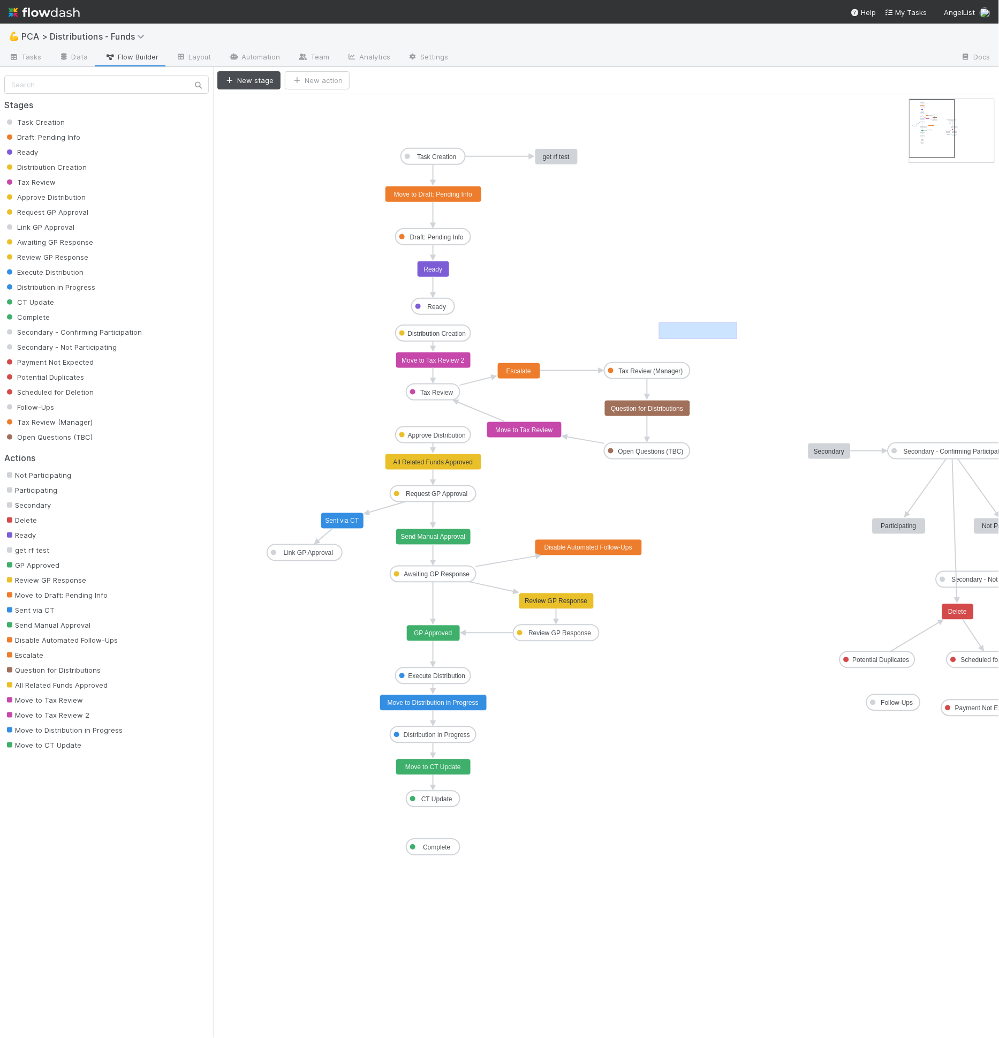
drag, startPoint x: 662, startPoint y: 335, endPoint x: 738, endPoint y: 321, distance: 76.8
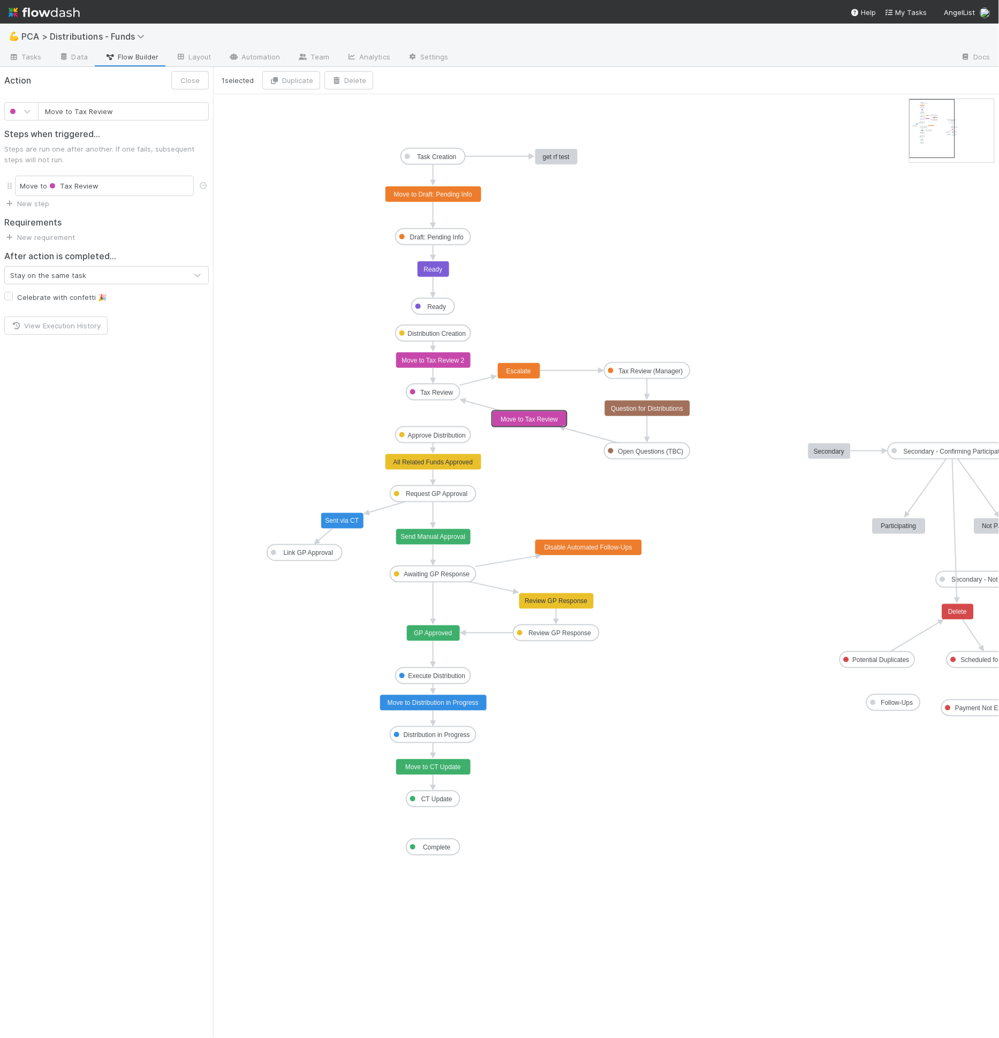
drag, startPoint x: 543, startPoint y: 433, endPoint x: 548, endPoint y: 423, distance: 11.8
click at [556, 808] on icon "Task Creation Draft: Pending Info Ready Distribution Creation Tax Review Approv…" at bounding box center [628, 566] width 831 height 944
click at [678, 351] on icon "Task Creation Draft: Pending Info Ready Distribution Creation Tax Review Approv…" at bounding box center [628, 566] width 831 height 944
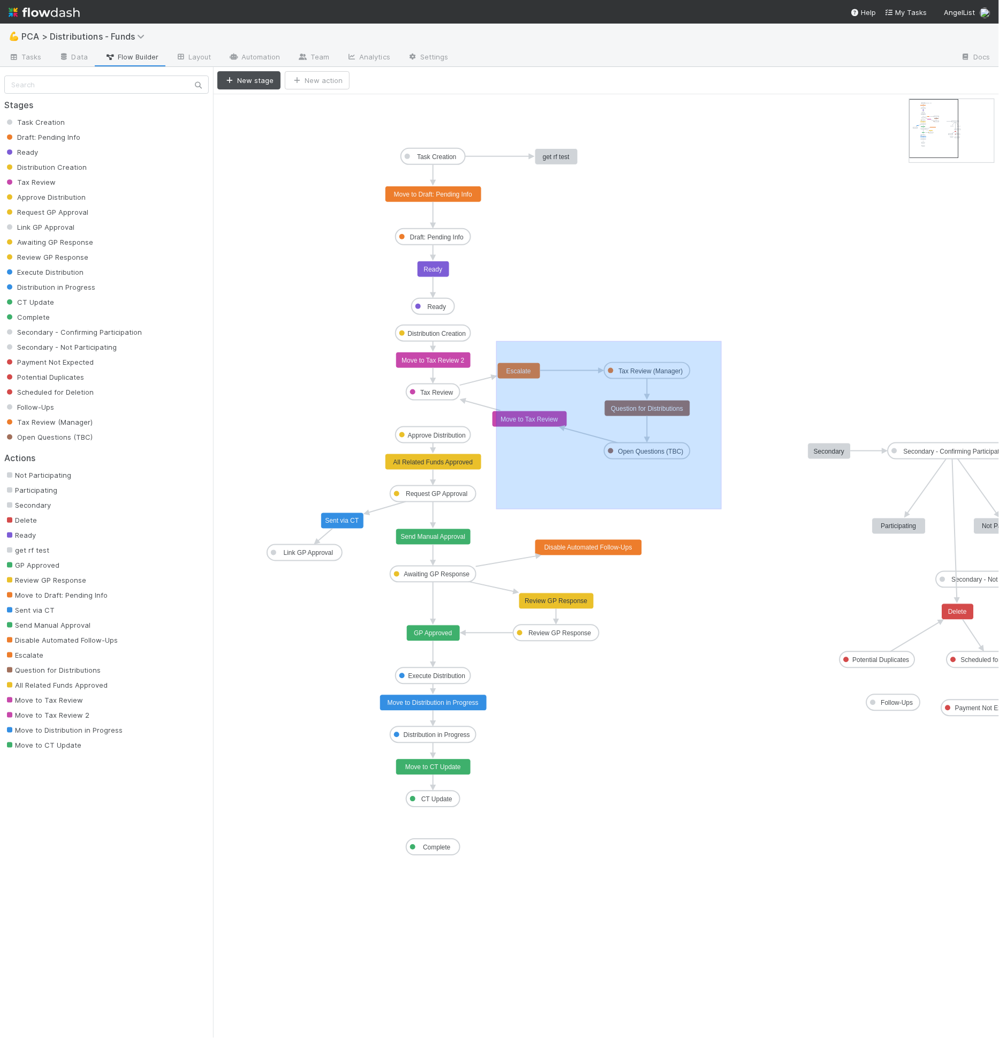
drag, startPoint x: 510, startPoint y: 359, endPoint x: 722, endPoint y: 508, distance: 258.7
click at [722, 508] on icon "Task Creation Draft: Pending Info Ready Distribution Creation Tax Review Approv…" at bounding box center [628, 566] width 831 height 944
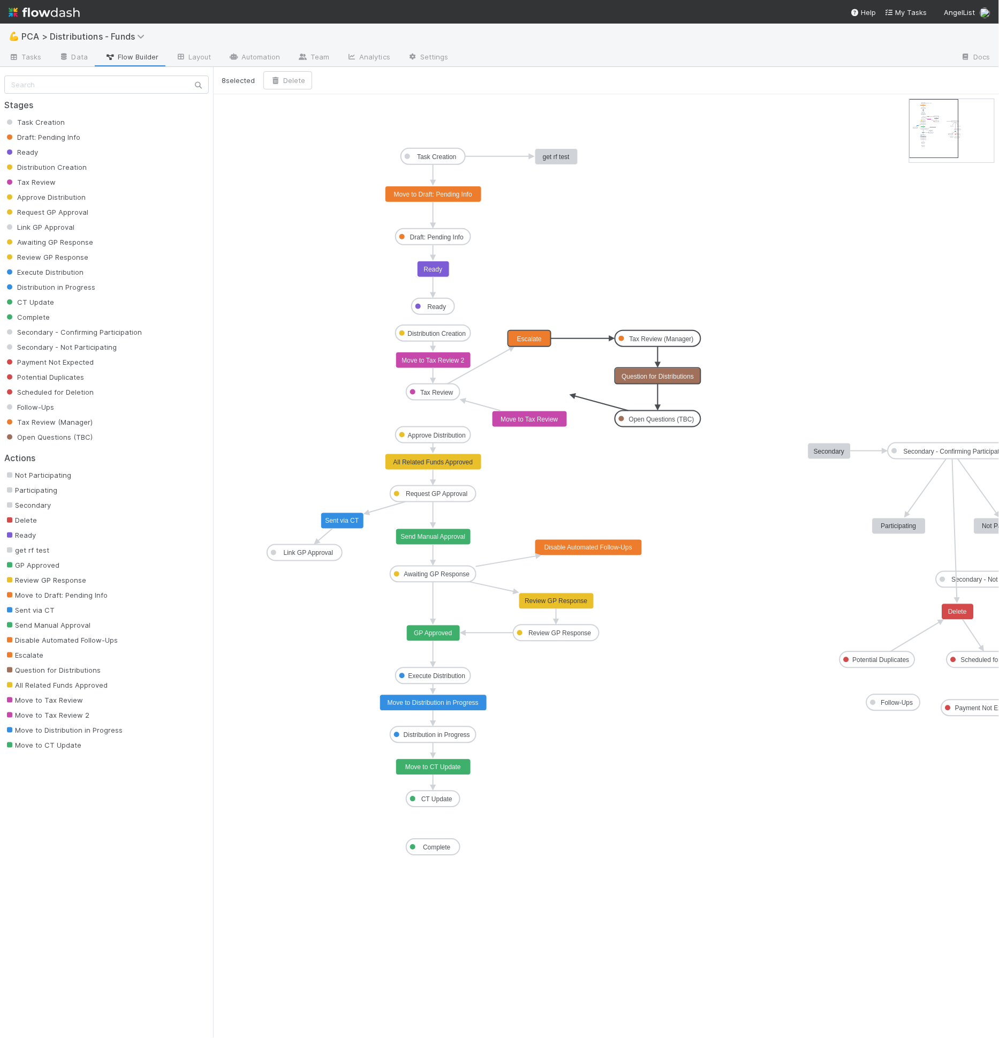
drag, startPoint x: 679, startPoint y: 456, endPoint x: 688, endPoint y: 425, distance: 32.4
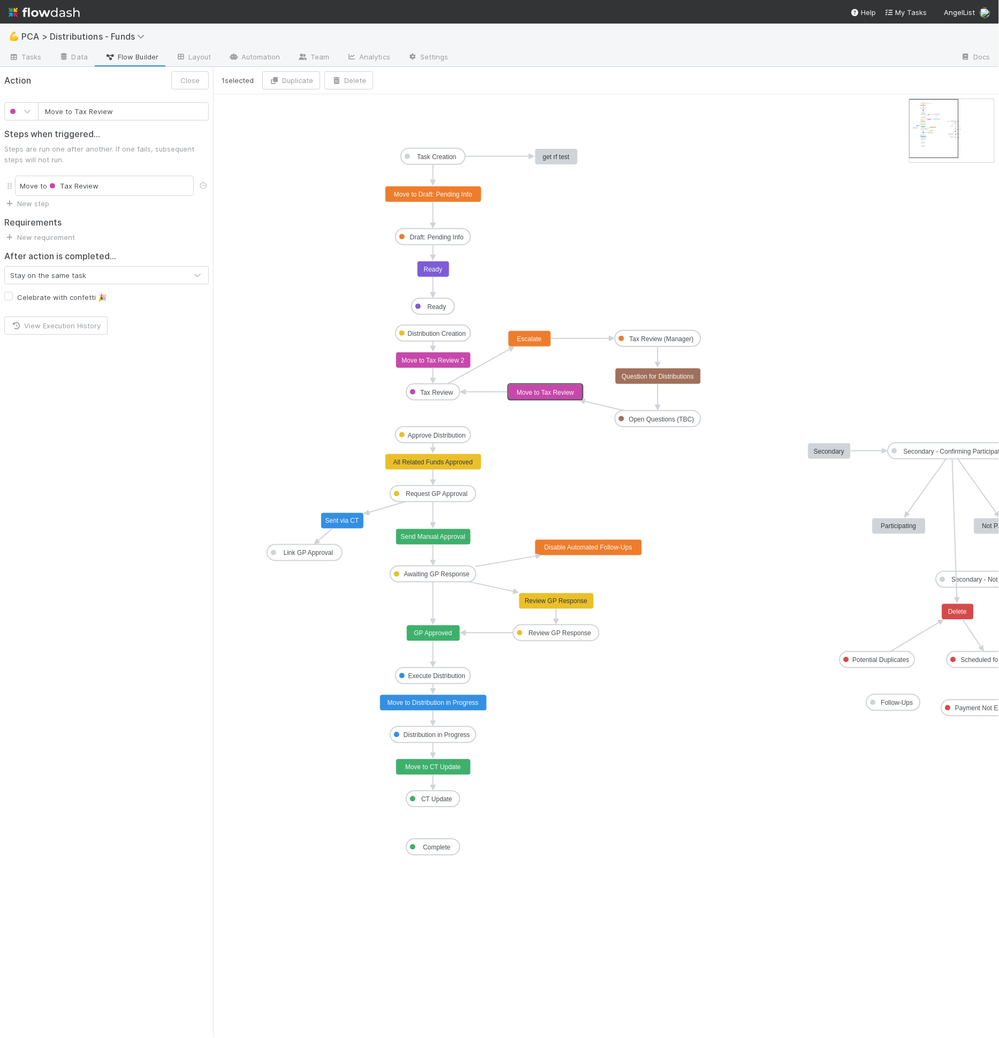
drag, startPoint x: 541, startPoint y: 421, endPoint x: 555, endPoint y: 397, distance: 28.1
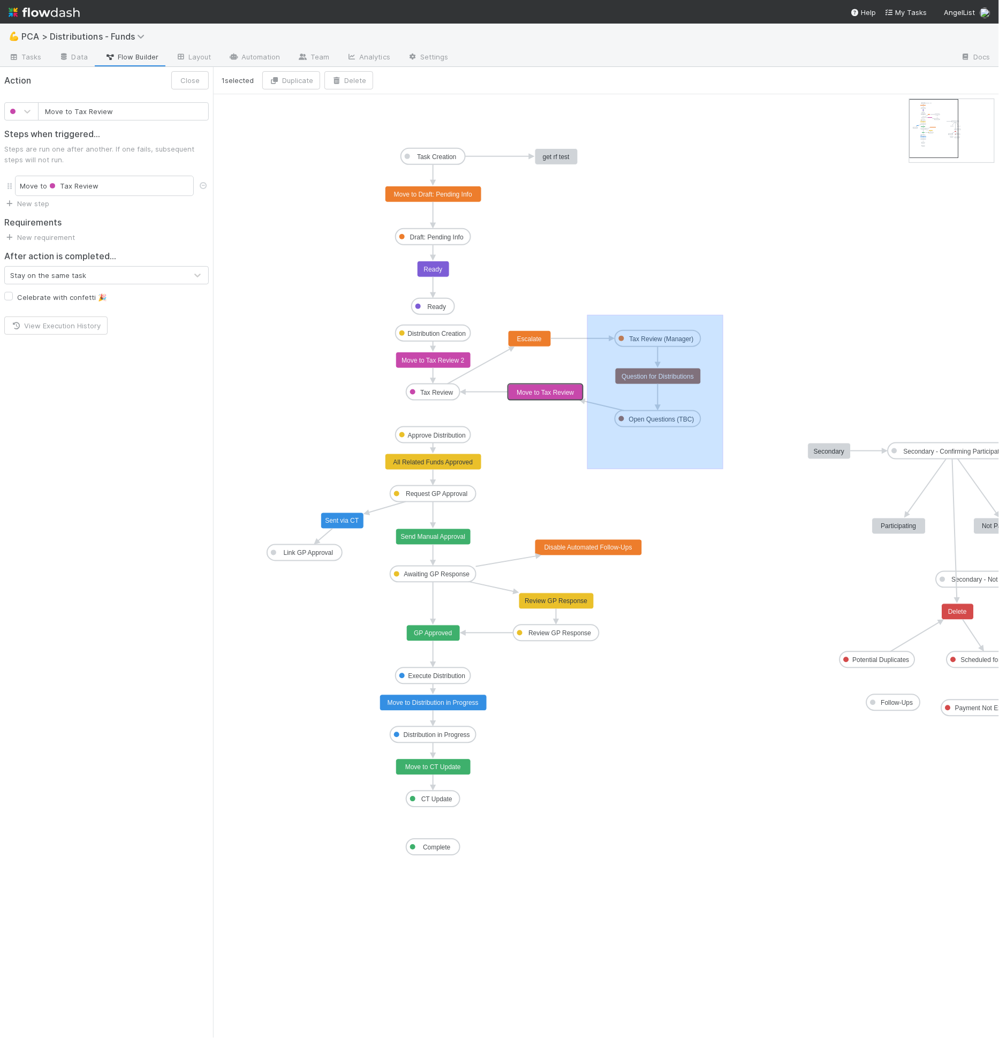
drag, startPoint x: 588, startPoint y: 314, endPoint x: 727, endPoint y: 469, distance: 208.6
click at [727, 469] on icon "Task Creation Draft: Pending Info Ready Distribution Creation Tax Review Approv…" at bounding box center [628, 566] width 831 height 944
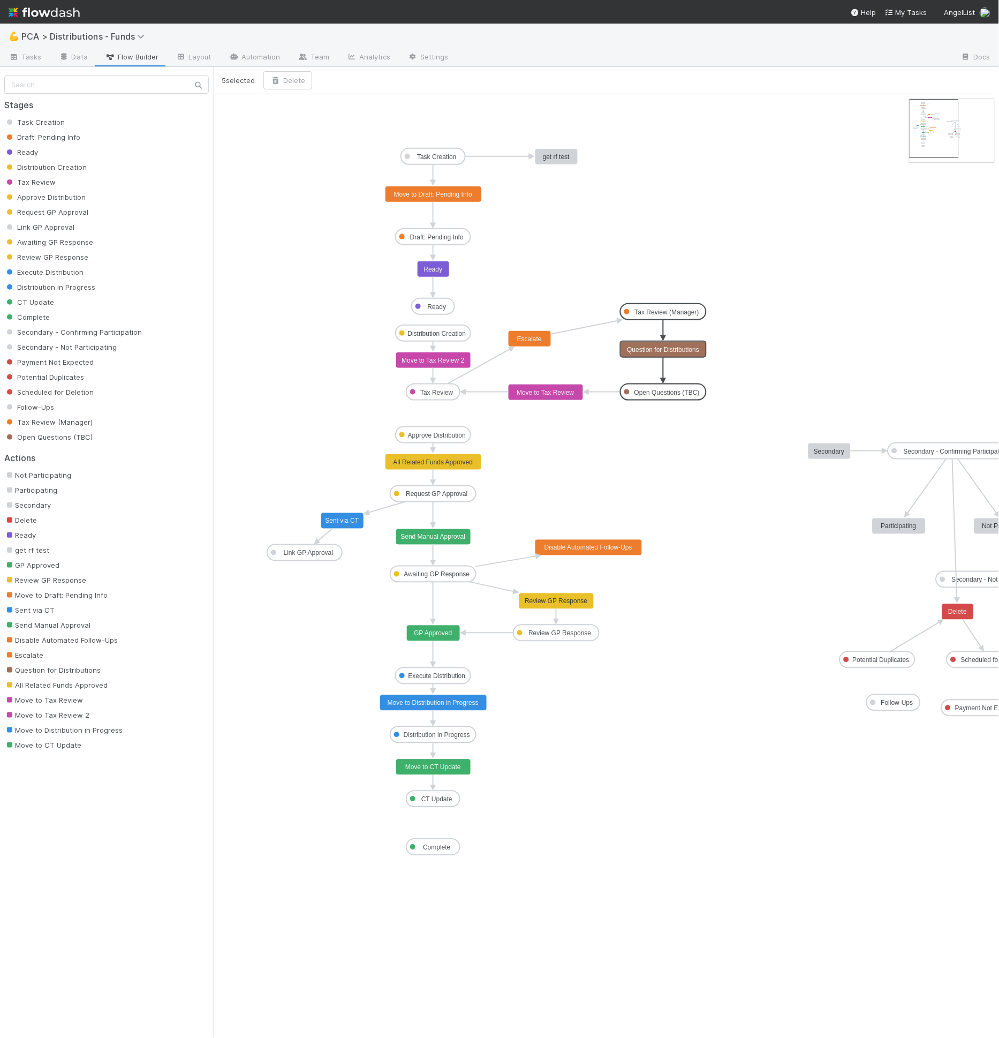
drag, startPoint x: 673, startPoint y: 337, endPoint x: 678, endPoint y: 312, distance: 25.0
click at [793, 340] on icon "Task Creation Draft: Pending Info Ready Distribution Creation Tax Review Approv…" at bounding box center [628, 566] width 831 height 944
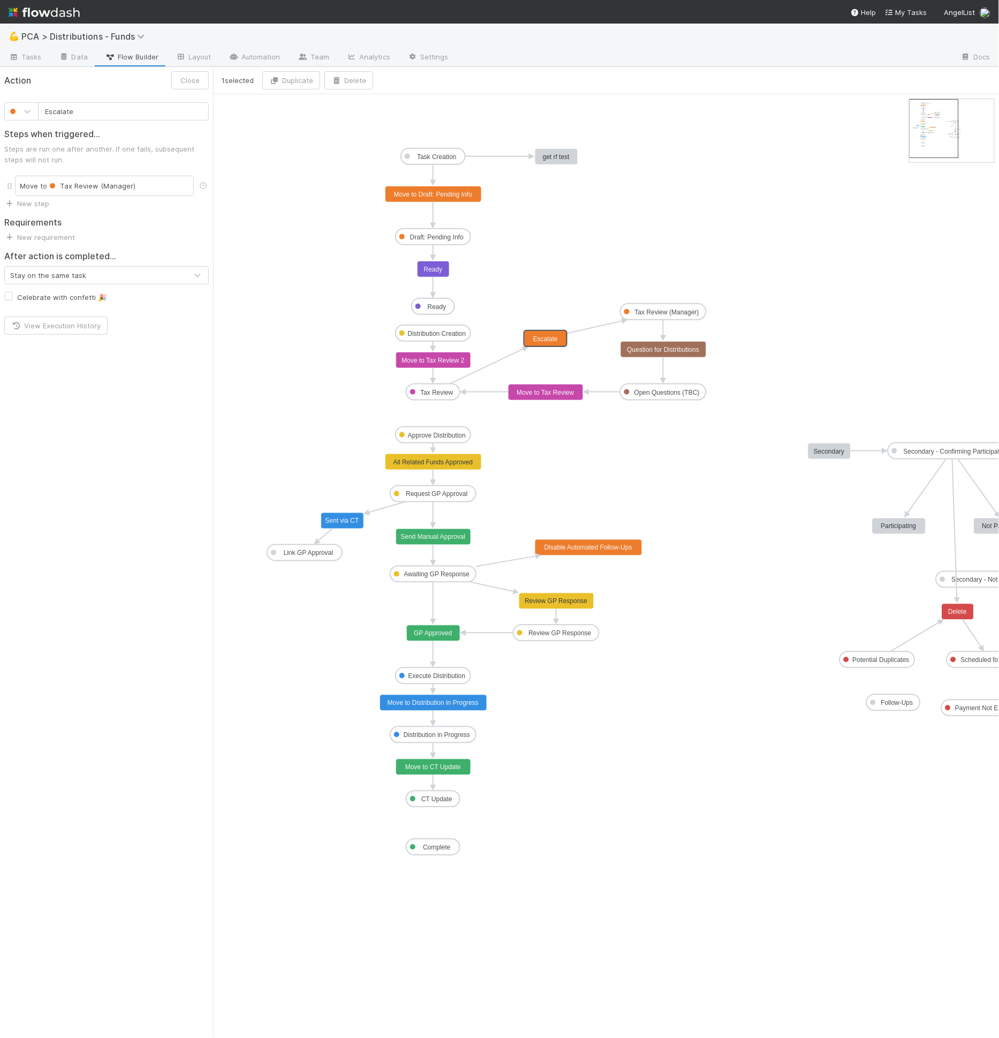
drag, startPoint x: 520, startPoint y: 334, endPoint x: 536, endPoint y: 333, distance: 16.1
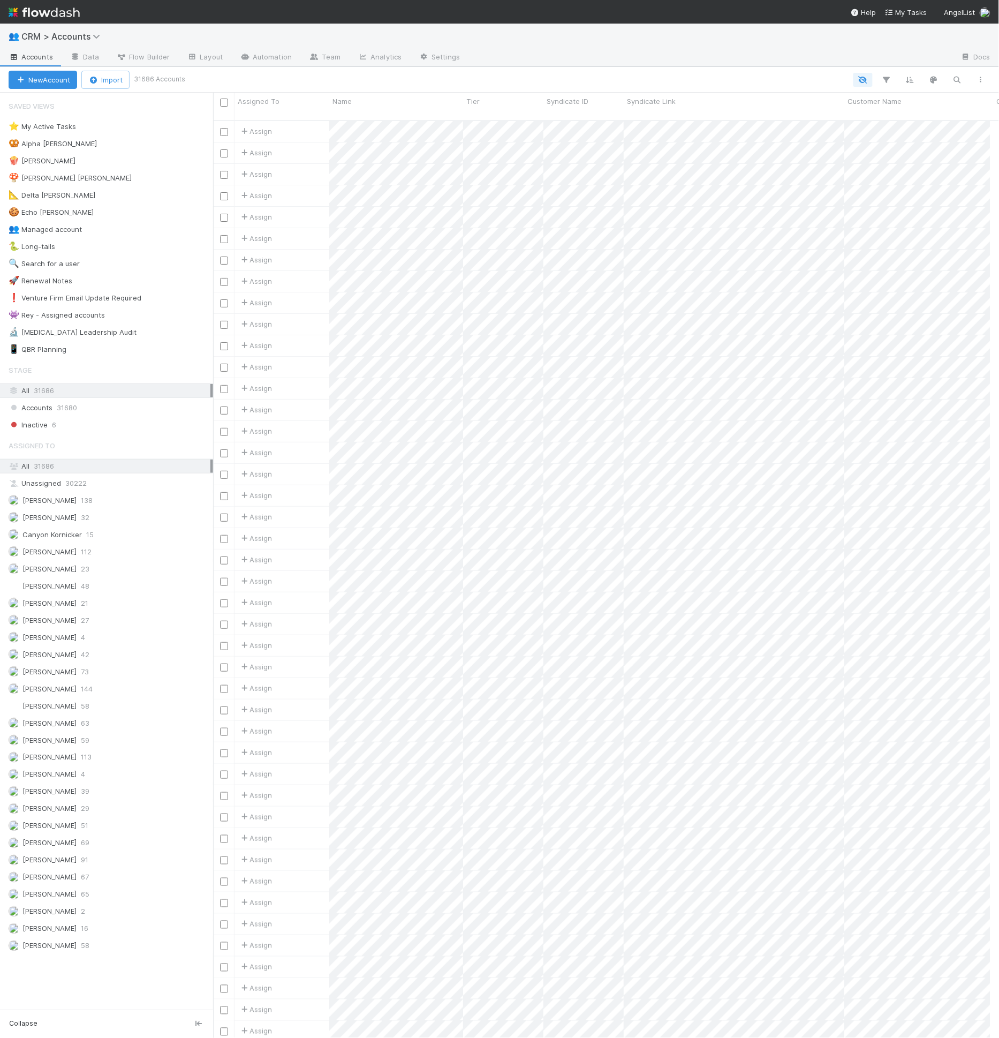
scroll to position [917, 769]
click at [961, 79] on icon "button" at bounding box center [957, 80] width 11 height 10
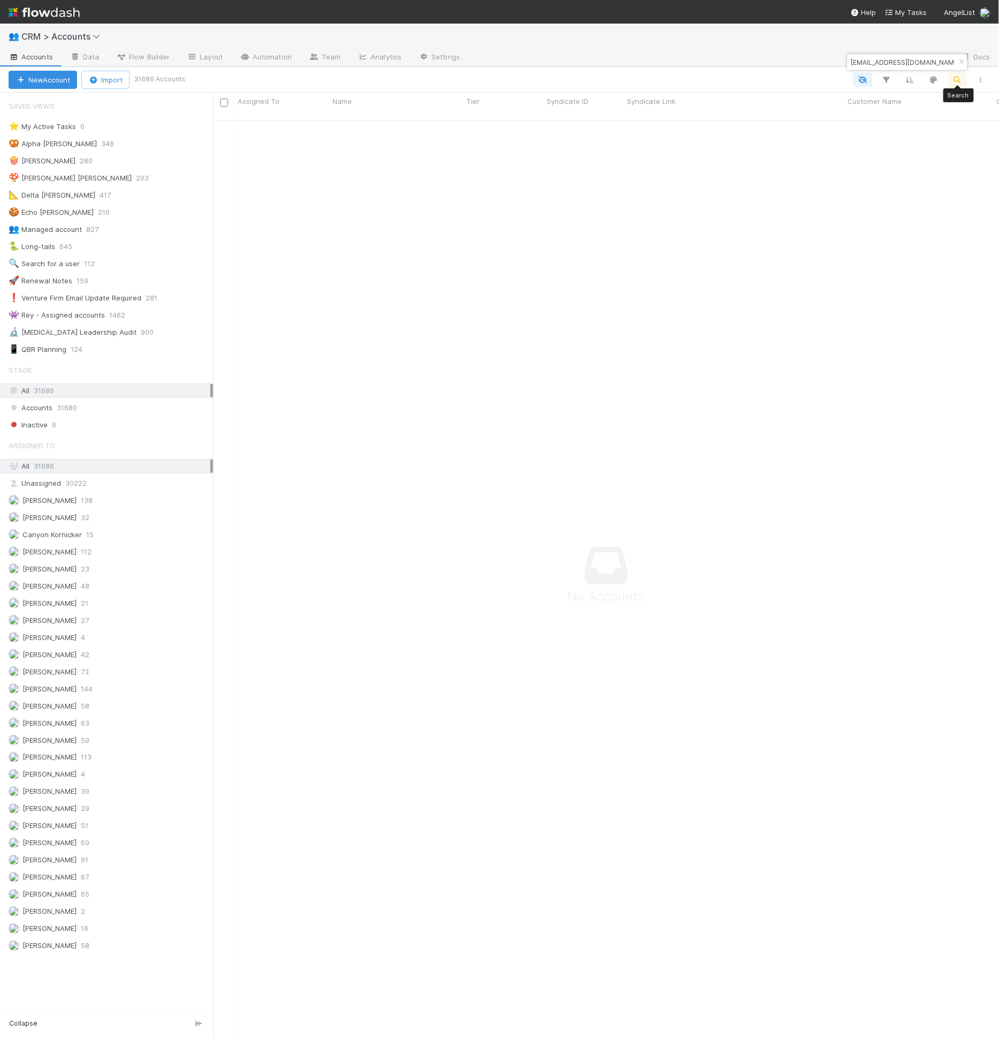
scroll to position [909, 759]
type input "cjquinn10@gmail.com"
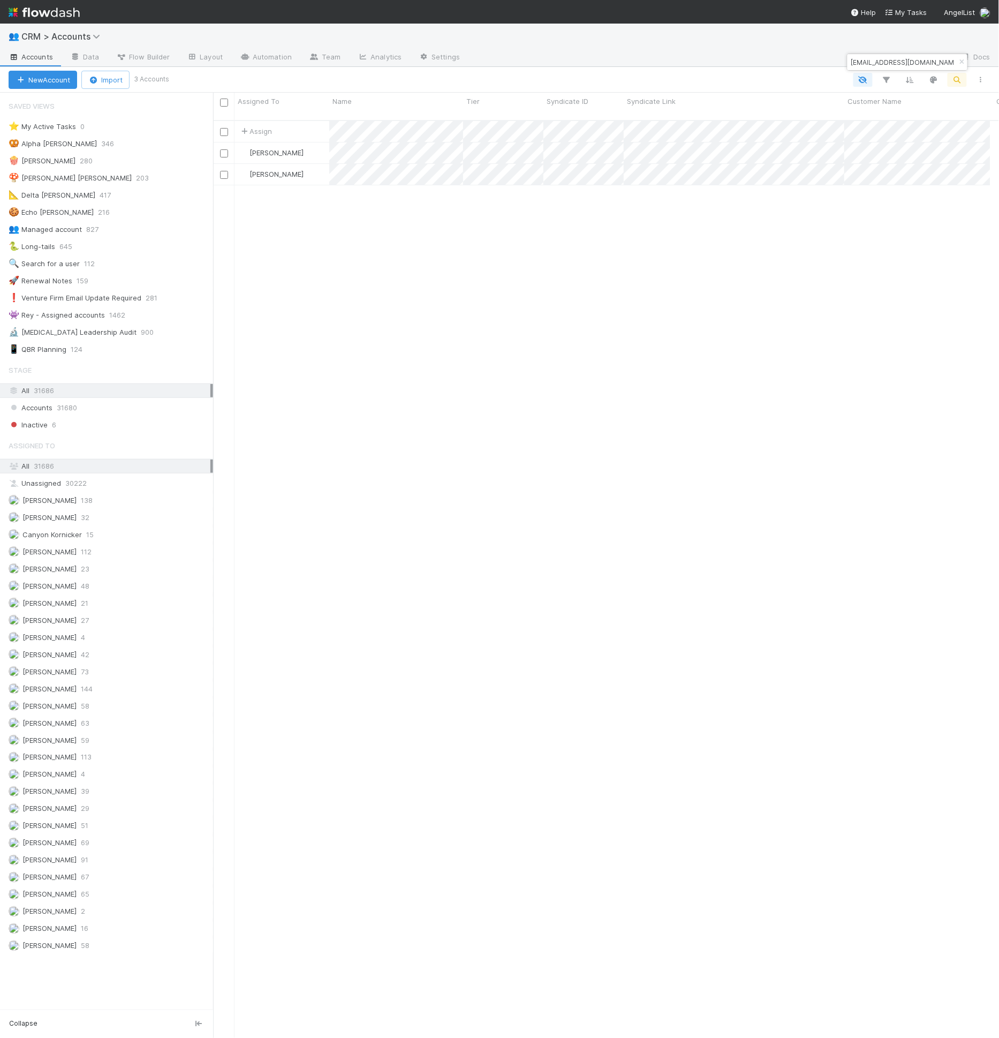
scroll to position [917, 769]
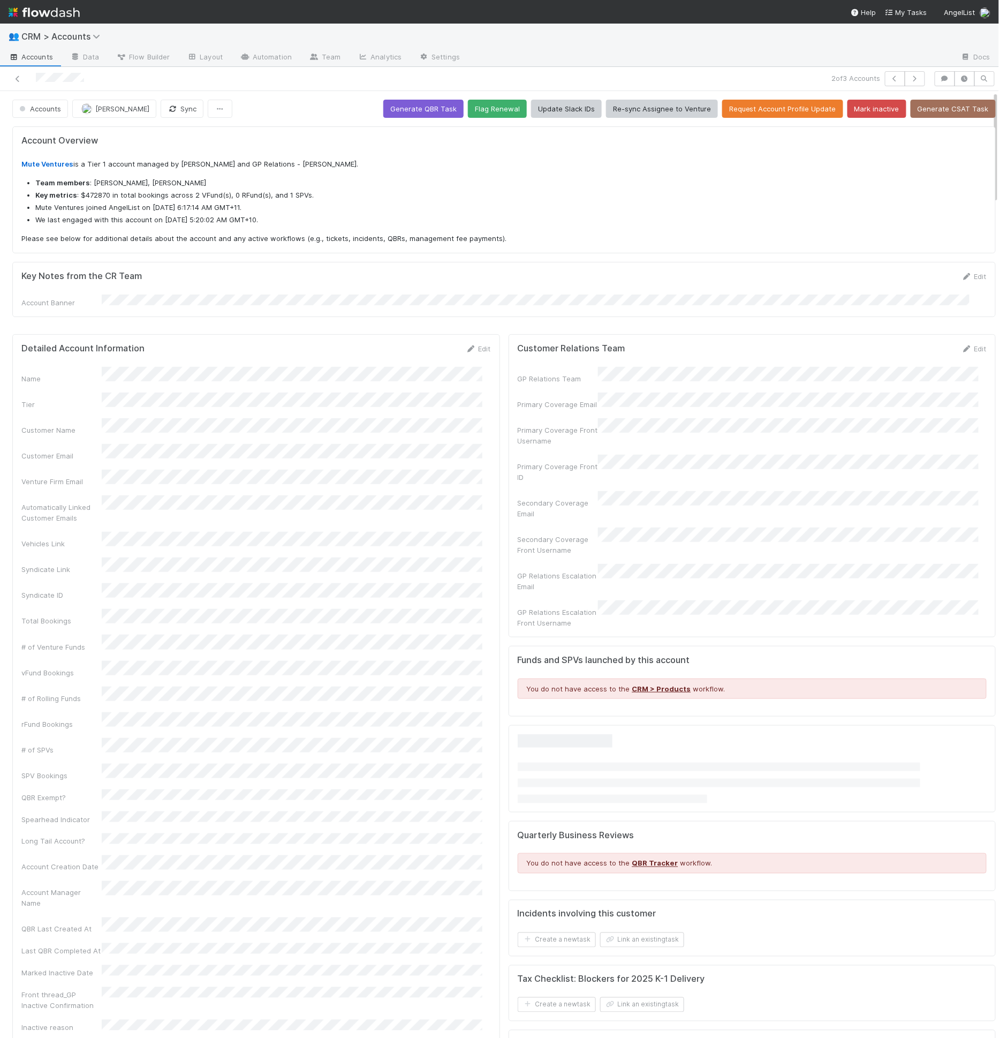
drag, startPoint x: 85, startPoint y: 81, endPoint x: 35, endPoint y: 79, distance: 50.4
click at [35, 79] on div at bounding box center [236, 78] width 465 height 15
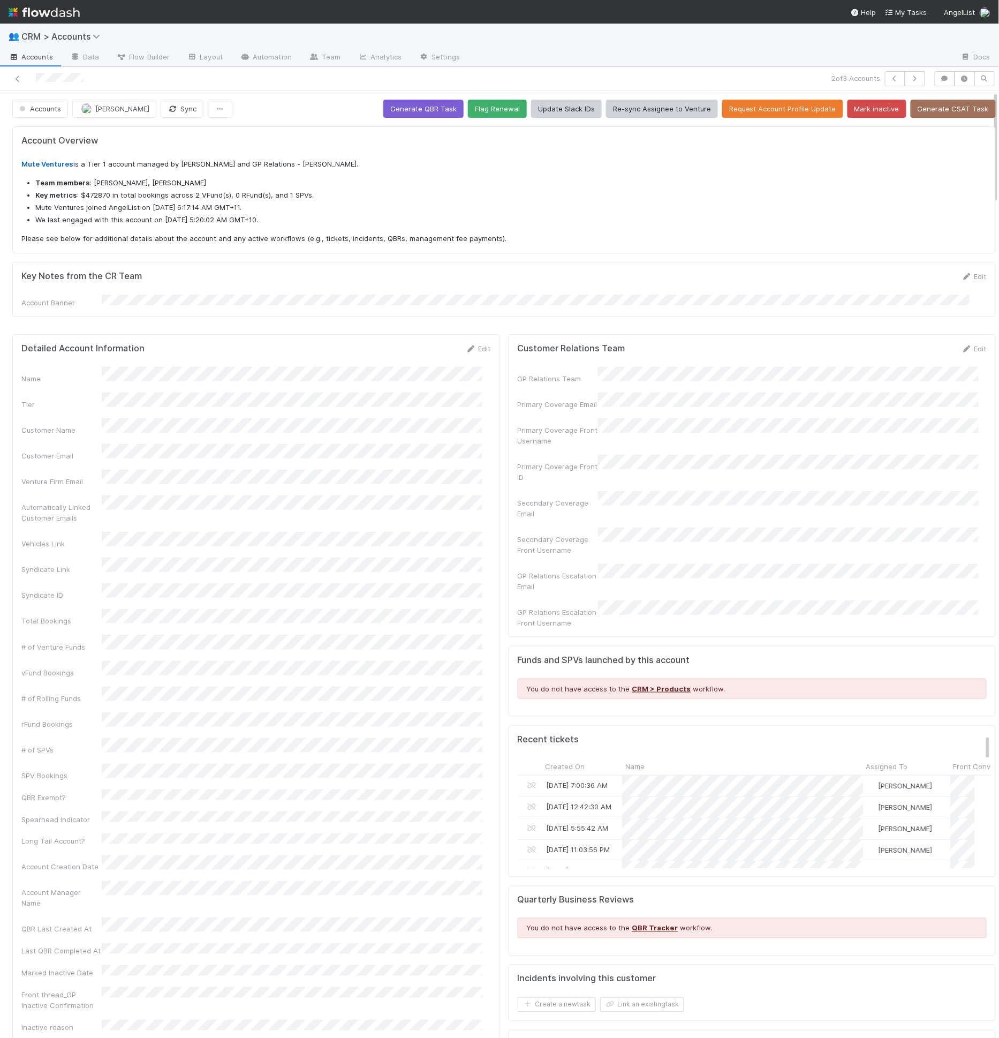
scroll to position [209, 448]
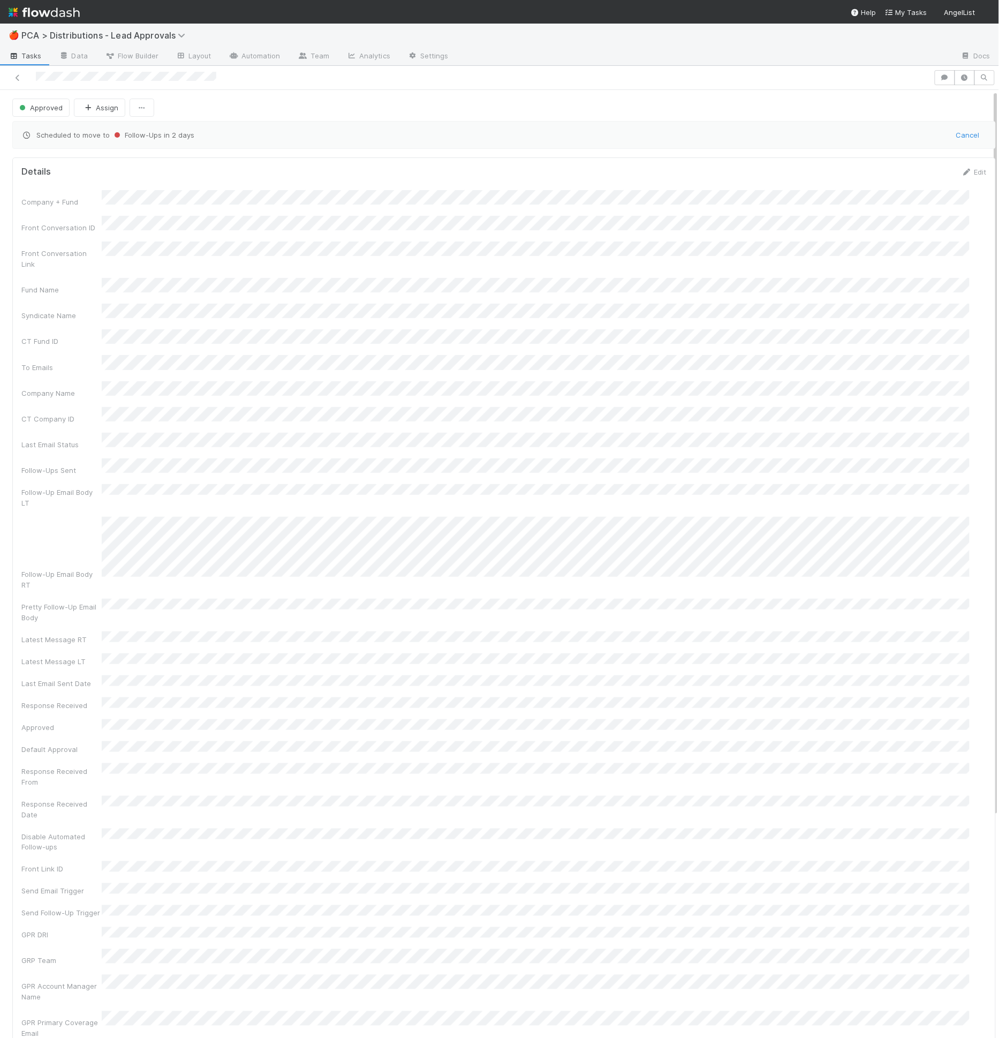
scroll to position [2, 0]
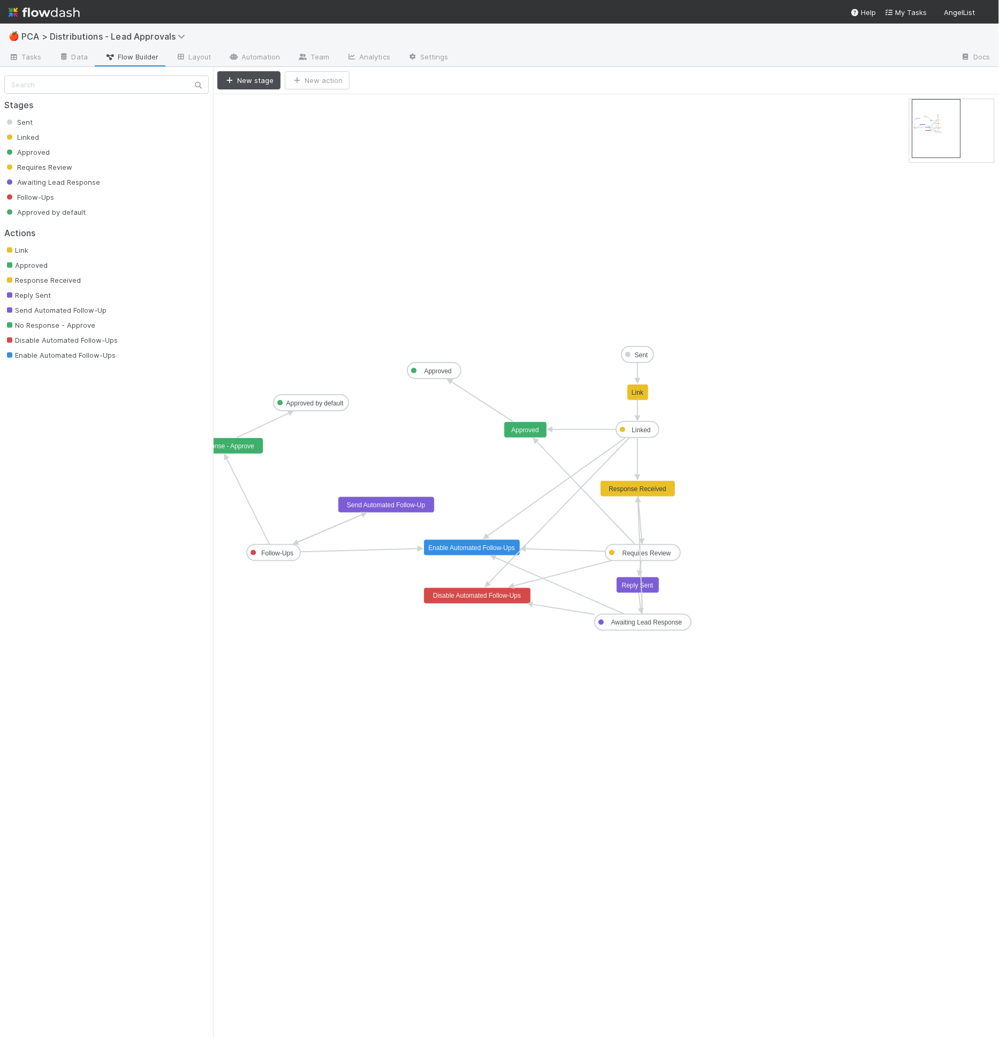
click at [631, 374] on icon "Sent Linked Approved Requires Review Awaiting Lead Response Follow-Ups Approved…" at bounding box center [606, 566] width 786 height 944
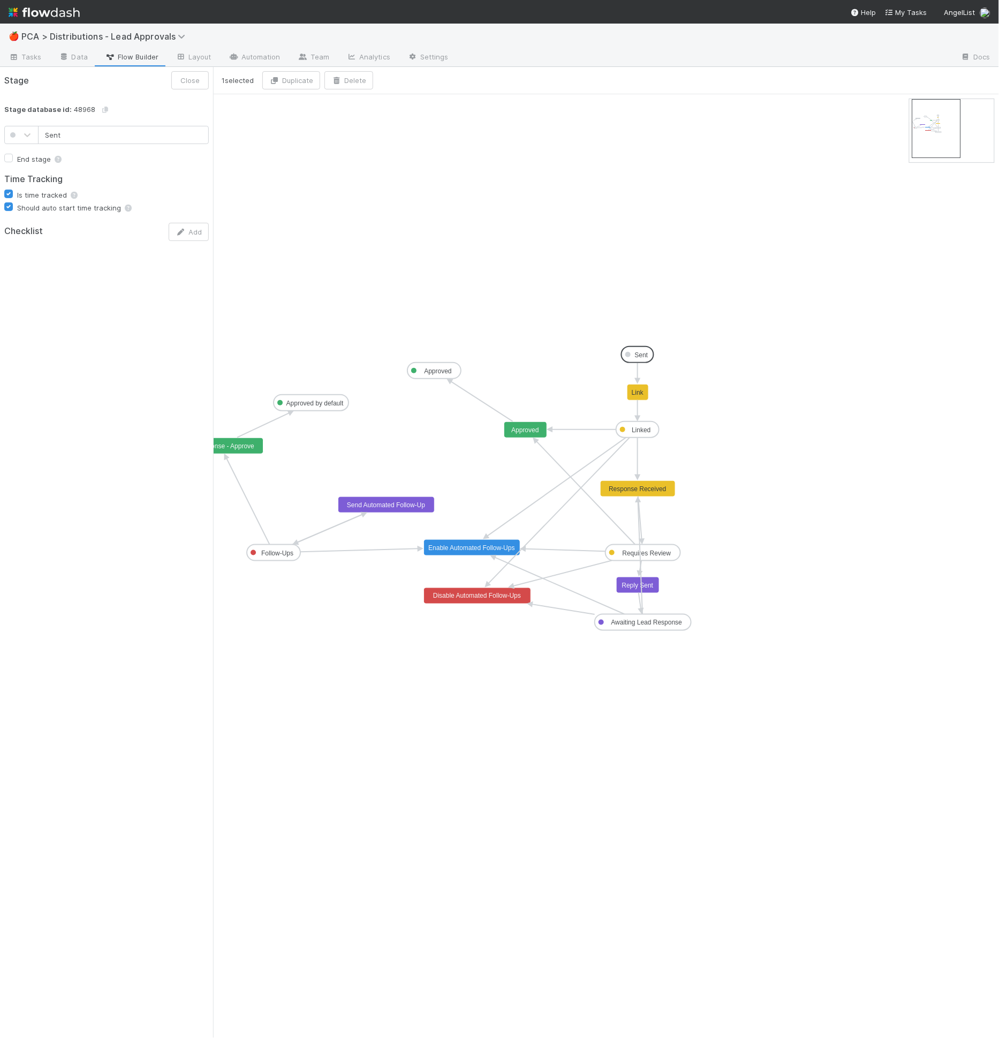
click at [644, 356] on text "Sent" at bounding box center [641, 354] width 13 height 7
drag, startPoint x: 608, startPoint y: 339, endPoint x: 679, endPoint y: 410, distance: 100.0
click at [679, 410] on icon "Sent Linked Approved Requires Review Awaiting Lead Response Follow-Ups Approved…" at bounding box center [606, 566] width 786 height 944
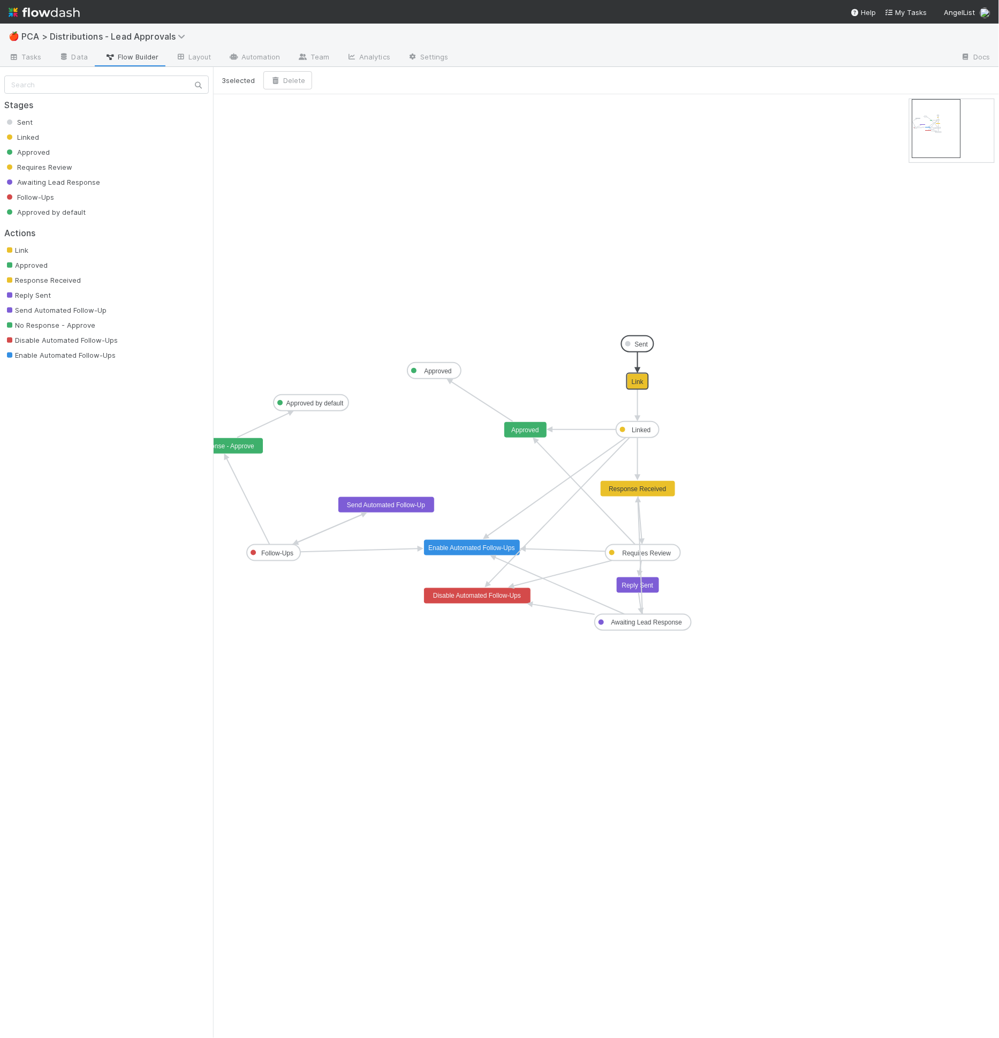
drag, startPoint x: 633, startPoint y: 353, endPoint x: 633, endPoint y: 342, distance: 11.2
click at [736, 356] on icon "Sent Linked Approved Requires Review Awaiting Lead Response Follow-Ups Approved…" at bounding box center [606, 566] width 786 height 944
click at [643, 427] on text "Linked" at bounding box center [642, 429] width 19 height 7
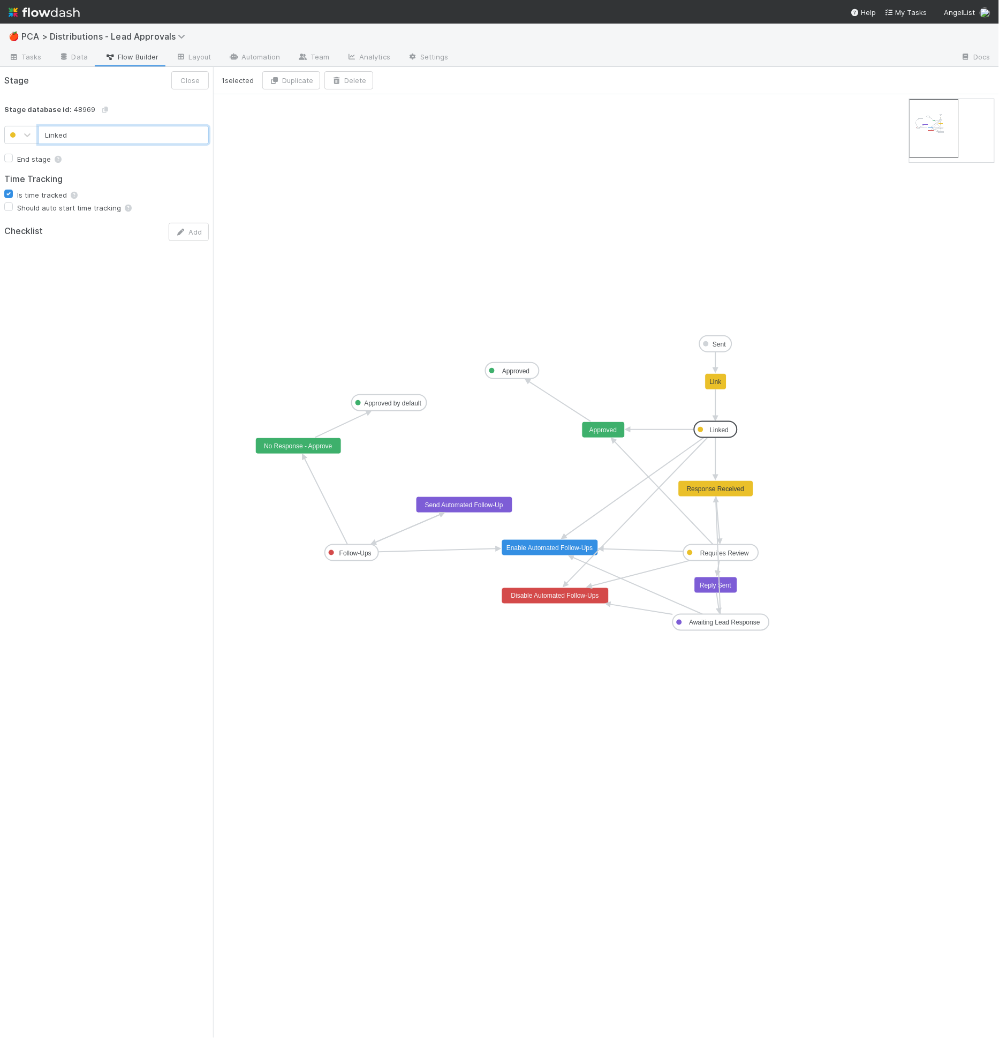
type input "Approved by default"
checkbox input "false"
click at [363, 403] on rect at bounding box center [389, 403] width 75 height 16
drag, startPoint x: 368, startPoint y: 402, endPoint x: 364, endPoint y: 394, distance: 8.6
drag, startPoint x: 317, startPoint y: 353, endPoint x: 456, endPoint y: 431, distance: 159.7
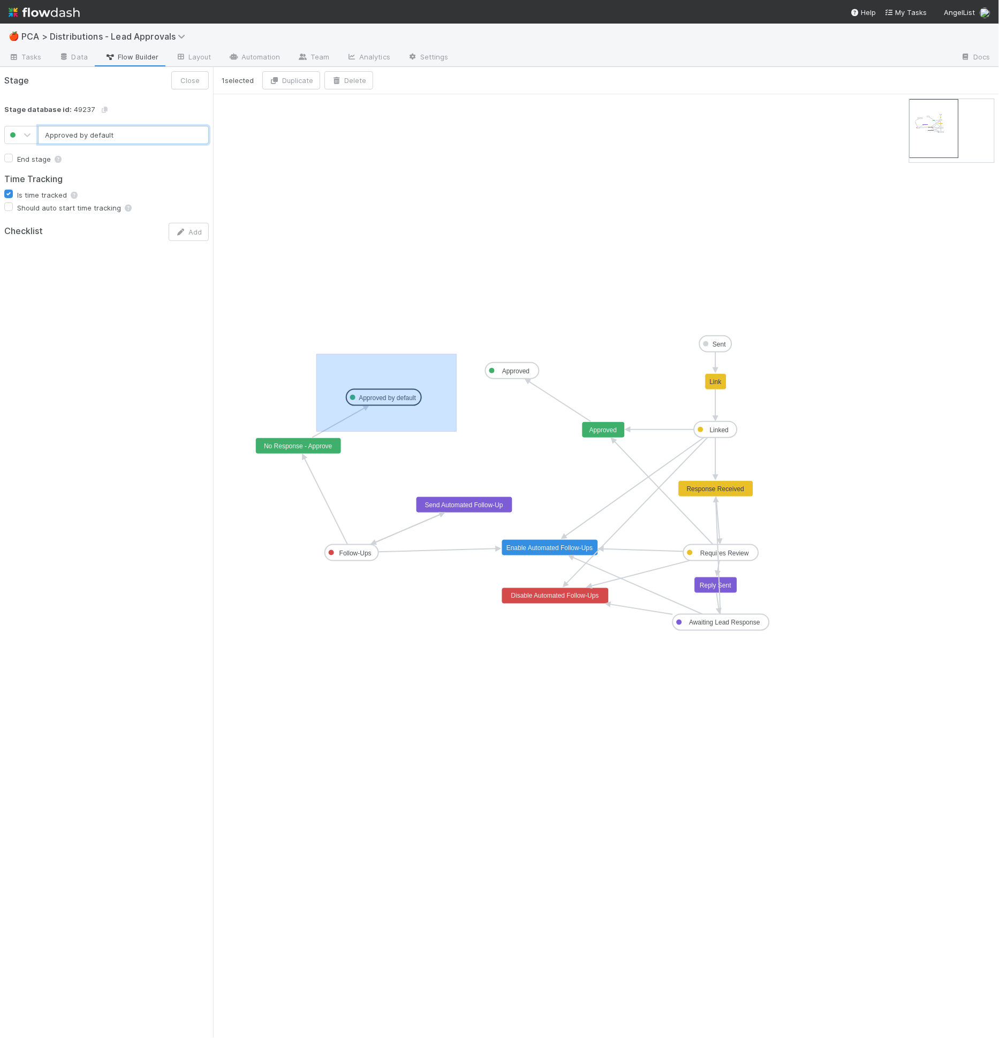
click at [456, 431] on icon "Sent Linked Approved Requires Review Awaiting Lead Response Follow-Ups Approved…" at bounding box center [606, 566] width 786 height 944
click at [452, 427] on icon "Sent Linked Approved Requires Review Awaiting Lead Response Follow-Ups Approved…" at bounding box center [606, 566] width 786 height 944
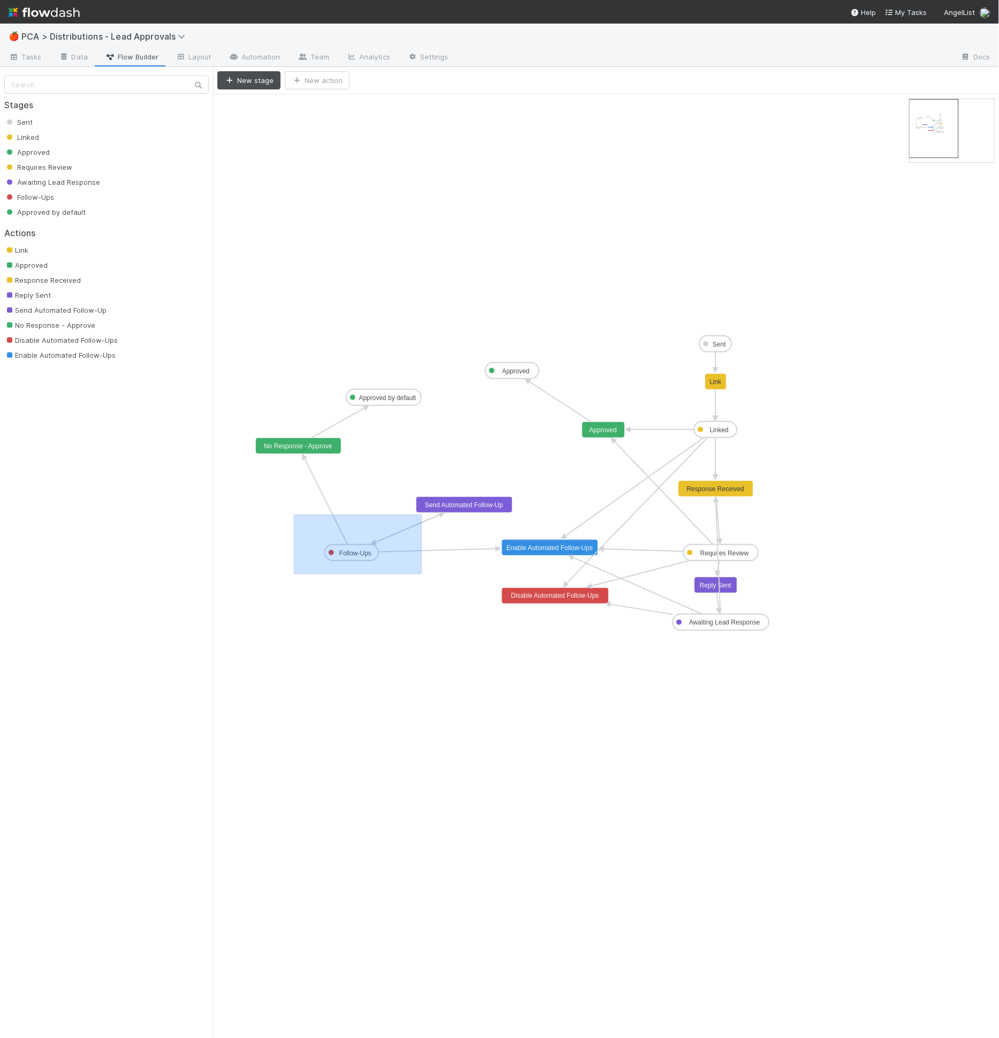
drag, startPoint x: 294, startPoint y: 514, endPoint x: 422, endPoint y: 573, distance: 140.7
click at [422, 573] on icon "Sent Linked Approved Requires Review Awaiting Lead Response Follow-Ups Approved…" at bounding box center [606, 566] width 786 height 944
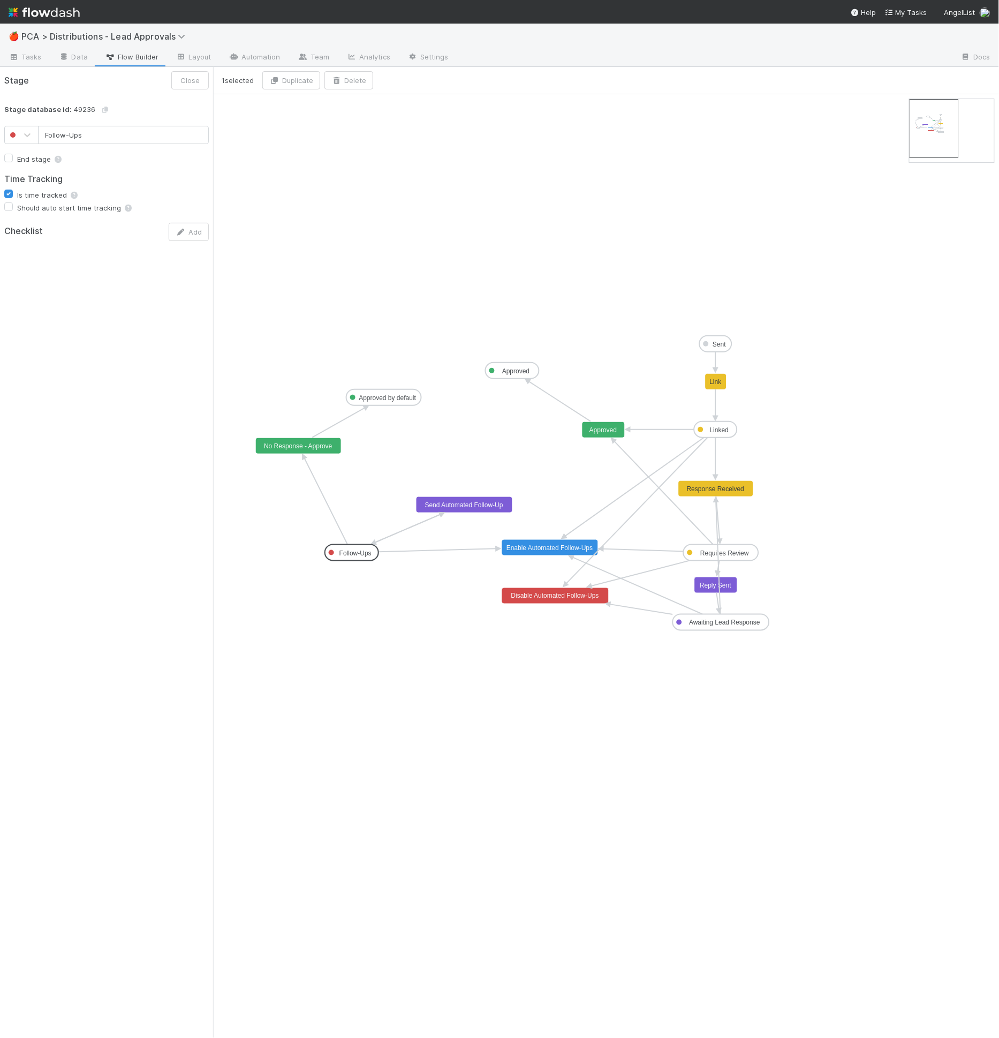
click at [304, 532] on icon "Sent Linked Approved Requires Review Awaiting Lead Response Follow-Ups Approved…" at bounding box center [606, 566] width 786 height 944
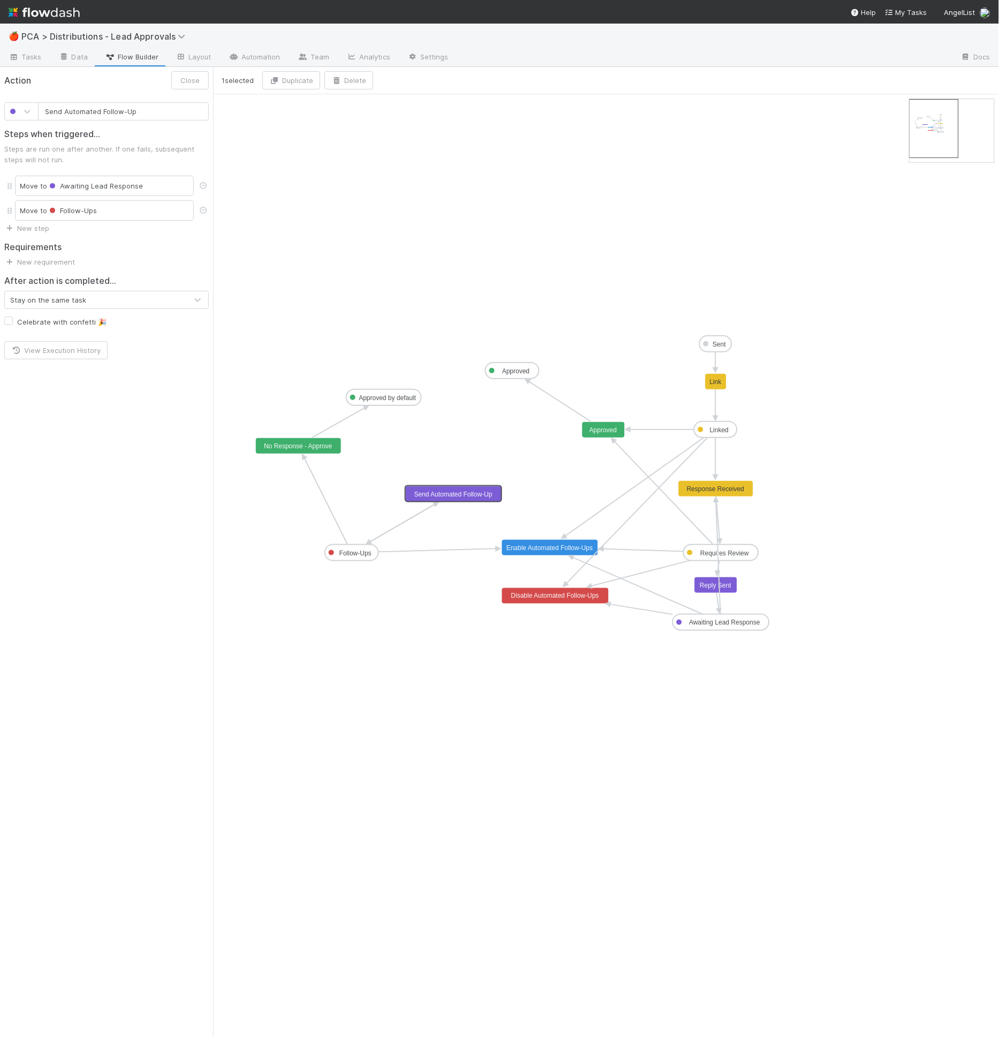
drag, startPoint x: 454, startPoint y: 505, endPoint x: 443, endPoint y: 495, distance: 14.5
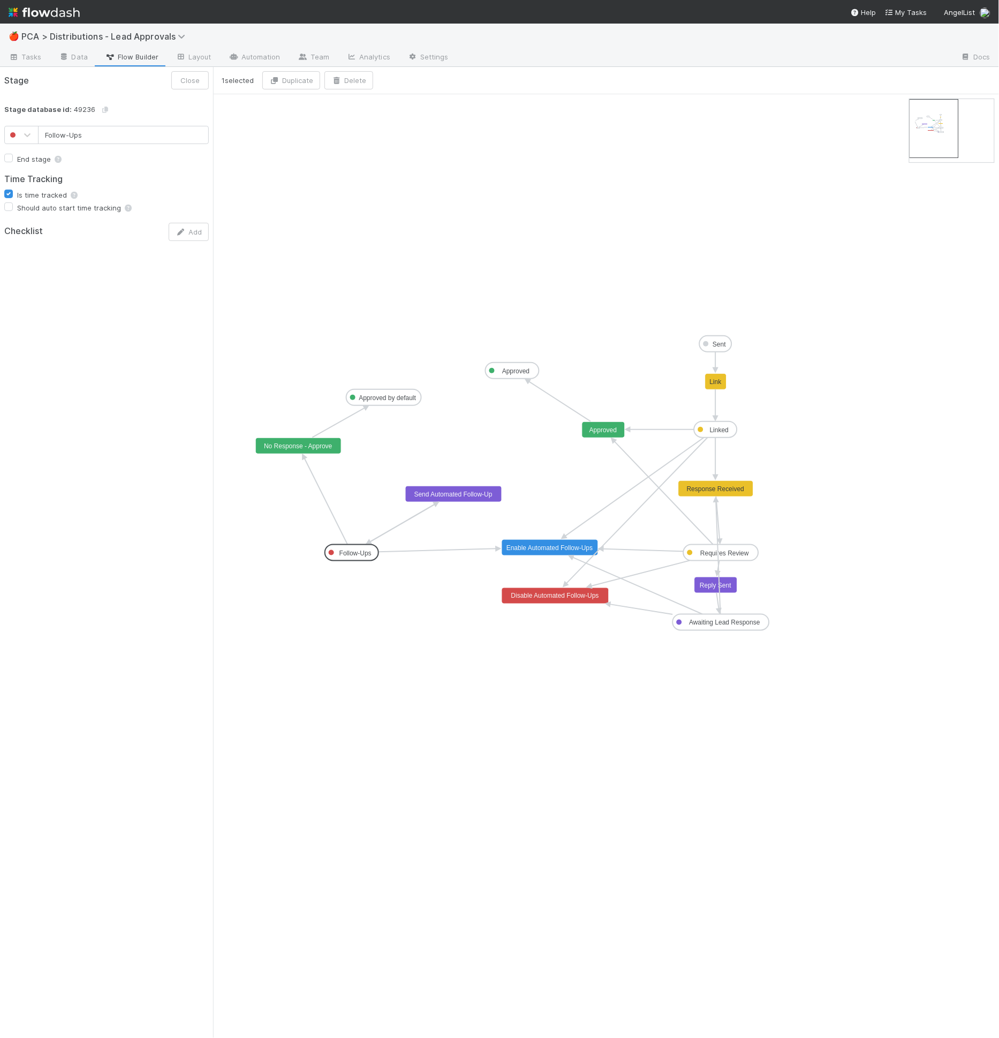
click at [322, 135] on icon "Sent Linked Approved Requires Review Awaiting Lead Response Follow-Ups Approved…" at bounding box center [606, 566] width 786 height 944
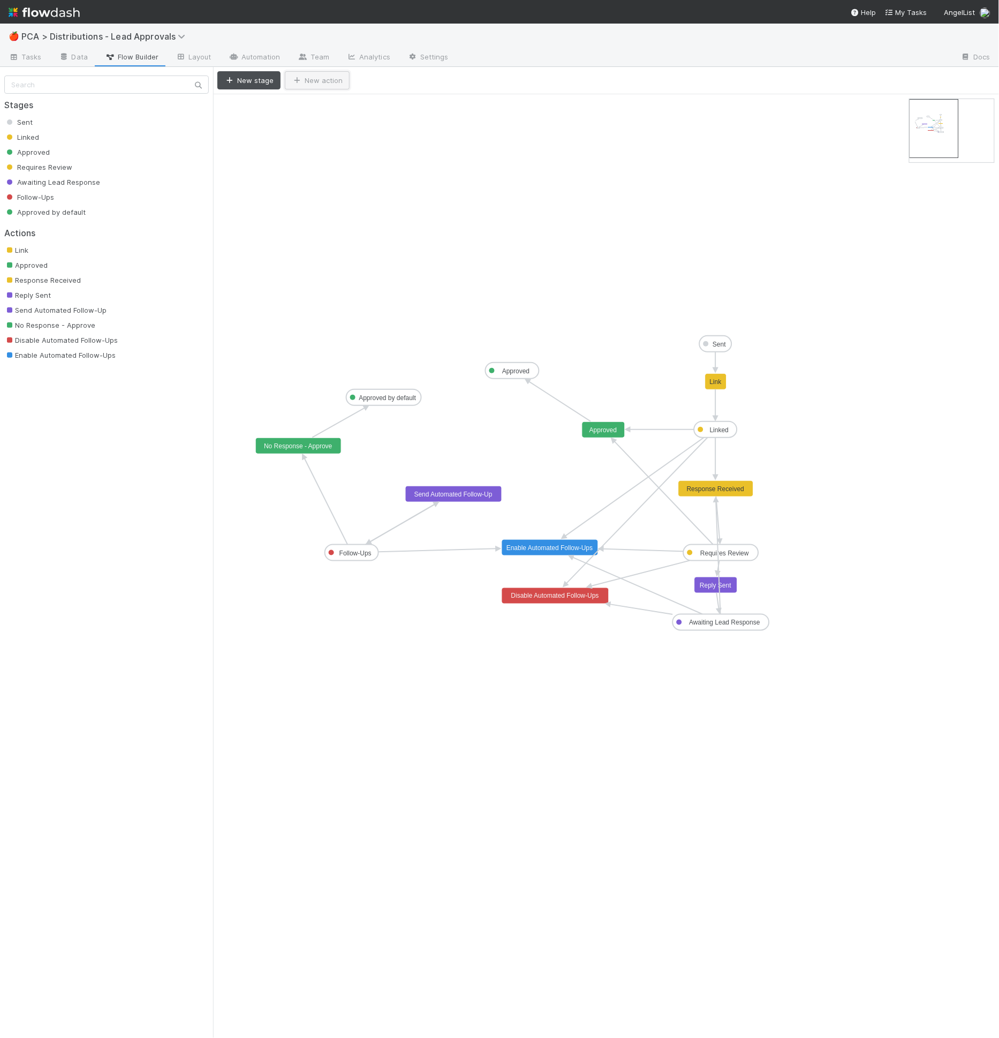
click at [323, 75] on button "New action" at bounding box center [317, 80] width 65 height 18
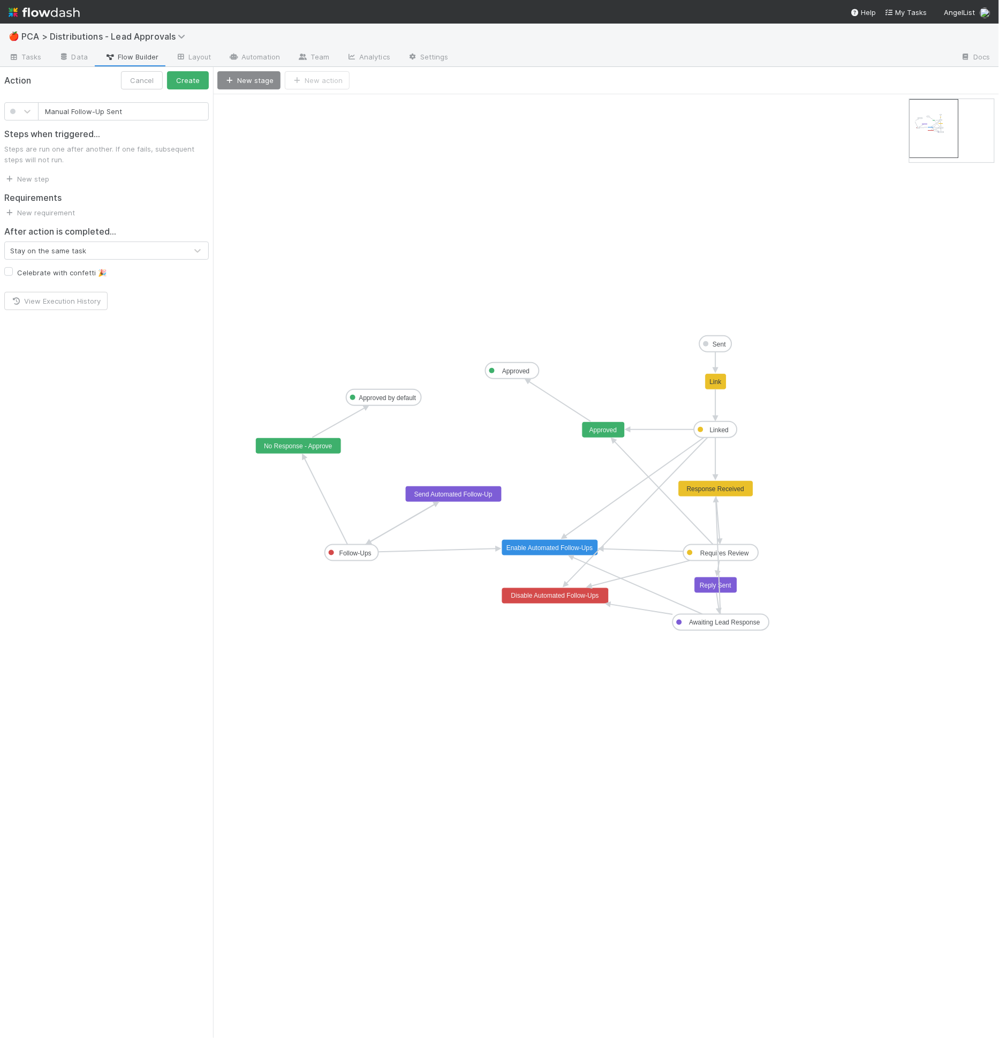
type input "Manual Follow-Up Sent"
click at [167, 71] on button "Create" at bounding box center [188, 80] width 42 height 18
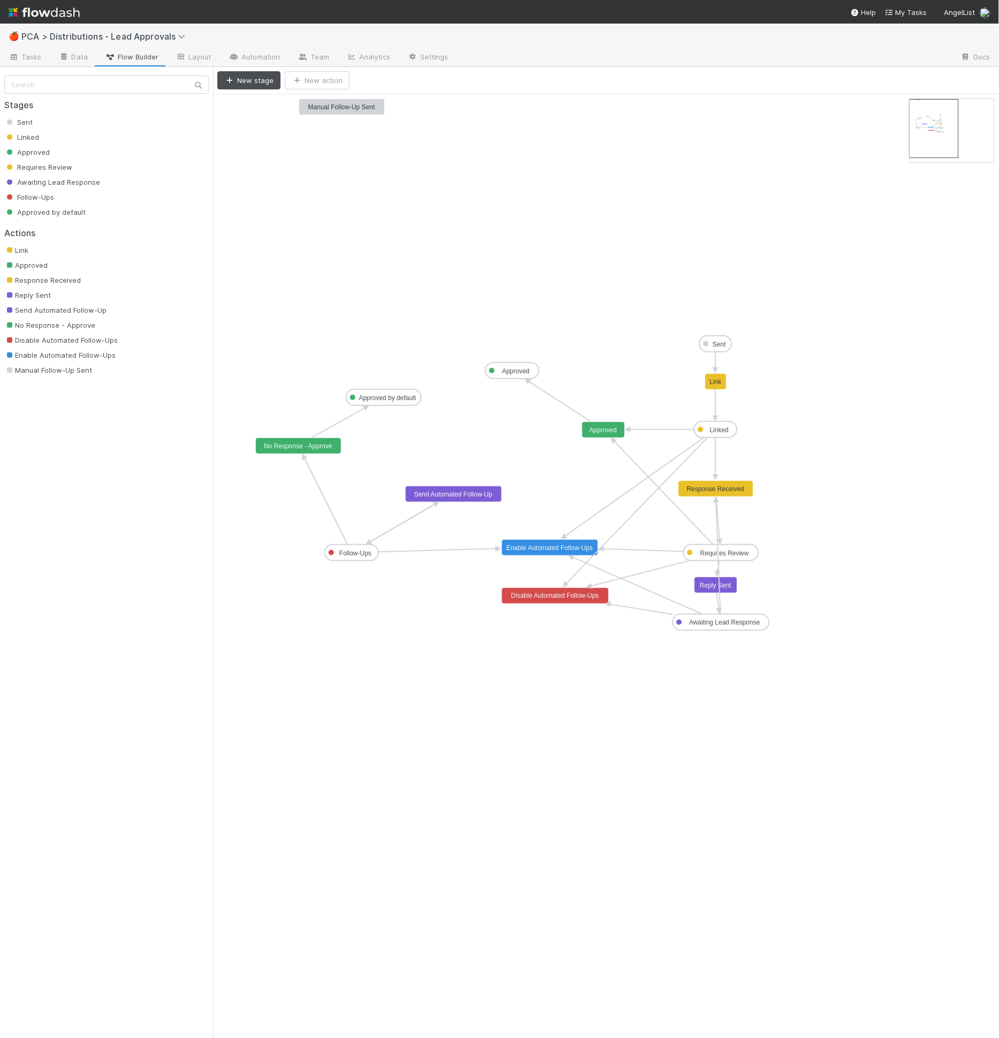
click at [371, 110] on rect at bounding box center [342, 107] width 86 height 16
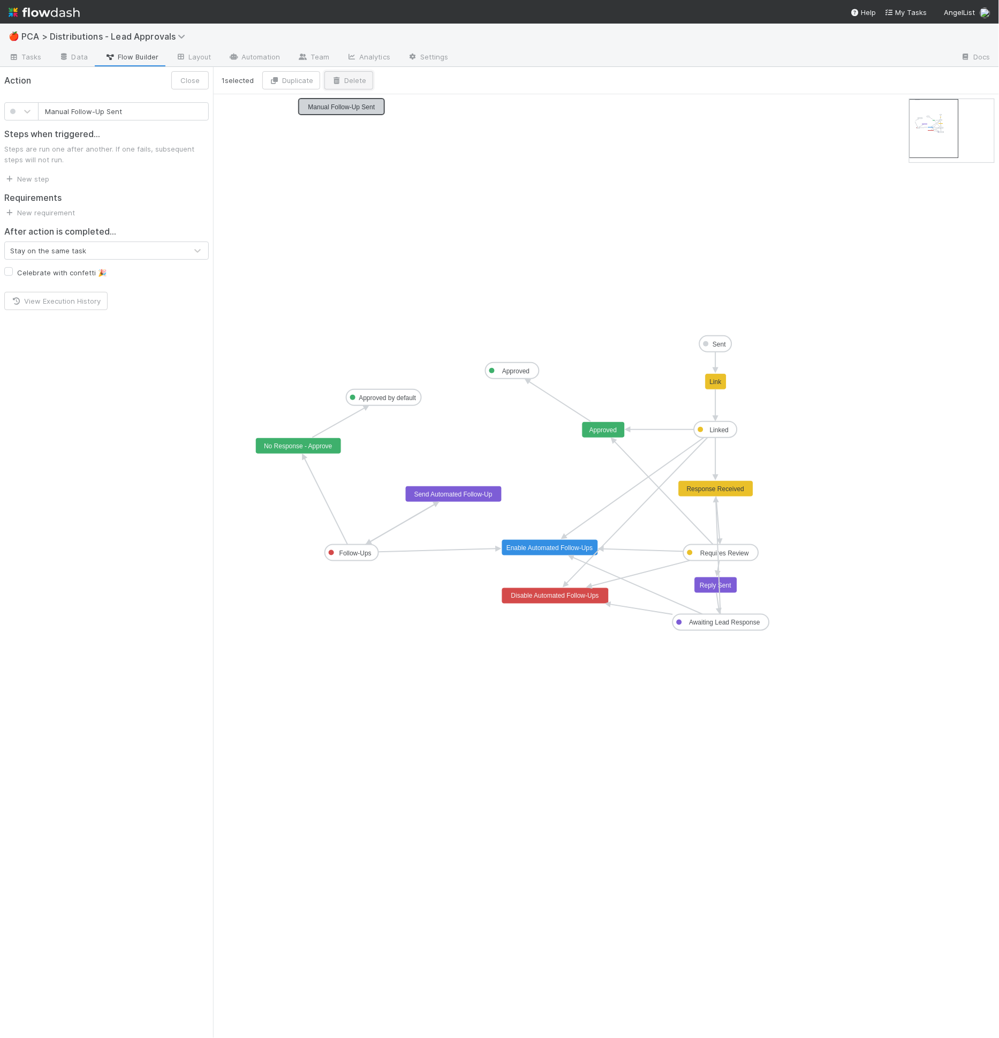
click at [351, 76] on button "Delete" at bounding box center [349, 80] width 49 height 18
click at [366, 154] on button "Delete" at bounding box center [432, 152] width 196 height 18
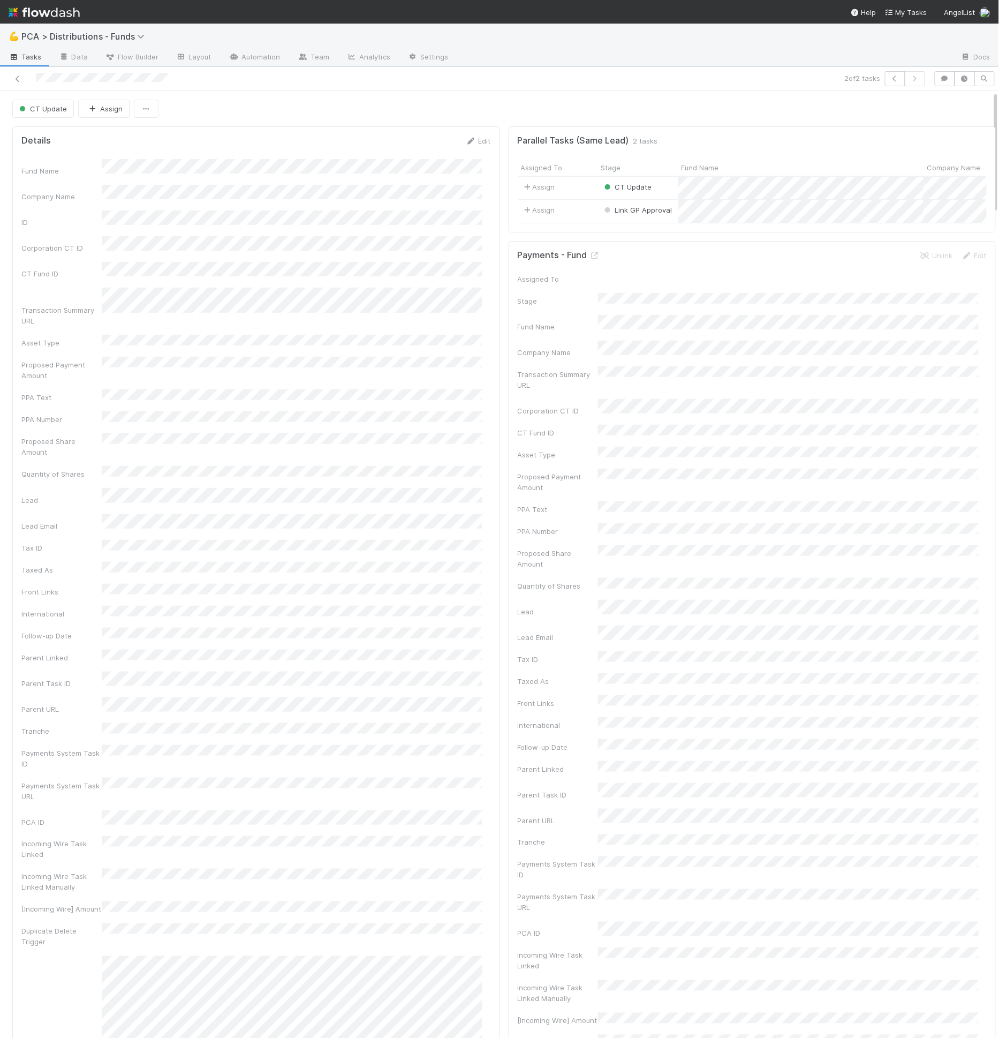
click at [66, 111] on button "CT Update" at bounding box center [43, 109] width 62 height 18
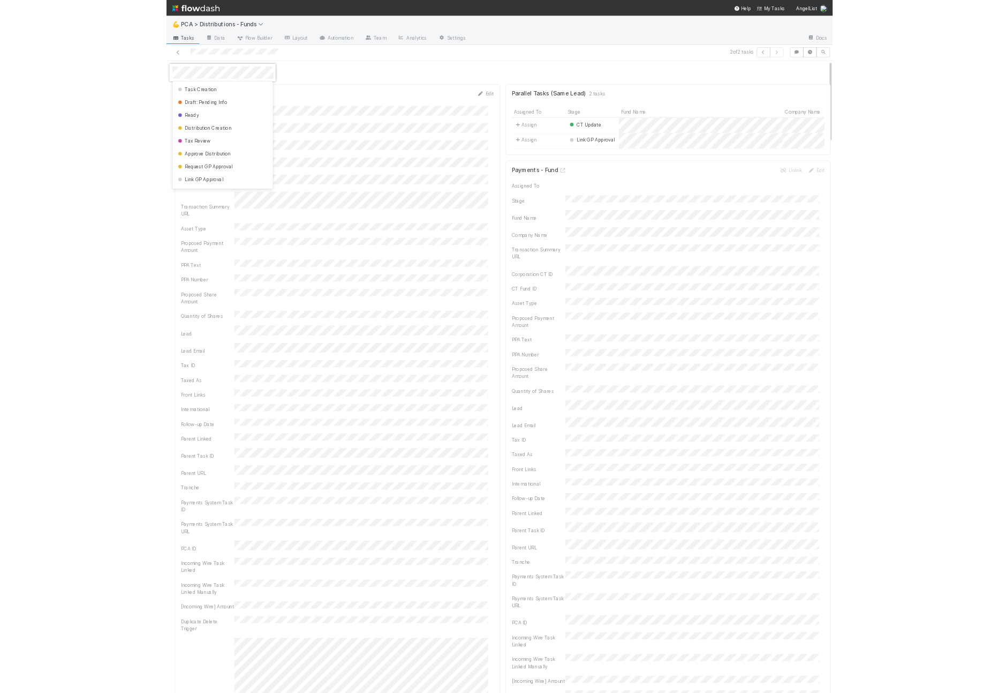
scroll to position [98, 0]
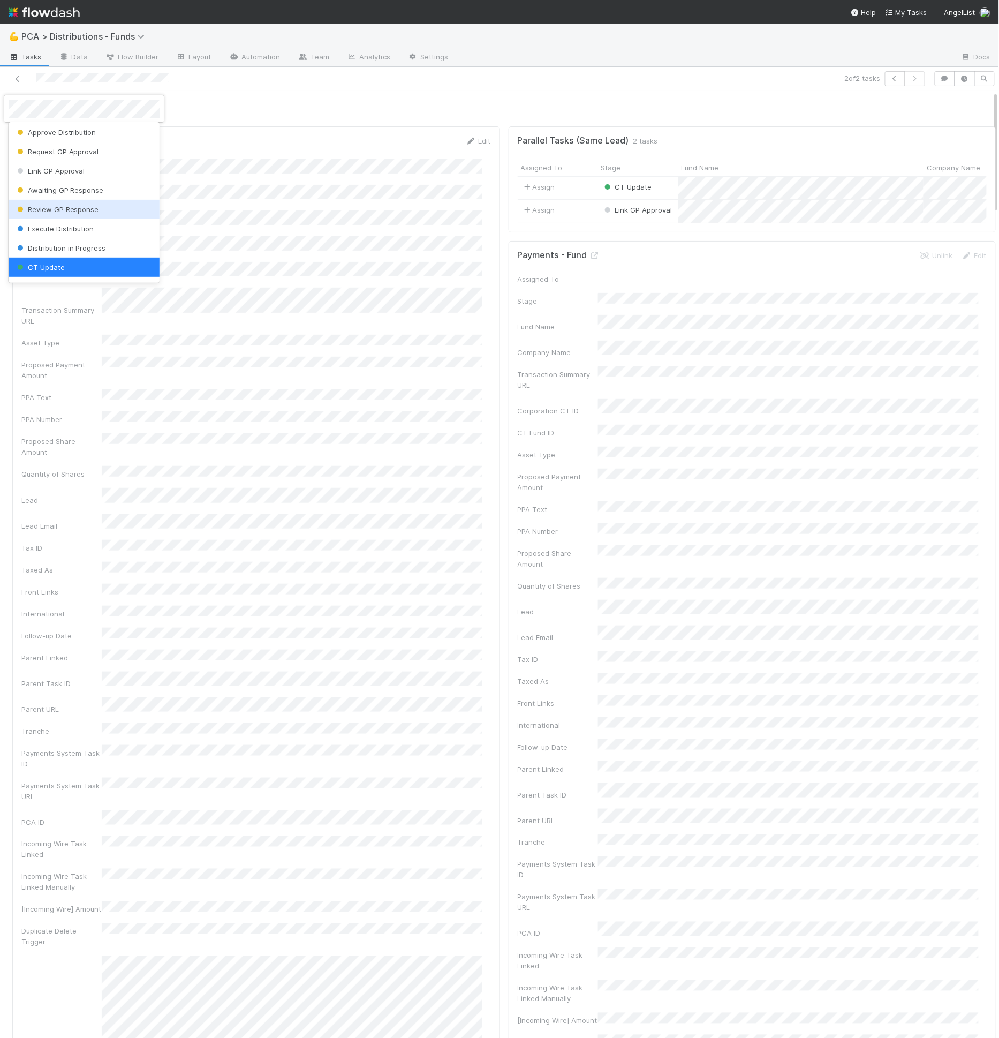
click at [102, 216] on div "Review GP Response" at bounding box center [85, 209] width 152 height 19
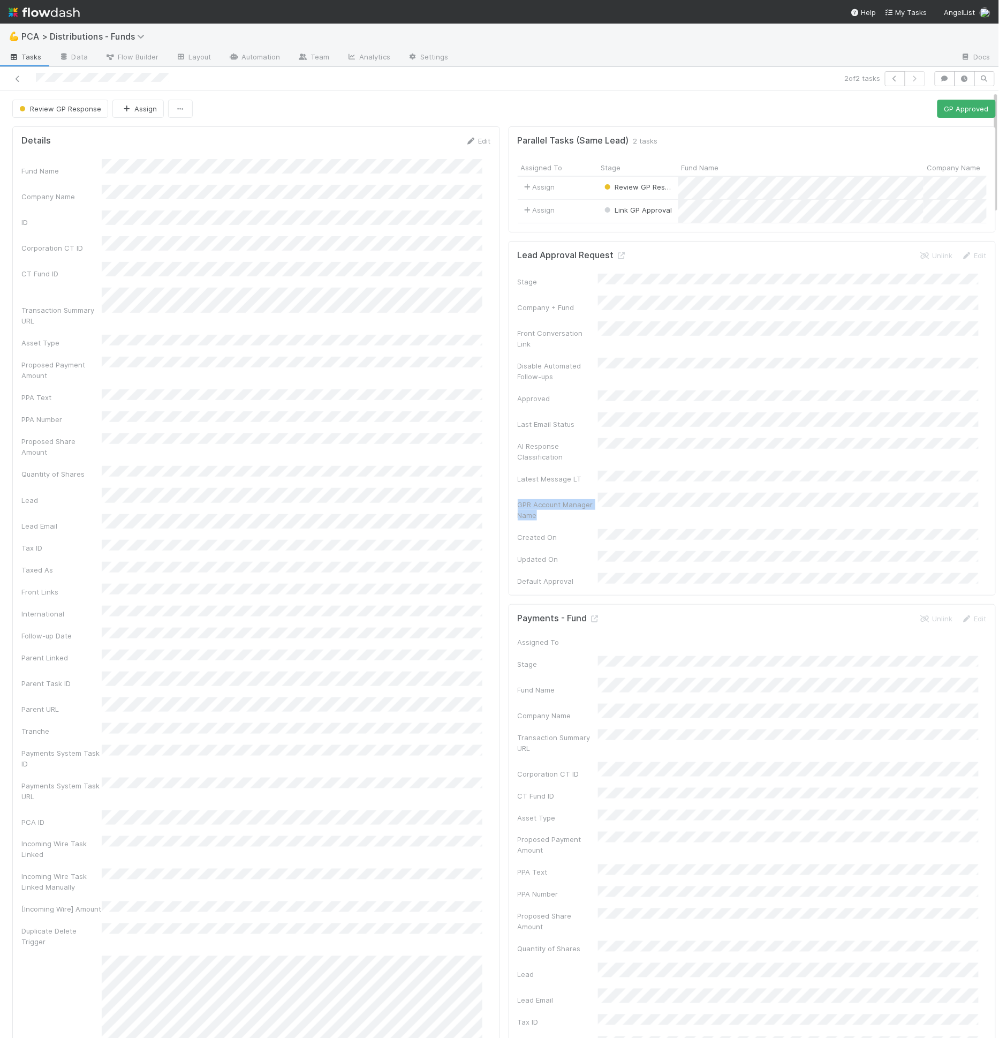
click at [666, 458] on div "Stage Company + Fund Front Conversation Link Disable Automated Follow-ups Appro…" at bounding box center [753, 430] width 470 height 313
click at [837, 149] on div "Parallel Tasks (Same Lead) 2 tasks Assigned To Stage Fund Name Company Name ID …" at bounding box center [753, 179] width 488 height 106
click at [634, 136] on span "2 tasks" at bounding box center [646, 141] width 25 height 11
click at [611, 149] on div "Parallel Tasks (Same Lead) 2 tasks Assigned To Stage Fund Name Company Name ID …" at bounding box center [753, 179] width 488 height 106
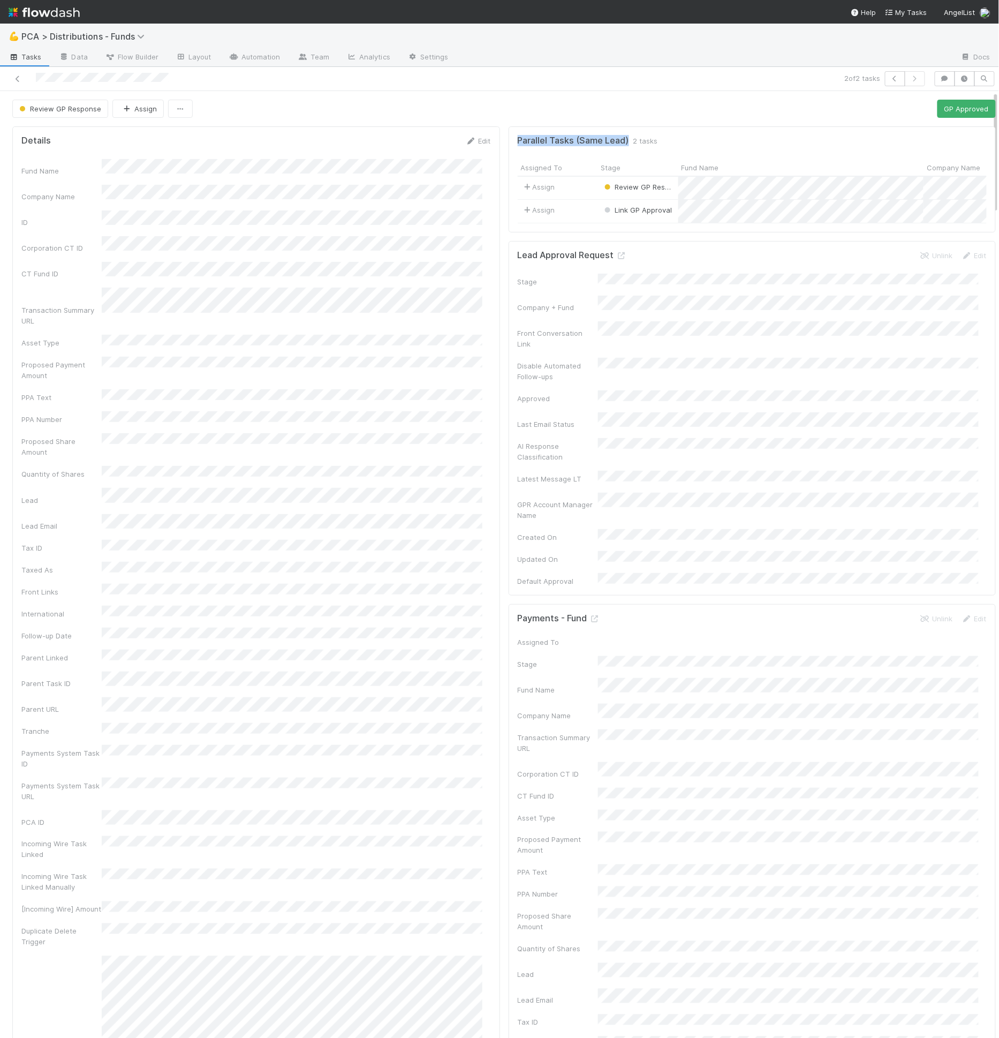
drag, startPoint x: 620, startPoint y: 138, endPoint x: 510, endPoint y: 139, distance: 110.3
click at [518, 139] on div "Parallel Tasks (Same Lead) 2 tasks" at bounding box center [753, 141] width 470 height 11
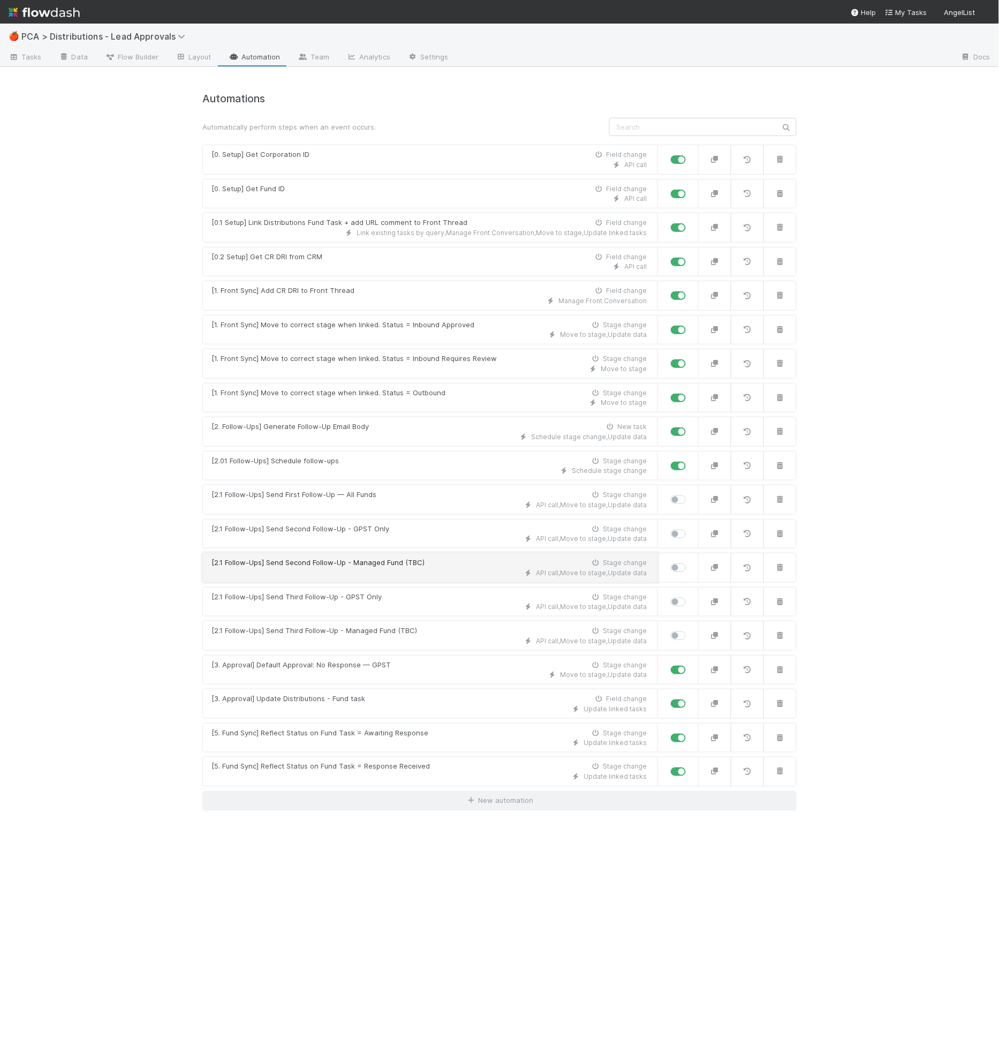
click at [392, 568] on div "API call , Move to stage , Update data" at bounding box center [429, 573] width 435 height 10
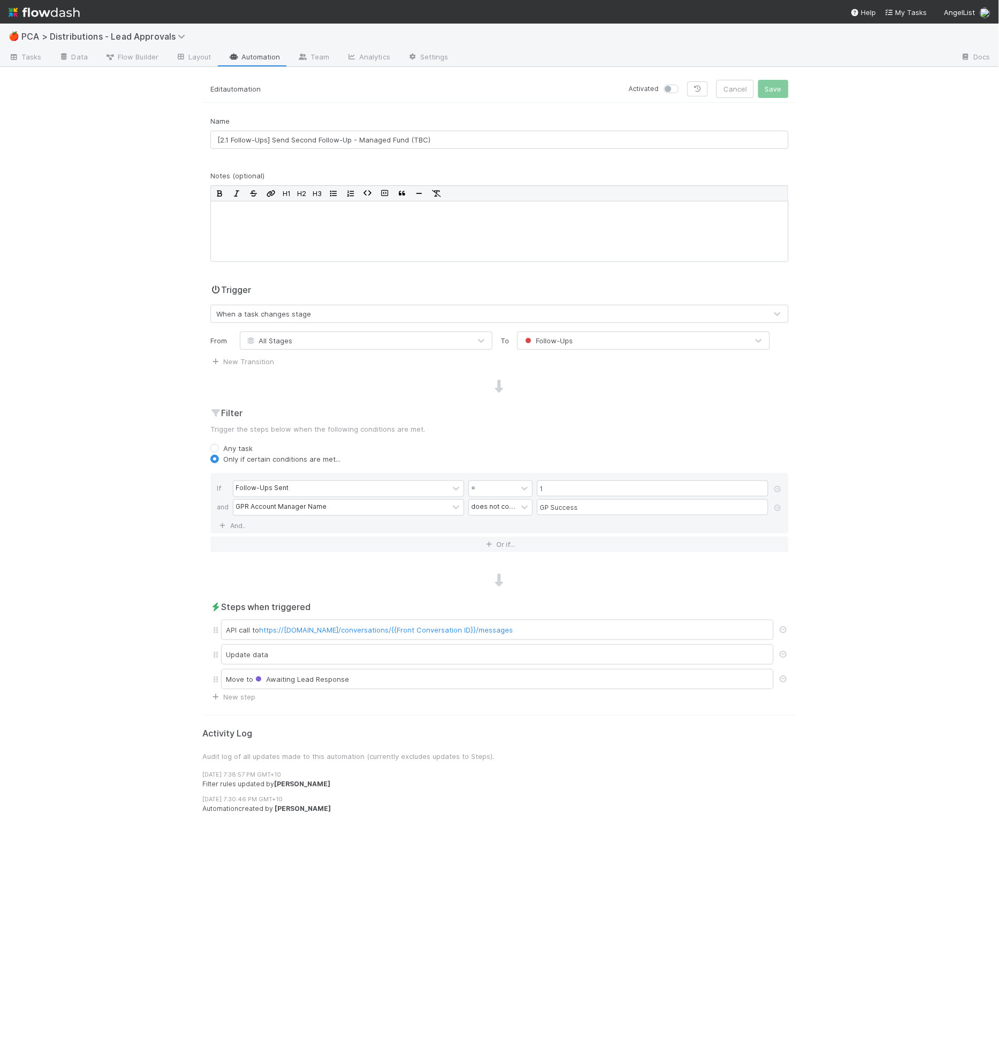
click at [402, 148] on div "Name [2.1 Follow-Ups] Send Second Follow-Up - Managed Fund (TBC)" at bounding box center [499, 137] width 595 height 42
click at [426, 137] on input "[2.1 Follow-Ups] Send Second Follow-Up - Managed Fund (TBC)" at bounding box center [499, 140] width 578 height 18
click at [339, 142] on input "[2.1 Follow-Ups] Send Second Follow-Up - Managed Fund (TBC)" at bounding box center [499, 140] width 578 height 18
click at [355, 117] on div "Name [2.1 Follow-Ups] Send Second Follow-Up - Managed Fund (TBC)" at bounding box center [499, 132] width 578 height 33
click at [267, 54] on link "Automation" at bounding box center [254, 57] width 69 height 17
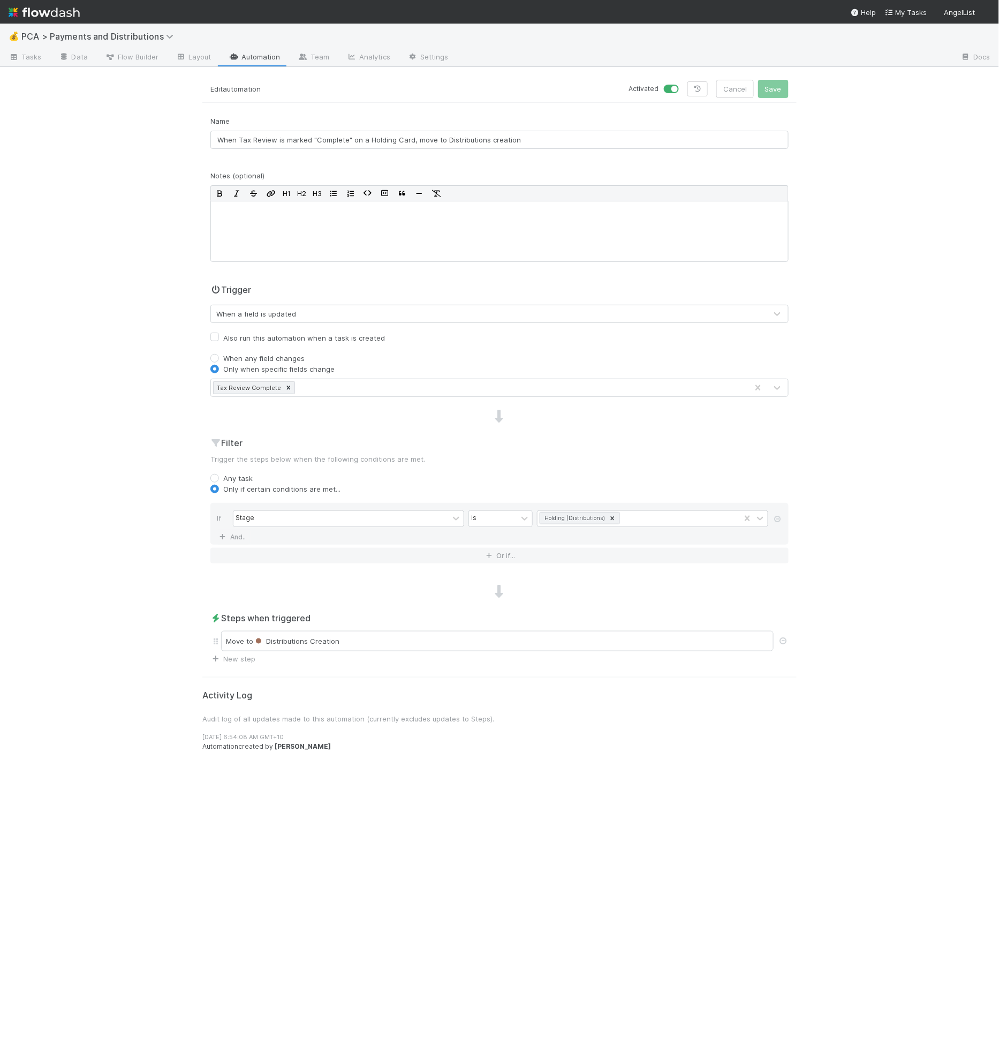
click at [765, 464] on div "Filter Trigger the steps below when the following conditions are met. Any task …" at bounding box center [499, 505] width 595 height 136
